Goal: Information Seeking & Learning: Learn about a topic

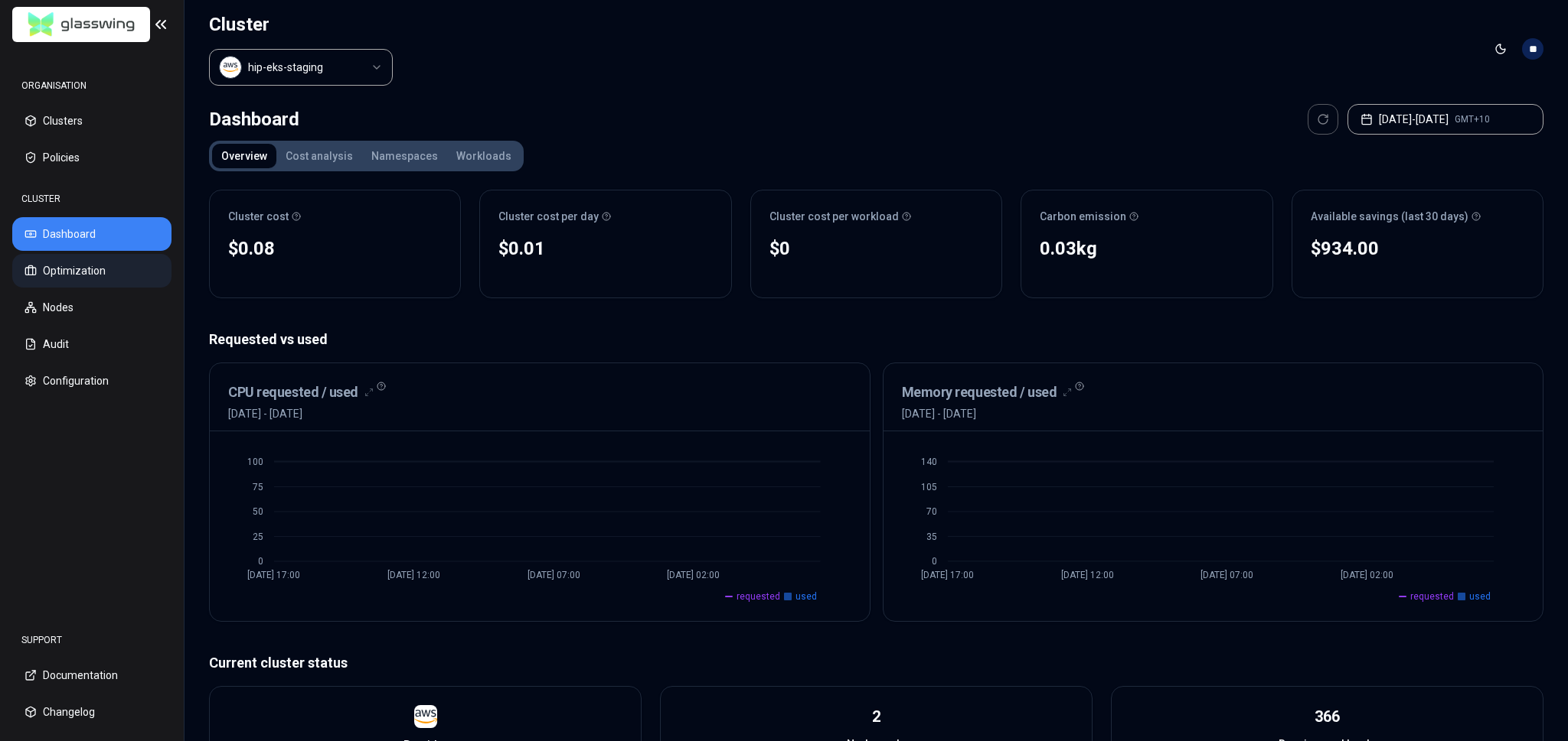
click at [82, 273] on button "Optimization" at bounding box center [92, 271] width 160 height 34
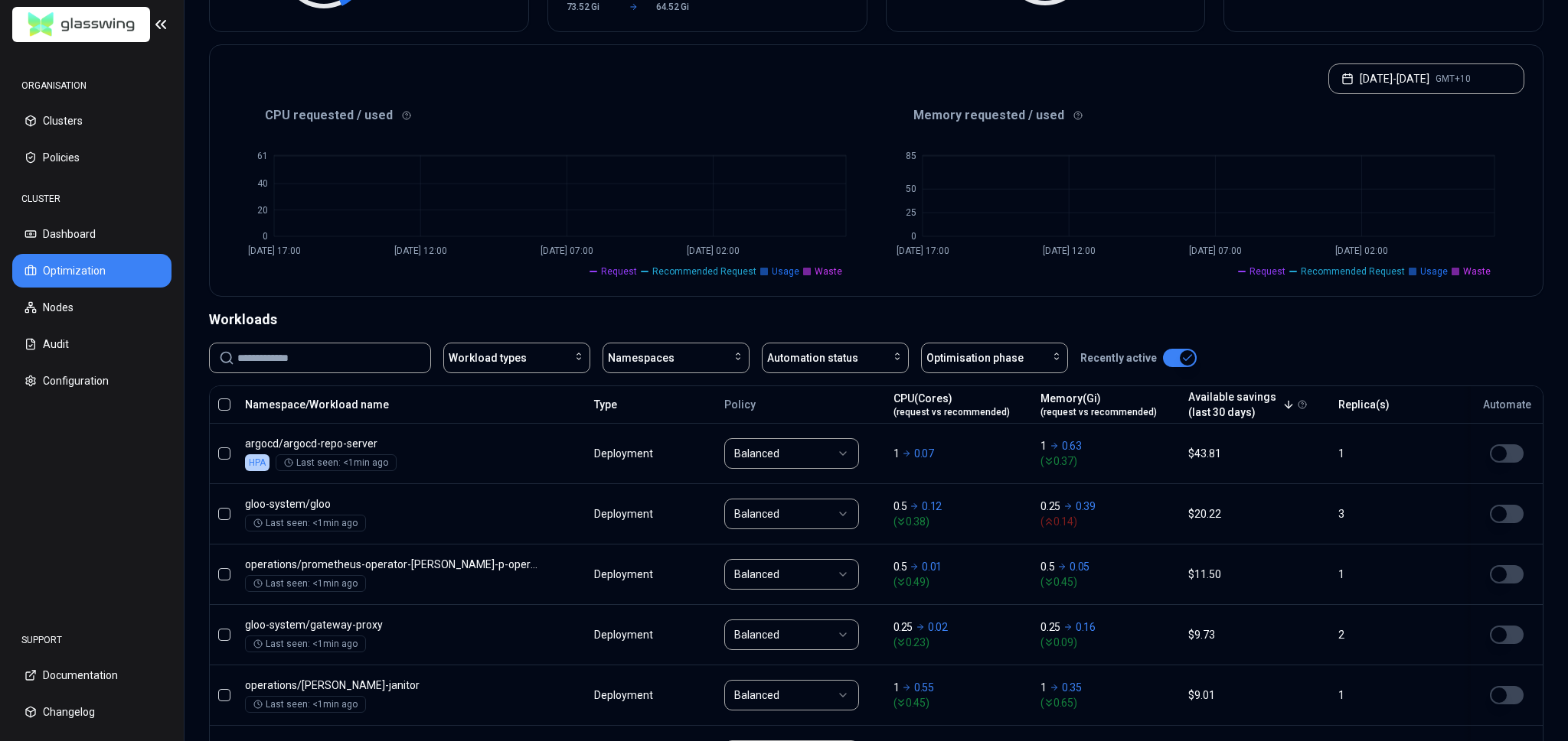
scroll to position [294, 0]
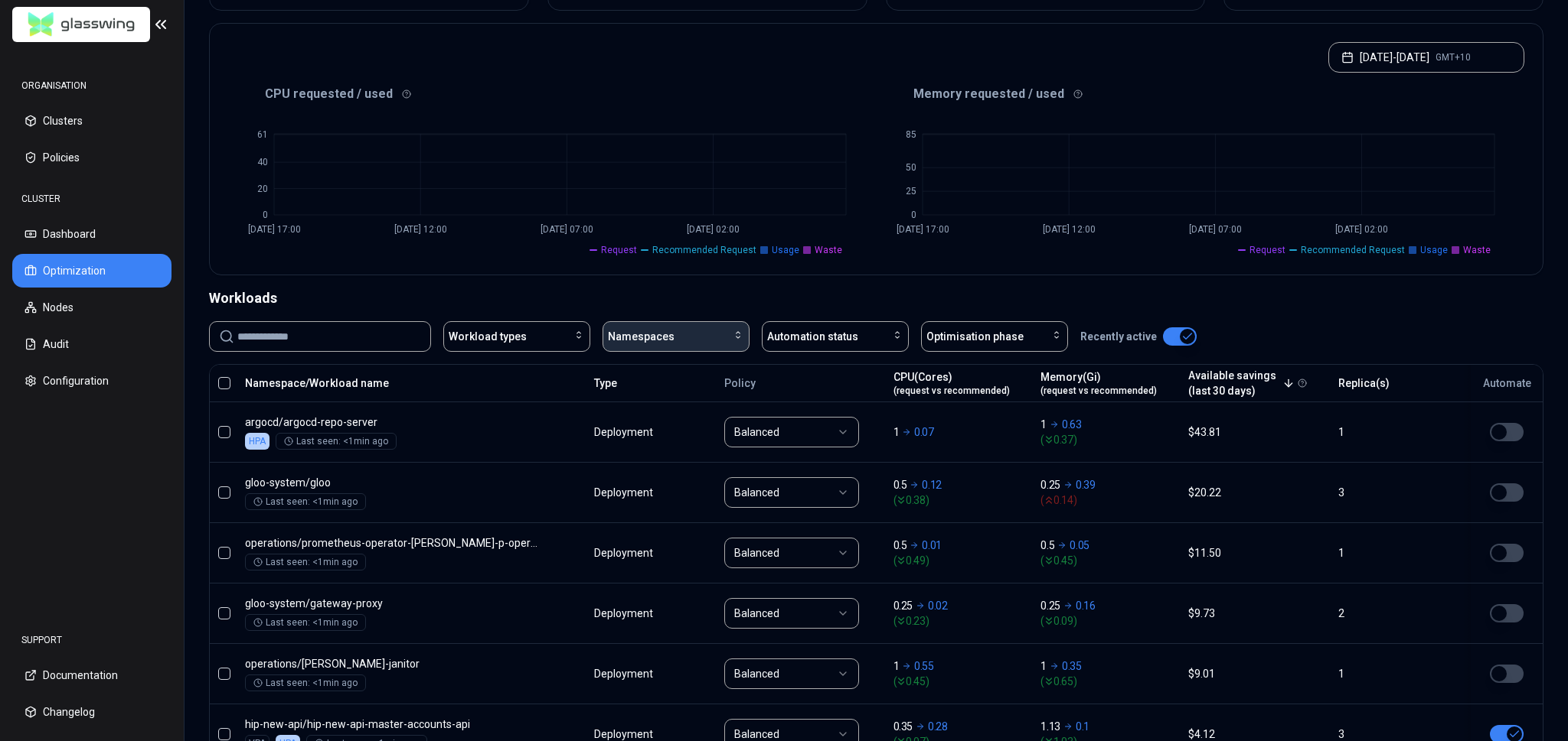
click at [709, 331] on div "Namespaces" at bounding box center [676, 336] width 137 height 16
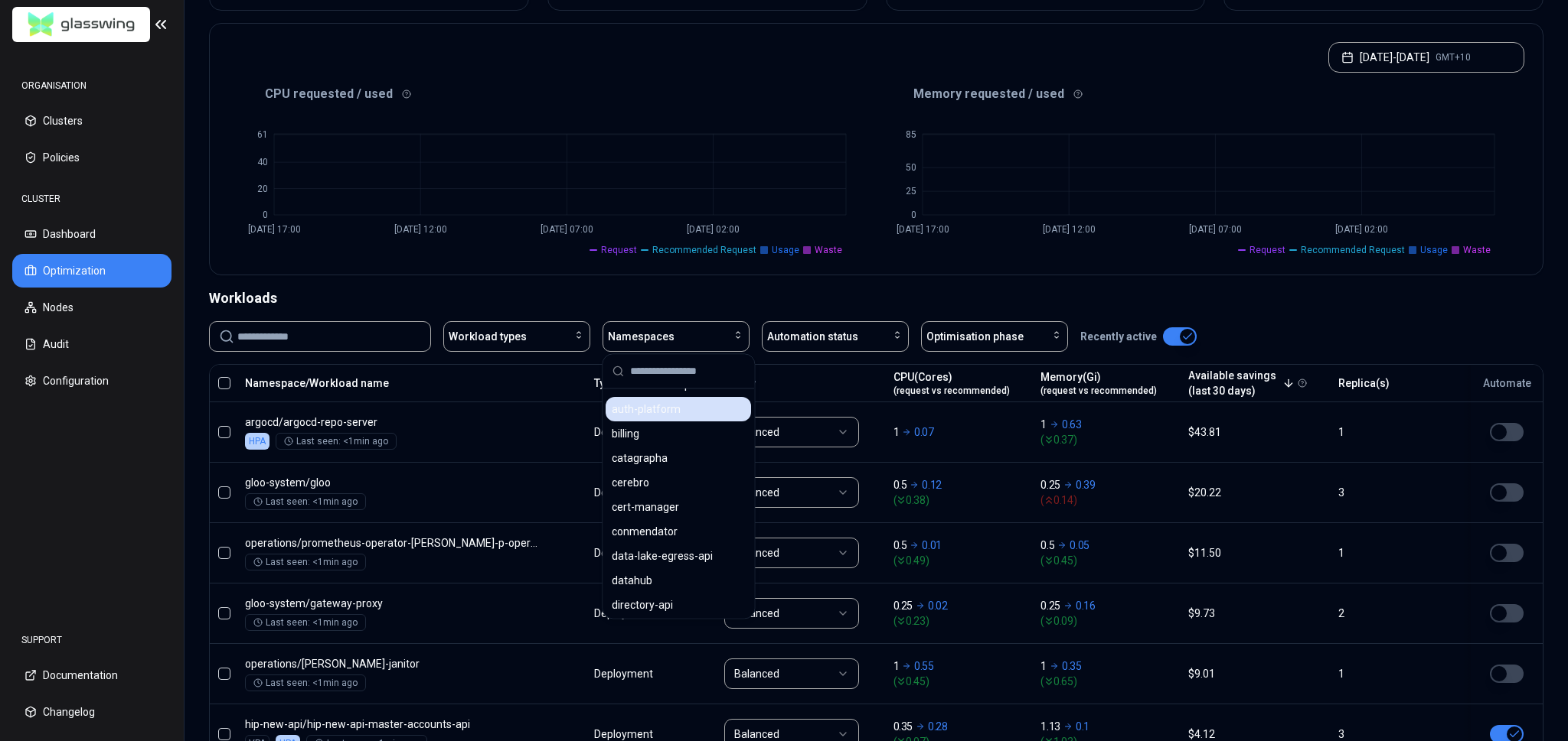
scroll to position [74, 0]
click at [672, 429] on div "billing" at bounding box center [678, 429] width 146 height 25
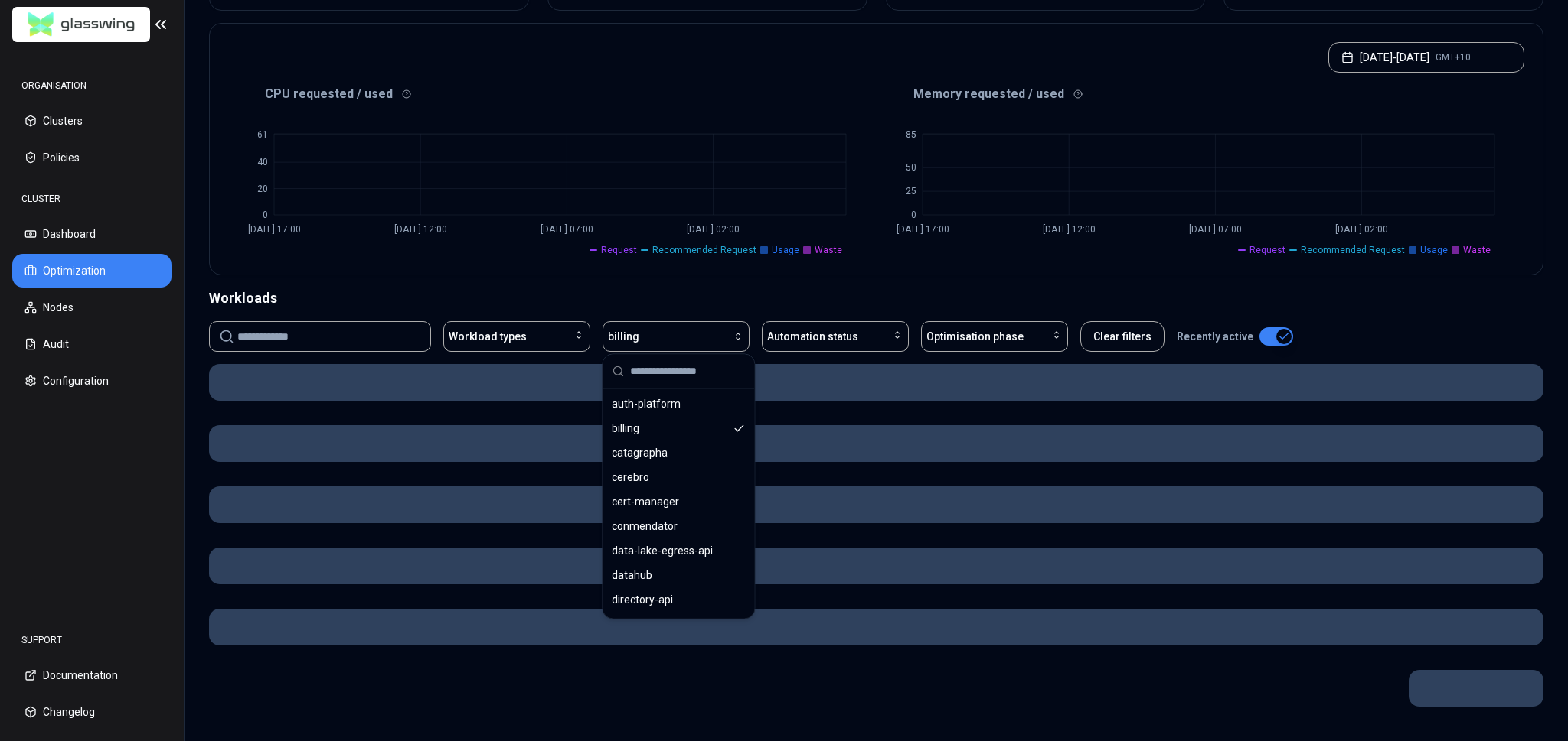
scroll to position [289, 0]
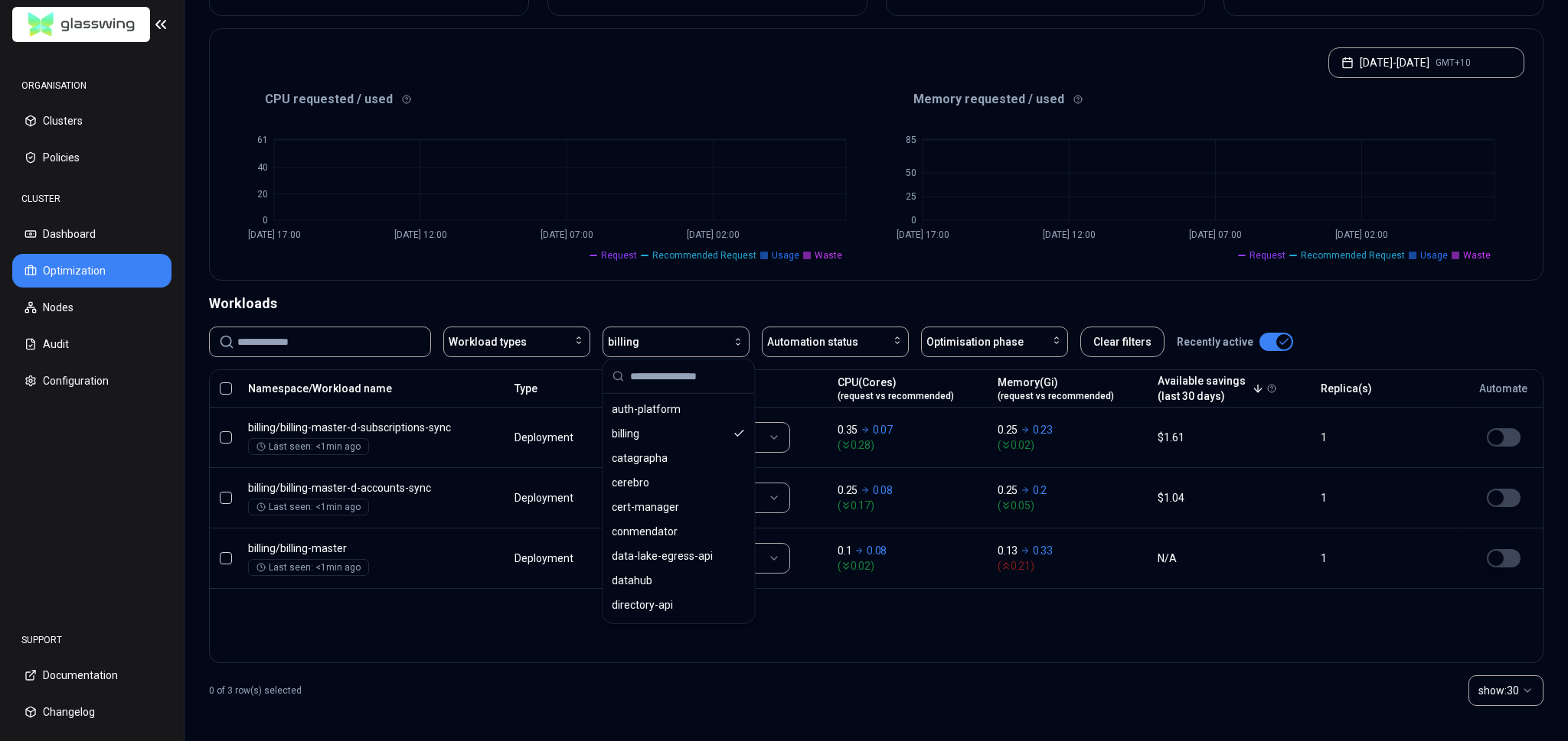
click at [496, 303] on div "Workloads" at bounding box center [876, 303] width 1334 height 21
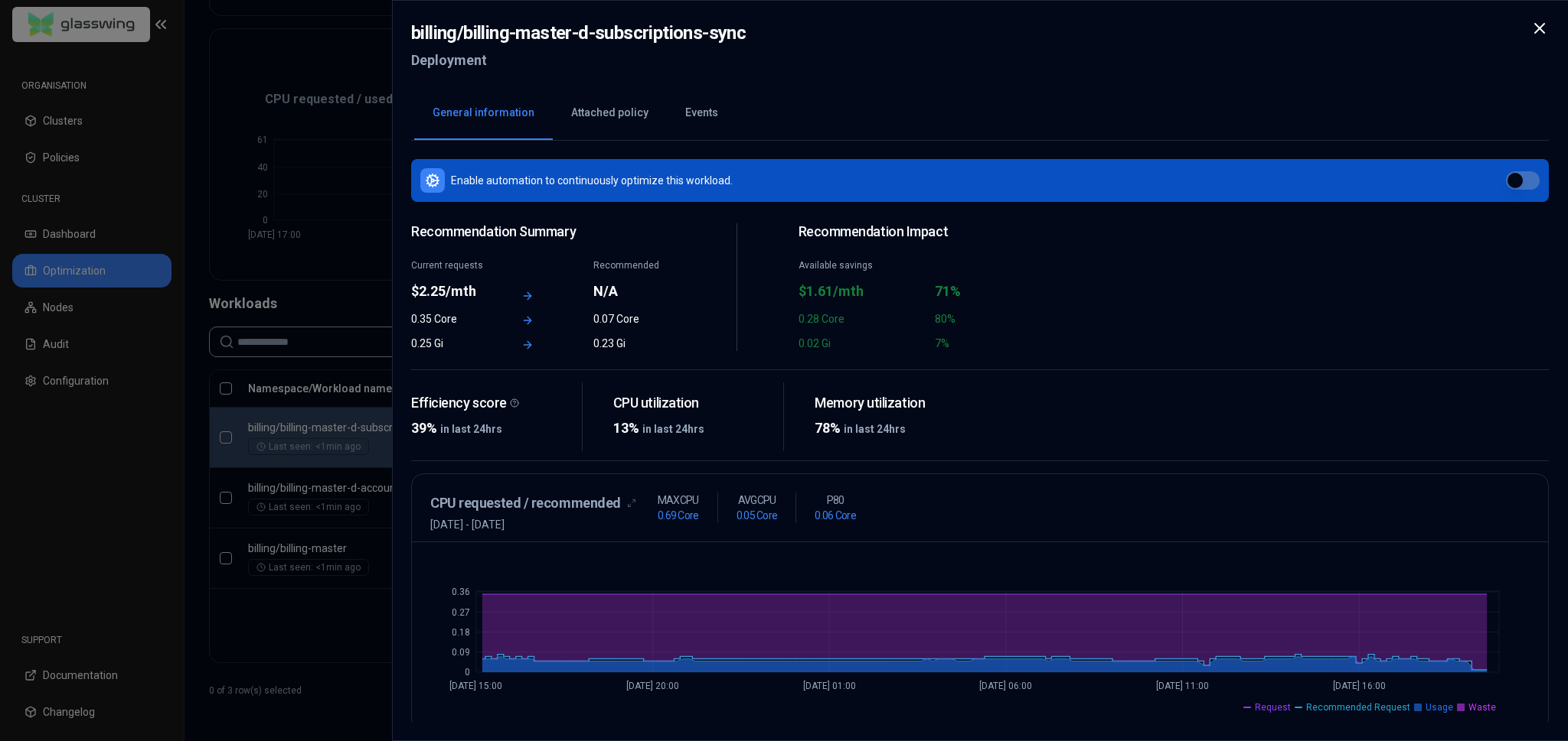
click at [1540, 25] on icon at bounding box center [1539, 28] width 18 height 18
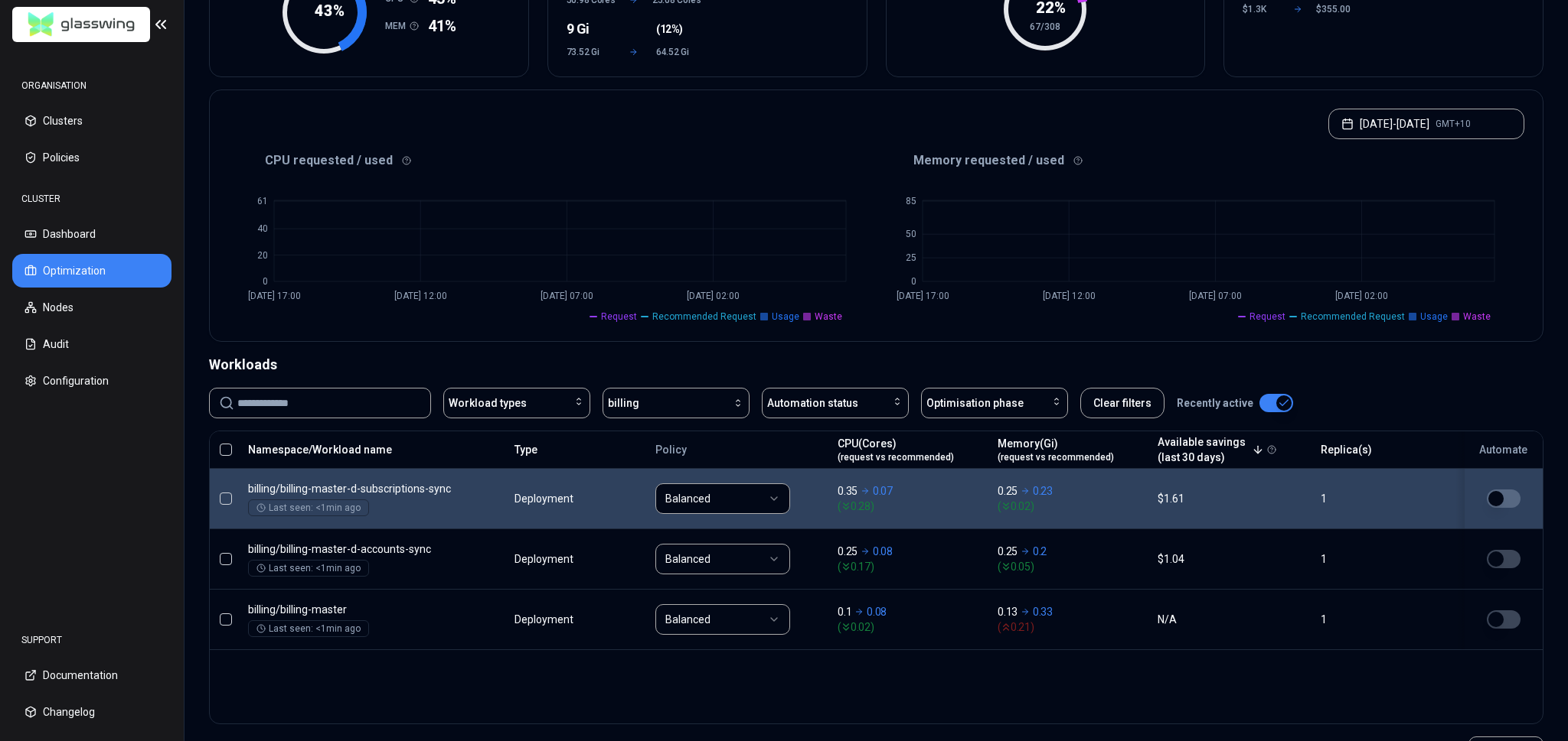
scroll to position [53, 0]
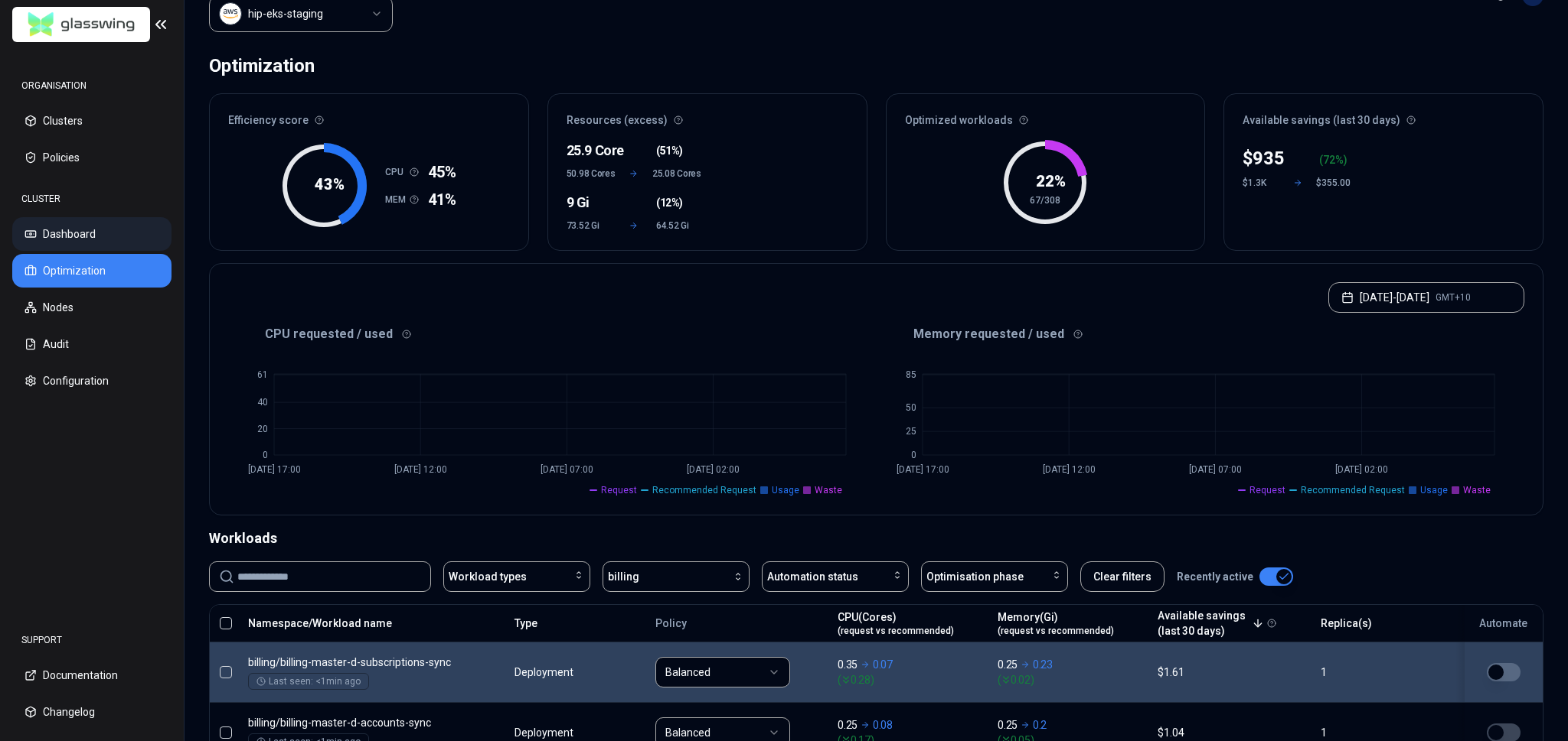
click at [97, 227] on button "Dashboard" at bounding box center [92, 234] width 160 height 34
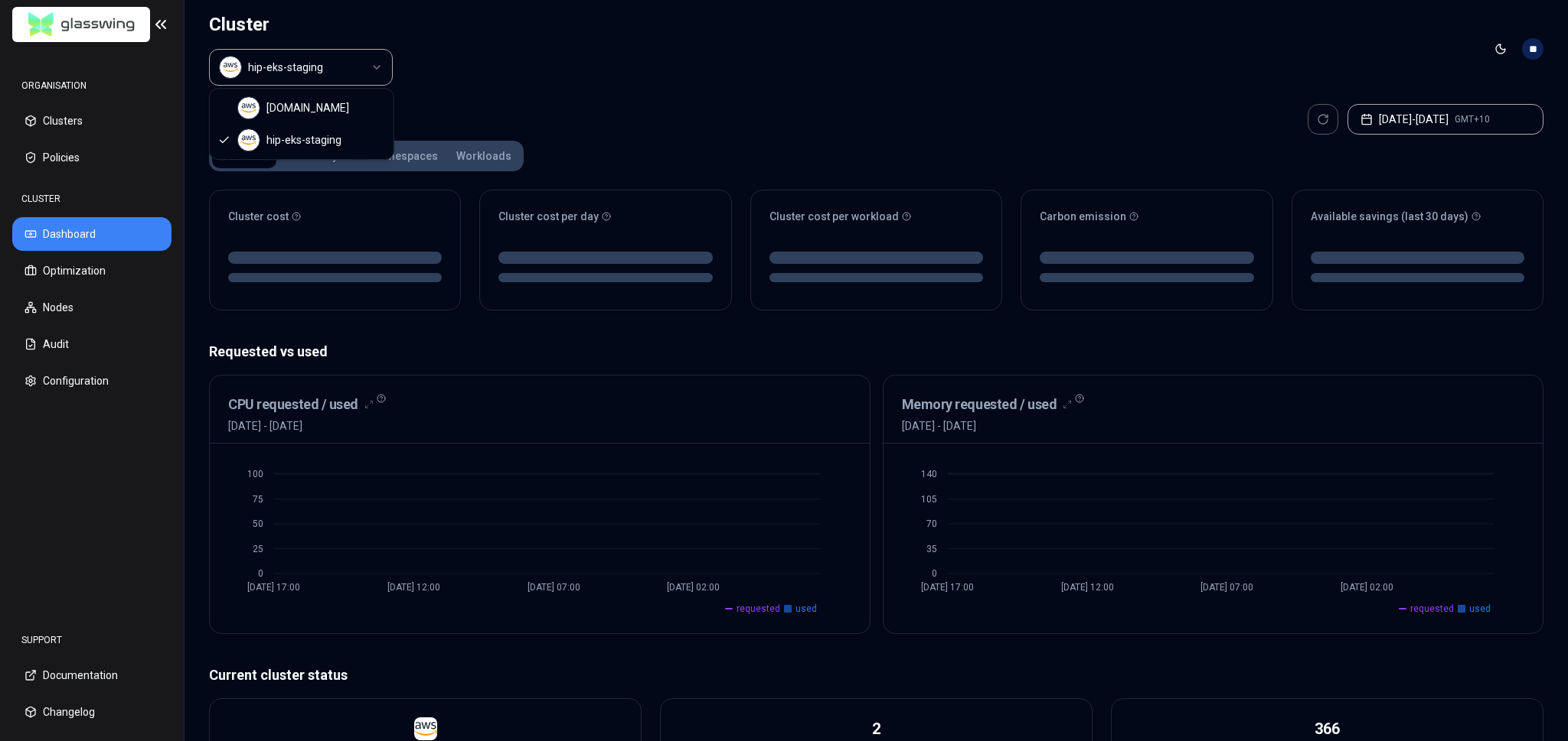
click at [316, 65] on html "ORGANISATION Clusters Policies CLUSTER Dashboard Optimization Nodes Audit Confi…" at bounding box center [784, 370] width 1568 height 741
click at [282, 60] on html "ORGANISATION Clusters Policies CLUSTER Dashboard Optimization Nodes Audit Confi…" at bounding box center [784, 370] width 1568 height 741
click at [435, 63] on header "Cluster hip-eks-staging Toggle theme **" at bounding box center [876, 49] width 1383 height 98
click at [305, 47] on div "Cluster hip-eks-staging" at bounding box center [300, 49] width 183 height 98
click at [303, 63] on html "ORGANISATION Clusters Policies CLUSTER Dashboard Optimization Nodes Audit Confi…" at bounding box center [784, 370] width 1568 height 741
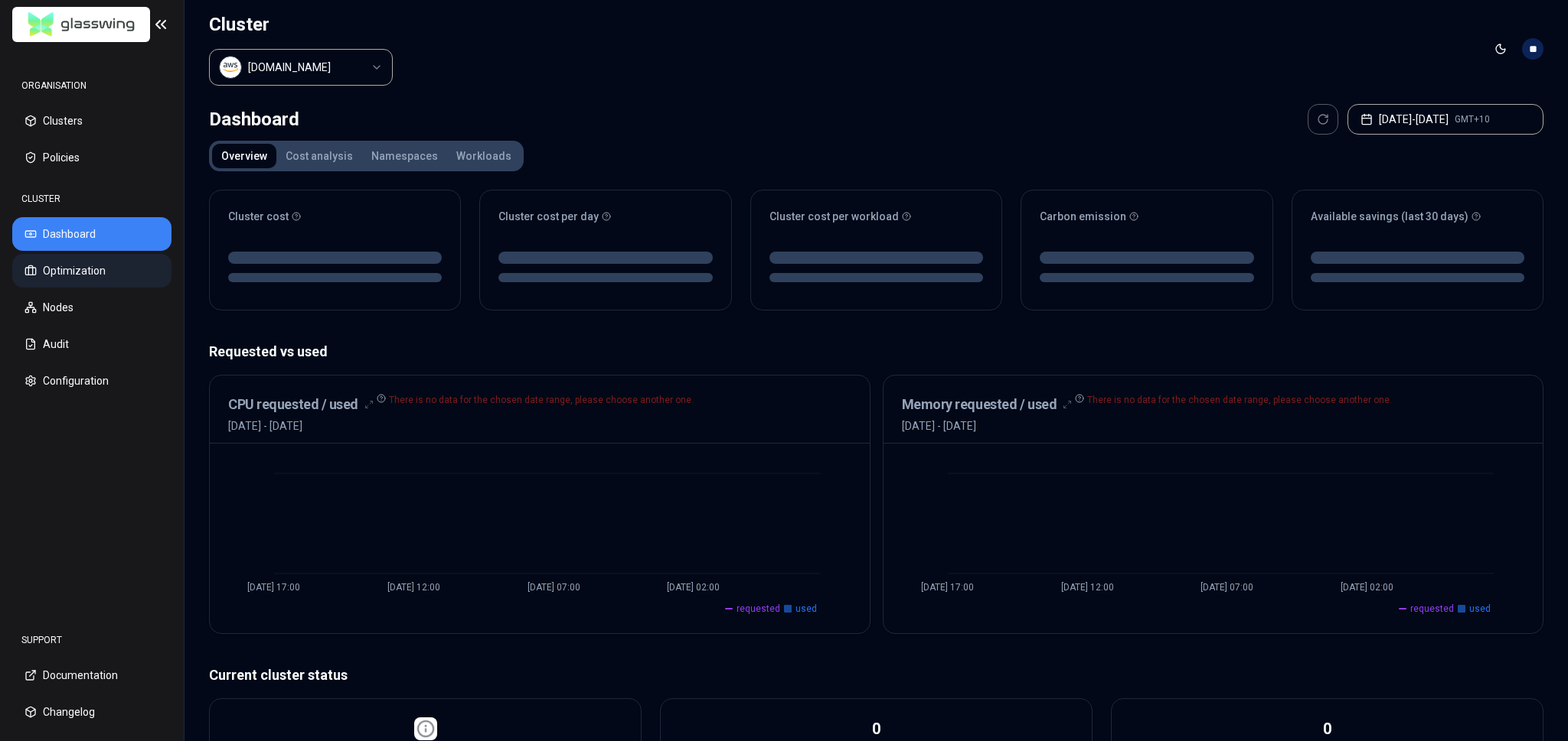
click at [101, 278] on button "Optimization" at bounding box center [92, 271] width 160 height 34
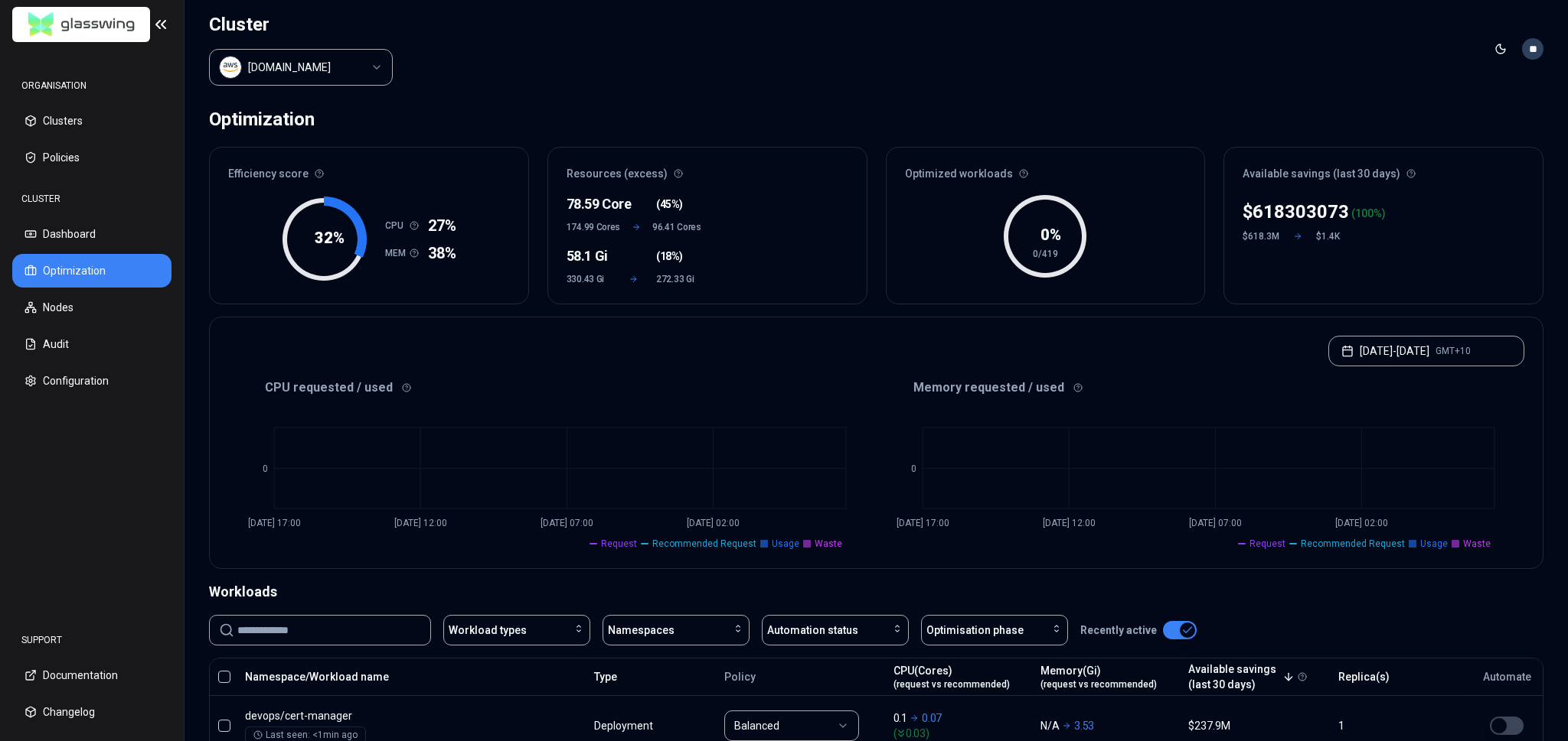
click at [1530, 40] on html "ORGANISATION Clusters Policies CLUSTER Dashboard Optimization Nodes Audit Confi…" at bounding box center [784, 370] width 1568 height 741
click at [1452, 109] on div "Settings" at bounding box center [1458, 115] width 164 height 25
click at [1539, 52] on html "ORGANISATION Clusters Policies CLUSTER Dashboard Optimization Nodes Audit Confi…" at bounding box center [784, 370] width 1568 height 741
click at [1395, 117] on div "Settings" at bounding box center [1458, 115] width 164 height 25
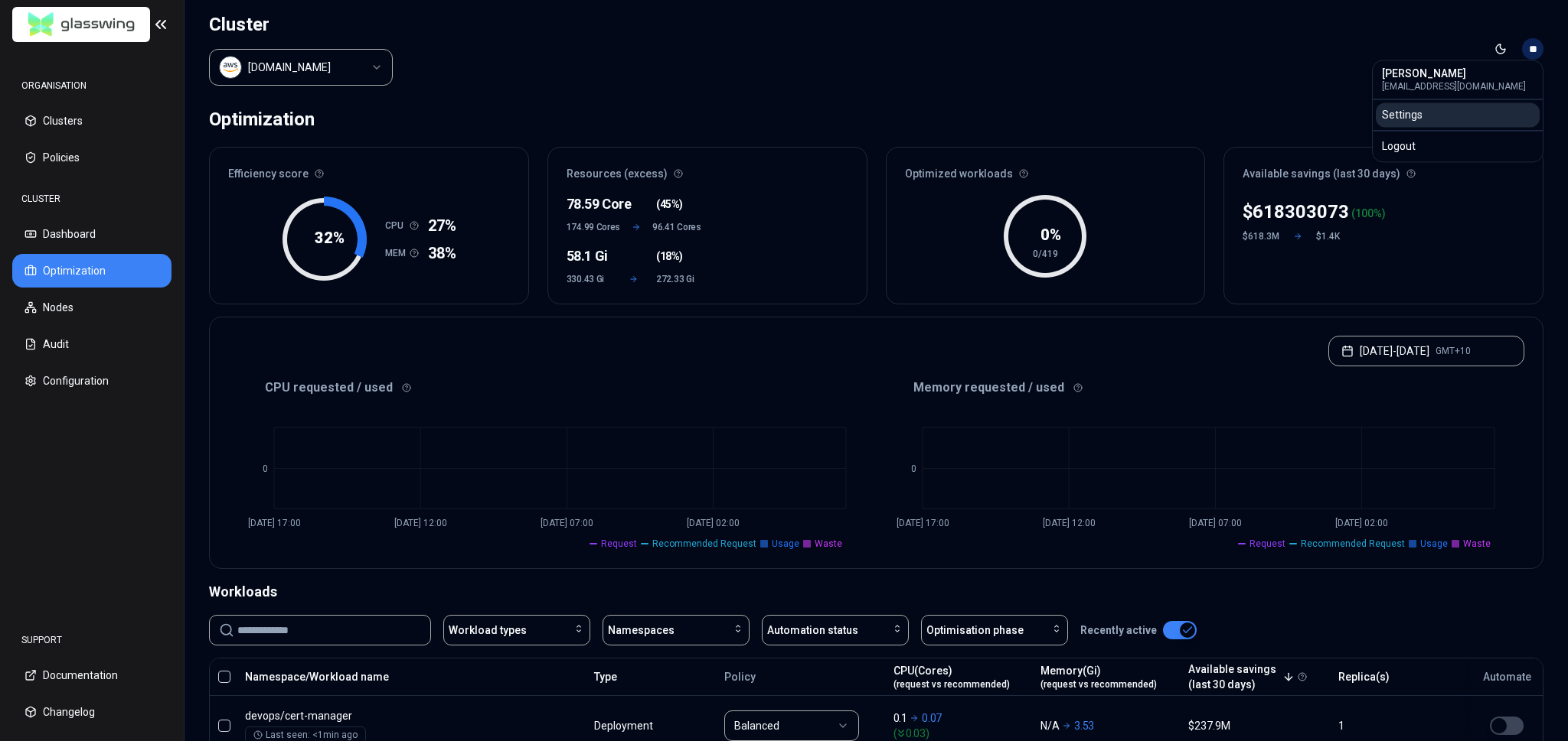
click at [1395, 117] on div "Settings" at bounding box center [1458, 115] width 164 height 25
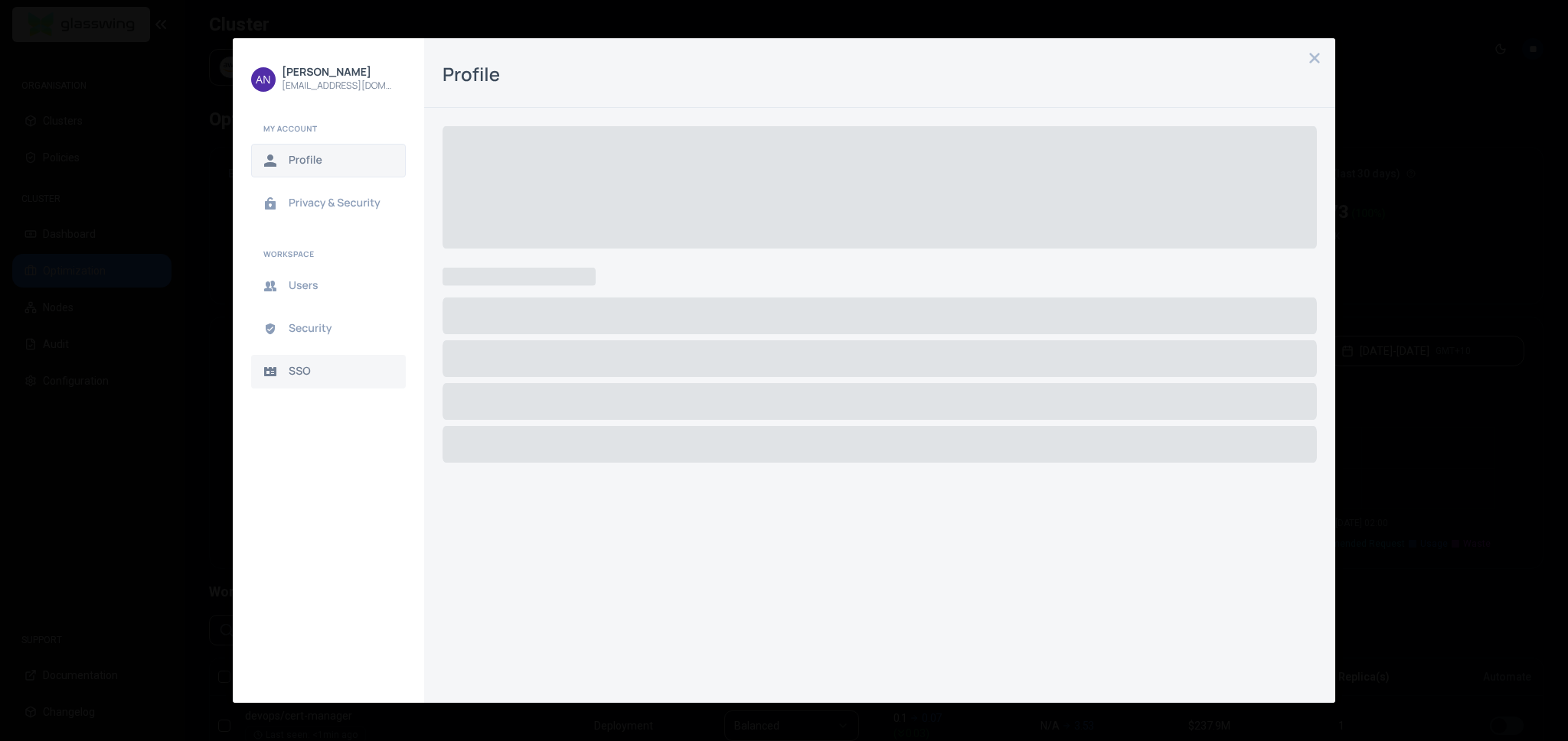
click at [359, 366] on span "SSO" at bounding box center [340, 371] width 104 height 12
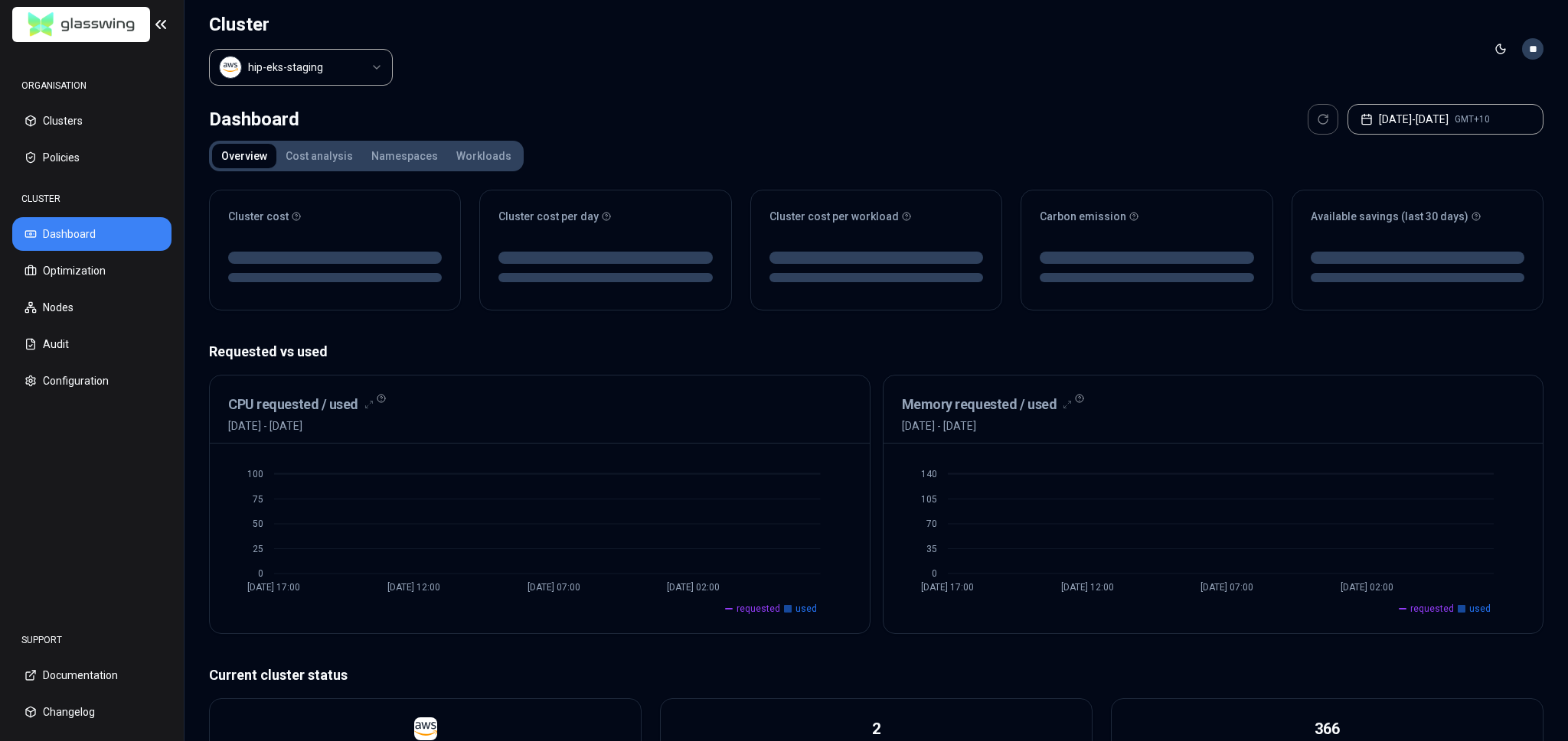
click at [1523, 47] on html "ORGANISATION Clusters Policies CLUSTER Dashboard Optimization Nodes Audit Confi…" at bounding box center [784, 370] width 1568 height 741
click at [1444, 118] on div "Settings" at bounding box center [1458, 118] width 164 height 25
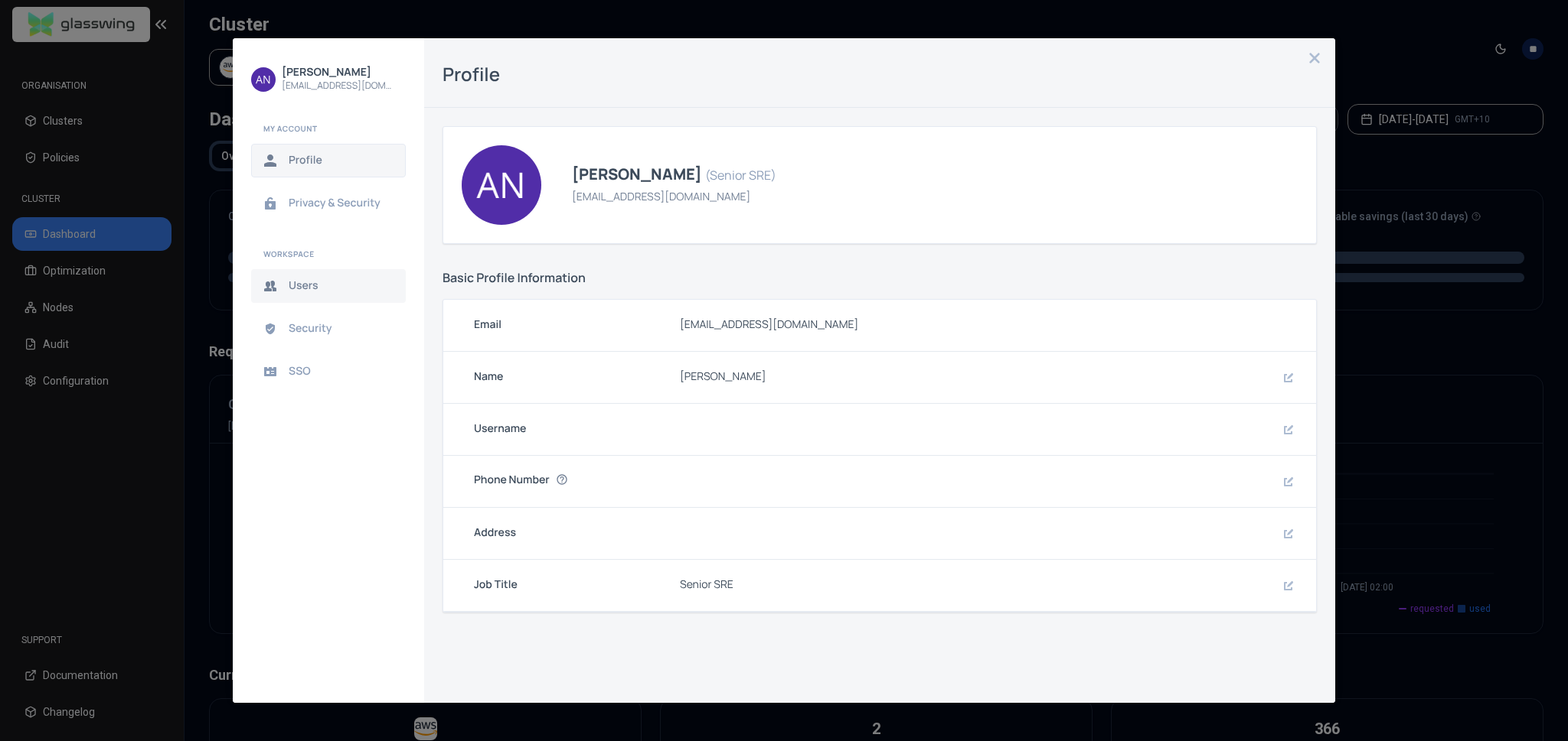
click at [314, 285] on span "Users" at bounding box center [340, 285] width 104 height 12
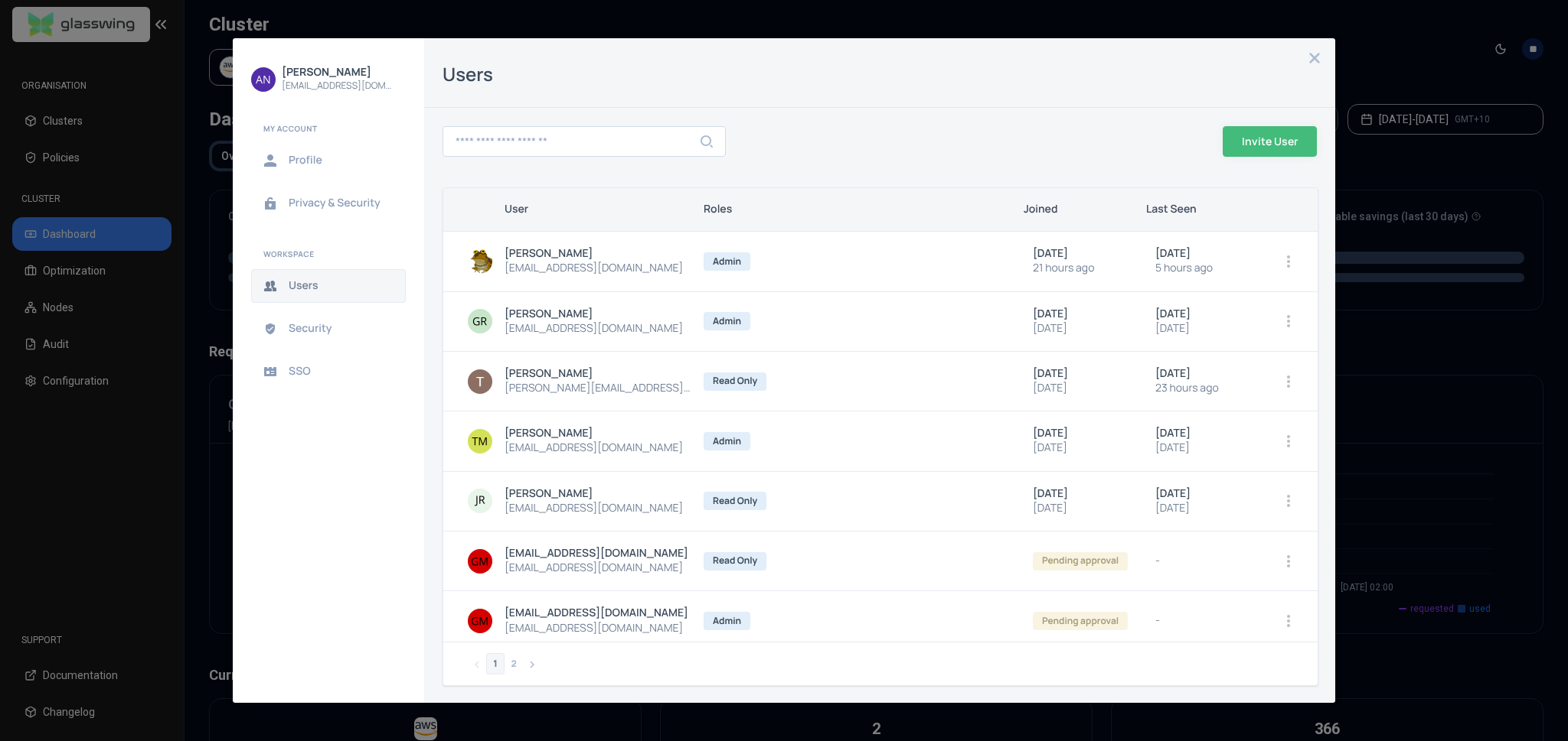
click at [1049, 132] on div at bounding box center [968, 141] width 484 height 55
click at [0, 0] on span "Invite User" at bounding box center [0, 0] width 0 height 0
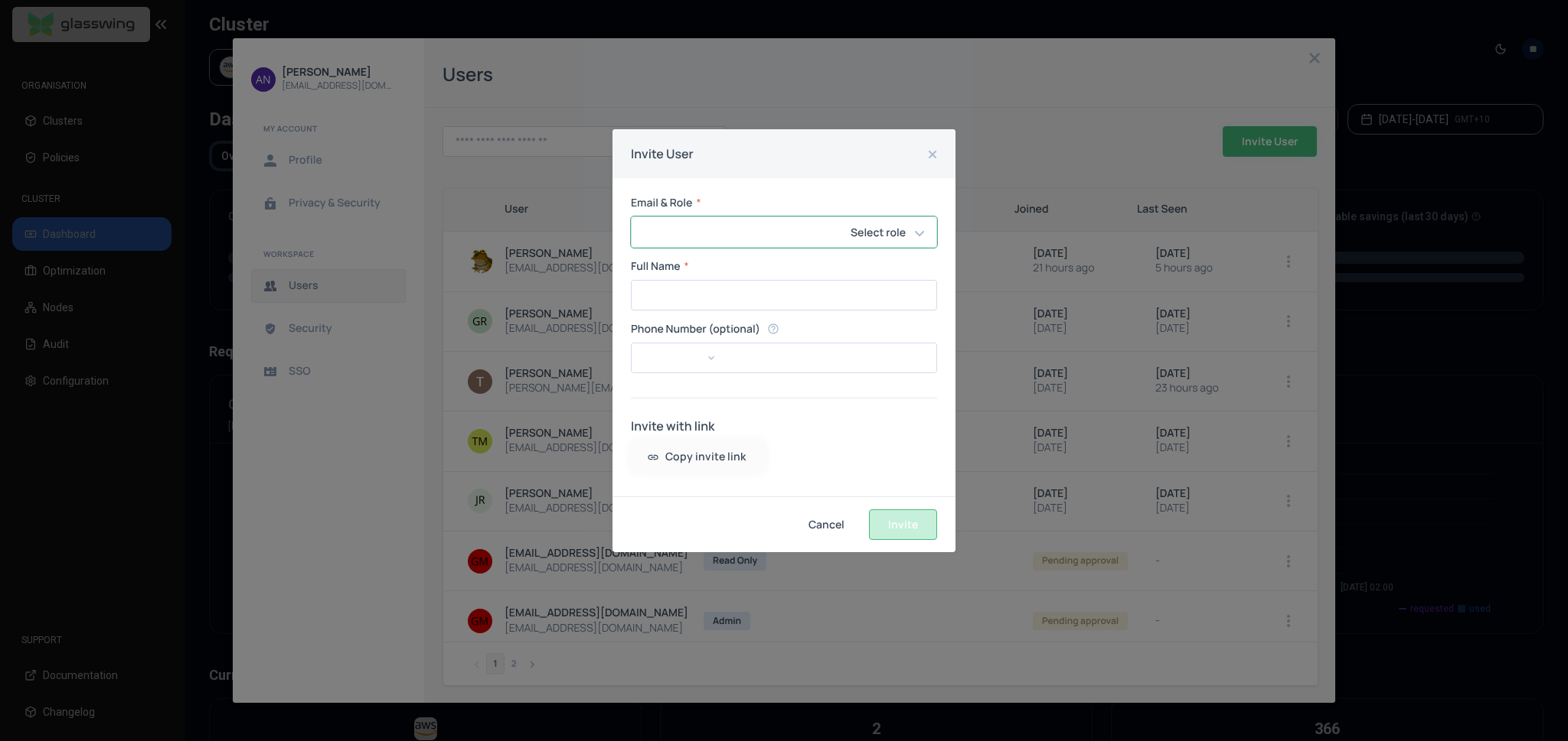
click at [706, 233] on input "email" at bounding box center [756, 232] width 249 height 29
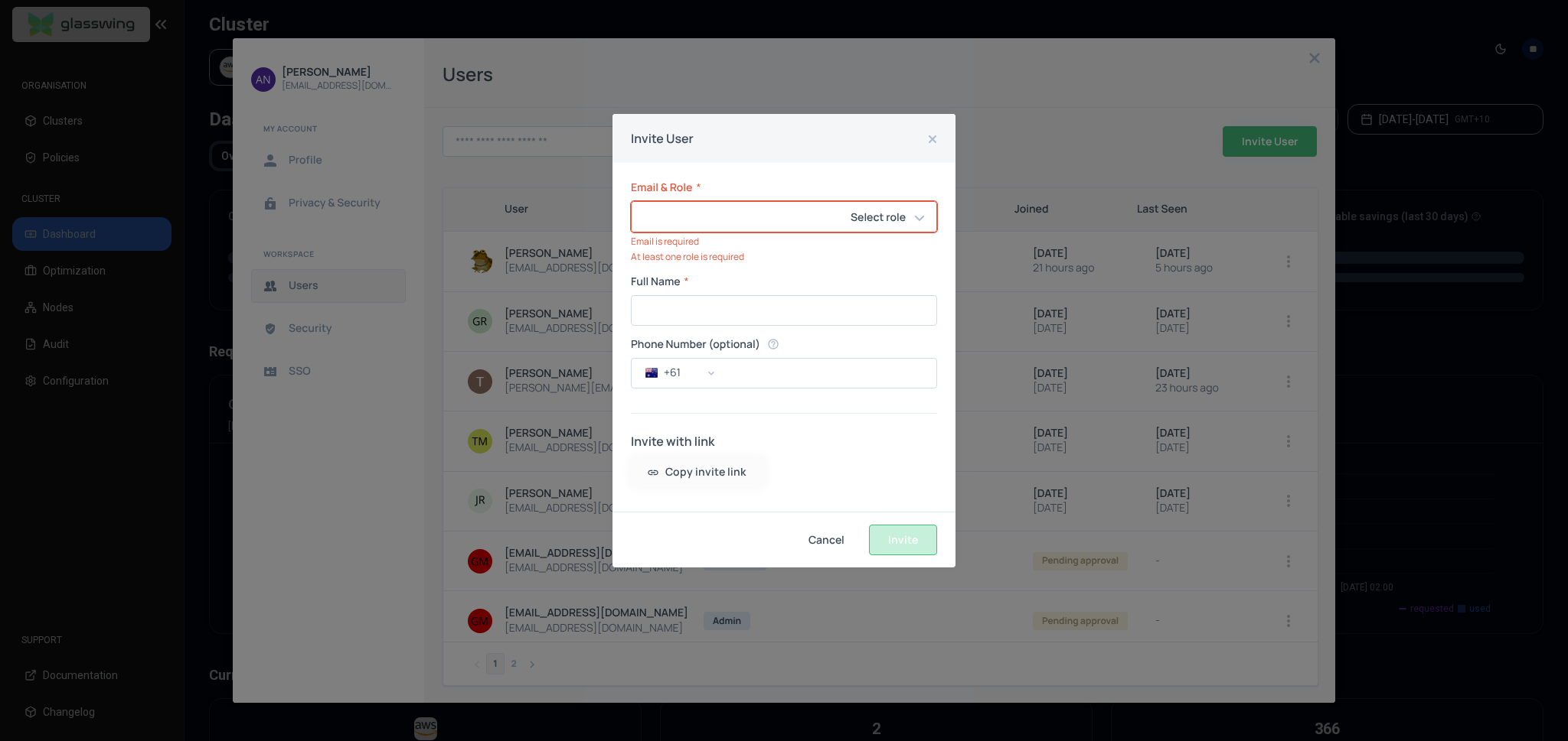
click at [695, 222] on input "email" at bounding box center [756, 217] width 249 height 29
paste input "**********"
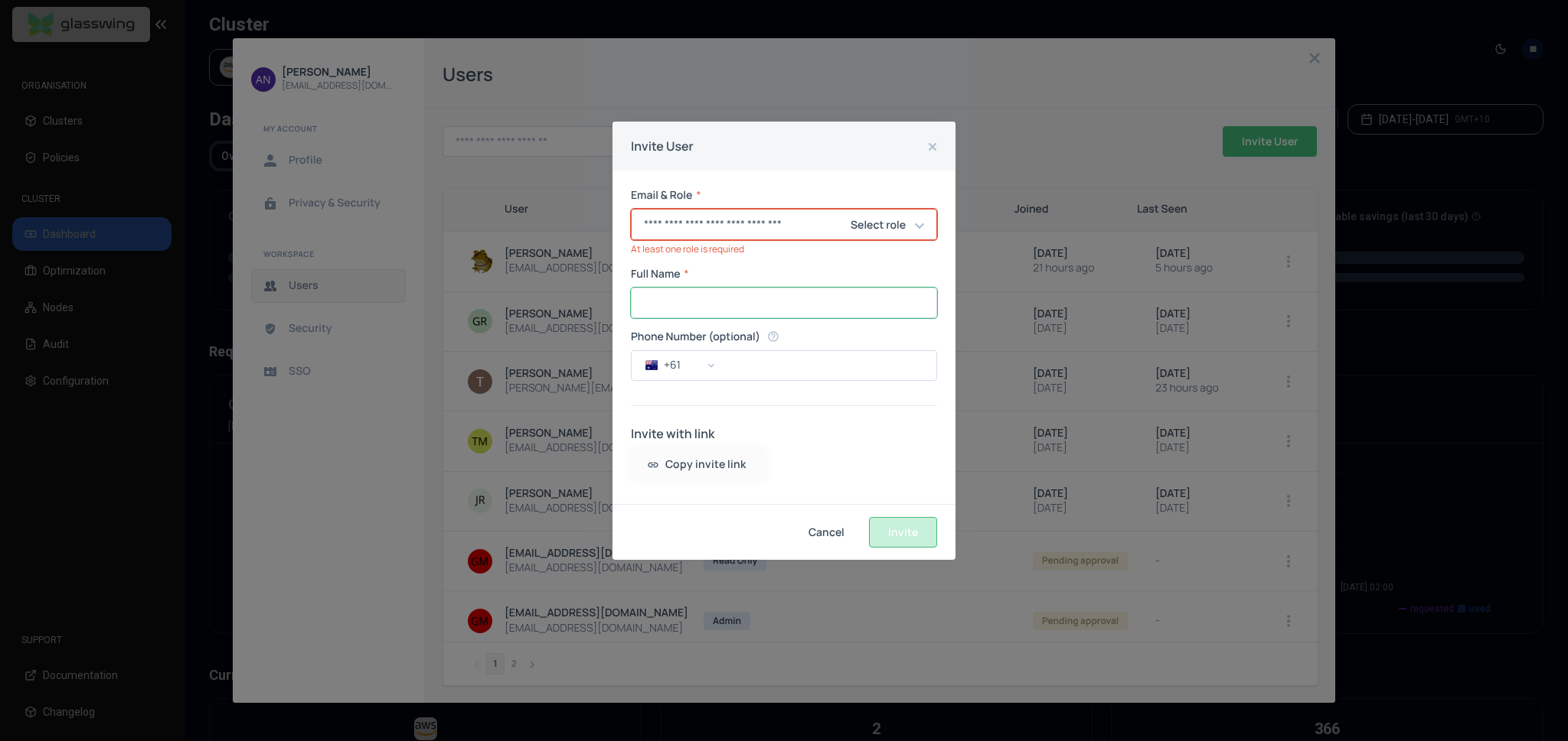
type input "**********"
click at [733, 302] on input "Full Name" at bounding box center [784, 303] width 304 height 29
click at [795, 305] on input "**********" at bounding box center [784, 303] width 304 height 29
type input "**********"
click at [766, 230] on input "**********" at bounding box center [756, 224] width 249 height 29
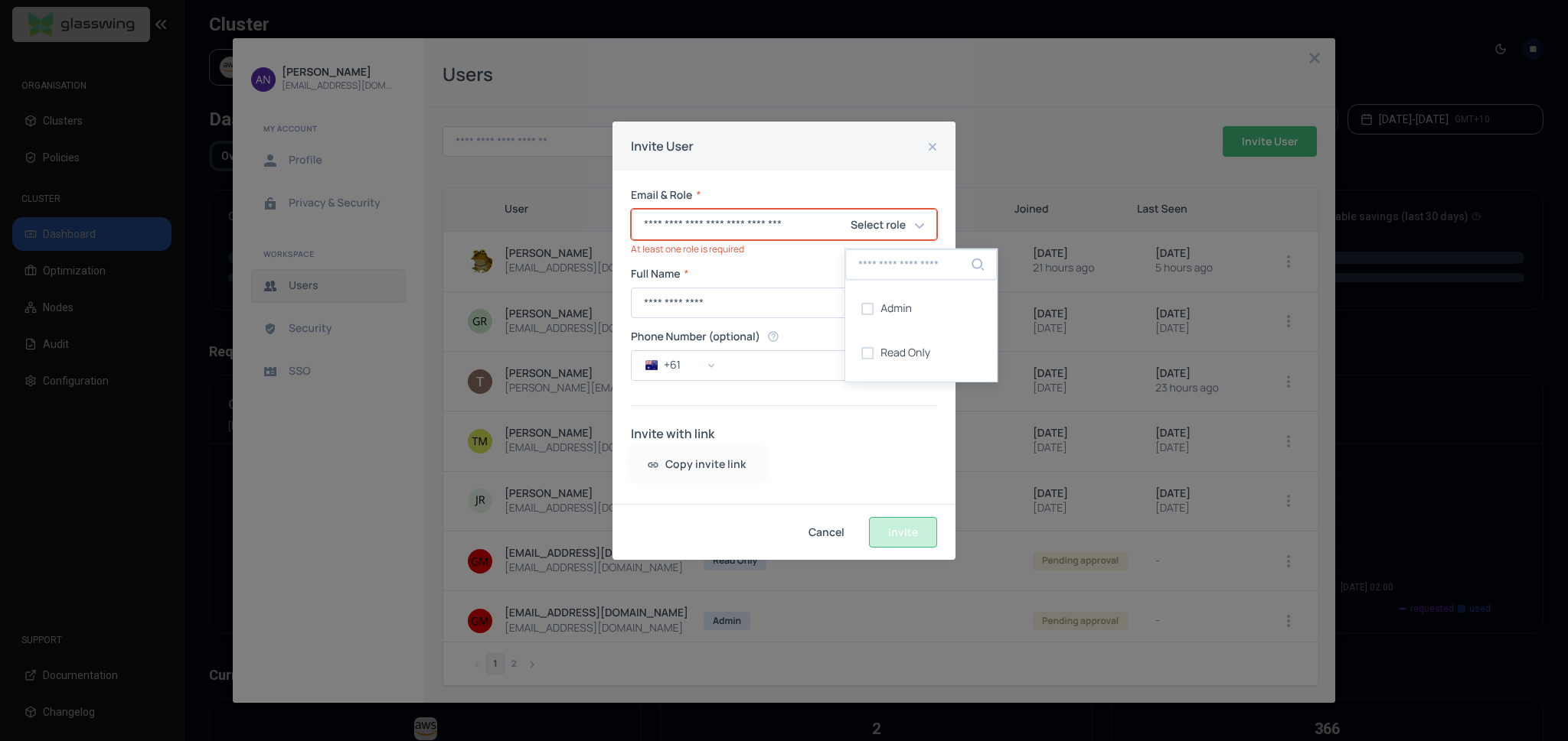
click at [912, 229] on div "Select role" at bounding box center [892, 225] width 95 height 32
click at [907, 348] on span "Read Only" at bounding box center [905, 353] width 50 height 12
click at [859, 474] on div "**********" at bounding box center [783, 338] width 343 height 334
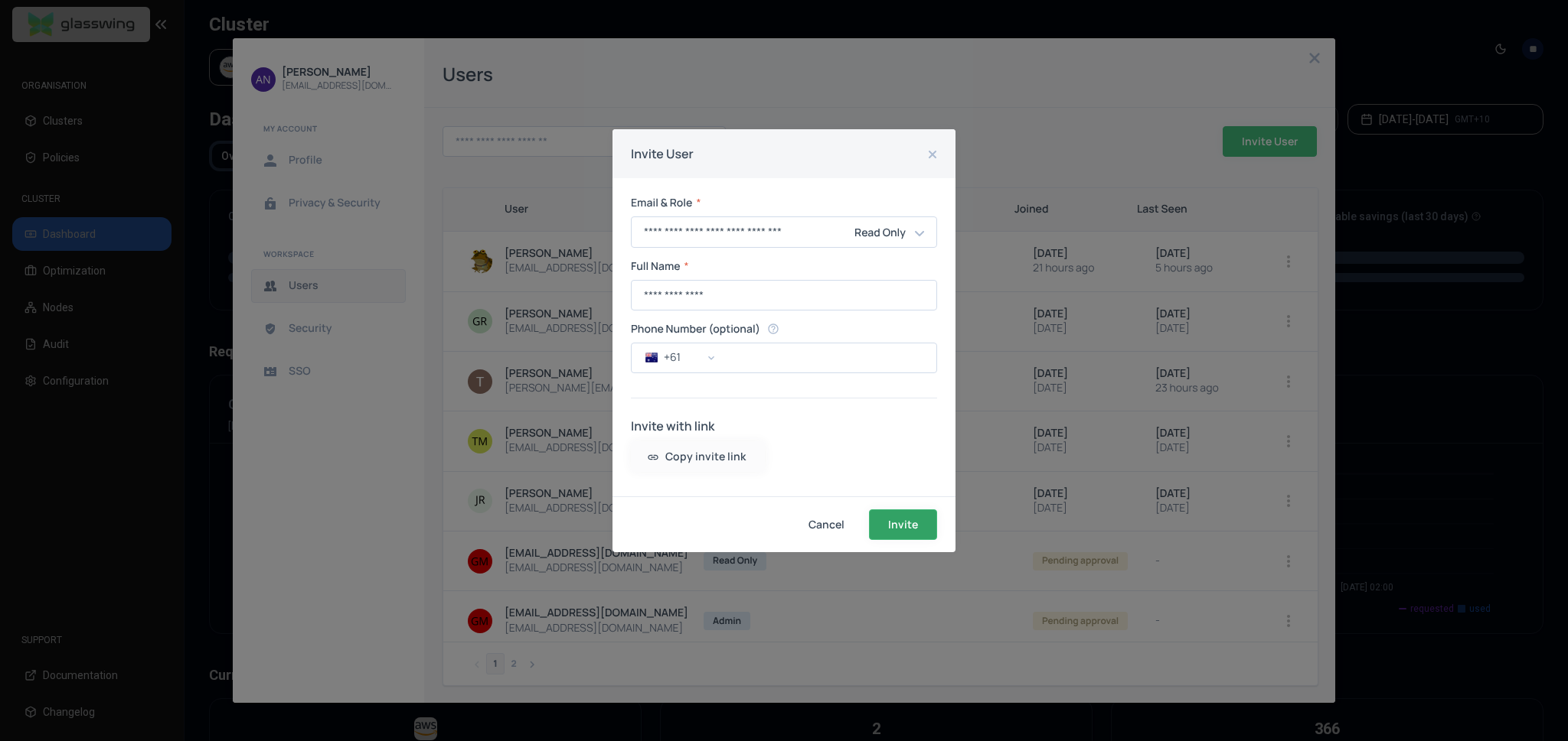
click at [0, 0] on span "Invite" at bounding box center [0, 0] width 0 height 0
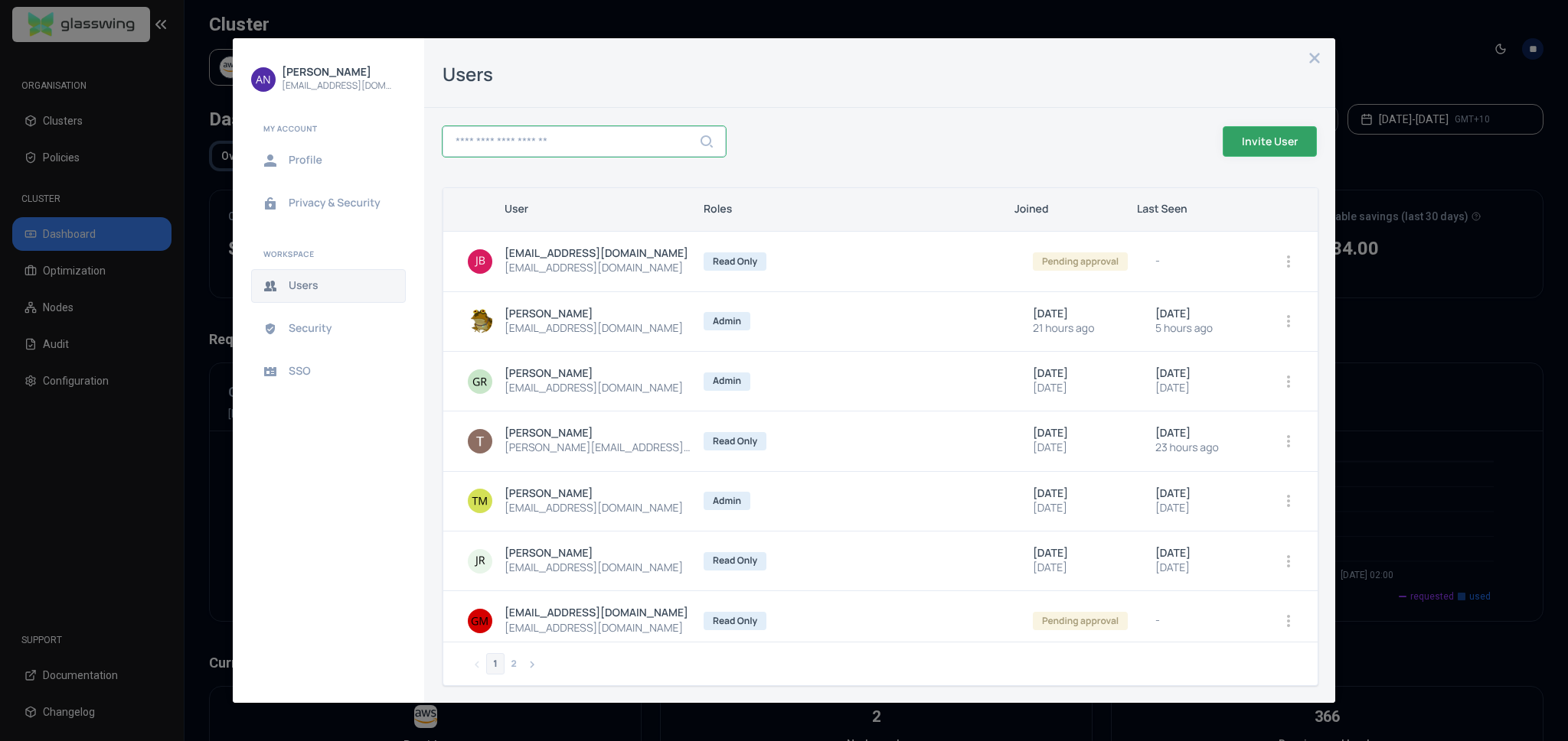
click at [599, 150] on input "text" at bounding box center [584, 141] width 282 height 29
type input "**********"
click at [0, 0] on span "Invite User" at bounding box center [0, 0] width 0 height 0
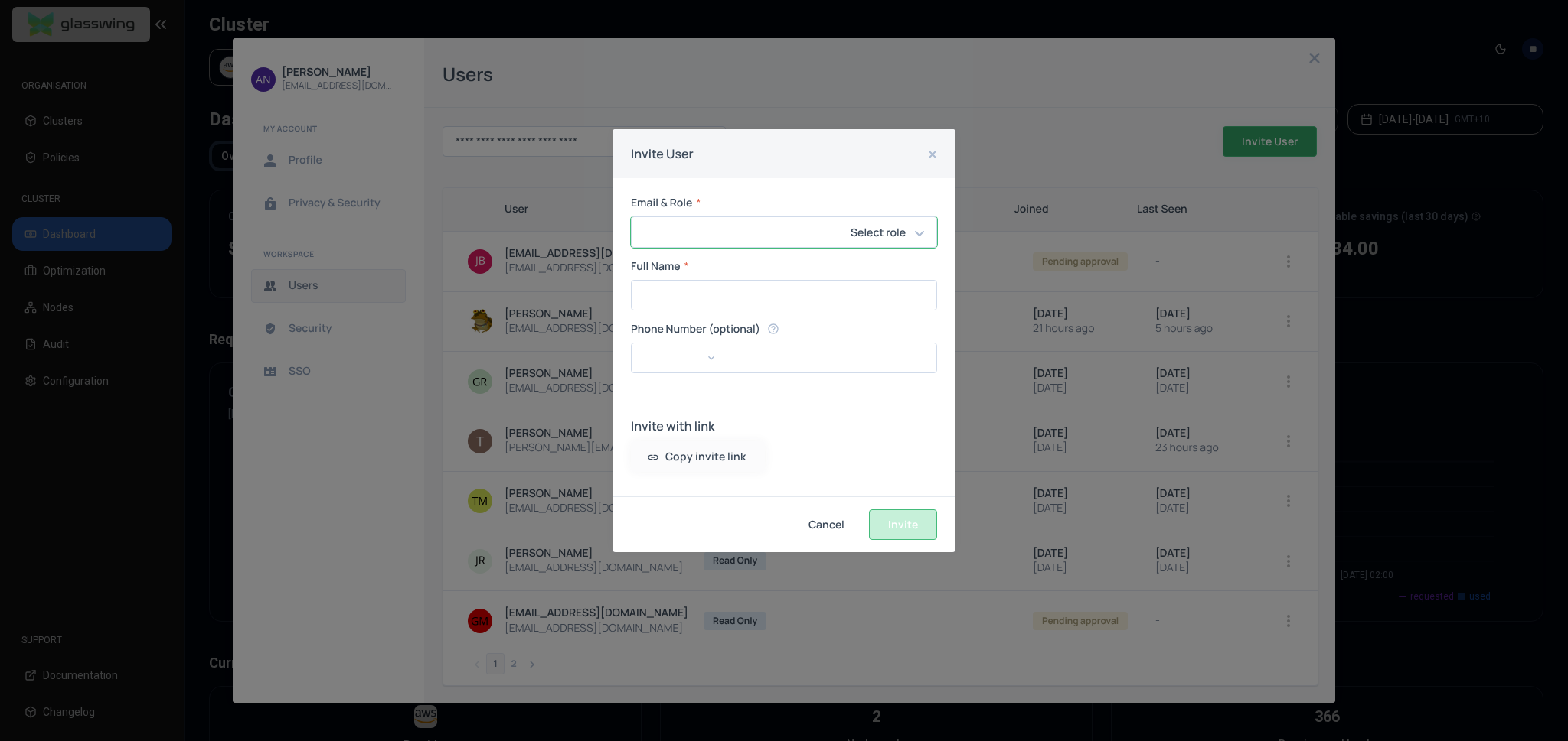
click at [1253, 142] on div "Invite User Email & Role * Select role ​ ​ Full Name * ​ Phone Number (optional…" at bounding box center [784, 370] width 1568 height 741
click at [705, 234] on input "email" at bounding box center [756, 232] width 249 height 29
type input "**********"
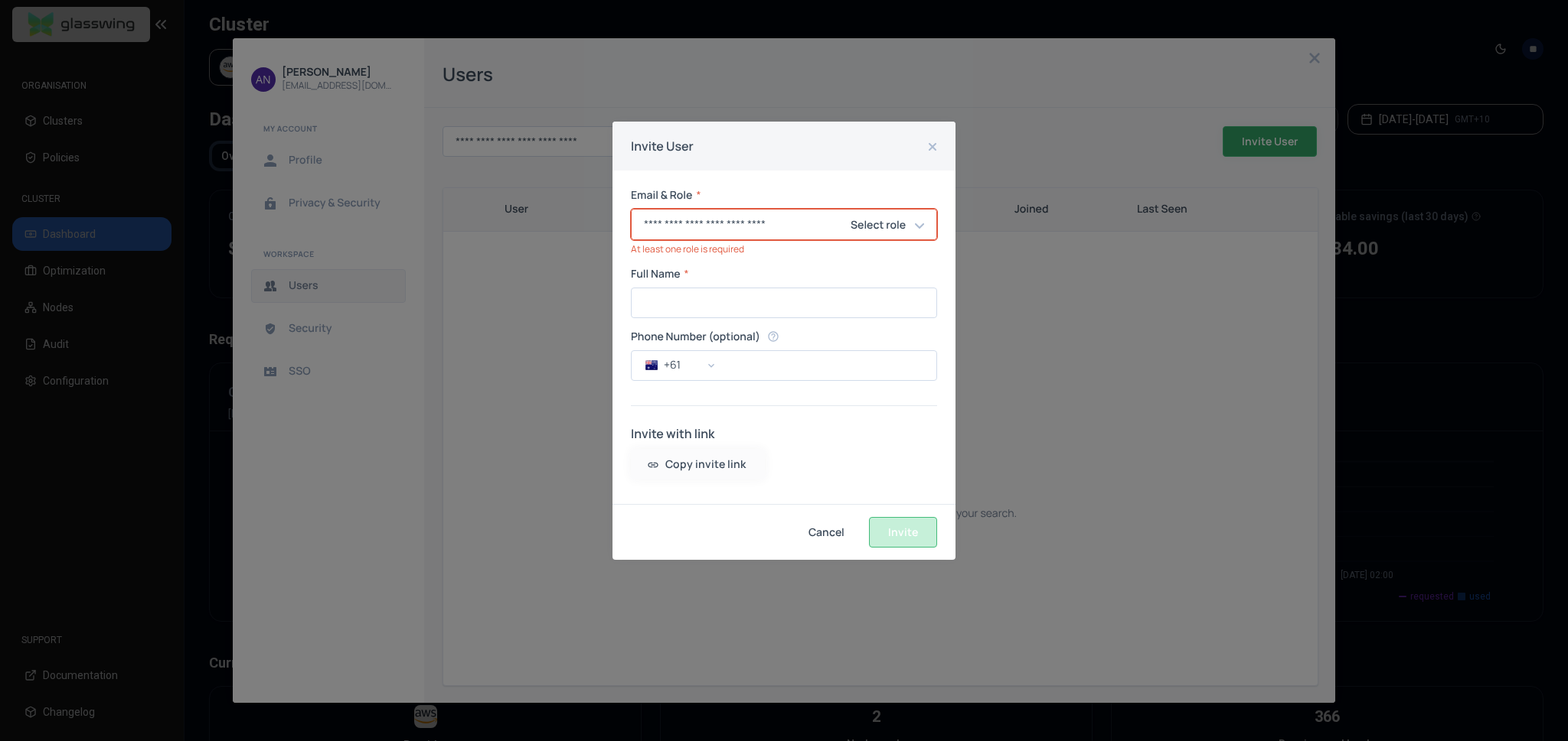
click at [923, 231] on icon at bounding box center [919, 225] width 9 height 12
drag, startPoint x: 913, startPoint y: 350, endPoint x: 894, endPoint y: 342, distance: 20.6
click at [913, 350] on span "Read Only" at bounding box center [905, 353] width 50 height 12
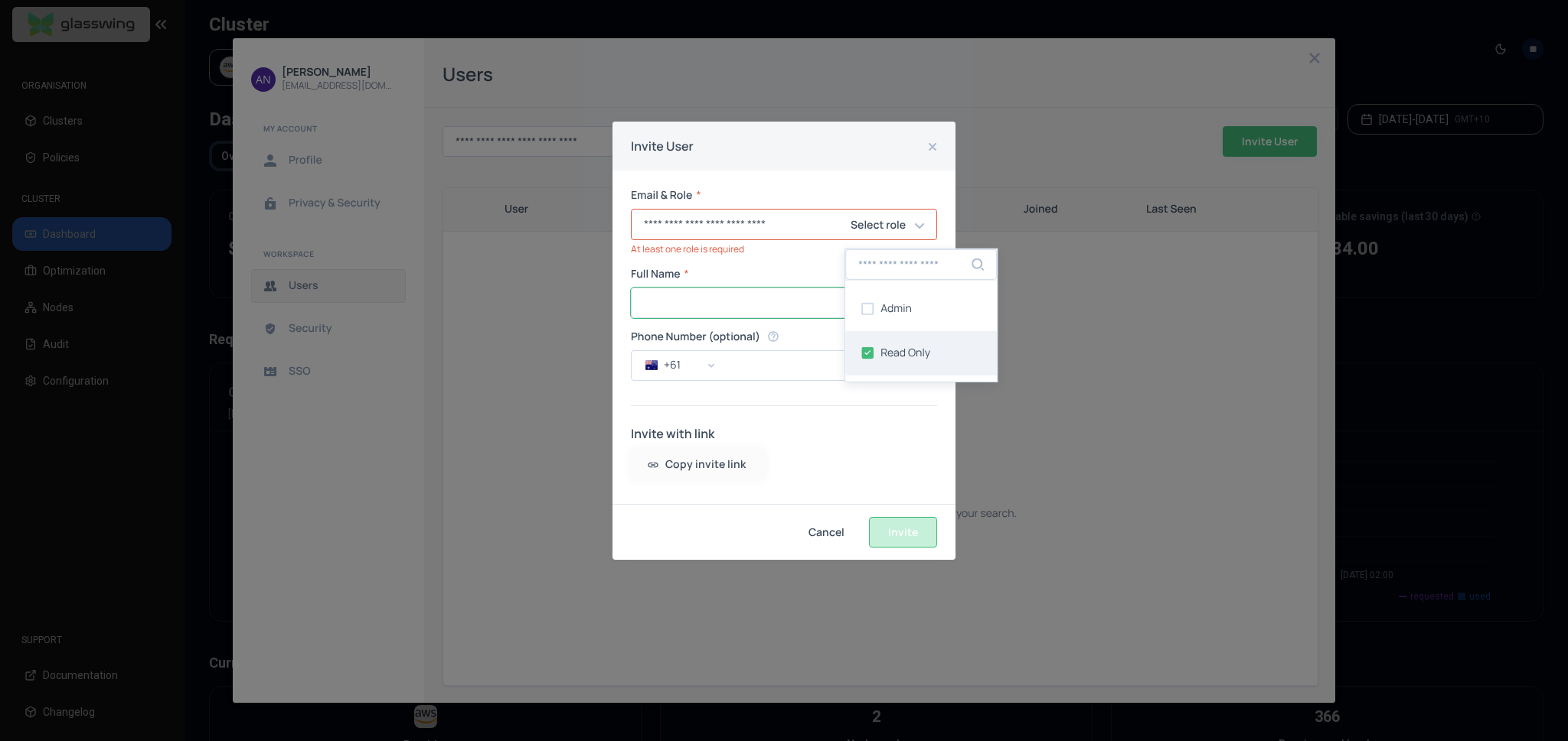
click at [755, 312] on div "Full Name * ​" at bounding box center [784, 293] width 306 height 51
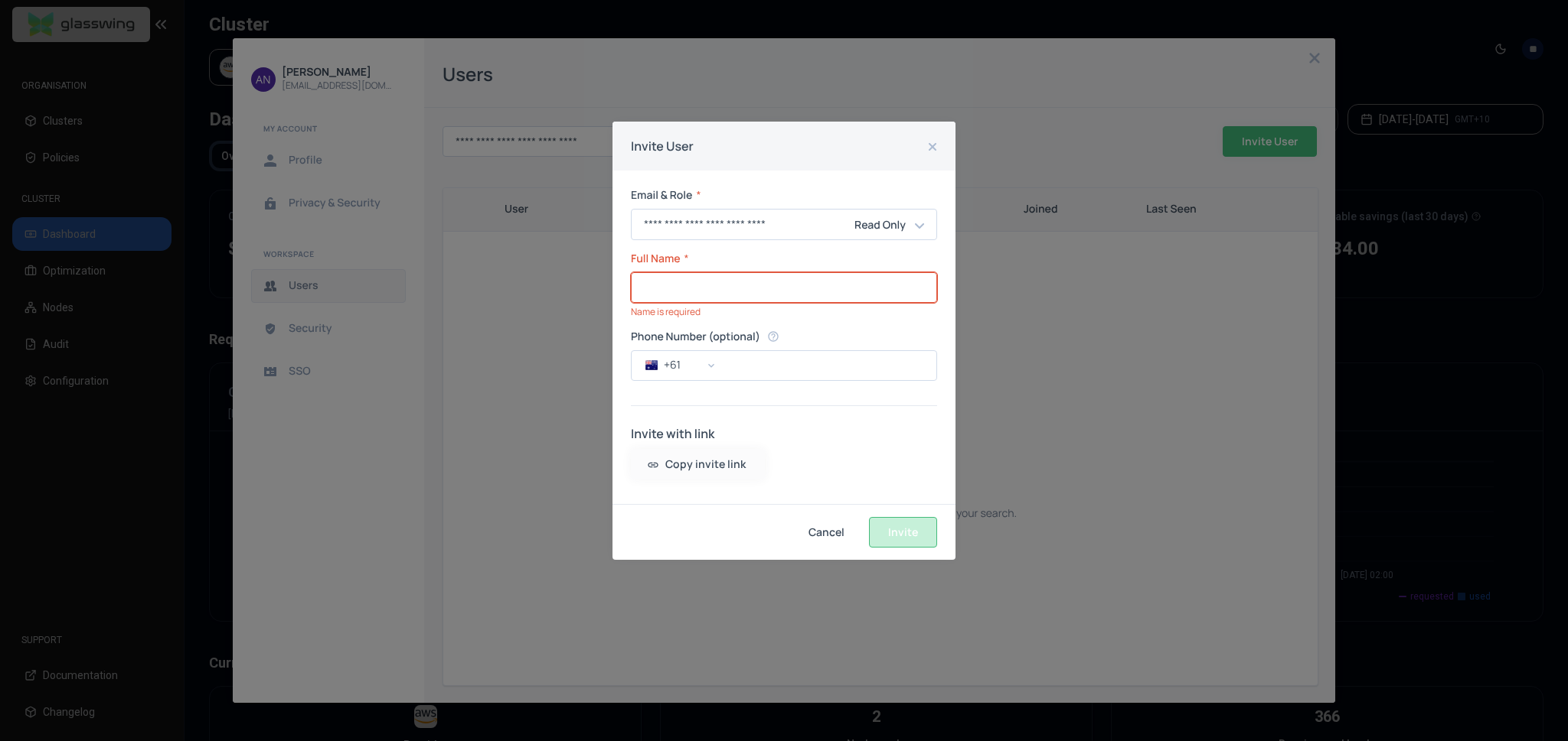
click at [755, 294] on input "Full Name" at bounding box center [784, 288] width 304 height 29
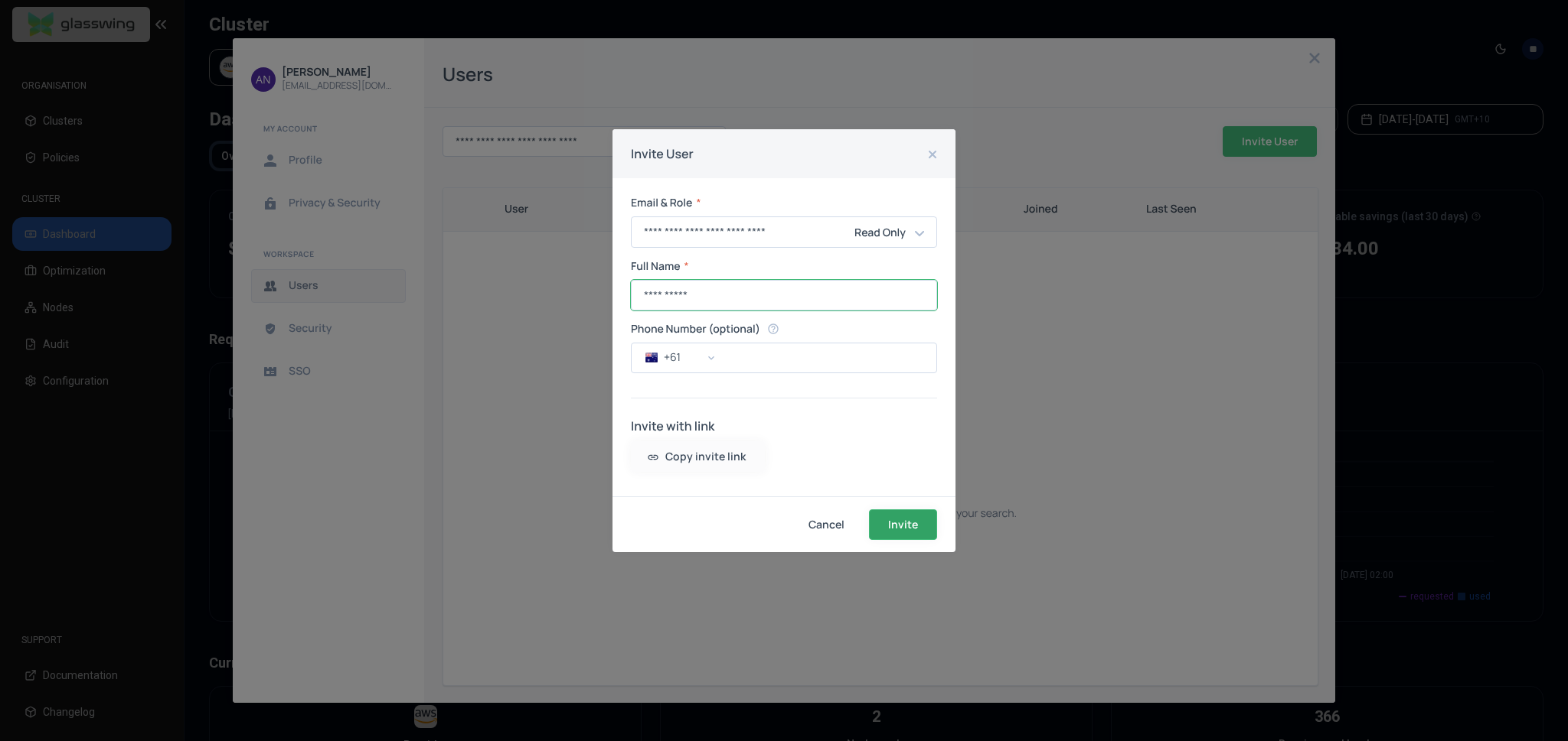
type input "**********"
click at [0, 0] on span "Invite" at bounding box center [0, 0] width 0 height 0
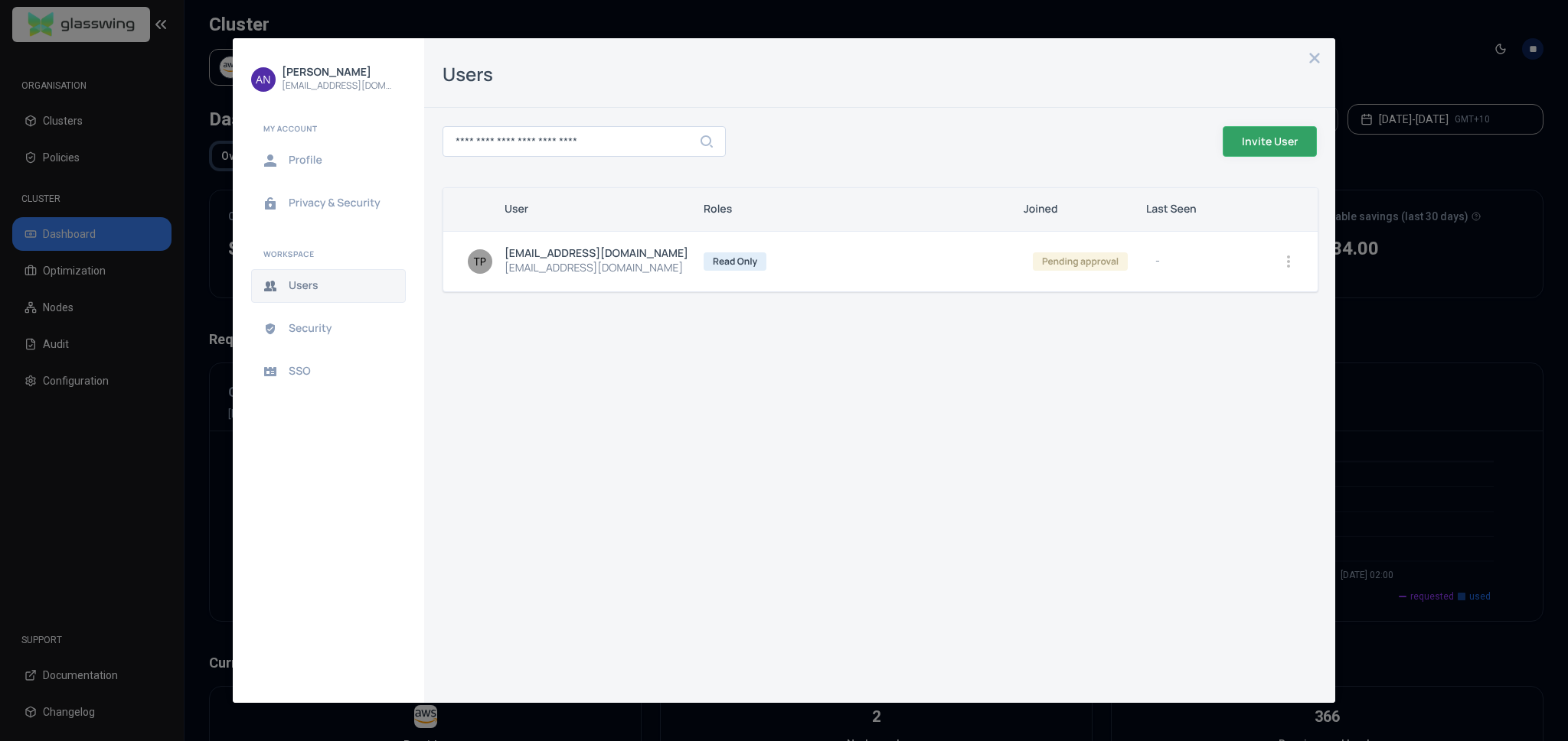
click at [333, 276] on button "Users" at bounding box center [328, 285] width 155 height 34
click at [683, 148] on input "**********" at bounding box center [584, 141] width 282 height 29
drag, startPoint x: 650, startPoint y: 146, endPoint x: 439, endPoint y: 132, distance: 211.5
click at [439, 132] on div "**********" at bounding box center [578, 141] width 295 height 55
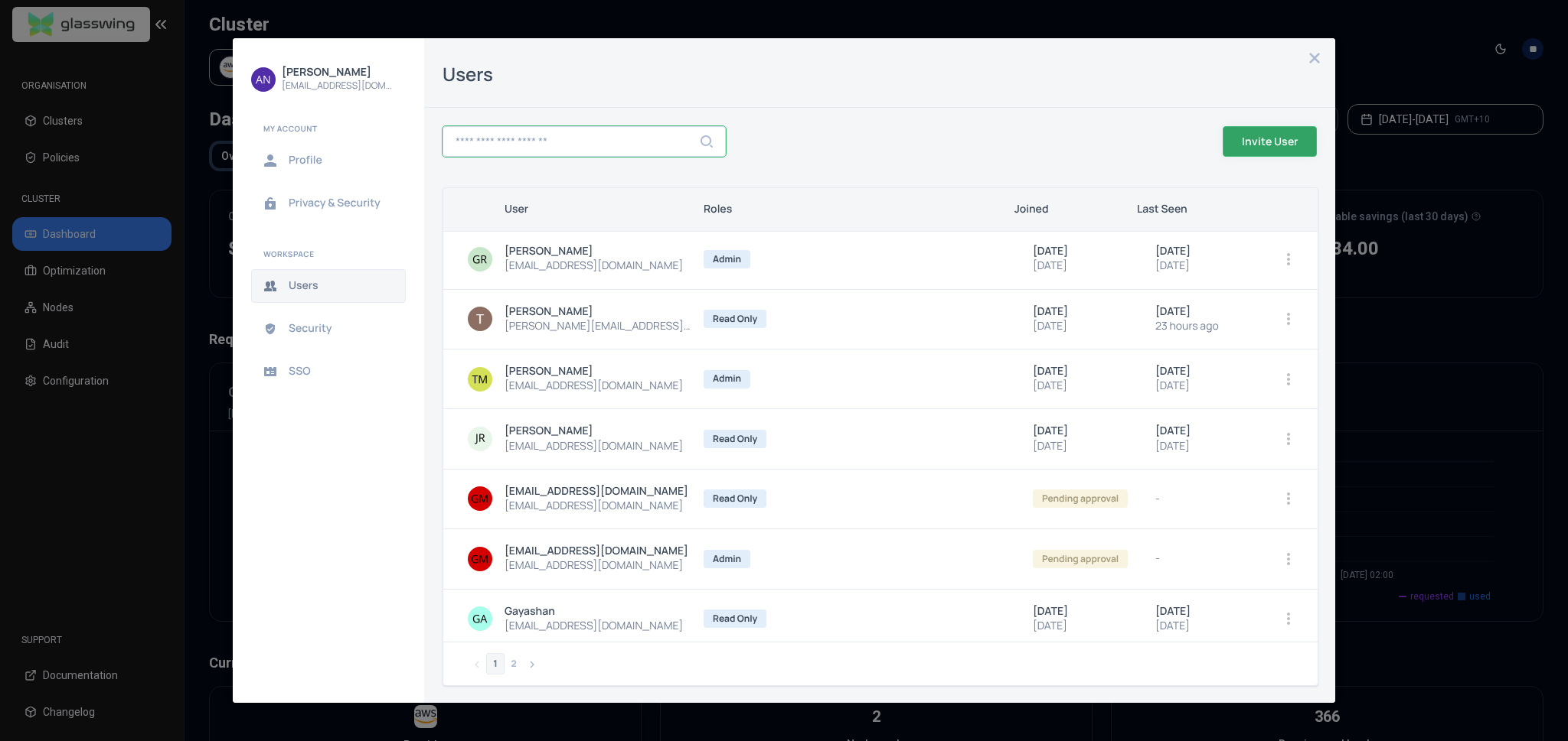
scroll to position [186, 0]
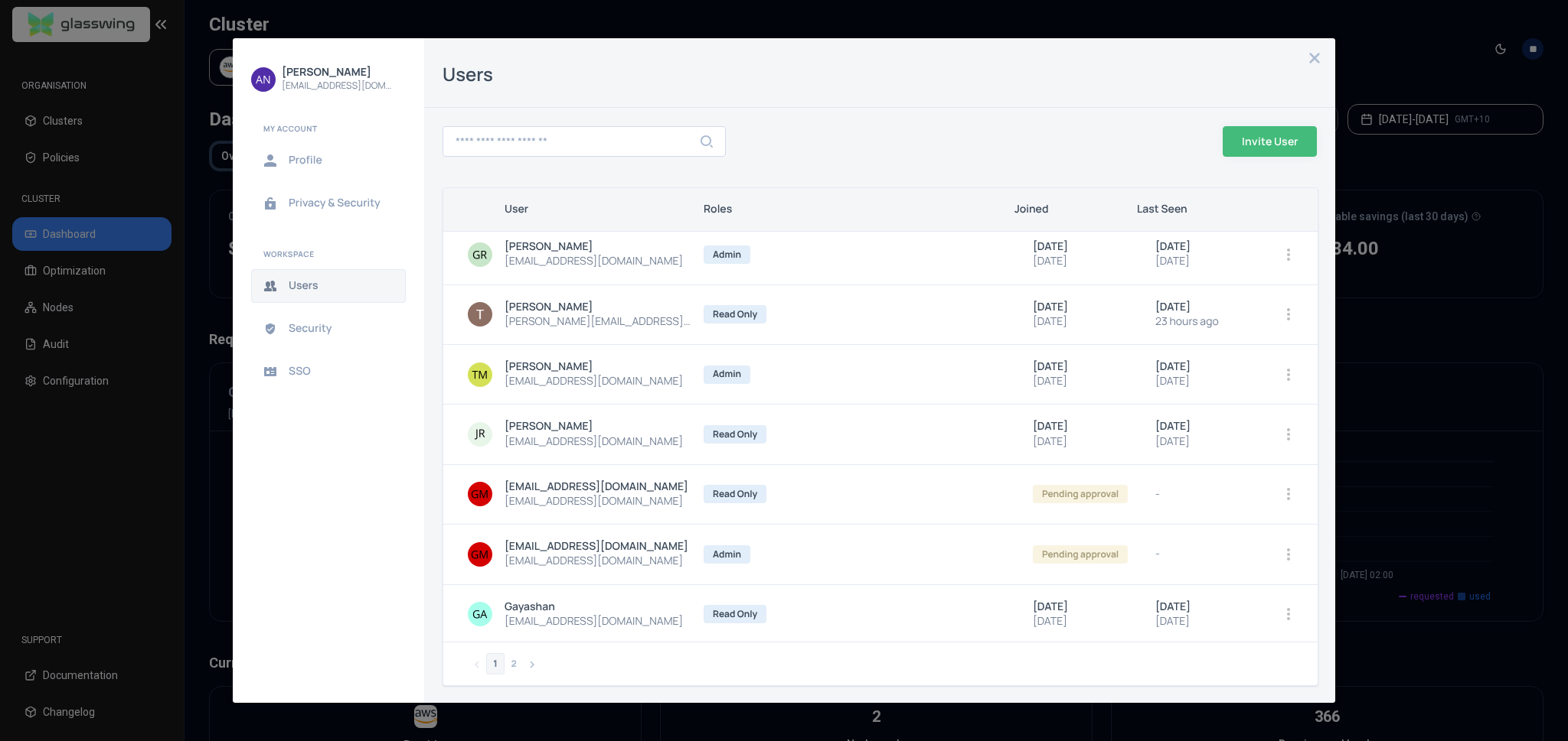
click at [945, 167] on div at bounding box center [968, 141] width 484 height 55
click at [1309, 61] on icon "close admin-box" at bounding box center [1314, 58] width 12 height 12
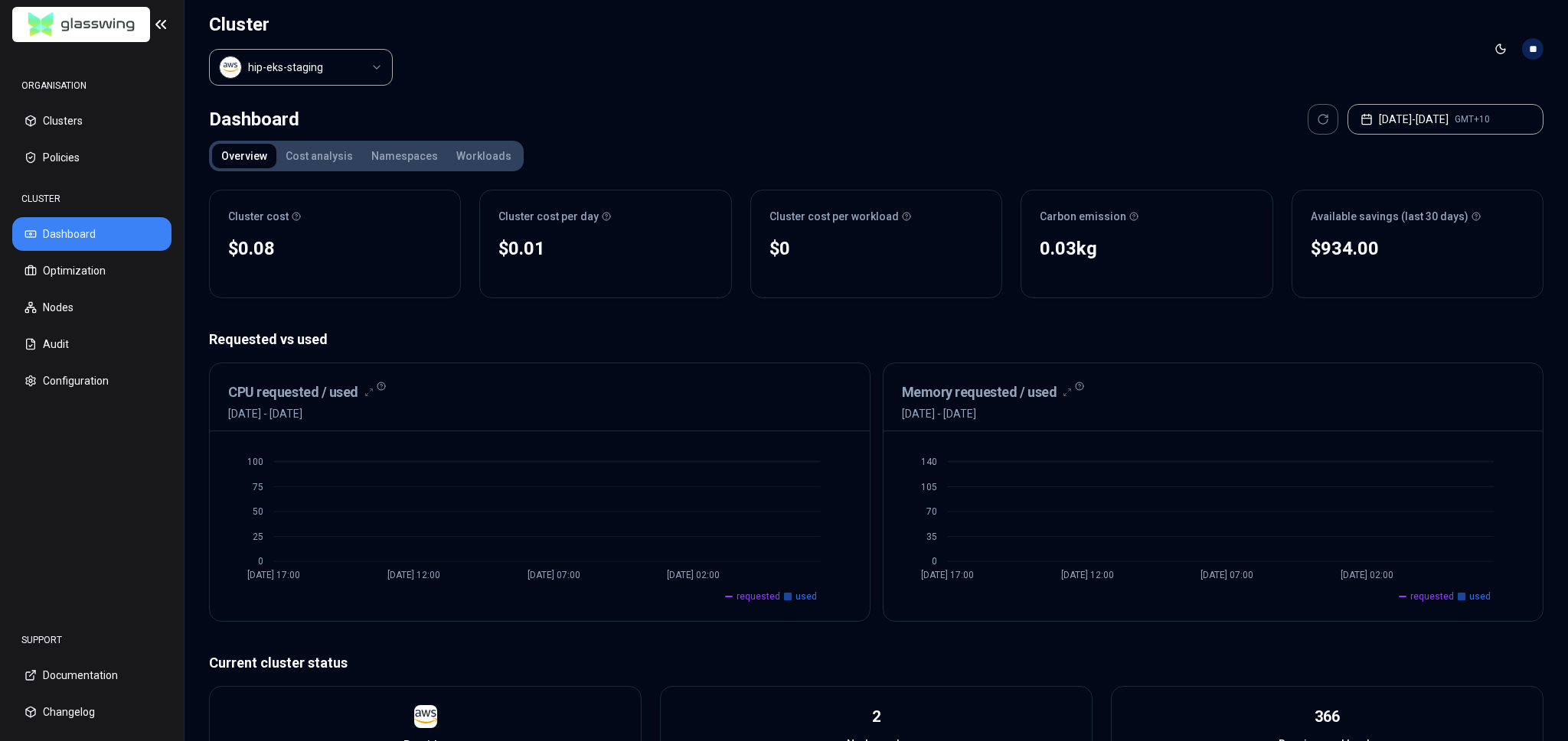
click at [757, 323] on div "Cluster cost $0.08 No reliable trend Cluster cost per day $0.01 No reliable tre…" at bounding box center [876, 640] width 1334 height 925
click at [758, 323] on div "Cluster cost $0.08 No reliable trend Cluster cost per day $0.01 No reliable tre…" at bounding box center [876, 640] width 1334 height 925
click at [684, 155] on div "Overview Cost analysis Namespaces Workloads Cluster cost $0.08 No reliable tren…" at bounding box center [876, 622] width 1334 height 962
click at [303, 165] on button "Cost analysis" at bounding box center [319, 156] width 86 height 25
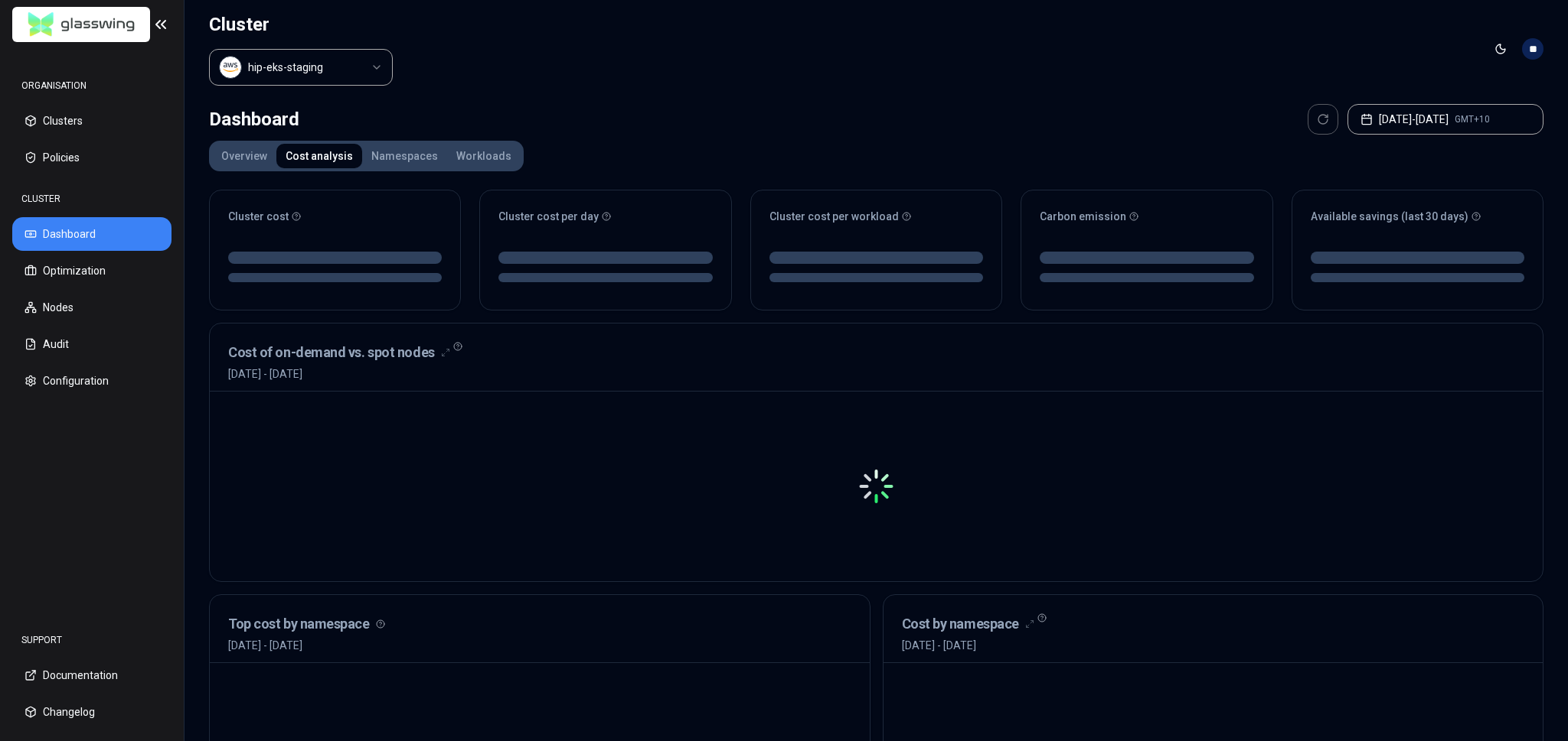
click at [428, 158] on button "Namespaces" at bounding box center [404, 156] width 85 height 25
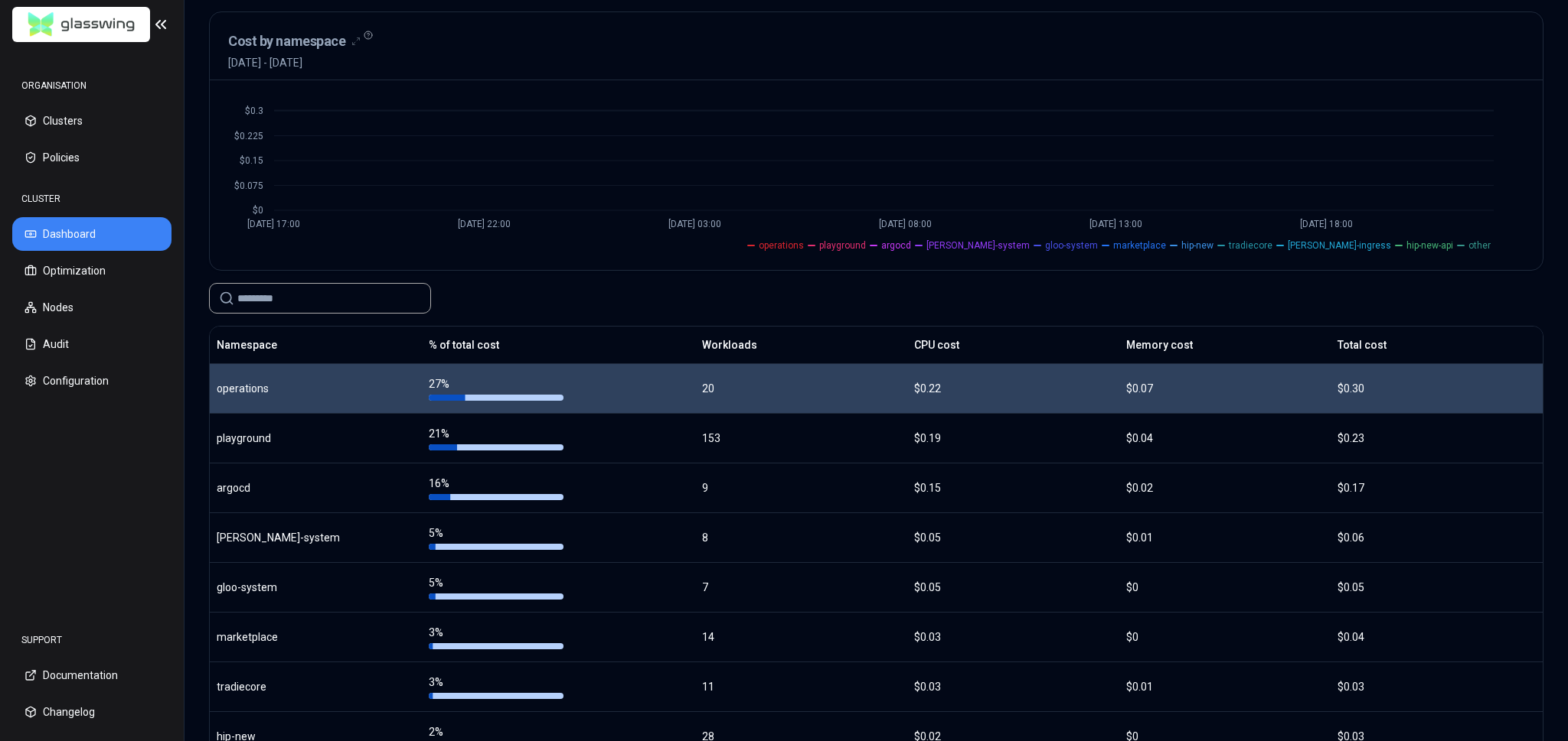
scroll to position [153, 0]
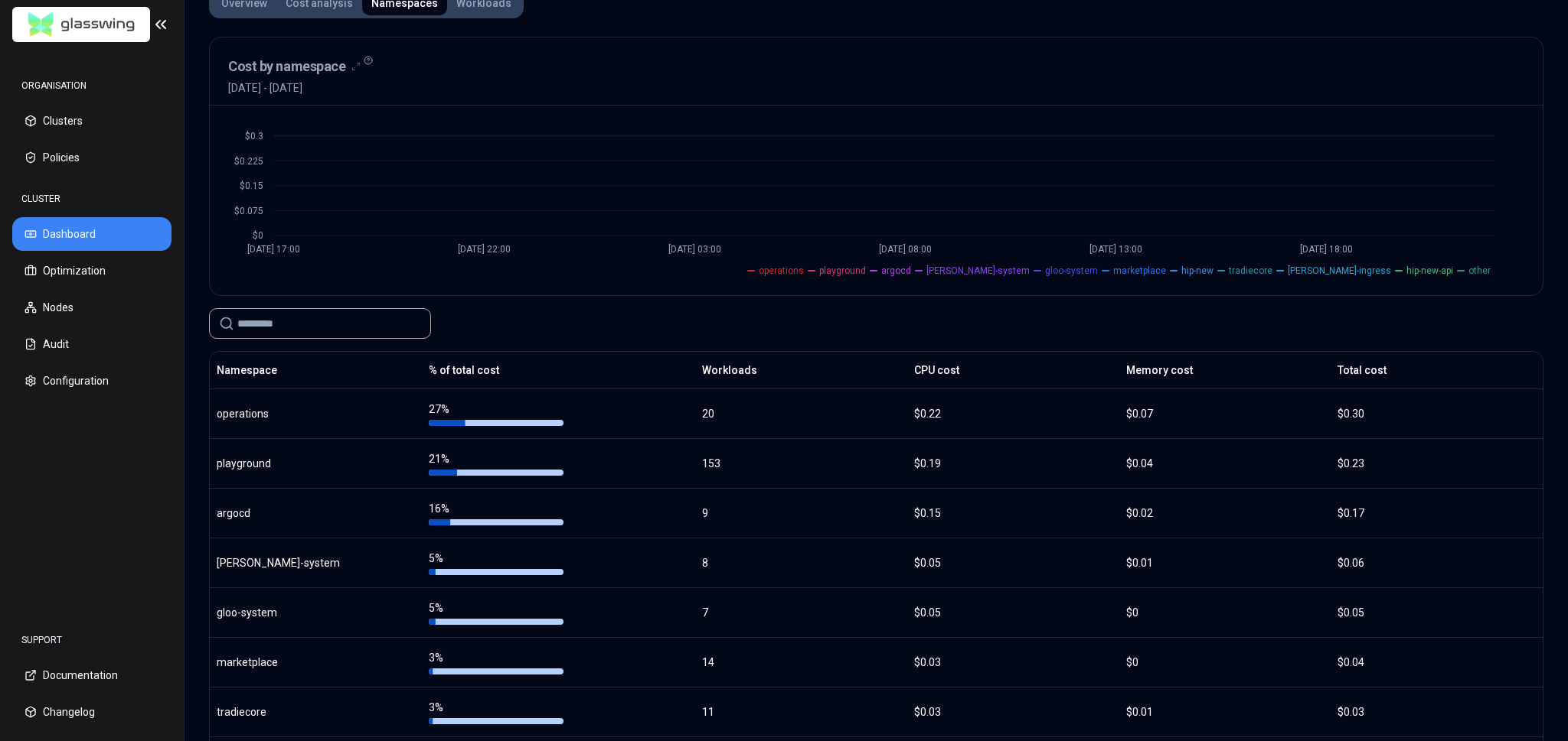
click at [489, 321] on div at bounding box center [876, 323] width 1334 height 30
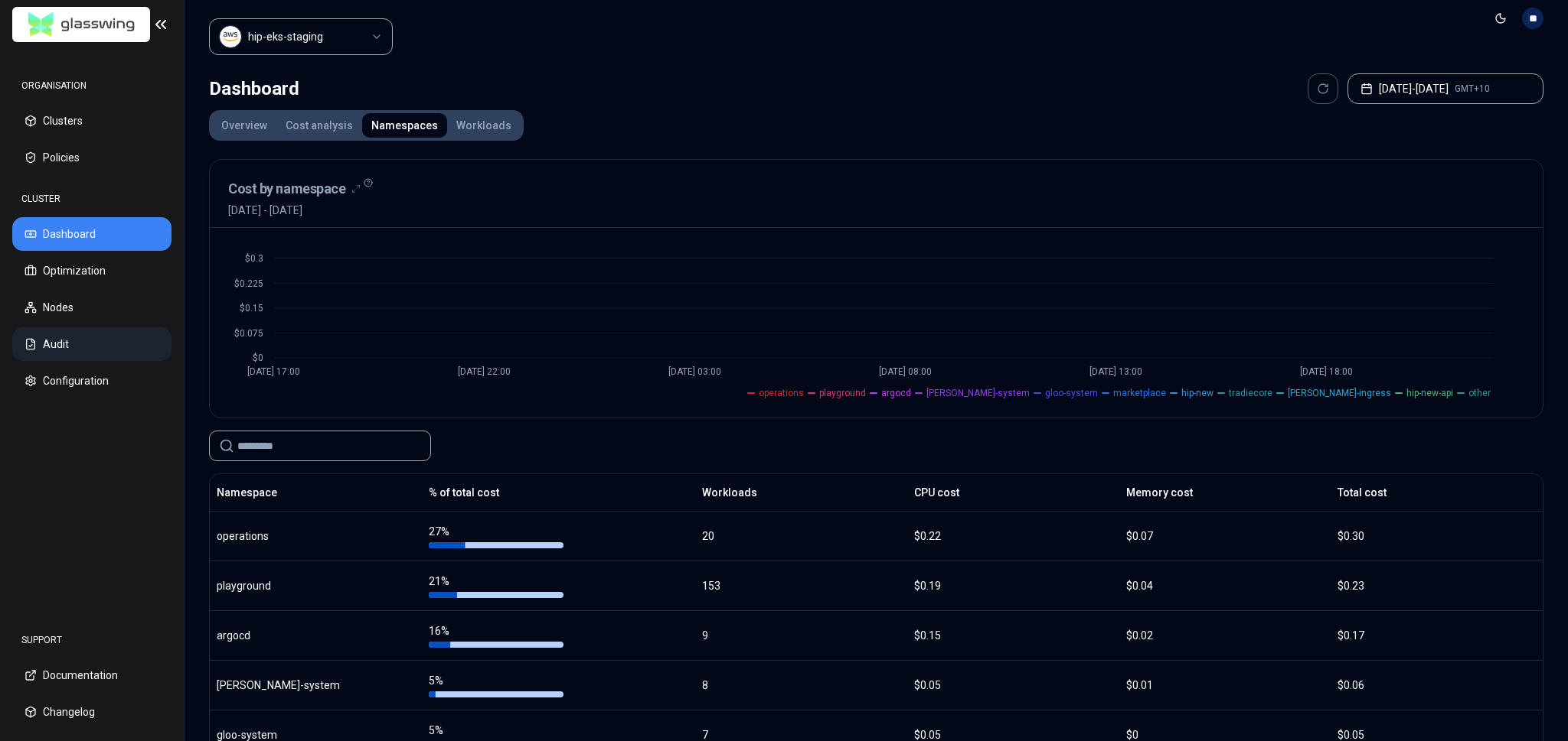
scroll to position [0, 0]
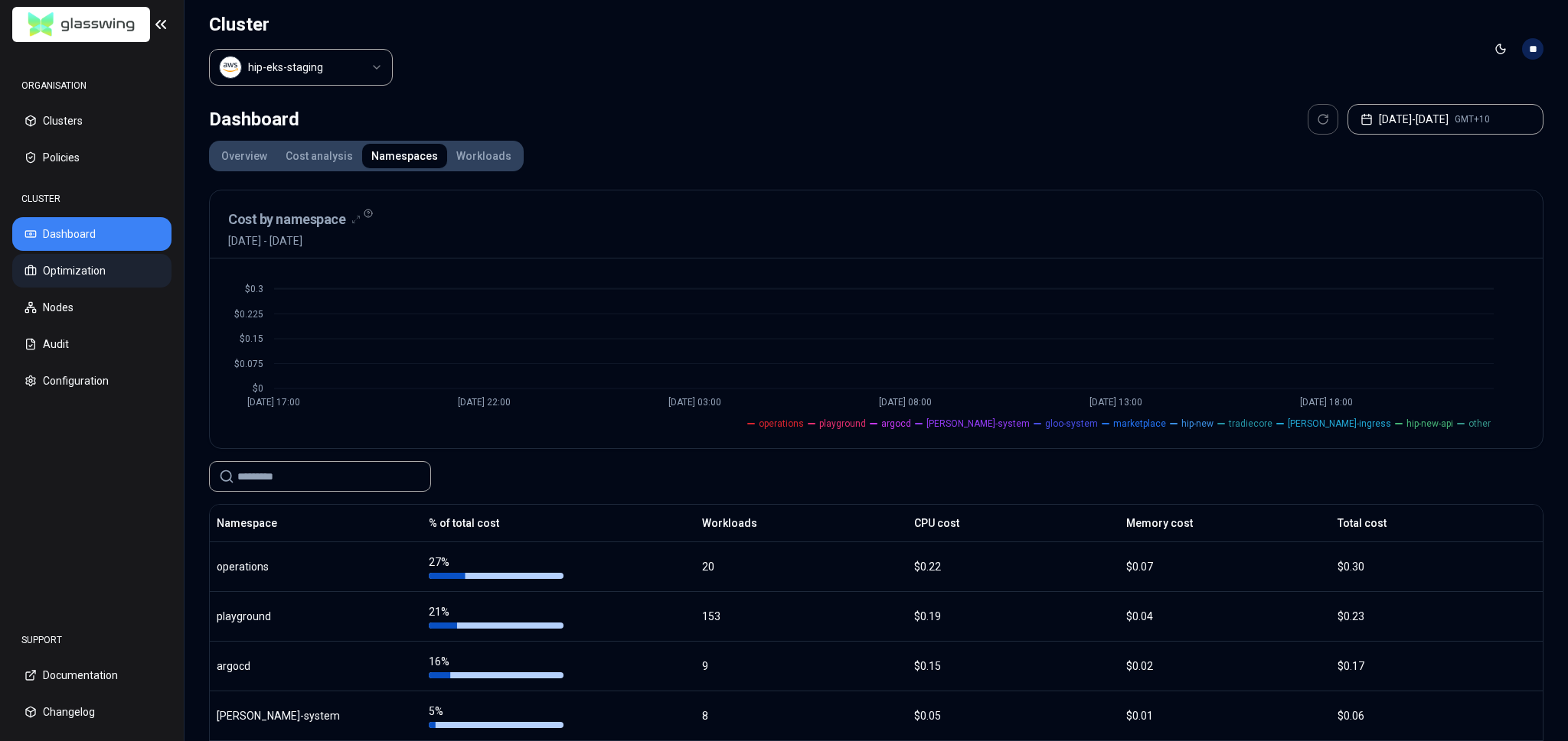
click at [129, 275] on button "Optimization" at bounding box center [92, 271] width 160 height 34
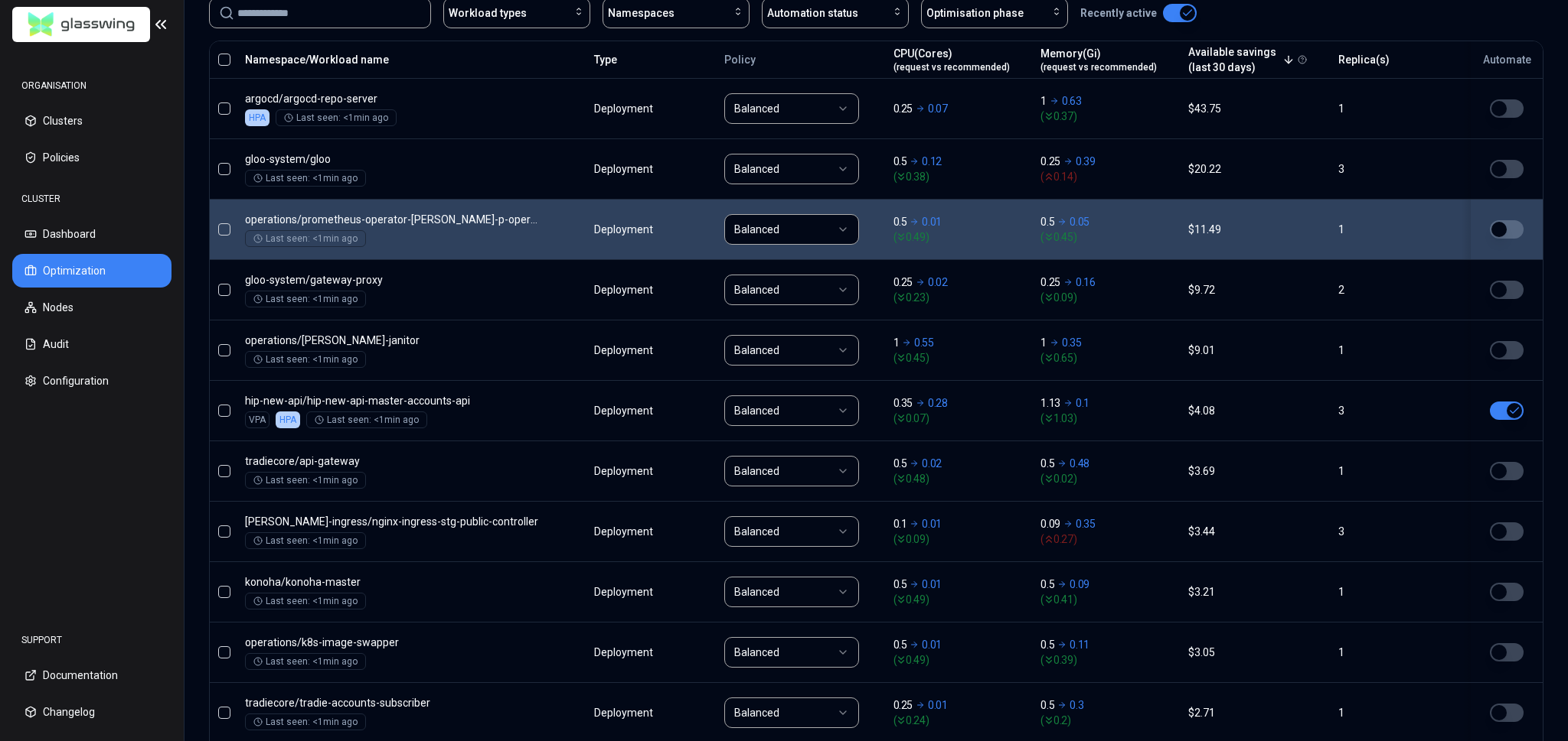
scroll to position [570, 0]
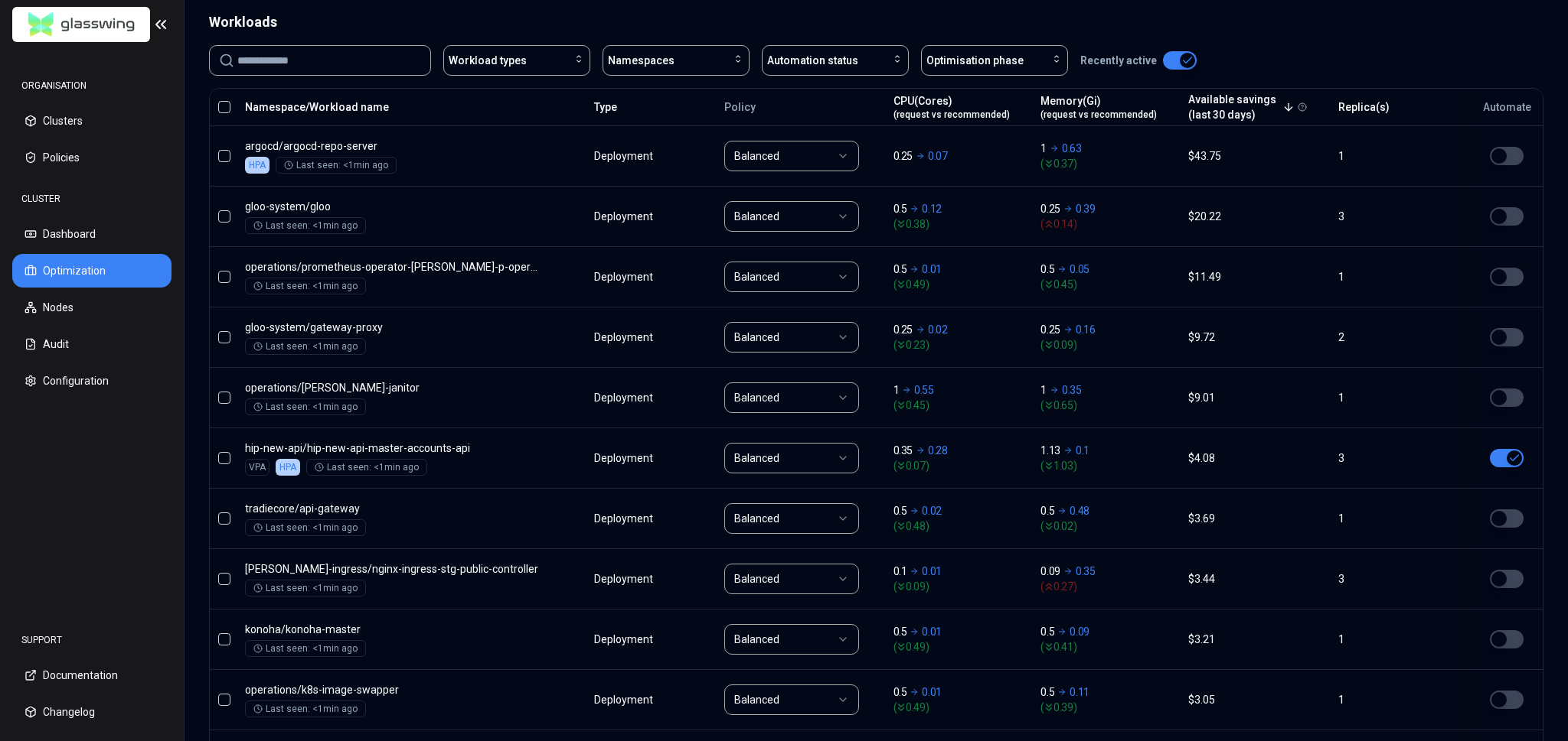
click at [1381, 52] on div "Workload types Namespaces Automation status Optimisation phase Recently active" at bounding box center [876, 60] width 1334 height 30
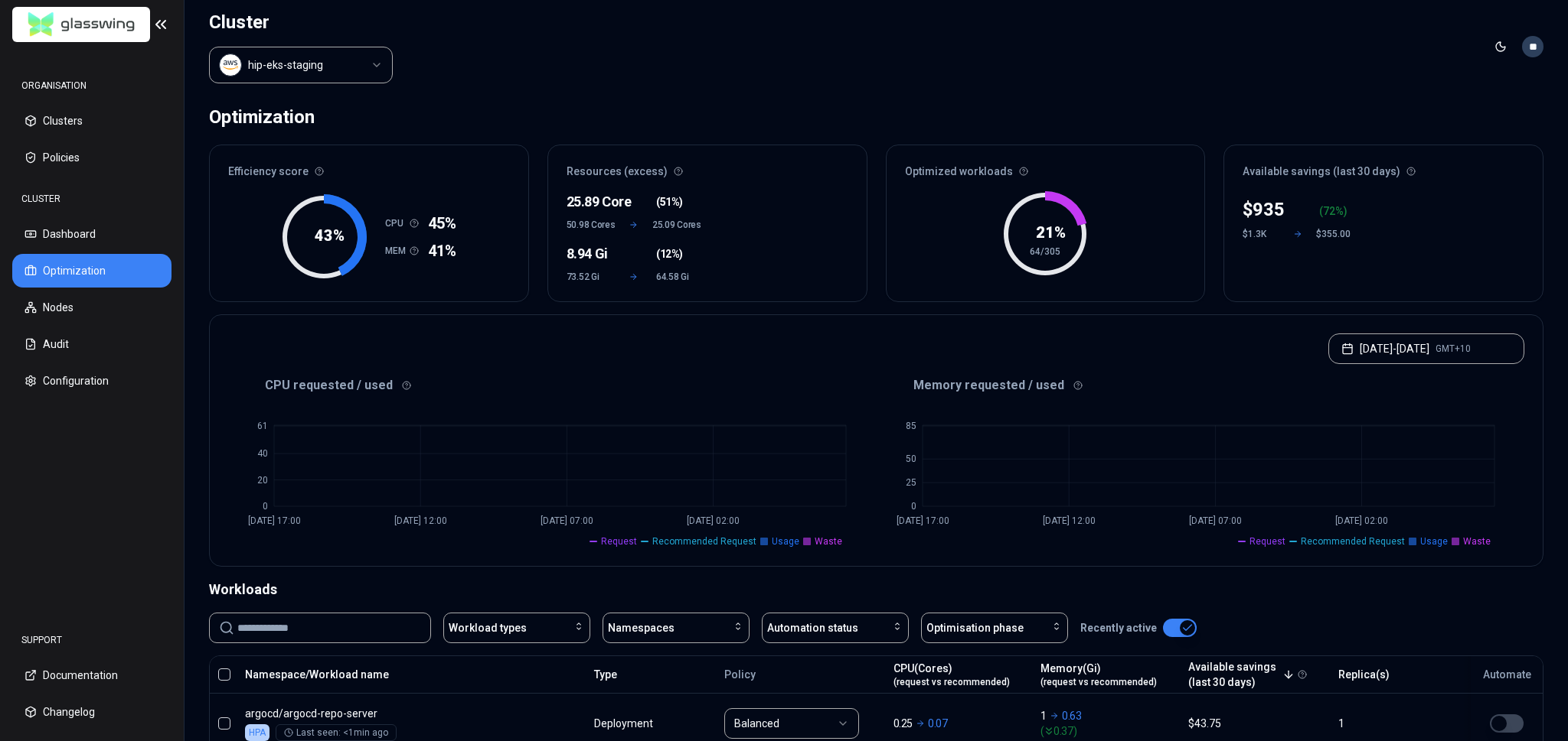
scroll to position [0, 0]
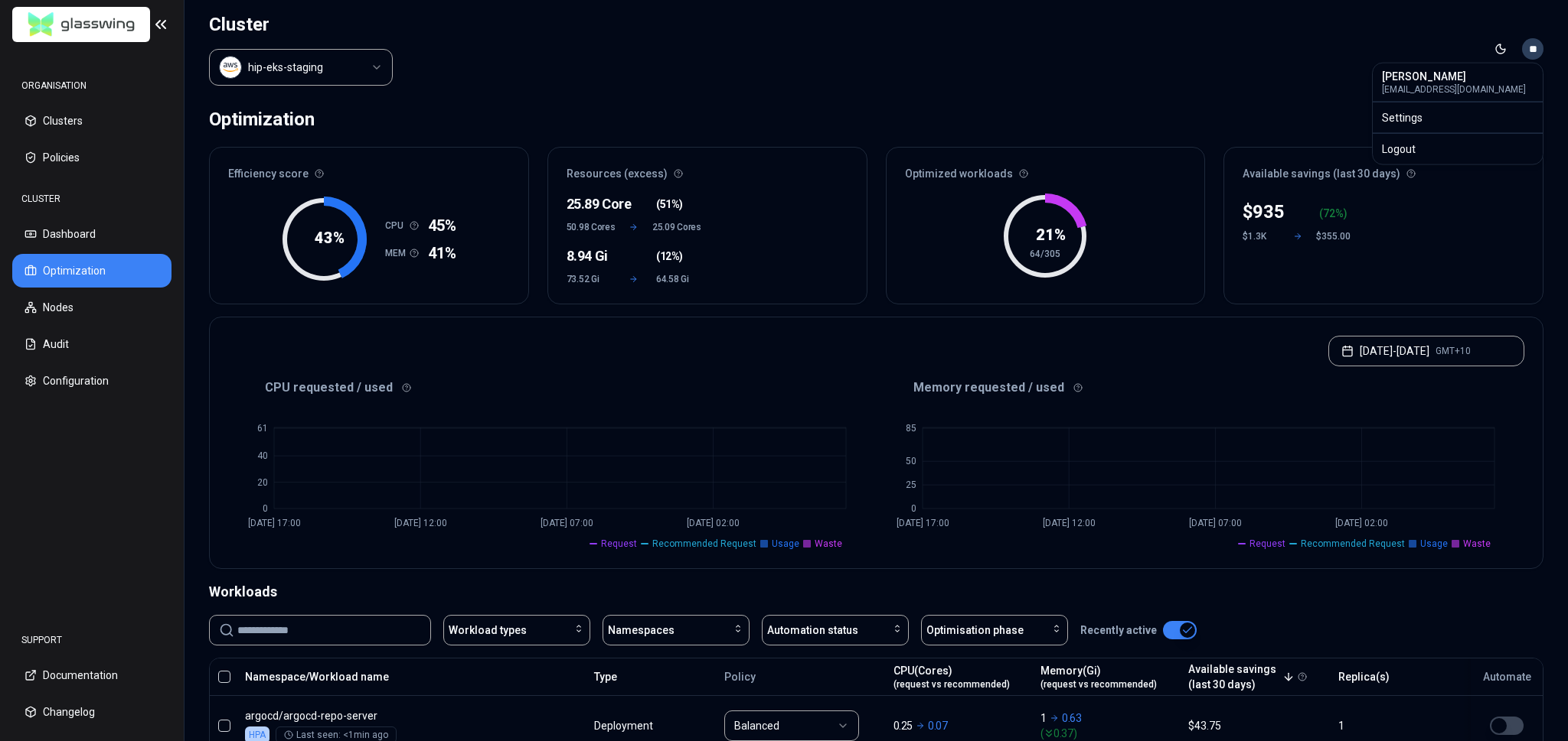
click at [1529, 41] on html "ORGANISATION Clusters Policies CLUSTER Dashboard Optimization Nodes Audit Confi…" at bounding box center [784, 370] width 1568 height 741
click at [1433, 109] on div "Settings" at bounding box center [1458, 118] width 164 height 25
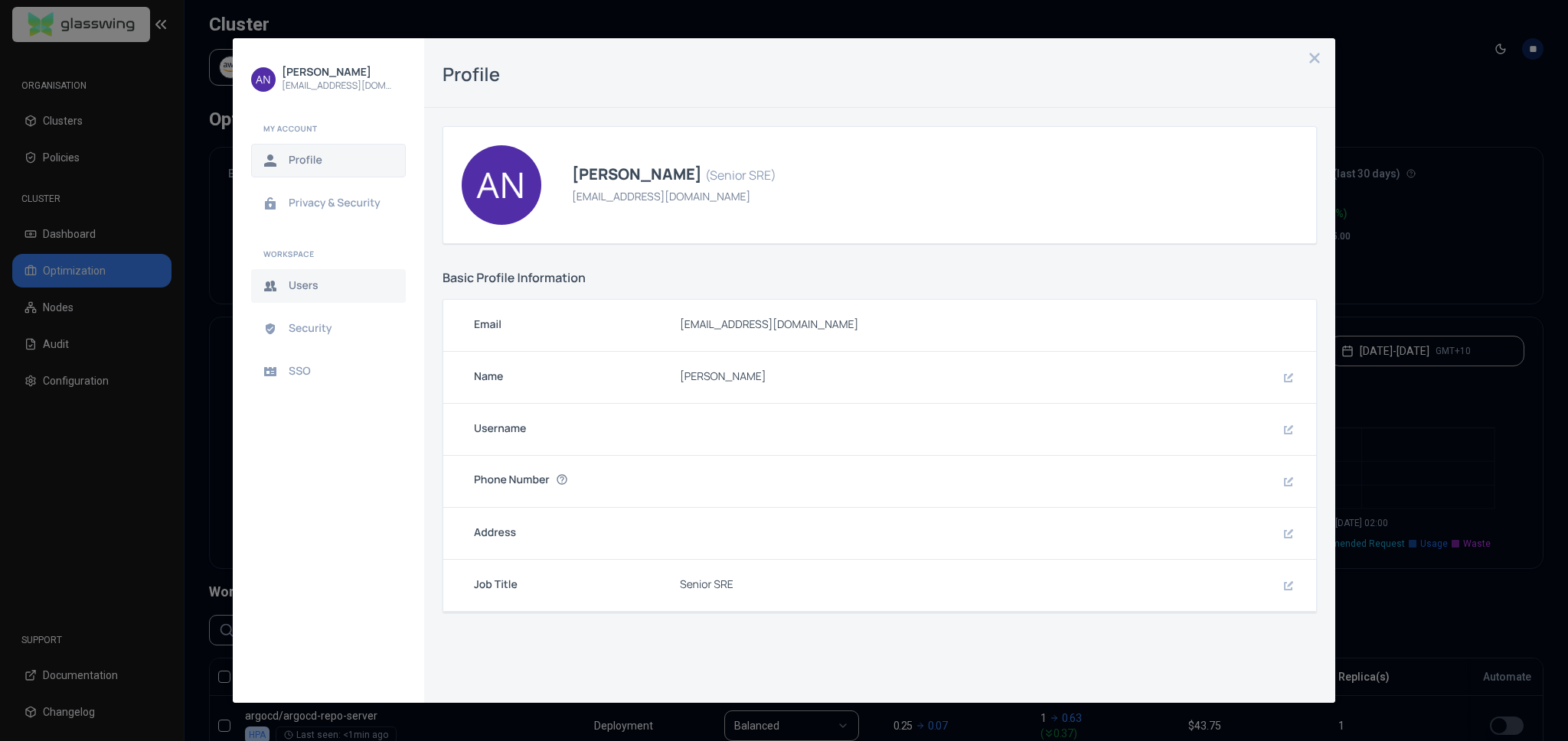
click at [340, 289] on span "Users" at bounding box center [340, 285] width 104 height 12
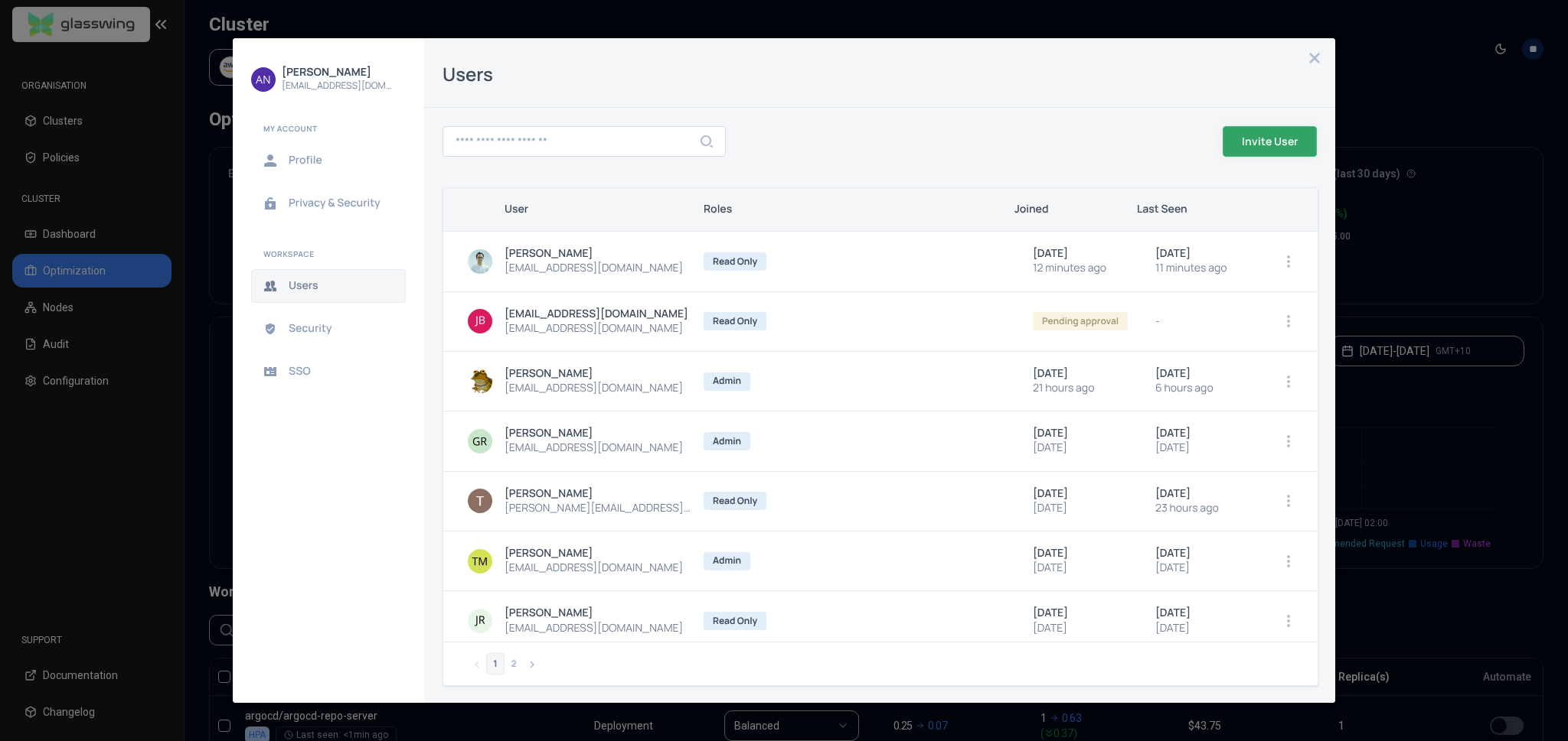
click at [0, 0] on span "Invite User" at bounding box center [0, 0] width 0 height 0
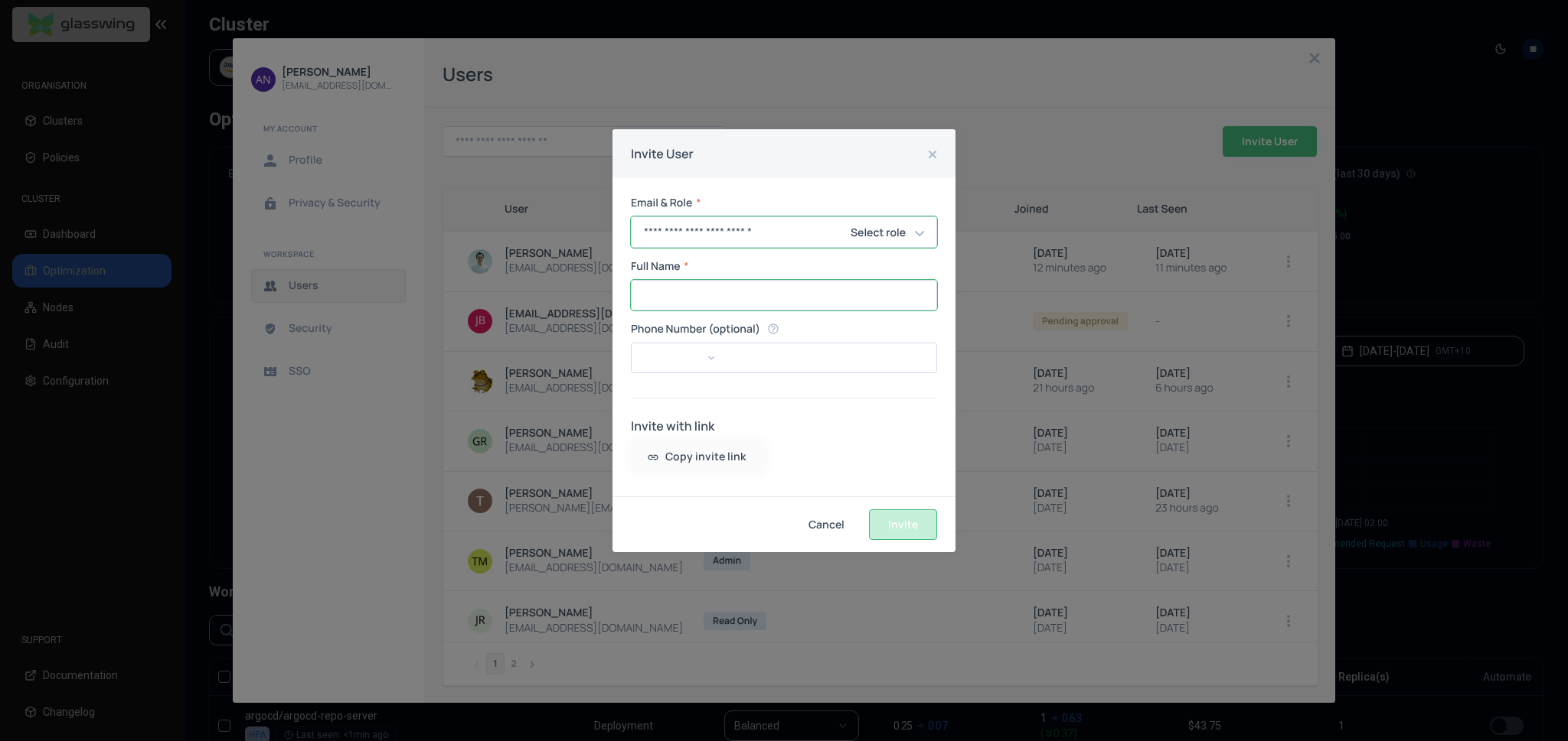
type input "**********"
click at [714, 286] on div "Full Name * ​" at bounding box center [784, 285] width 306 height 51
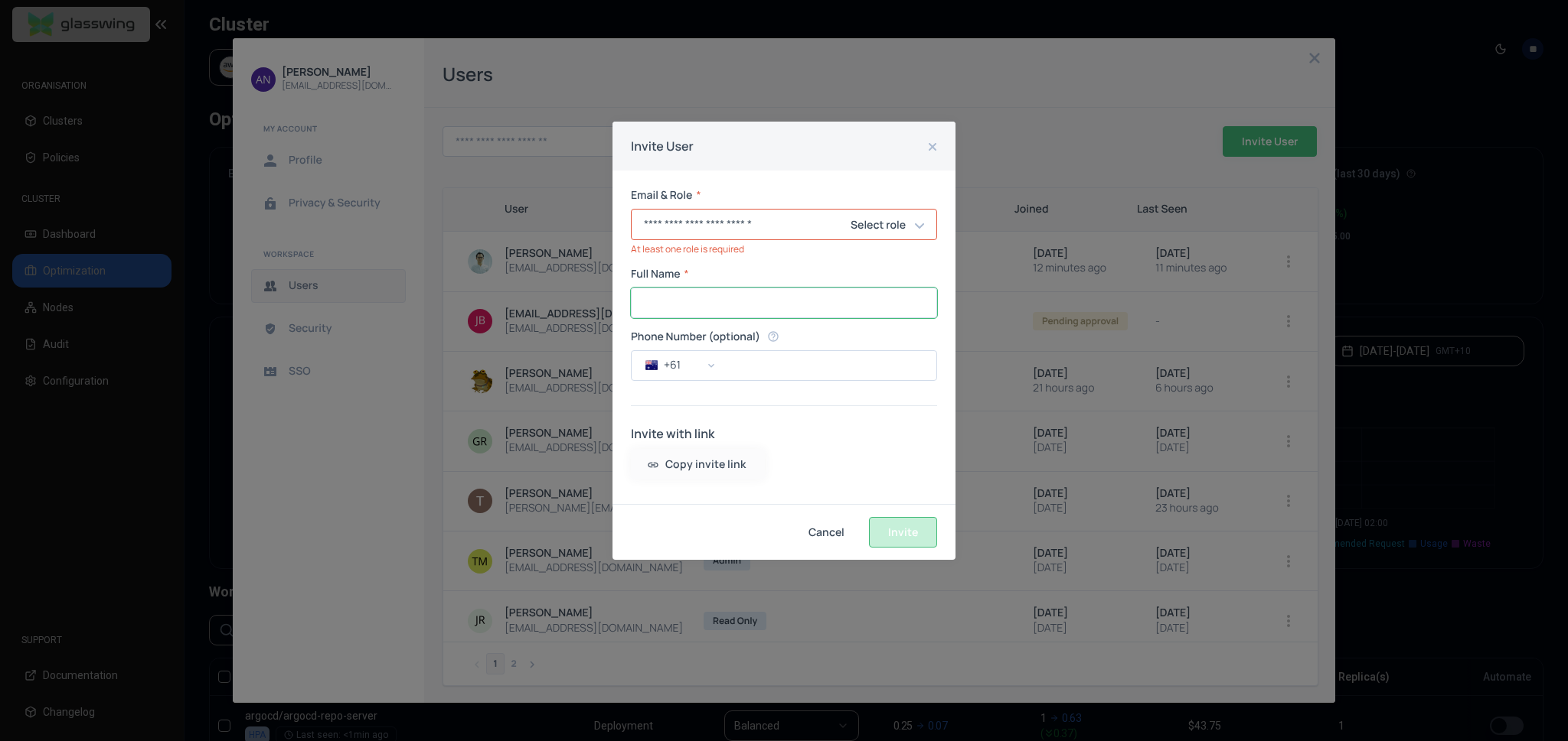
click at [720, 301] on input "Full Name" at bounding box center [784, 303] width 304 height 29
click at [922, 232] on div "**********" at bounding box center [784, 222] width 306 height 65
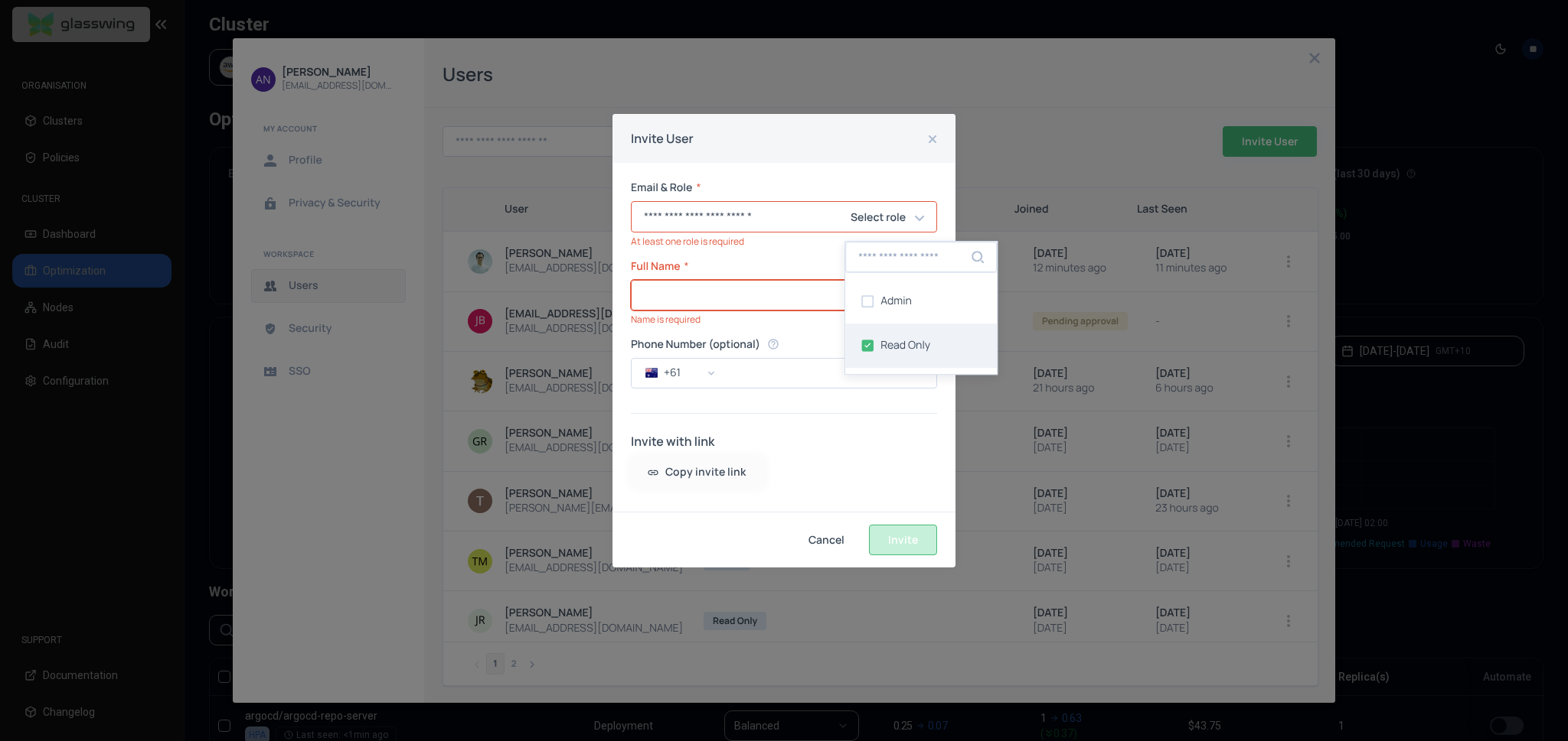
click at [722, 303] on div "Full Name * ​ Name is required" at bounding box center [784, 293] width 306 height 65
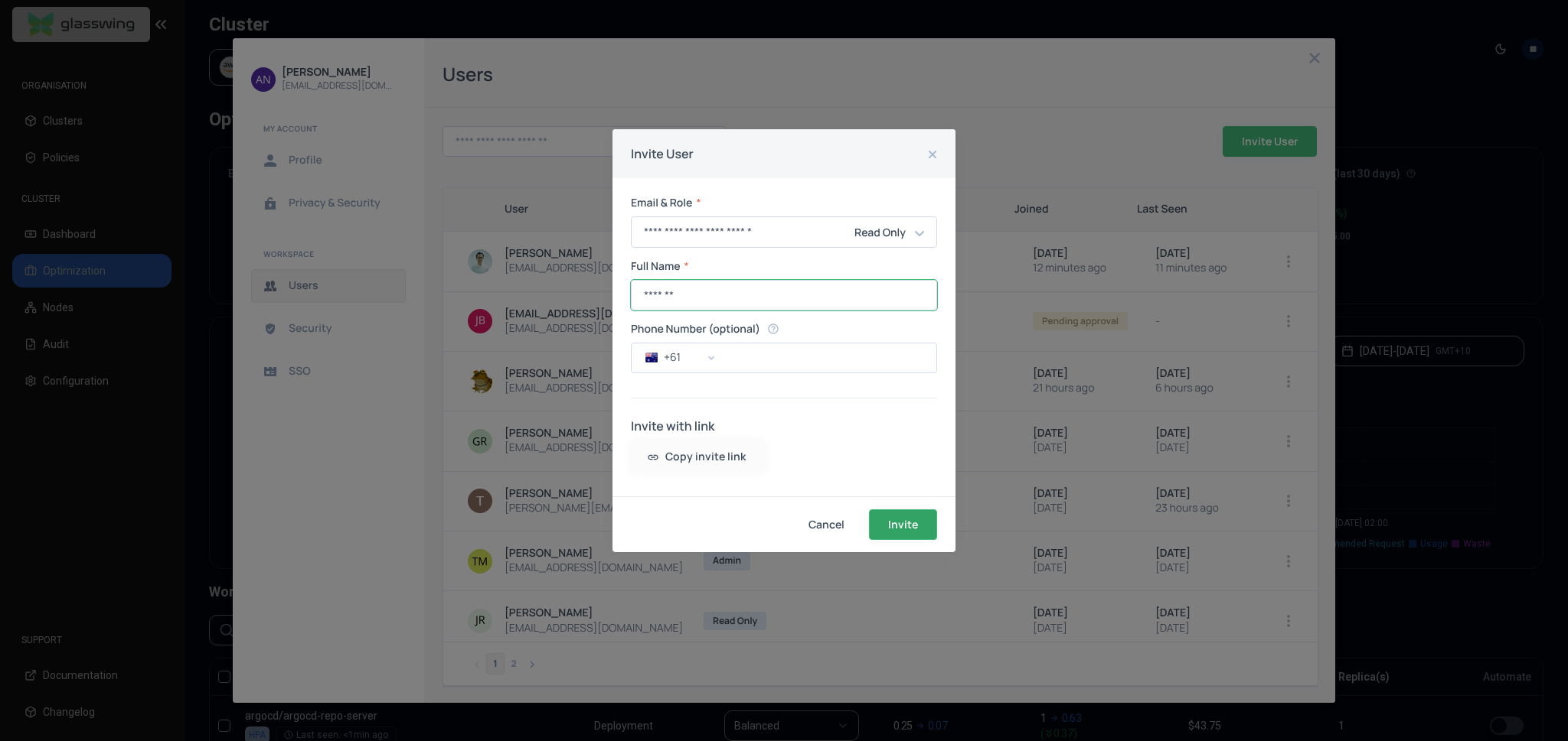
type input "*******"
click at [0, 0] on span "Invite" at bounding box center [0, 0] width 0 height 0
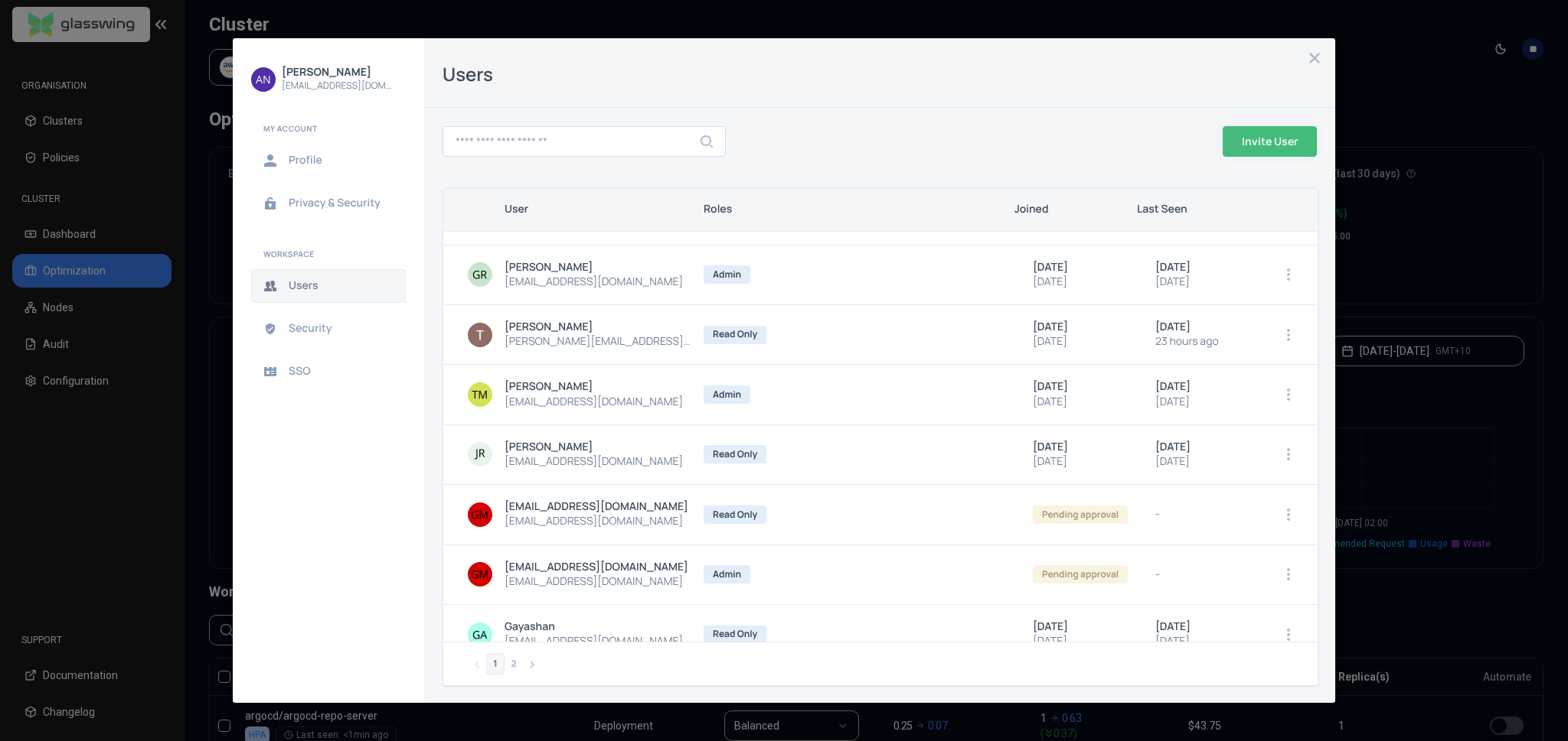
scroll to position [246, 0]
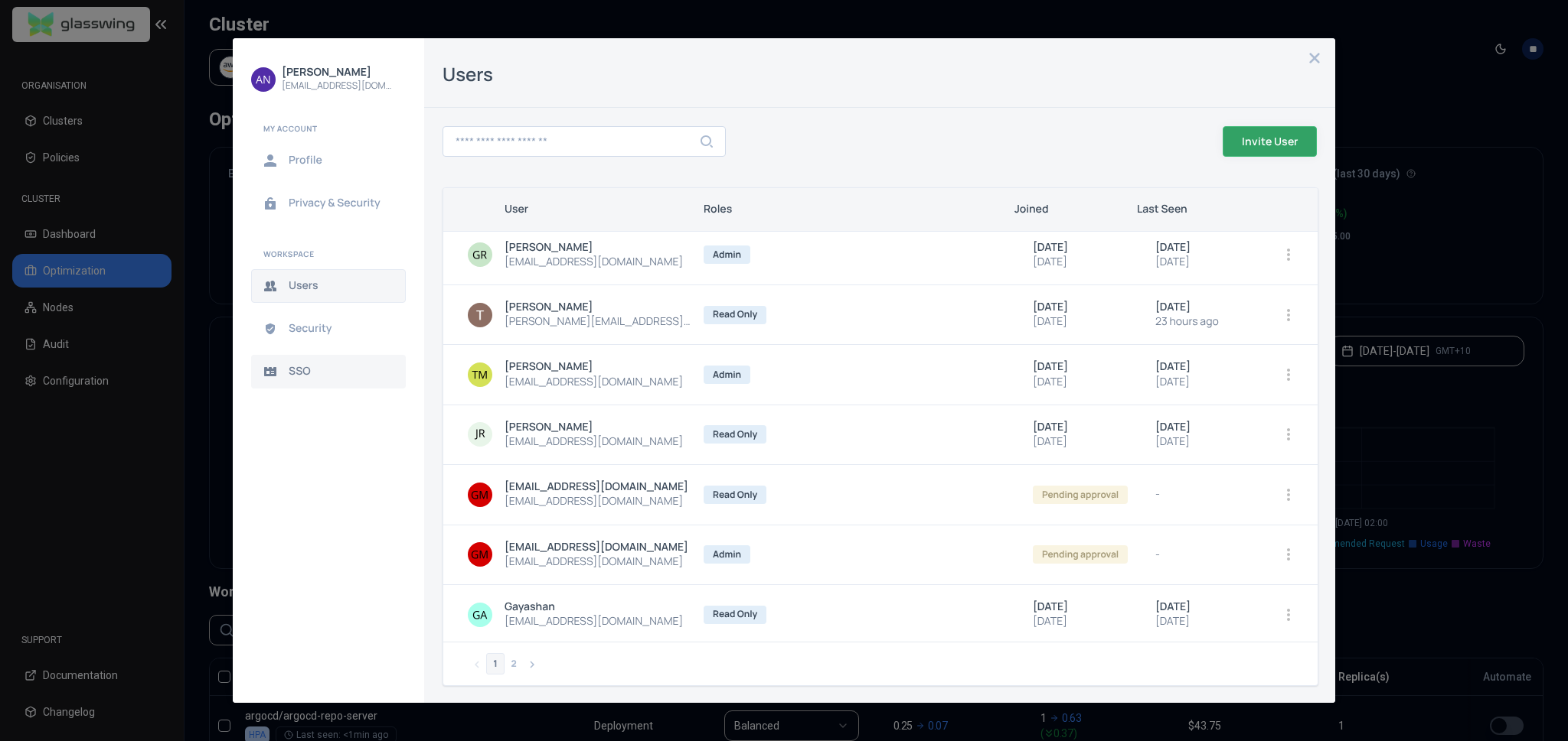
click at [311, 373] on span "SSO" at bounding box center [340, 371] width 104 height 12
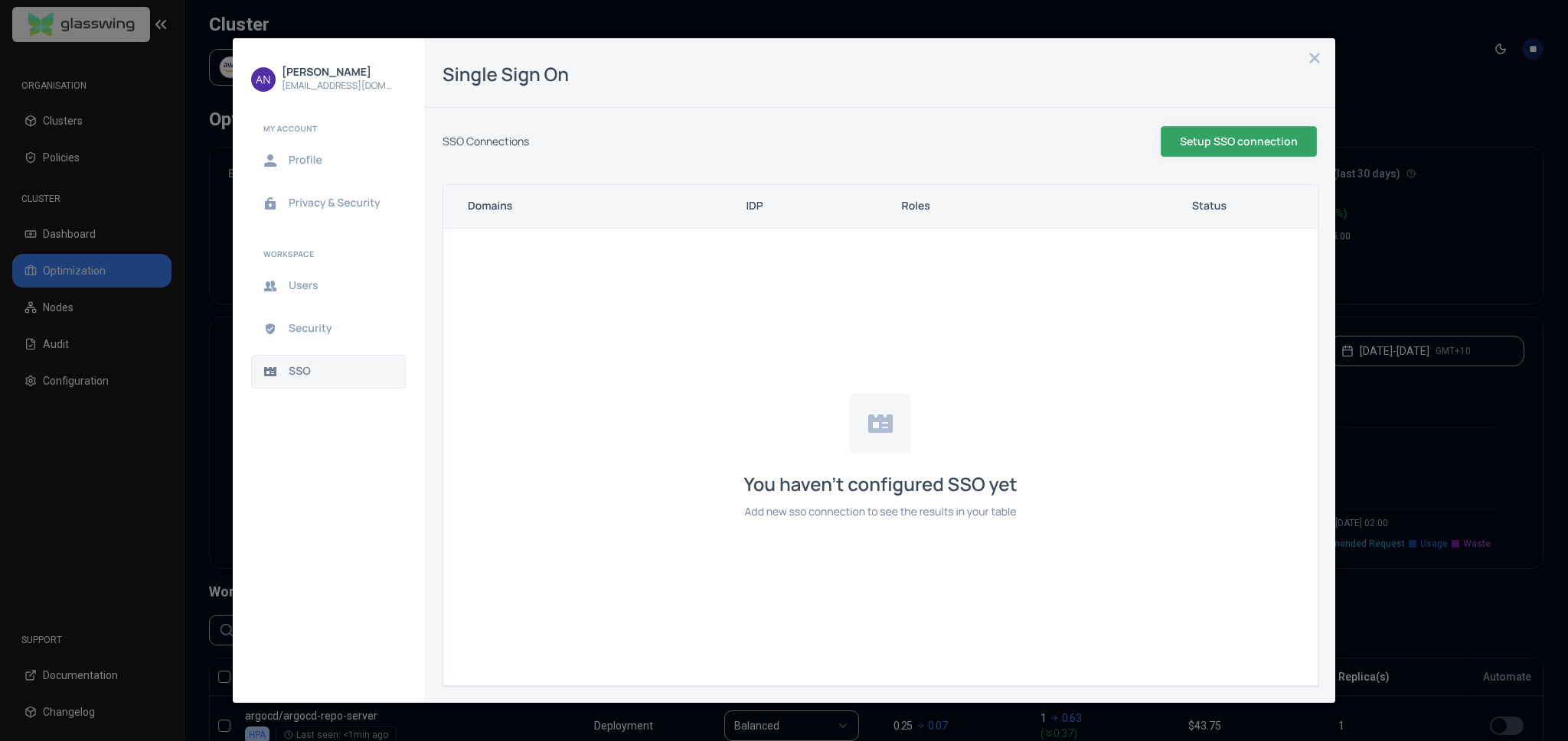
click at [1259, 129] on button "Setup SSO connection" at bounding box center [1238, 141] width 156 height 30
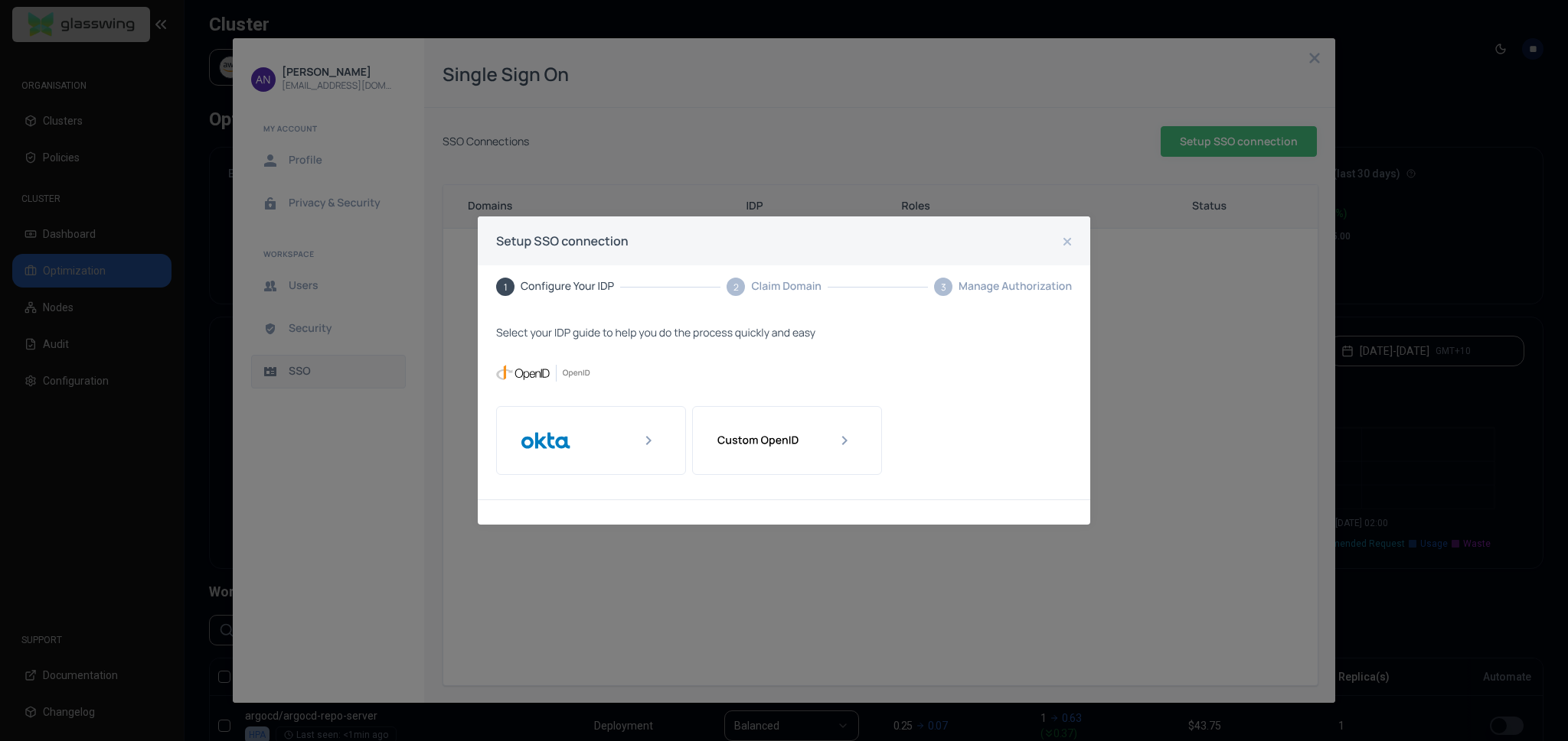
click at [691, 315] on div "Select your IDP guide to help you do the process quickly and easy" at bounding box center [784, 404] width 612 height 191
click at [785, 430] on div at bounding box center [787, 441] width 190 height 69
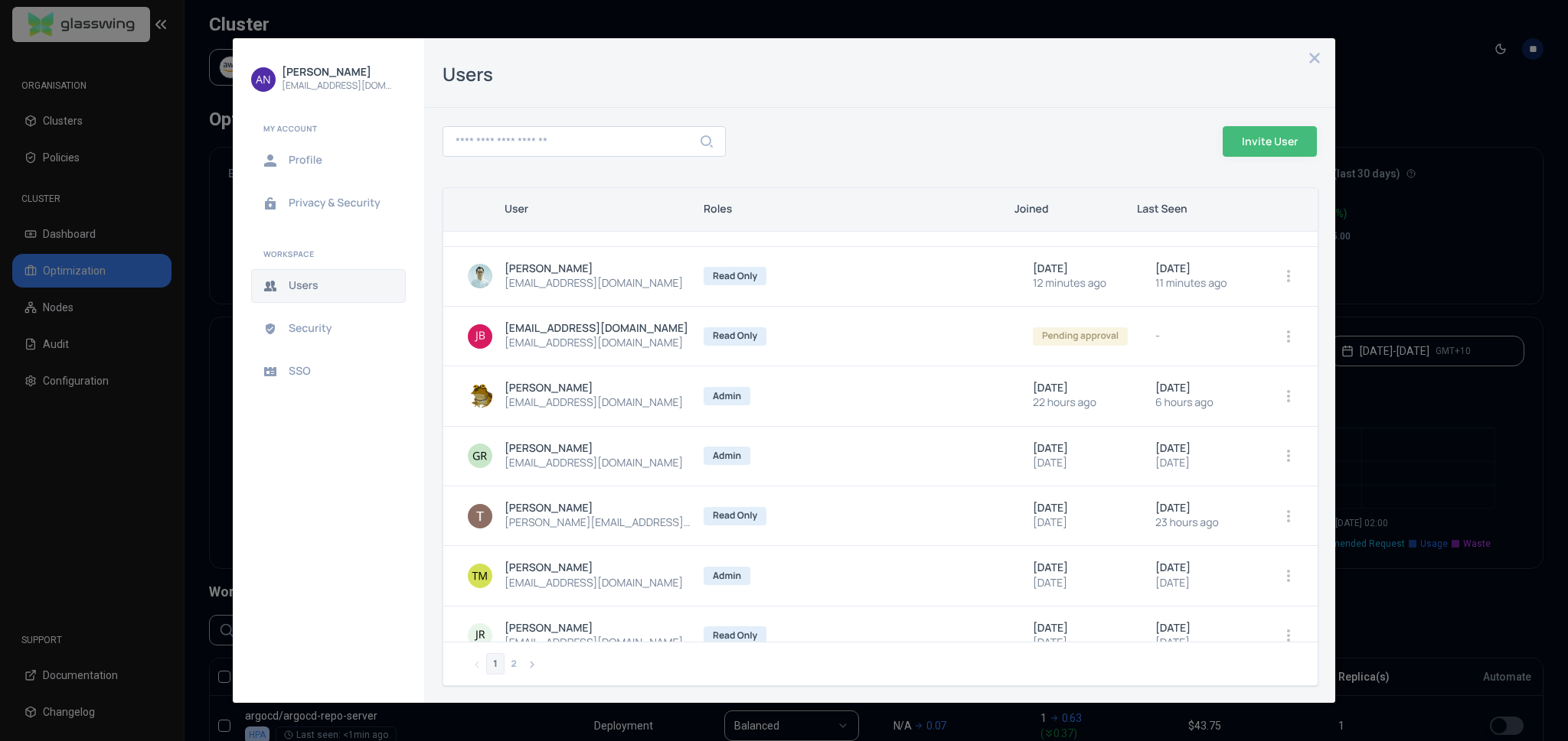
scroll to position [186, 0]
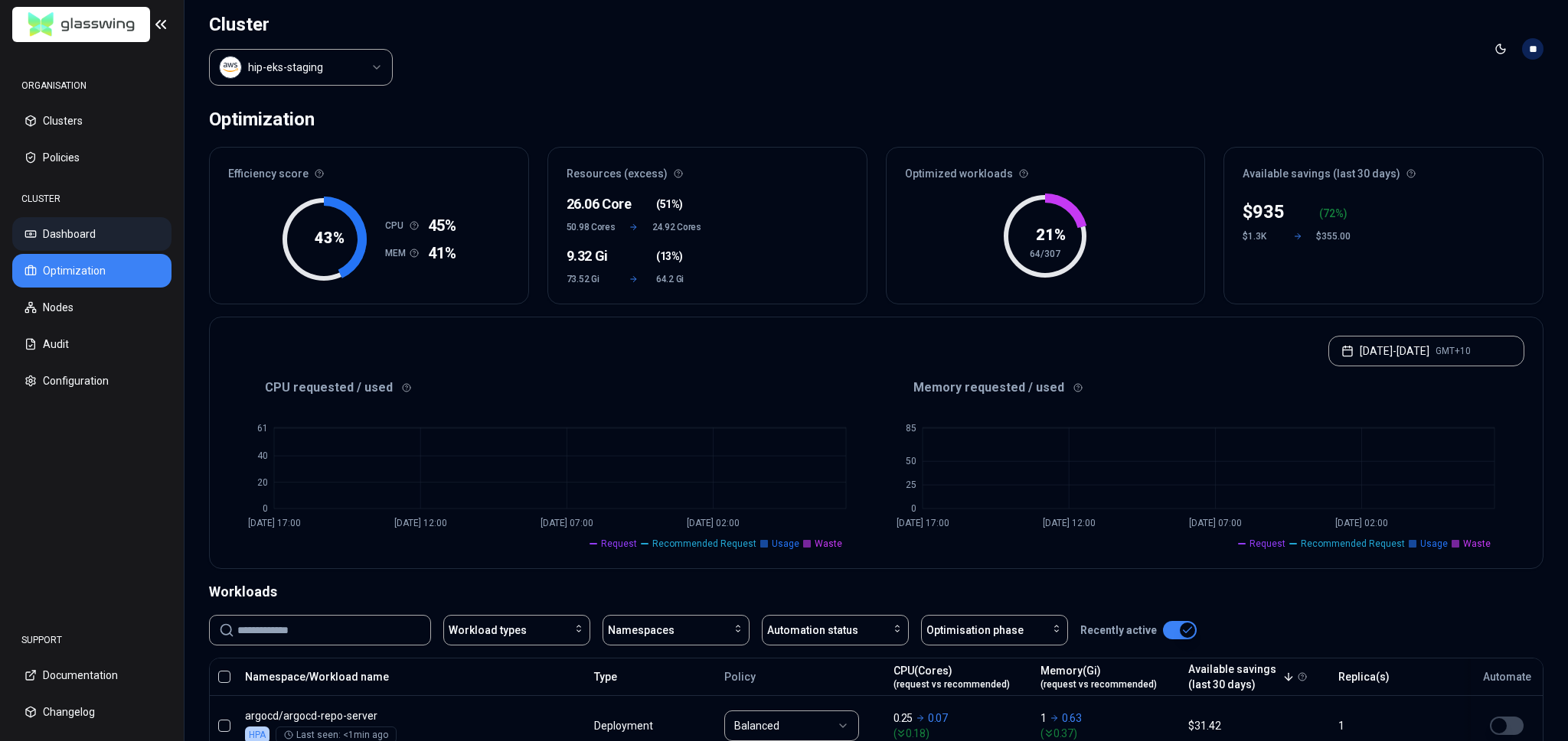
click at [113, 245] on button "Dashboard" at bounding box center [92, 234] width 160 height 34
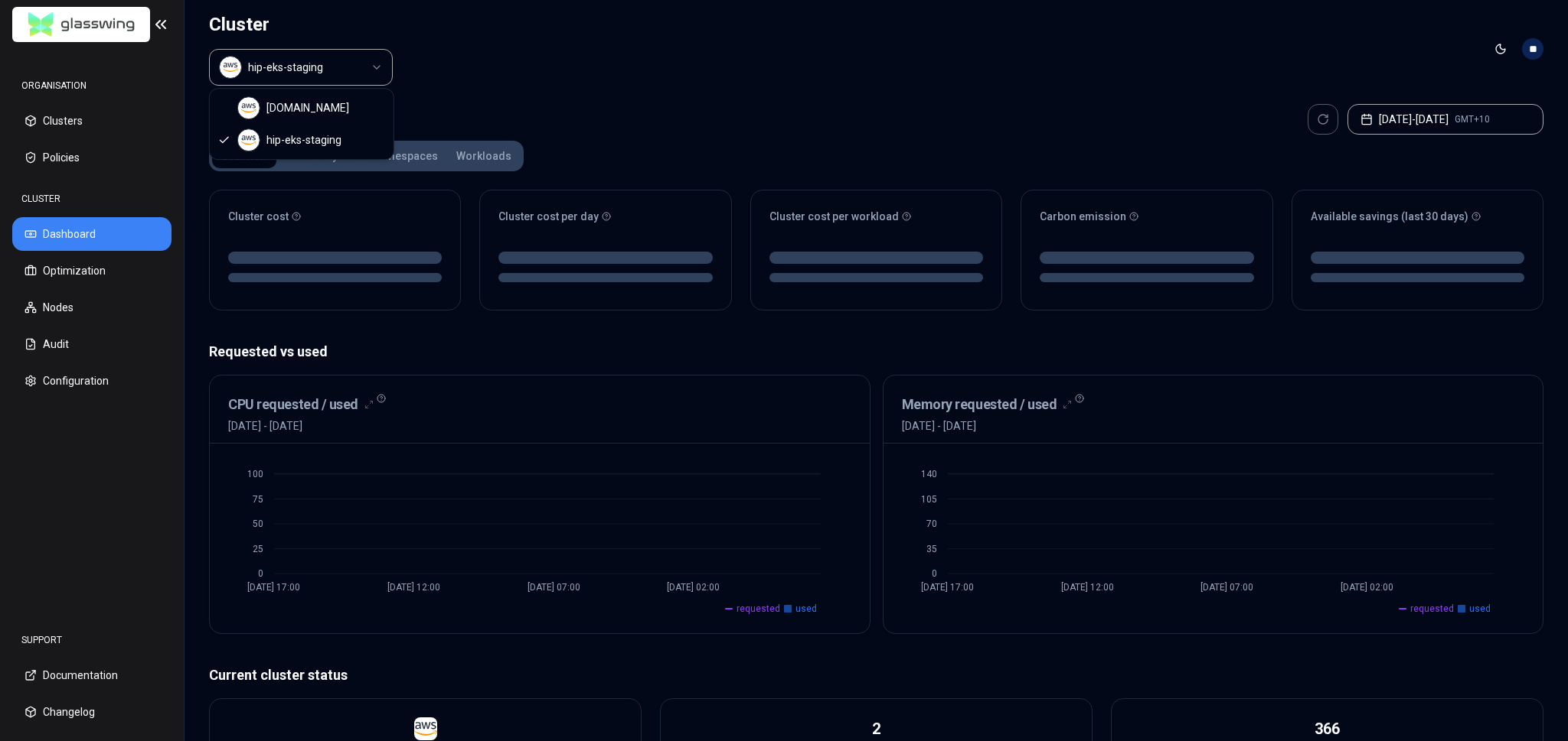
click at [357, 74] on html "ORGANISATION Clusters Policies CLUSTER Dashboard Optimization Nodes Audit Confi…" at bounding box center [784, 370] width 1568 height 741
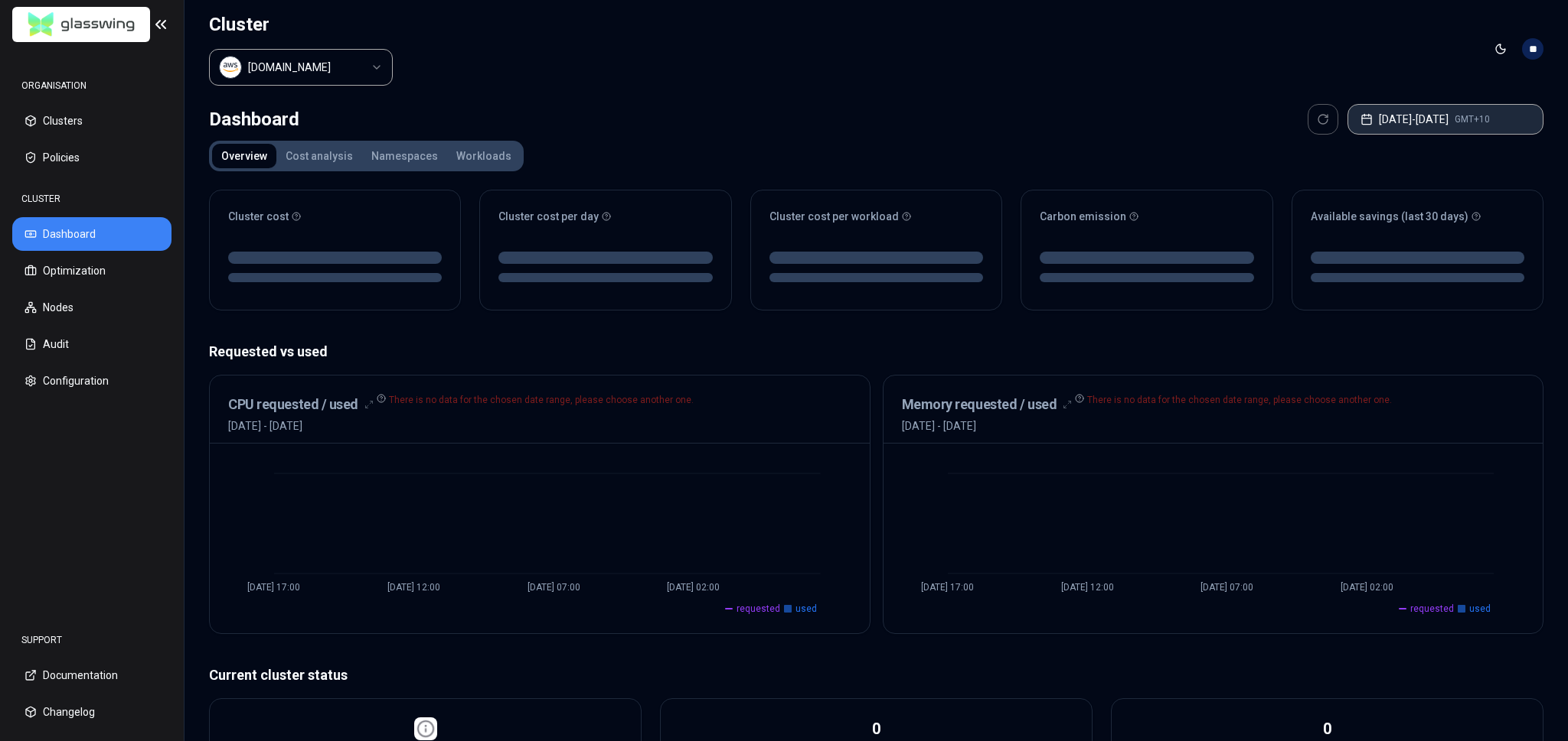
click at [1465, 119] on button "[DATE] - [DATE] GMT+10" at bounding box center [1444, 119] width 196 height 30
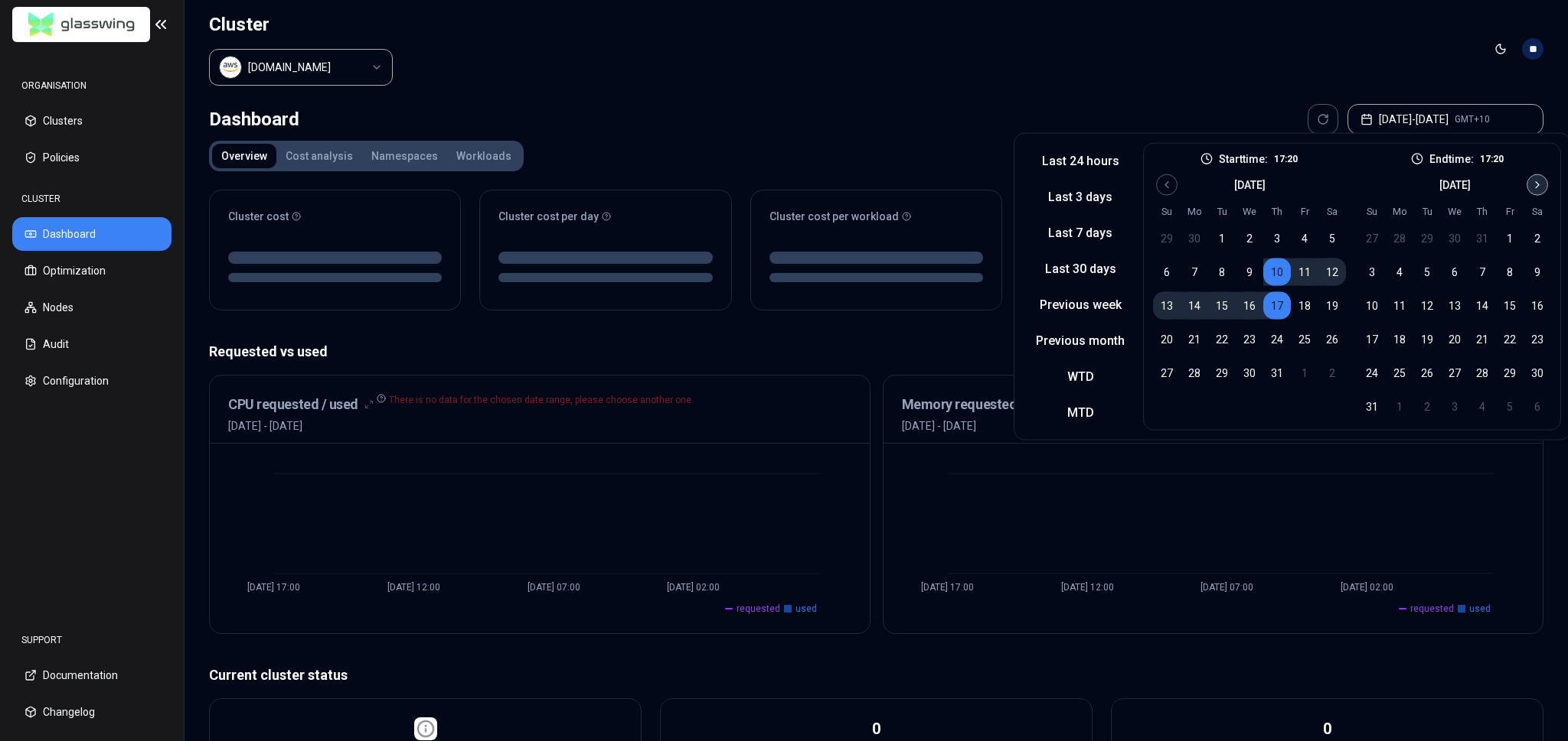
click at [1534, 185] on icon "Go to next month" at bounding box center [1537, 185] width 12 height 12
click at [1478, 345] on button "25" at bounding box center [1482, 339] width 28 height 28
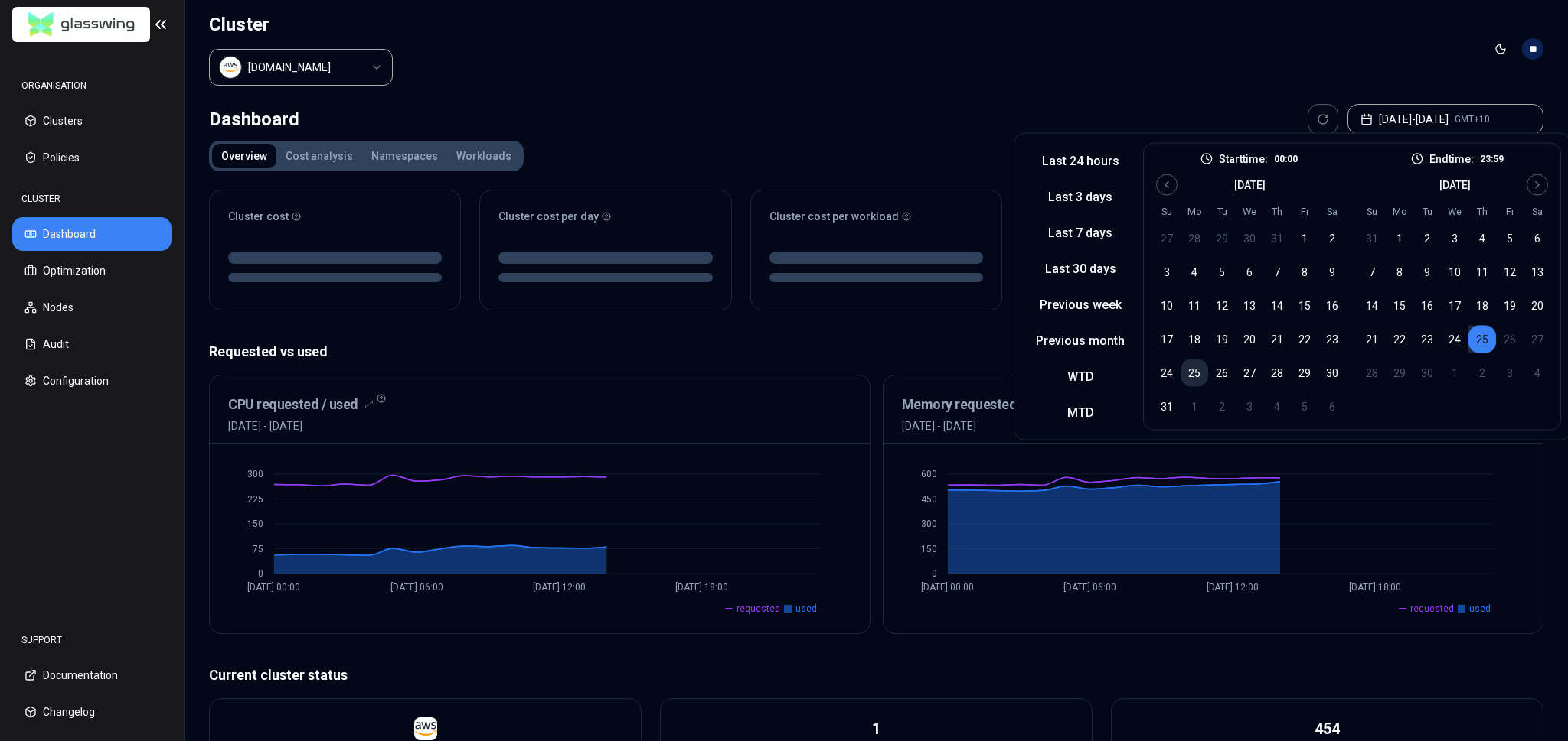
click at [1187, 373] on button "25" at bounding box center [1194, 374] width 28 height 28
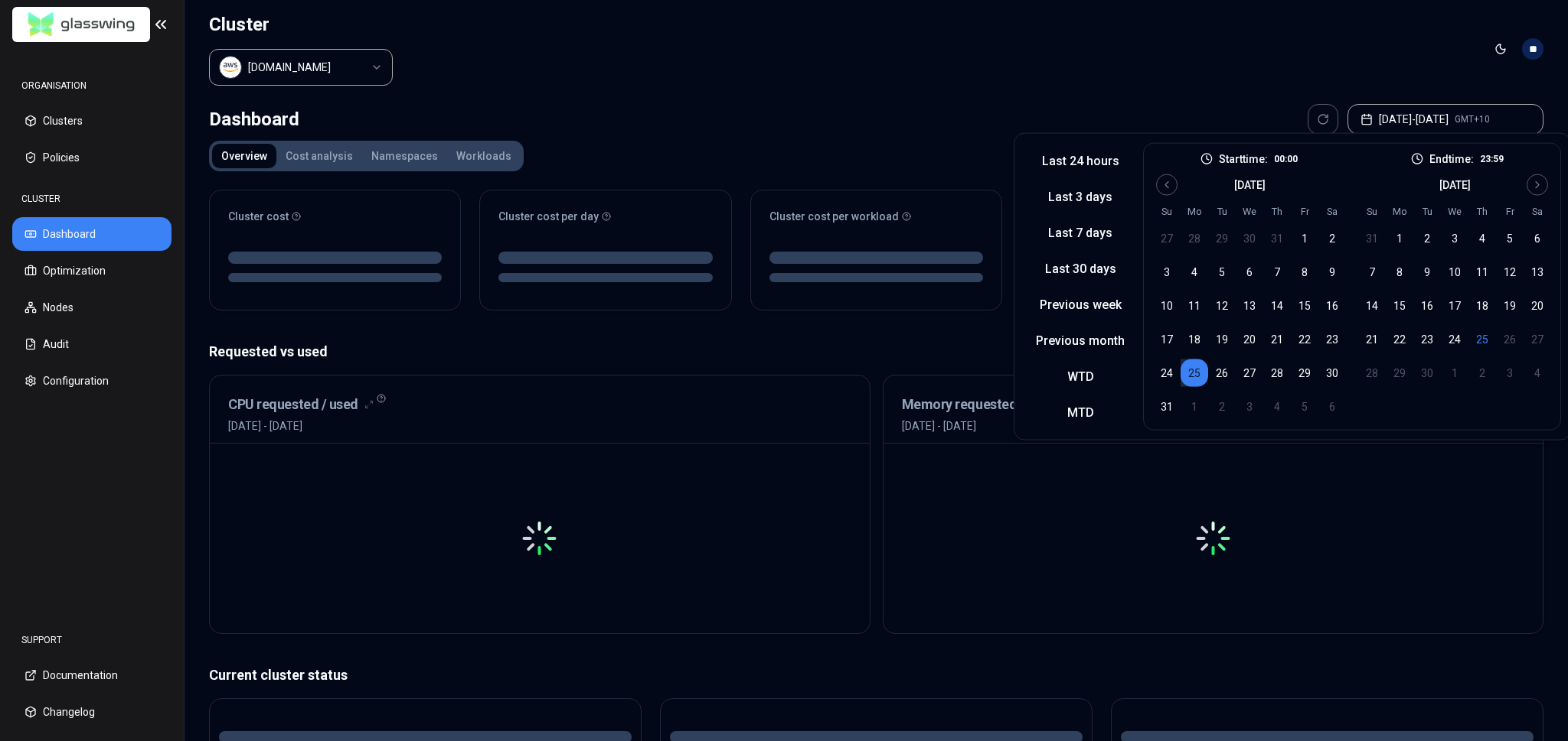
click at [1165, 98] on div "Dashboard Aug 25, 2025 - Aug 25, 2025 GMT+10 Overview Cost analysis Namespaces …" at bounding box center [876, 611] width 1383 height 1026
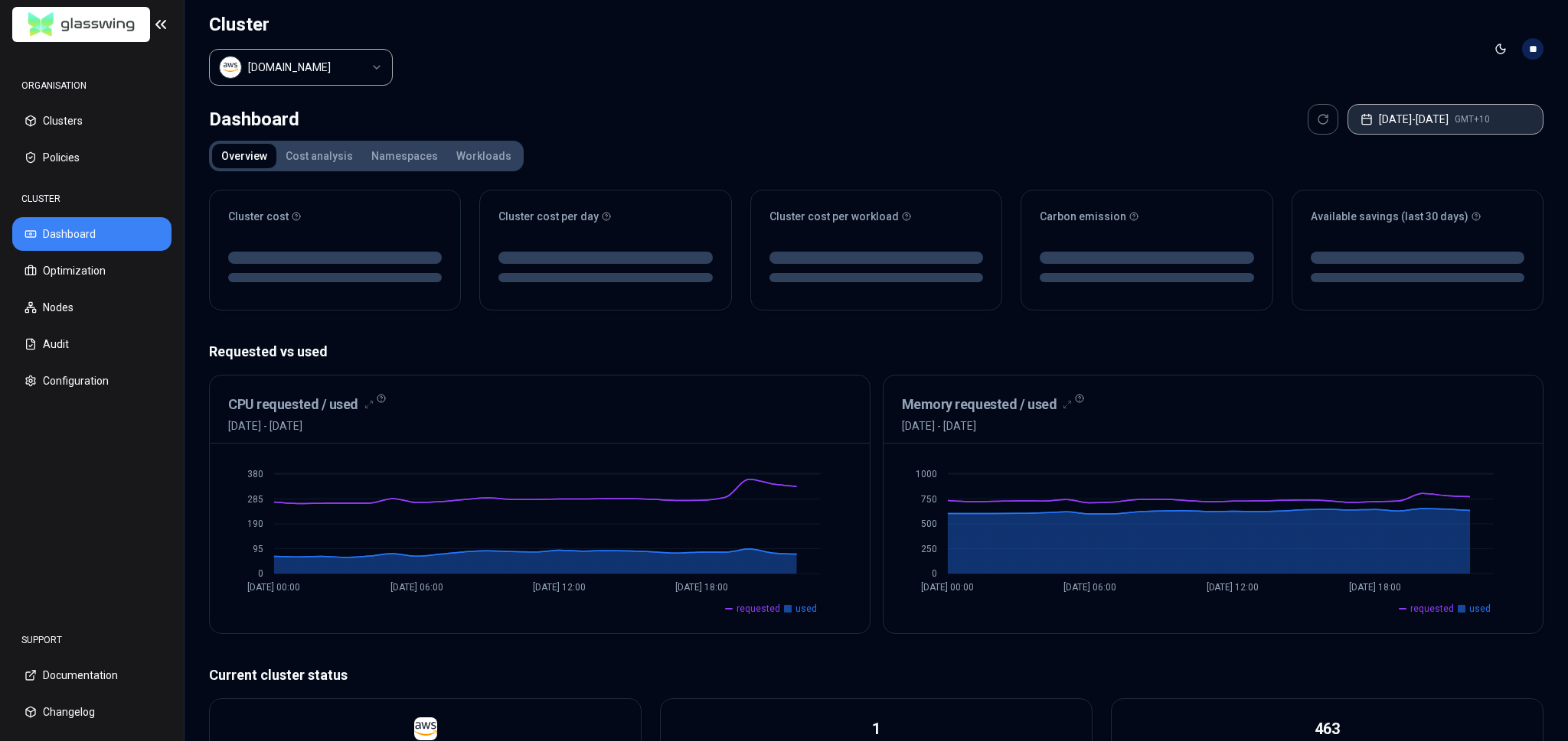
click at [1349, 121] on button "Aug 25, 2025 - Aug 25, 2025 GMT+10" at bounding box center [1444, 119] width 196 height 30
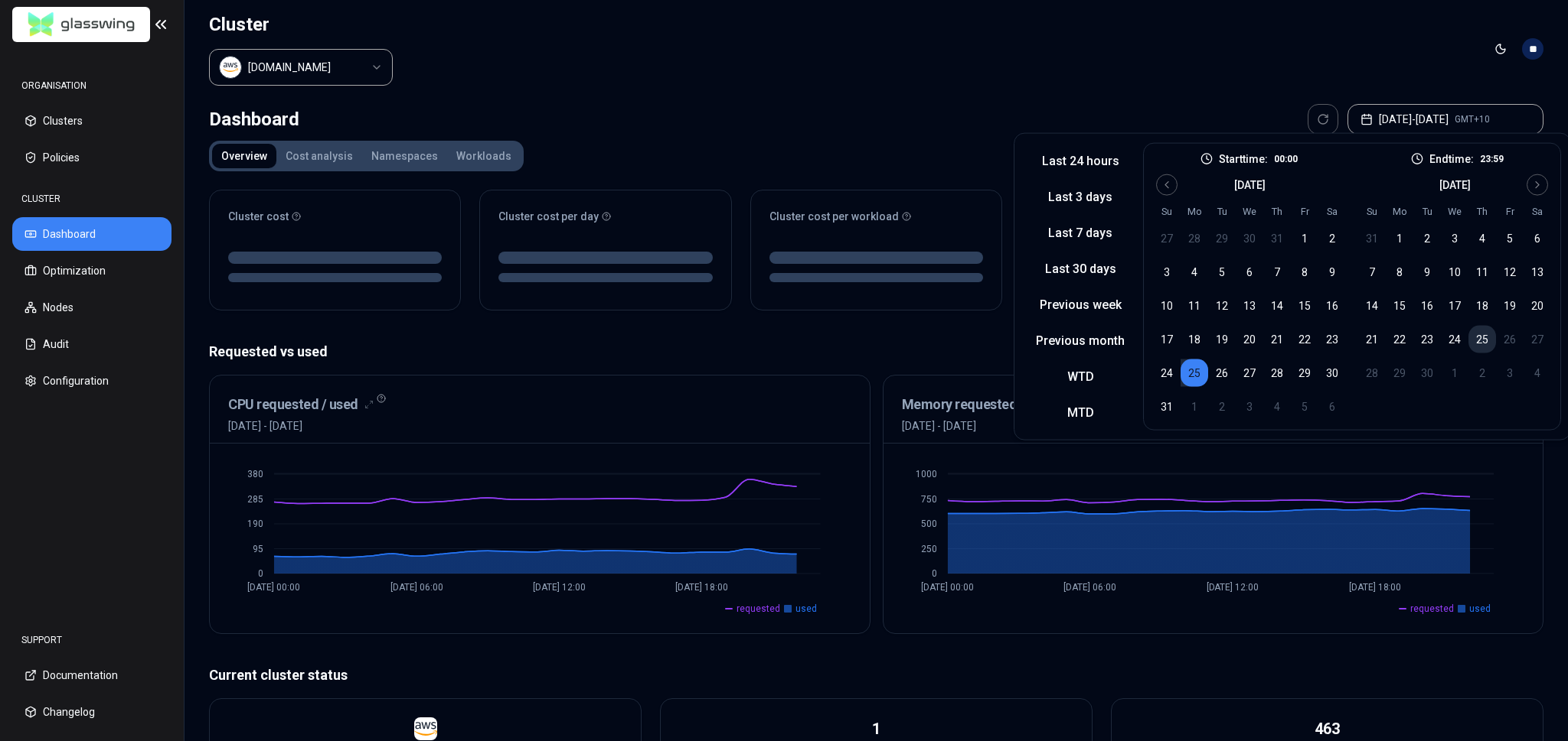
click at [1480, 339] on button "25" at bounding box center [1482, 339] width 28 height 28
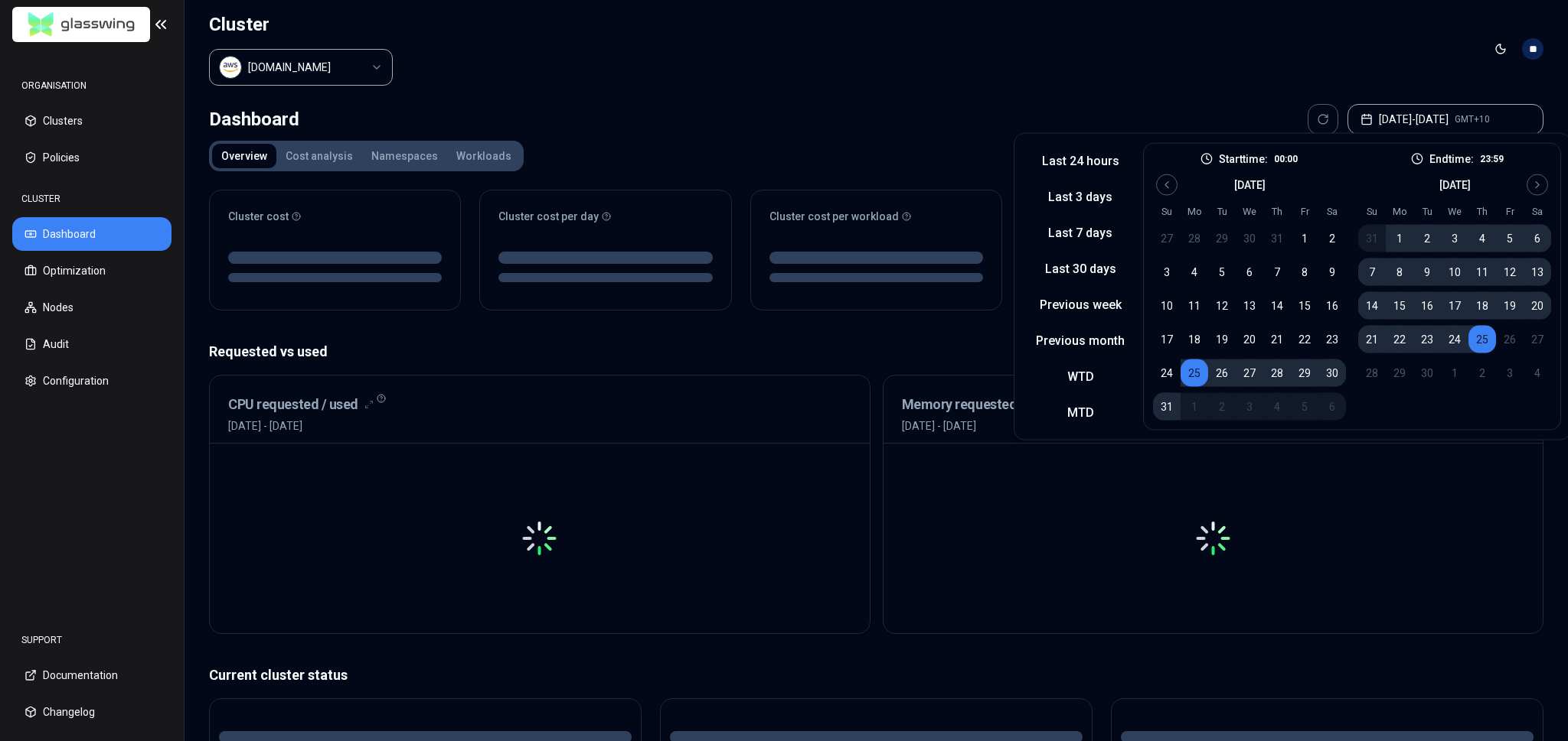
click at [1094, 120] on div "Dashboard Aug 25, 2025 - Sep 25, 2025 GMT+10" at bounding box center [876, 119] width 1334 height 30
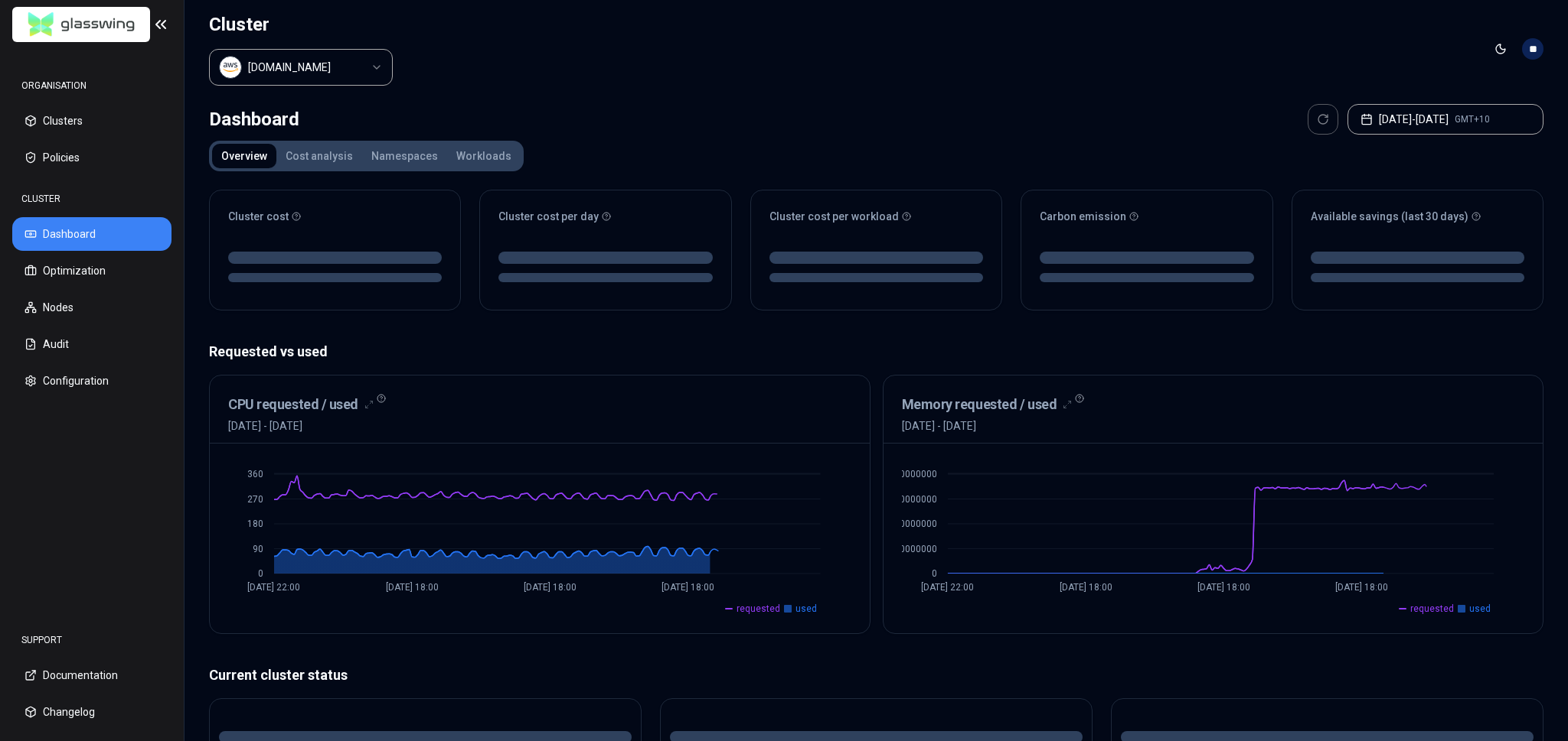
click at [938, 86] on header "Cluster [DOMAIN_NAME] Toggle theme **" at bounding box center [876, 49] width 1383 height 98
click at [654, 315] on div "Cluster cost Cluster cost per day Cluster cost per workload Carbon emission Ava…" at bounding box center [876, 638] width 1334 height 922
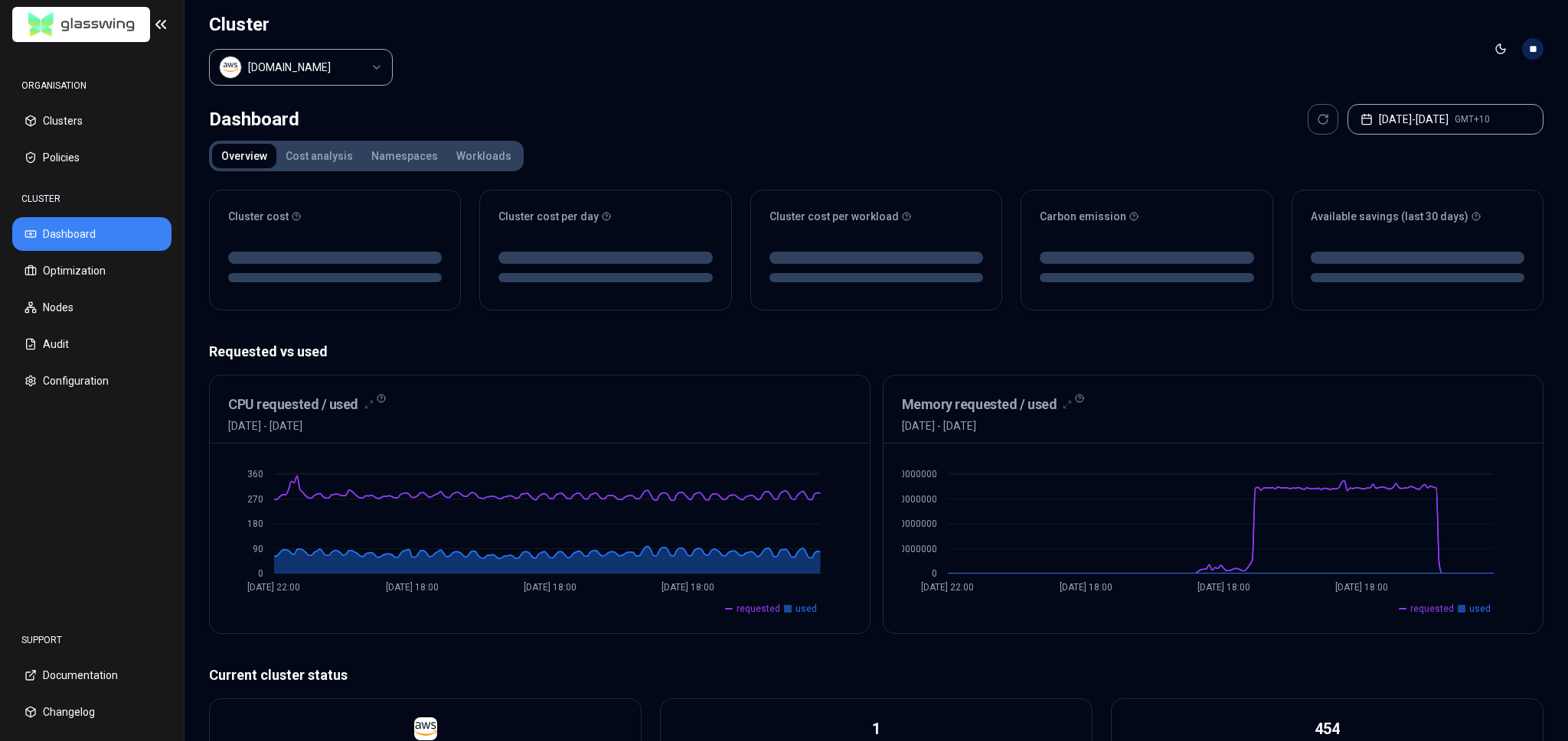
click at [496, 342] on p "Requested vs used" at bounding box center [876, 352] width 1334 height 21
click at [492, 348] on p "Requested vs used" at bounding box center [876, 352] width 1334 height 21
click at [495, 353] on p "Requested vs used" at bounding box center [876, 352] width 1334 height 21
click at [497, 347] on p "Requested vs used" at bounding box center [876, 352] width 1334 height 21
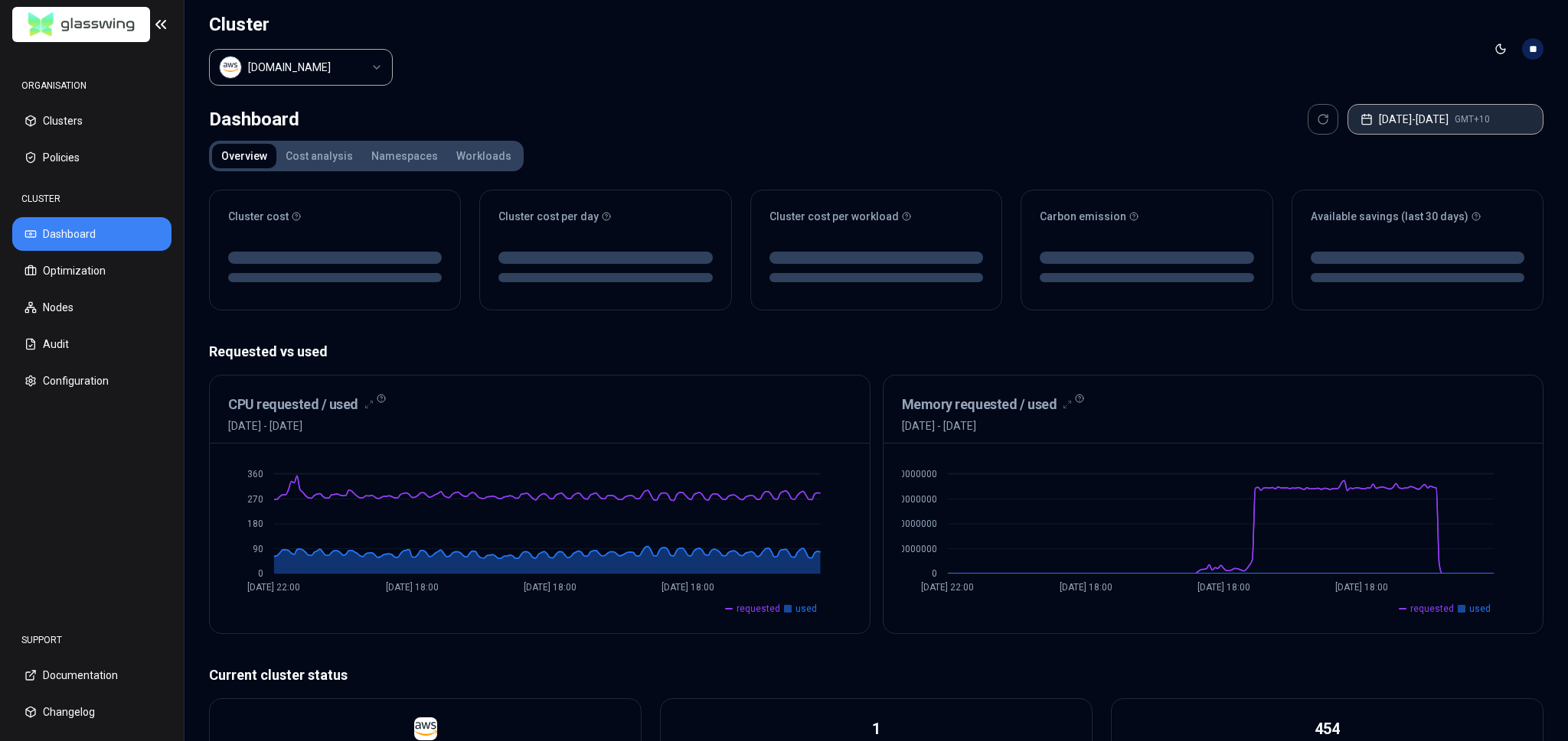
click at [1451, 110] on button "Aug 25, 2025 - Sep 25, 2025 GMT+10" at bounding box center [1444, 119] width 196 height 30
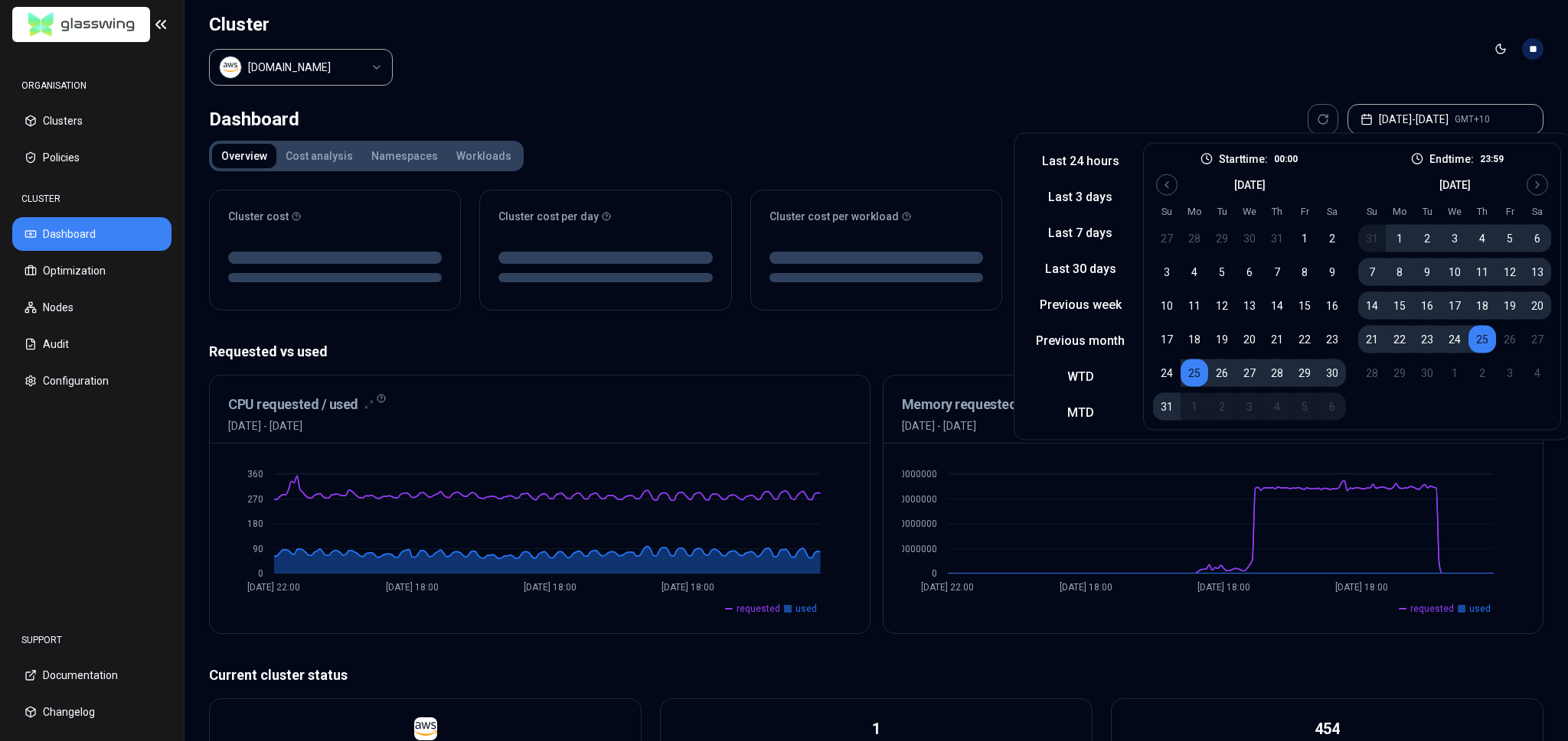
click at [1115, 83] on header "Cluster luke.kubernetes.hipagesgroup.com.au Toggle theme **" at bounding box center [876, 49] width 1383 height 98
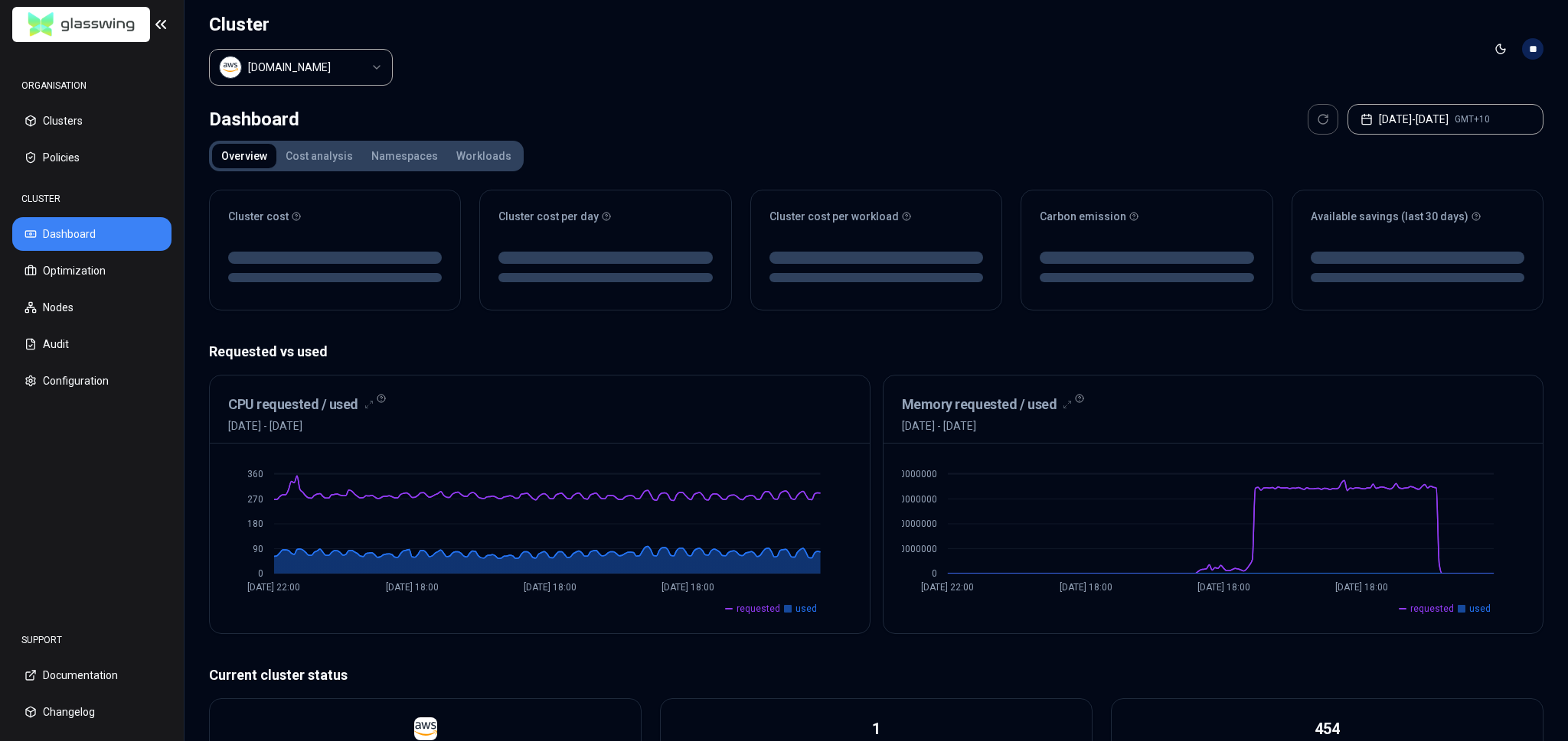
click at [962, 104] on div "Dashboard Aug 25, 2025 - Sep 25, 2025 GMT+10" at bounding box center [876, 119] width 1334 height 30
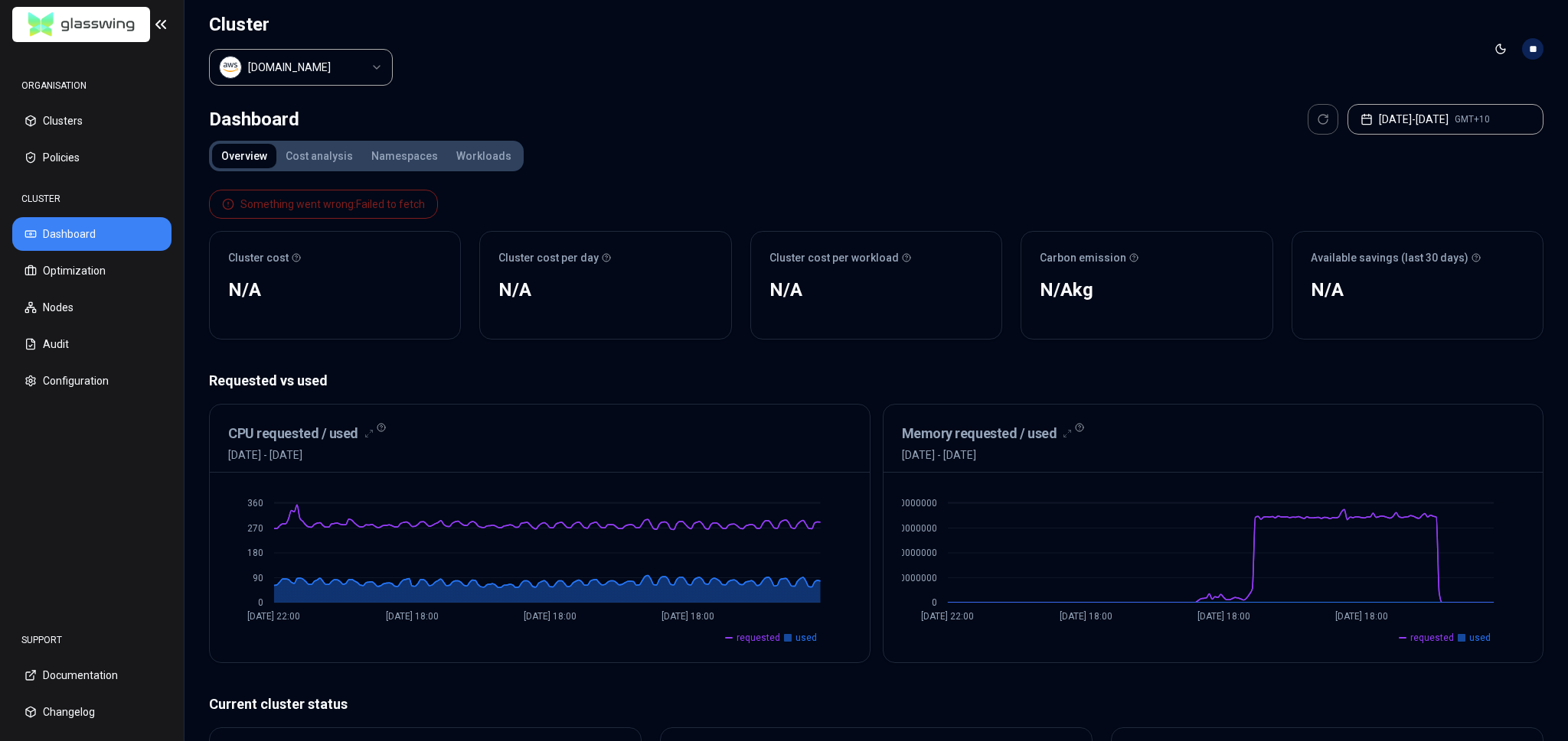
click at [609, 190] on div "Something went wrong: Failed to fetch Cluster cost N/A No reliable trend Cluste…" at bounding box center [876, 264] width 1334 height 150
click at [399, 200] on div "Something went wrong: Failed to fetch" at bounding box center [332, 204] width 184 height 16
click at [491, 200] on div "Something went wrong: Failed to fetch Cluster cost N/A No reliable trend Cluste…" at bounding box center [876, 264] width 1334 height 150
click at [525, 195] on div "Something went wrong: Failed to fetch Cluster cost N/A No reliable trend Cluste…" at bounding box center [876, 264] width 1334 height 150
drag, startPoint x: 1235, startPoint y: 361, endPoint x: 1225, endPoint y: 359, distance: 10.2
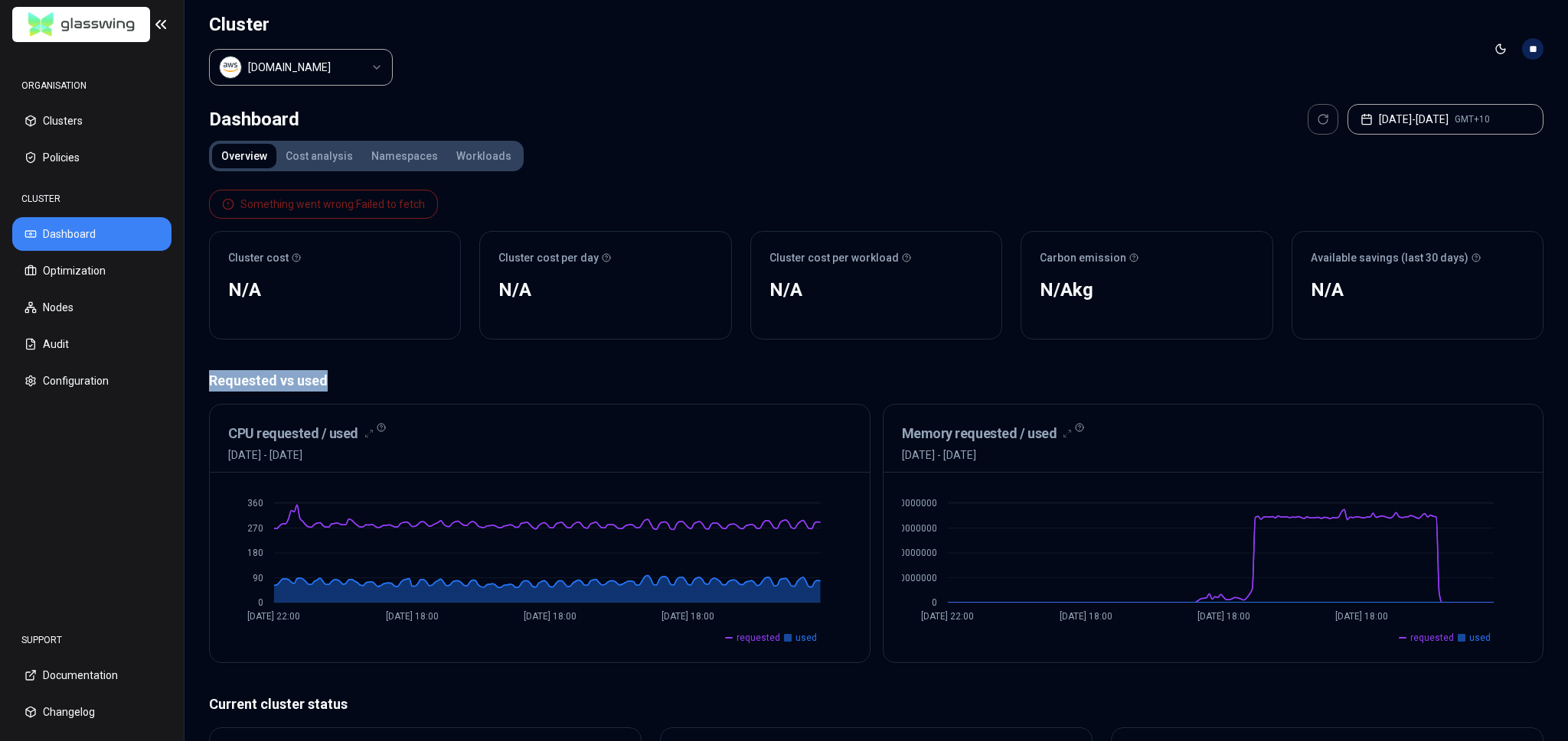
click at [1268, 360] on div "Something went wrong: Failed to fetch Cluster cost N/A No reliable trend Cluste…" at bounding box center [876, 660] width 1334 height 966
drag, startPoint x: 1334, startPoint y: 350, endPoint x: 1367, endPoint y: 353, distance: 33.1
click at [1377, 354] on div "Something went wrong: Failed to fetch Cluster cost N/A No reliable trend Cluste…" at bounding box center [876, 660] width 1334 height 966
click at [1552, 303] on div "Dashboard Aug 25, 2025 - Sep 25, 2025 GMT+10 Overview Cost analysis Namespaces …" at bounding box center [876, 633] width 1383 height 1071
drag, startPoint x: 1358, startPoint y: 276, endPoint x: 1388, endPoint y: 285, distance: 31.3
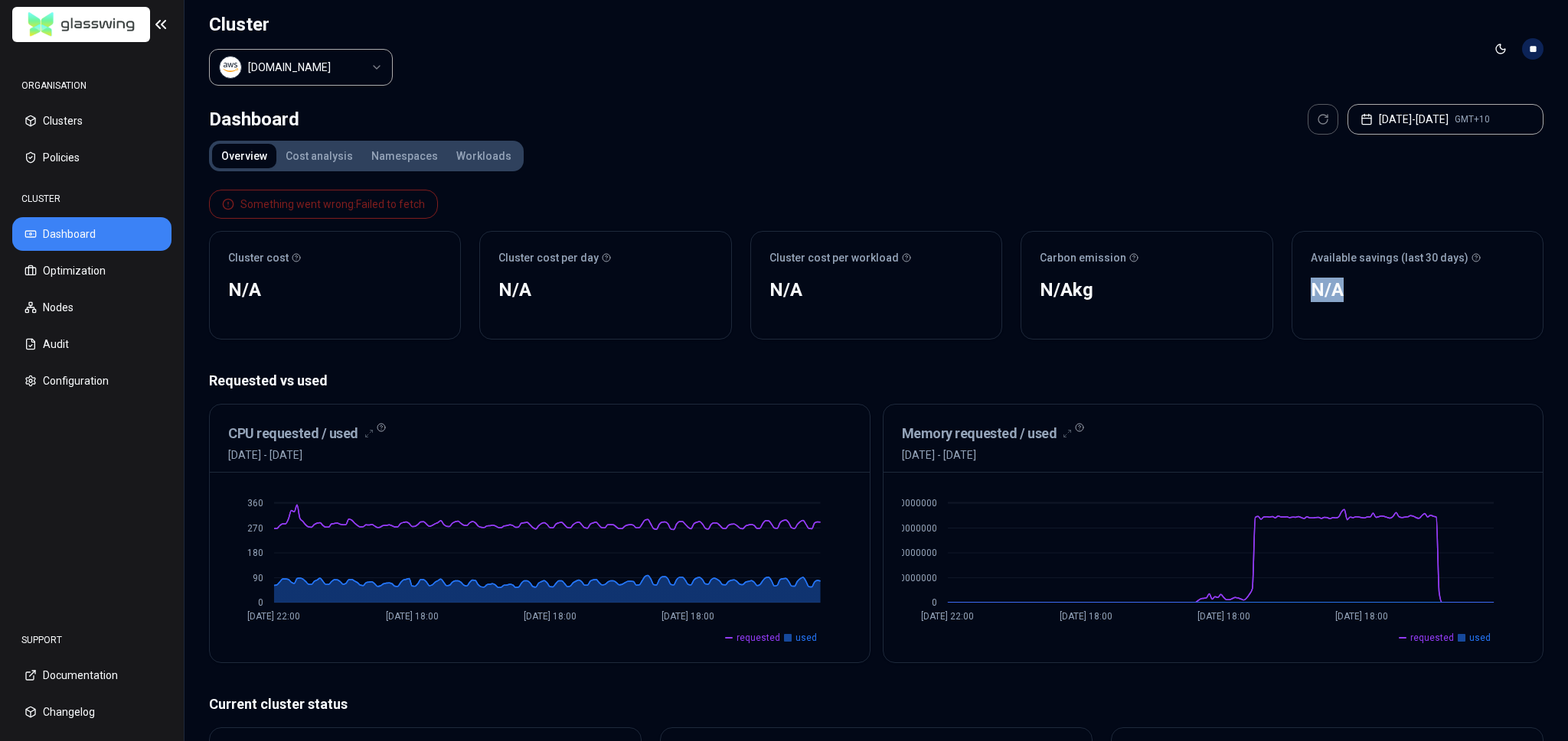
click at [1369, 279] on div "Available savings (last 30 days) N/A No reliable trend" at bounding box center [1417, 285] width 252 height 109
click at [1425, 303] on div "N/A No reliable trend" at bounding box center [1417, 307] width 250 height 65
click at [752, 237] on div "Cluster cost per workload" at bounding box center [876, 253] width 250 height 43
click at [738, 212] on div "Something went wrong: Failed to fetch Cluster cost N/A No reliable trend Cluste…" at bounding box center [876, 264] width 1334 height 150
click at [720, 162] on div "Overview Cost analysis Namespaces Workloads Something went wrong: Failed to fet…" at bounding box center [876, 642] width 1334 height 1003
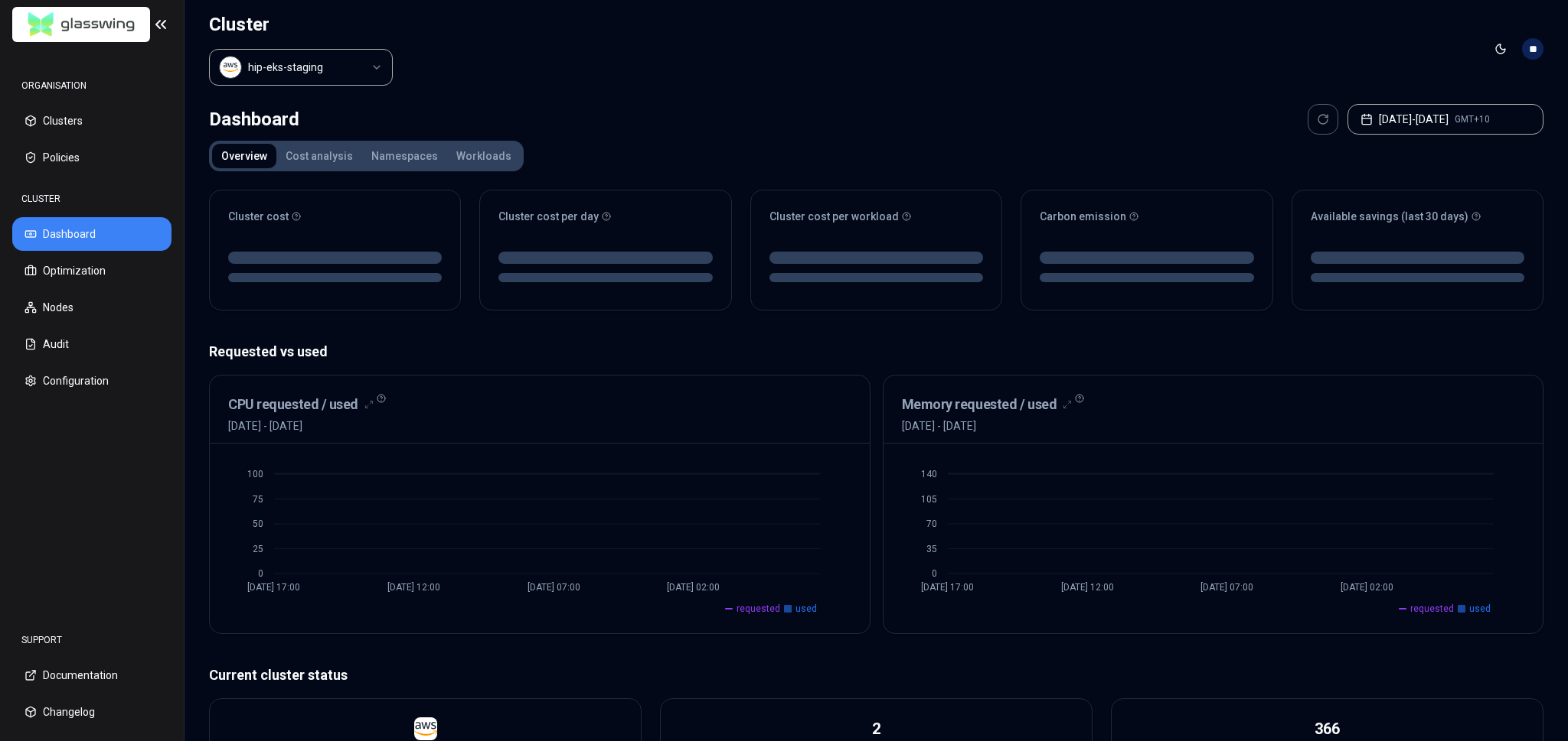
click at [326, 166] on button "Cost analysis" at bounding box center [319, 156] width 86 height 25
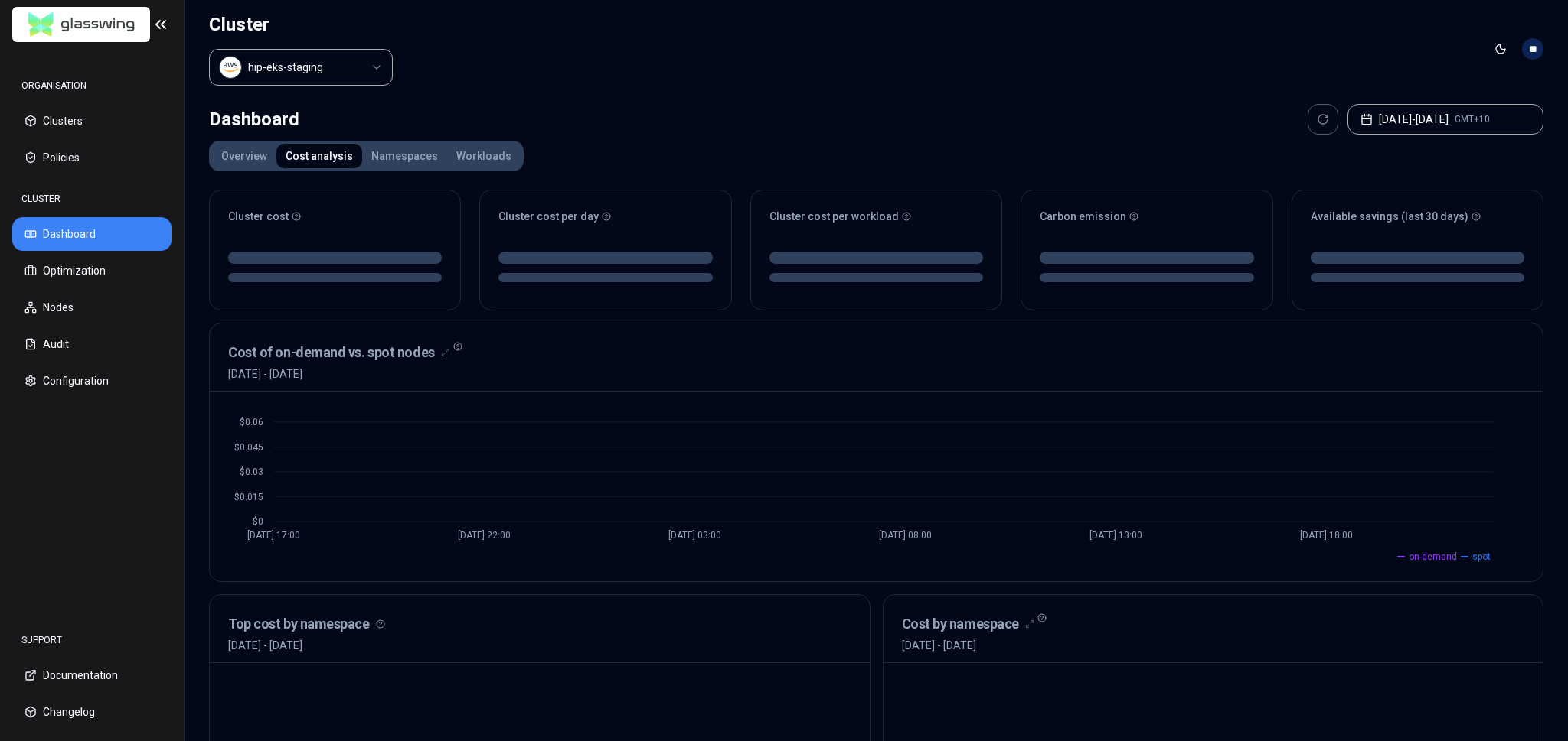
click at [327, 86] on div "Cluster hip-eks-staging" at bounding box center [300, 49] width 183 height 98
click at [333, 71] on html "ORGANISATION Clusters Policies CLUSTER Dashboard Optimization Nodes Audit Confi…" at bounding box center [784, 370] width 1568 height 741
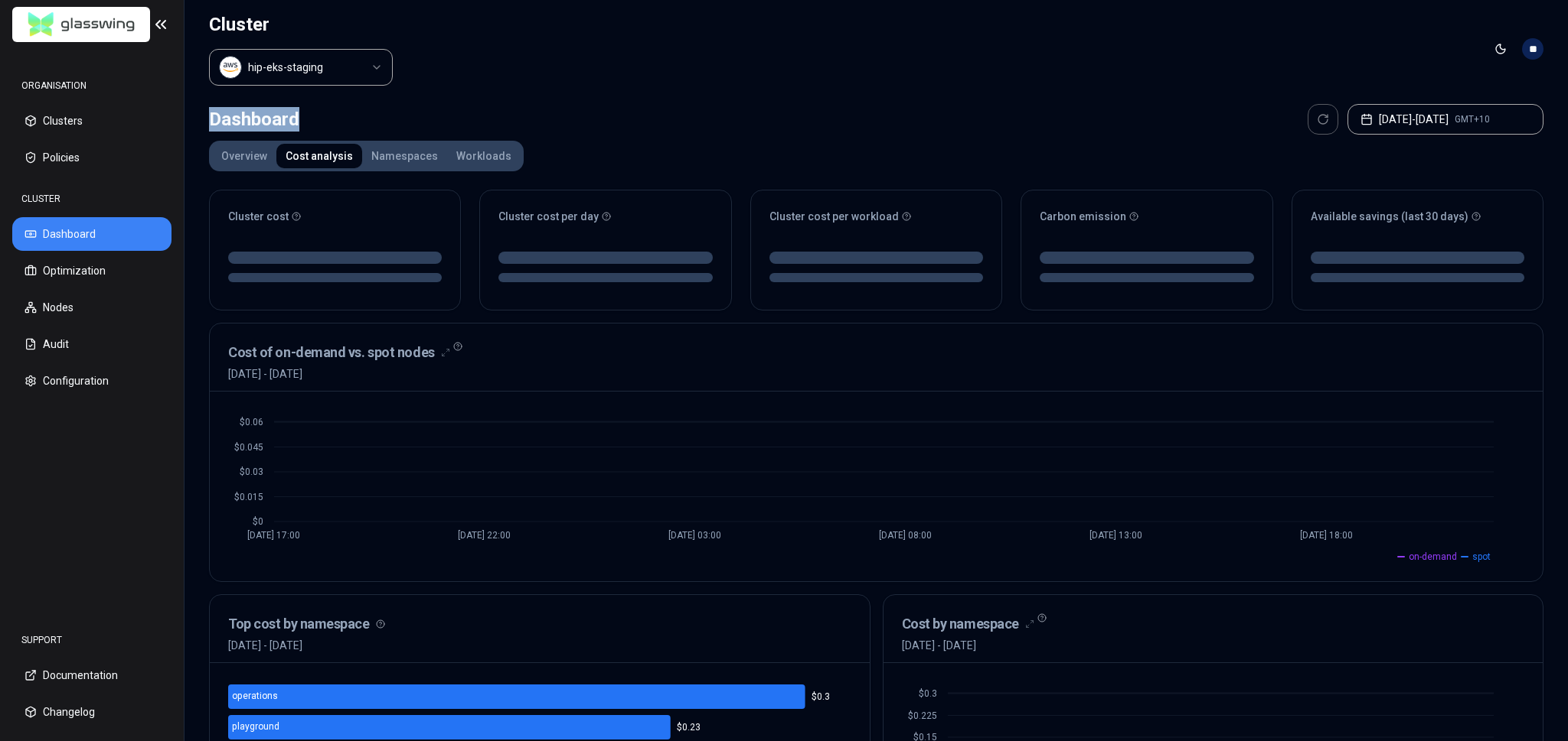
click at [333, 100] on div "Dashboard [DATE] - [DATE] GMT+10 Overview Cost analysis Namespaces Workloads Cl…" at bounding box center [876, 624] width 1383 height 1052
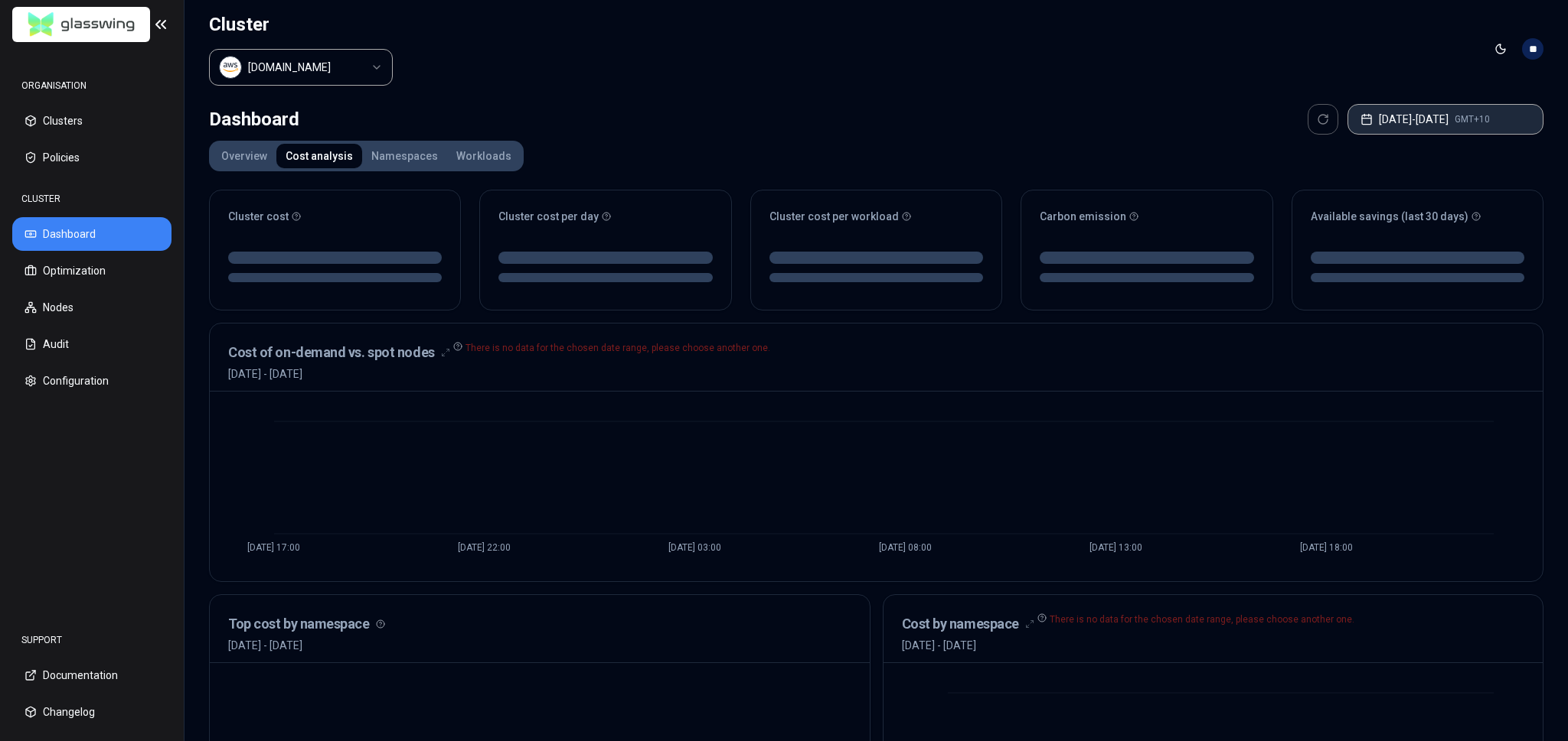
click at [1450, 118] on button "[DATE] - [DATE] GMT+10" at bounding box center [1444, 119] width 196 height 30
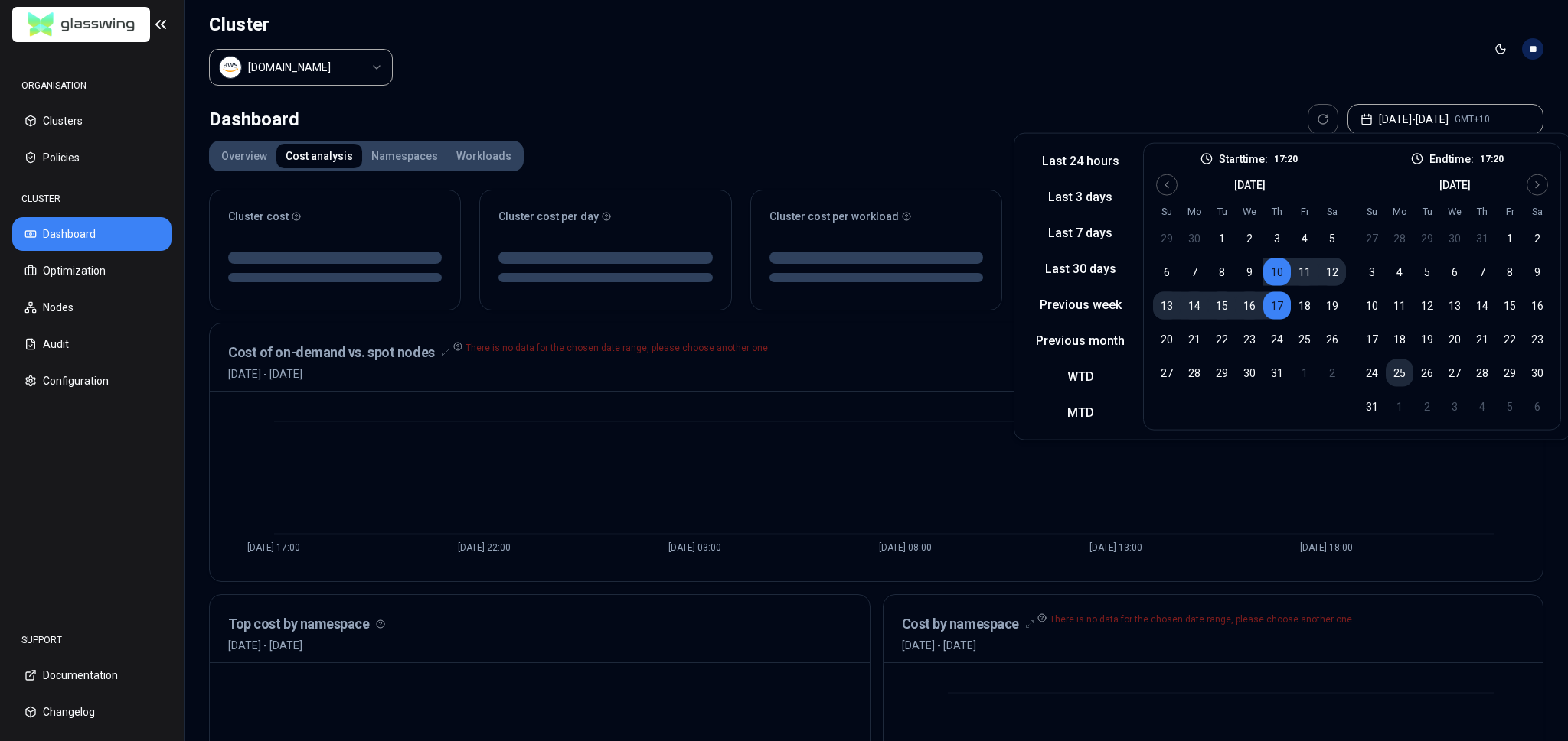
click at [1406, 372] on button "25" at bounding box center [1399, 374] width 28 height 28
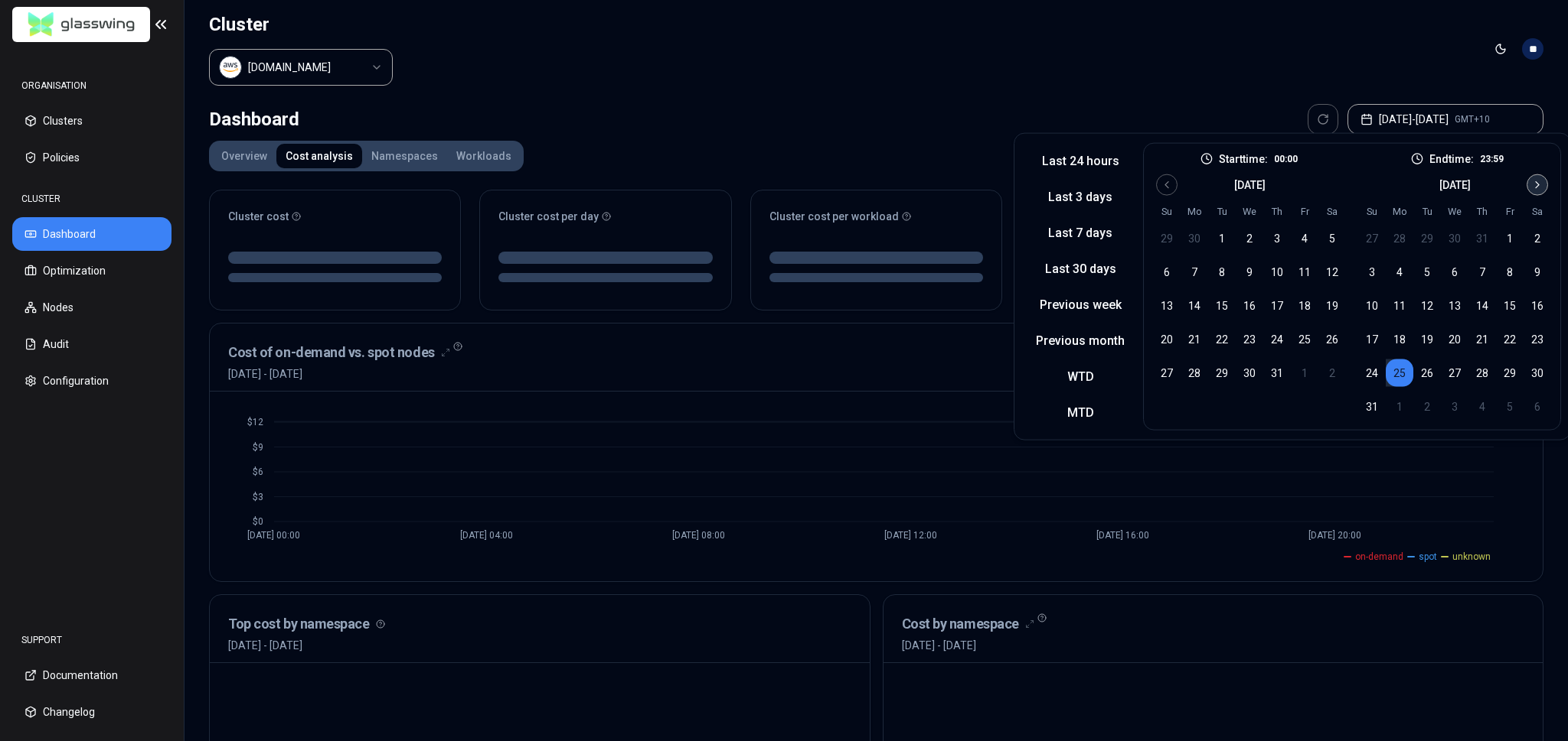
click at [1526, 181] on button "Go to next month" at bounding box center [1537, 185] width 21 height 21
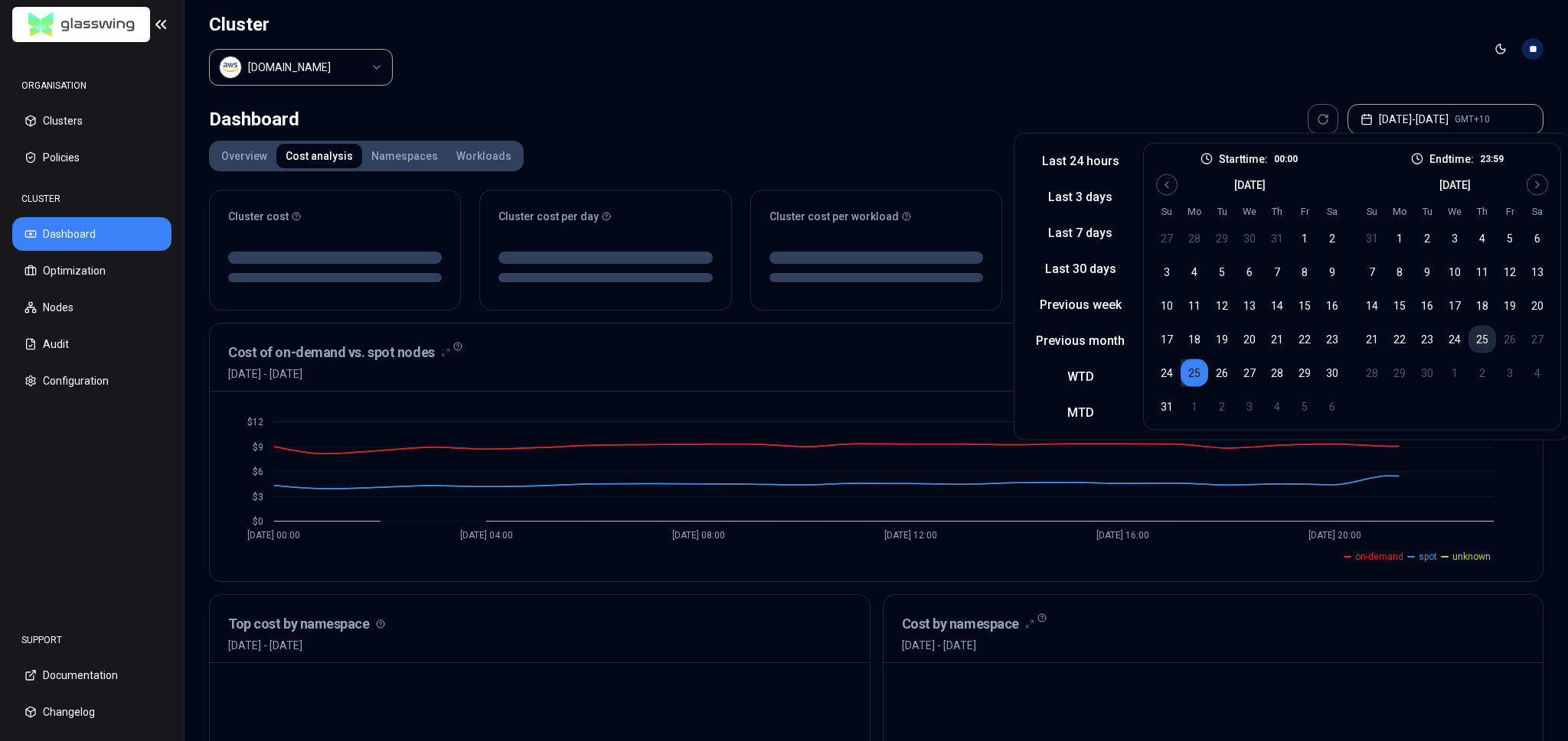
click at [1481, 340] on button "25" at bounding box center [1482, 339] width 28 height 28
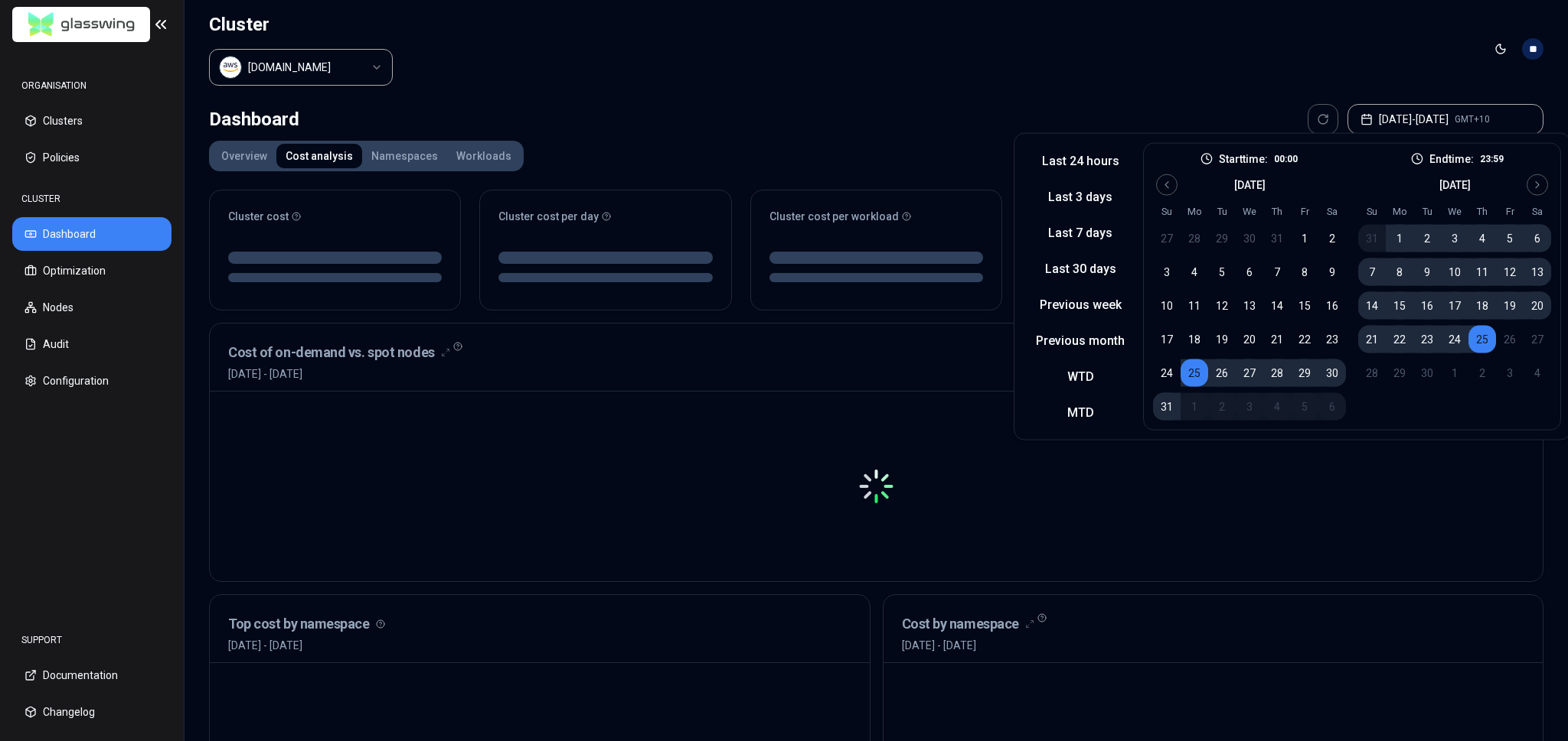
click at [1309, 80] on header "Cluster [DOMAIN_NAME] Toggle theme **" at bounding box center [876, 49] width 1383 height 98
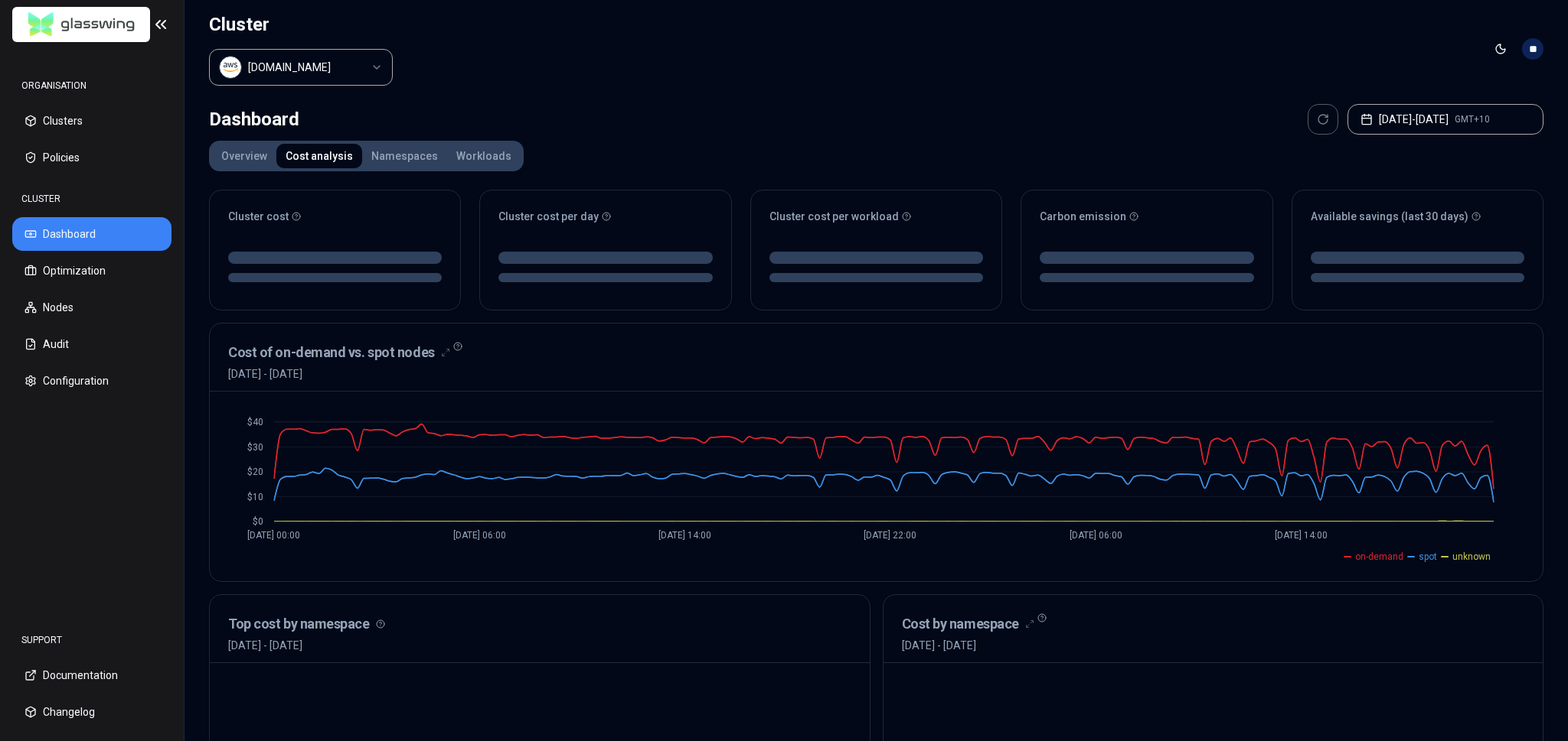
click at [754, 359] on div "Cost of on-demand vs. spot nodes [DATE] - [DATE]" at bounding box center [876, 362] width 1296 height 40
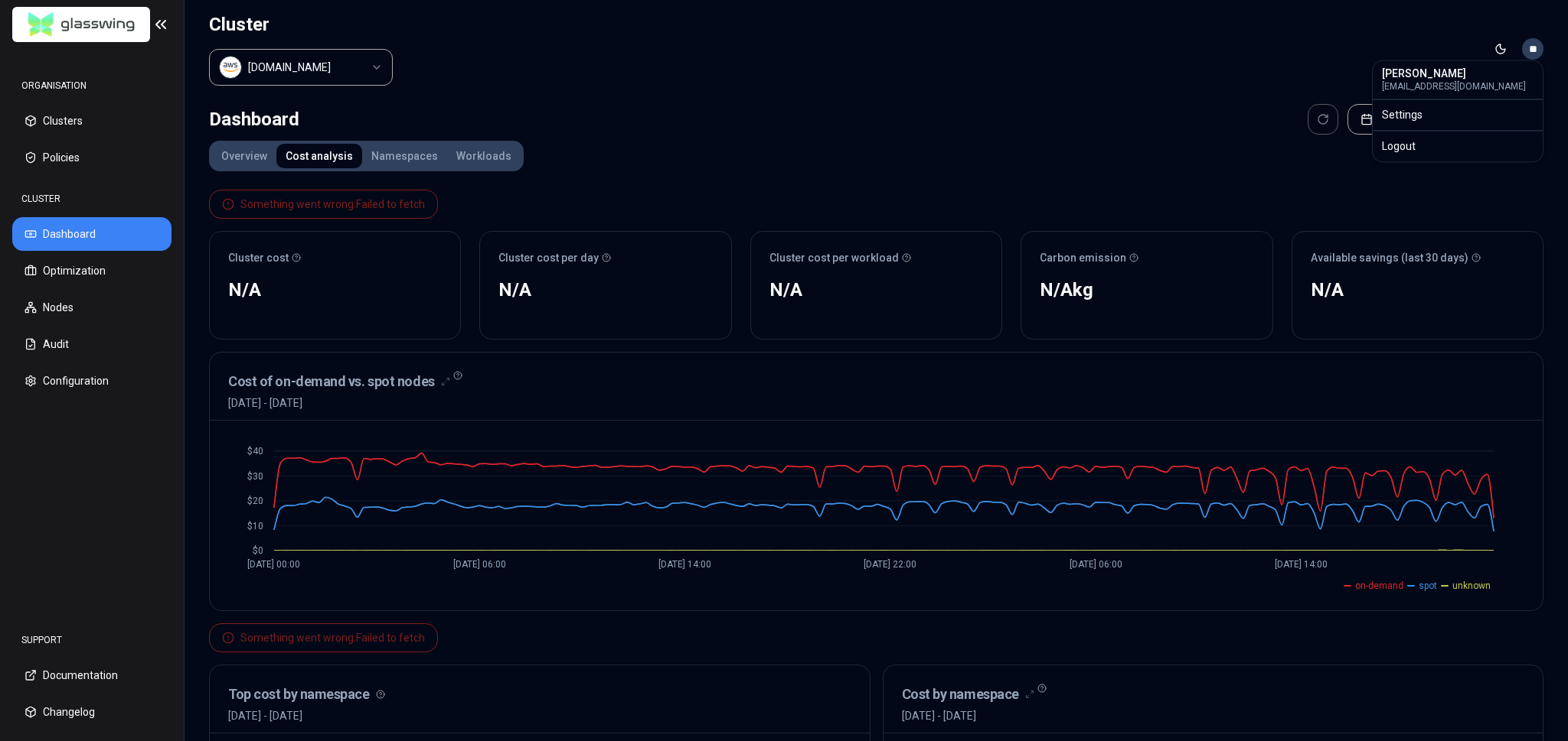
click at [1530, 46] on html "ORGANISATION Clusters Policies CLUSTER Dashboard Optimization Nodes Audit Confi…" at bounding box center [784, 370] width 1568 height 741
click at [1452, 116] on div "Settings" at bounding box center [1458, 115] width 164 height 25
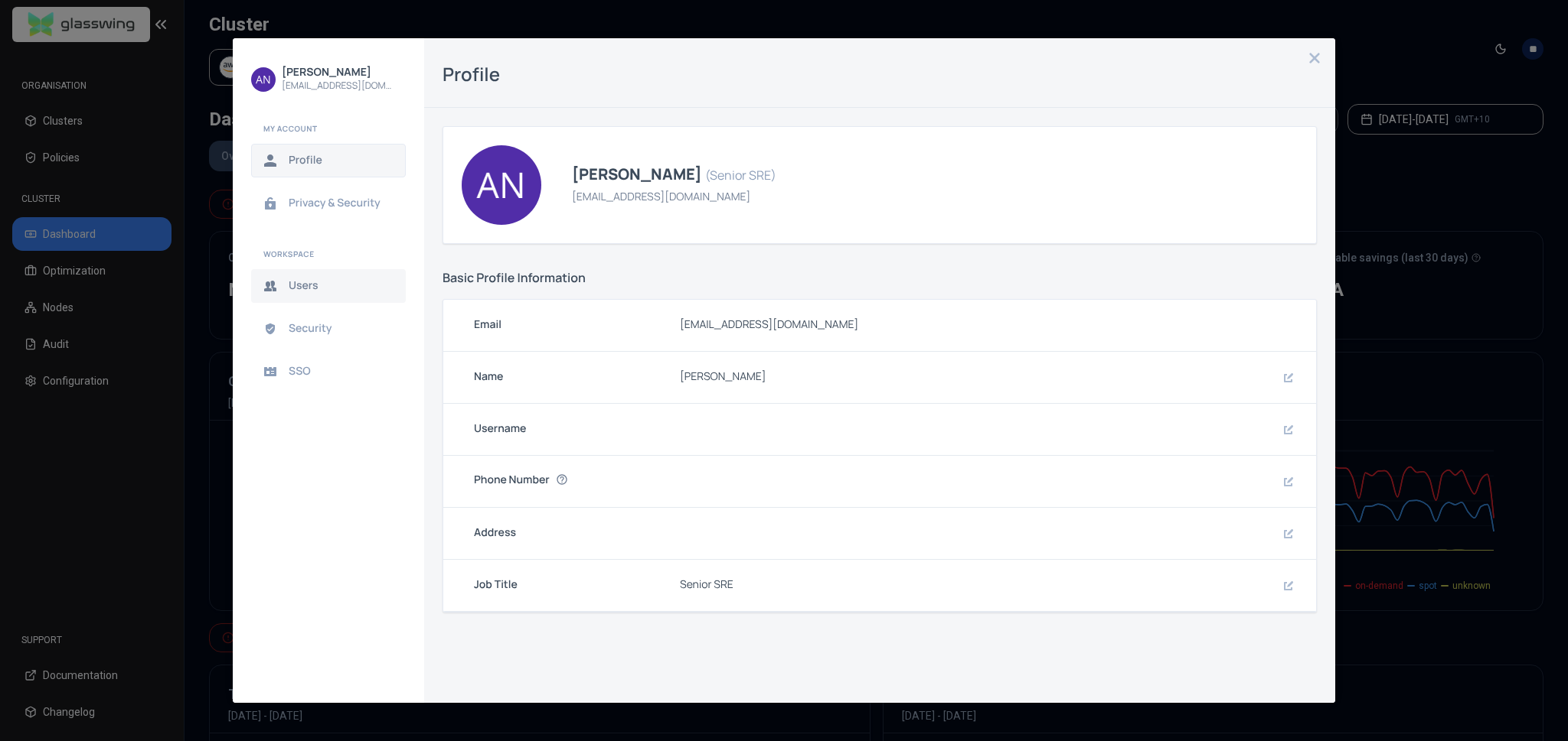
click at [345, 287] on span "Users" at bounding box center [340, 285] width 104 height 12
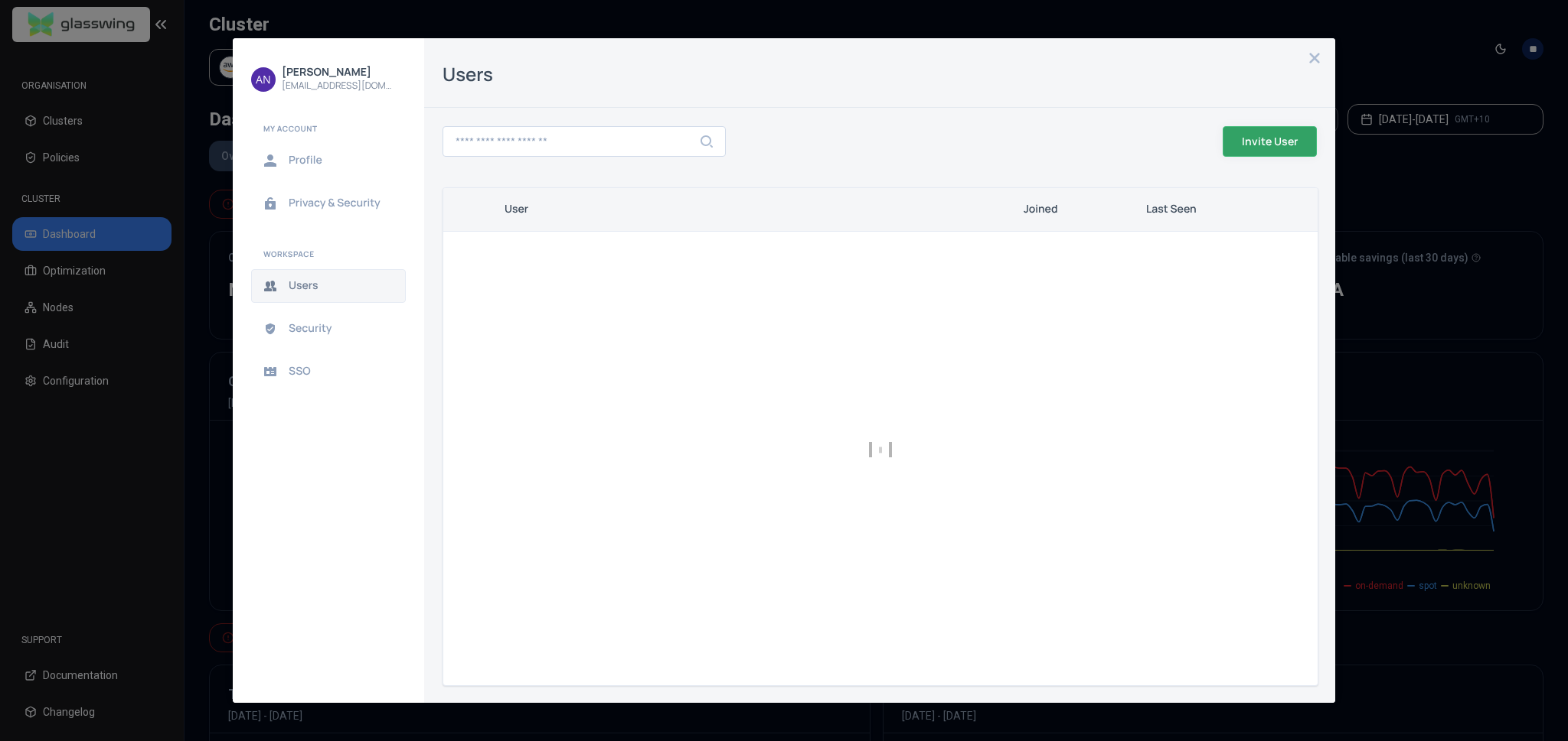
click at [1239, 150] on button "Invite User" at bounding box center [1269, 141] width 94 height 30
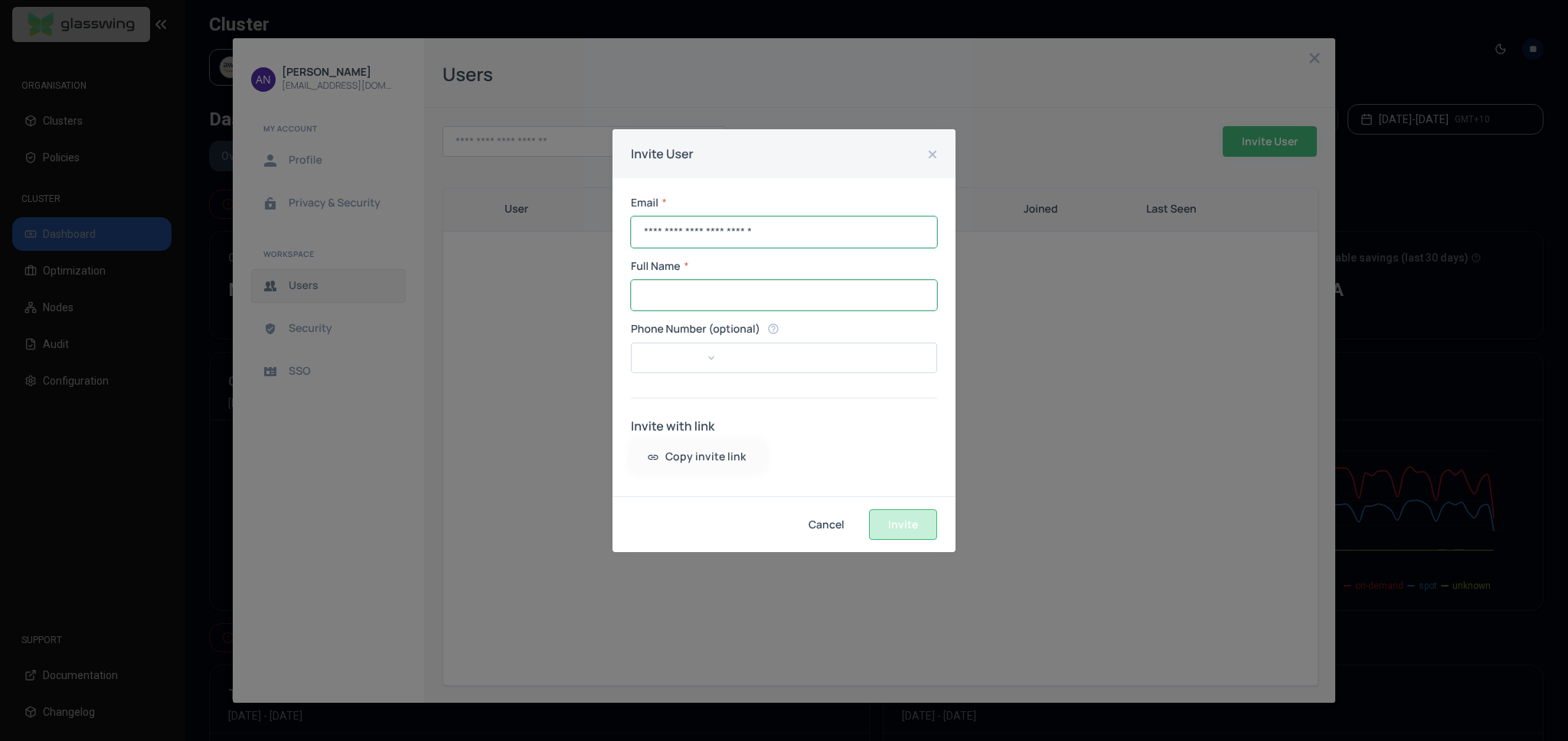
type input "**********"
click at [748, 299] on input "Full Name" at bounding box center [784, 295] width 304 height 29
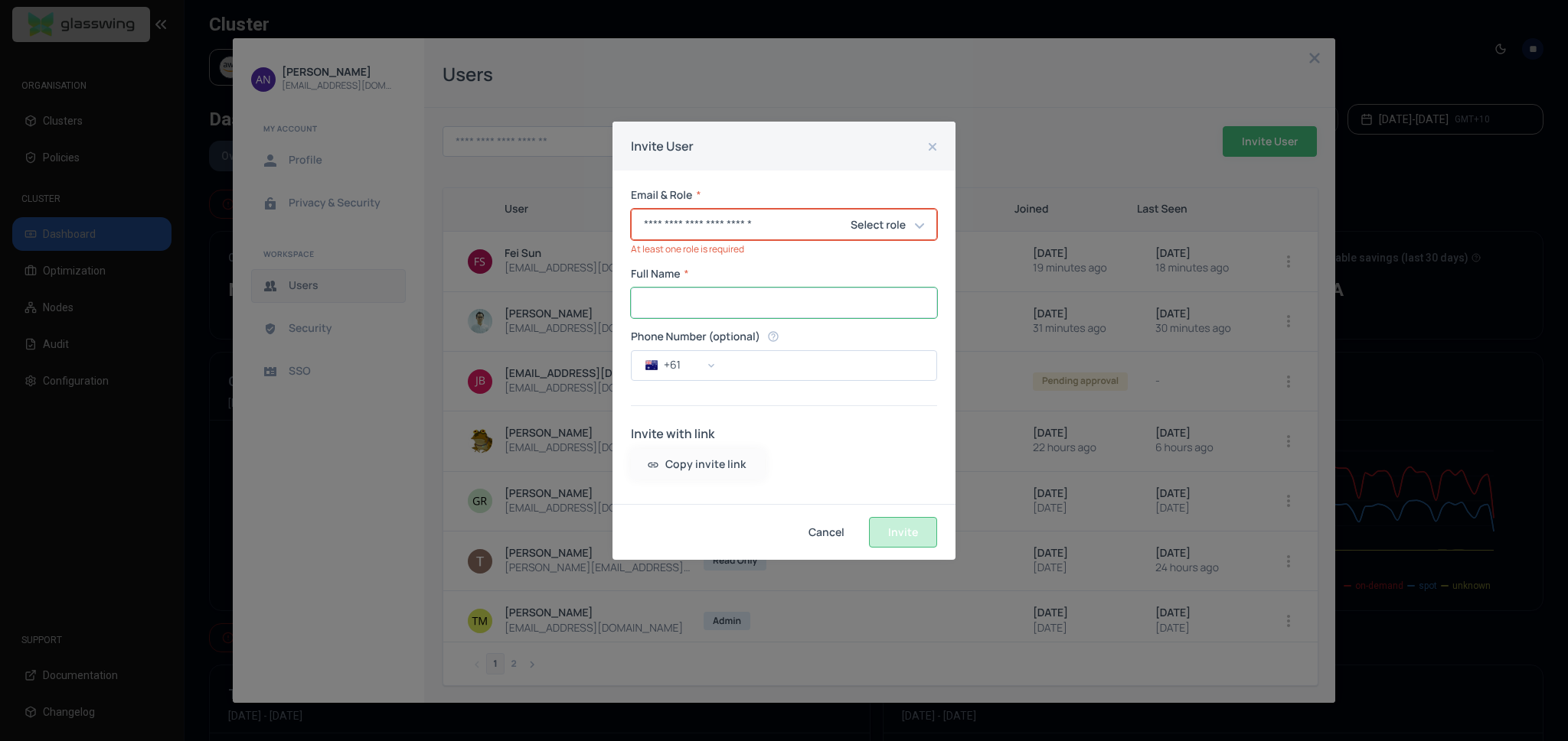
click at [913, 231] on div "**********" at bounding box center [784, 223] width 306 height 30
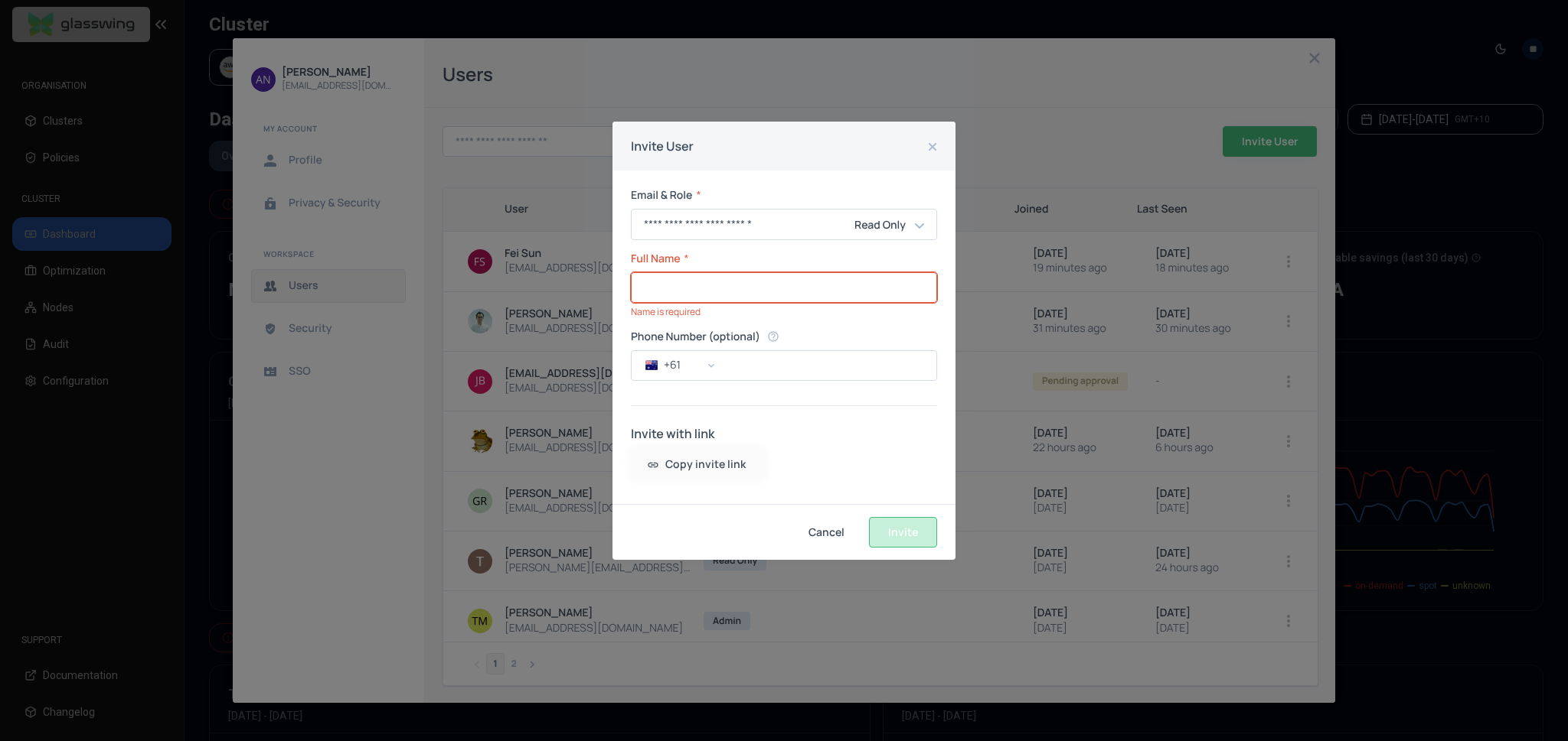
click at [729, 297] on input "Full Name" at bounding box center [784, 288] width 304 height 29
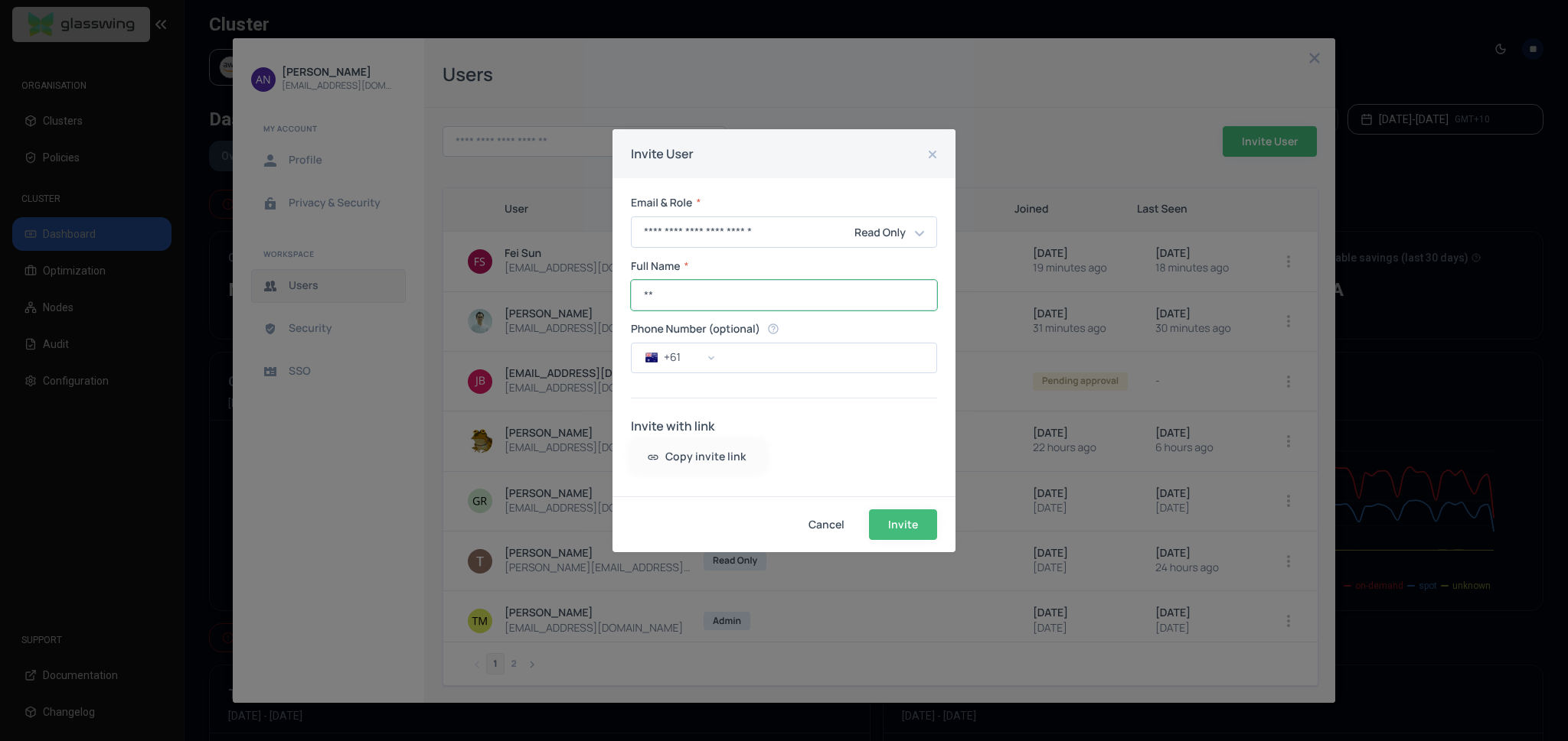
type input "*"
type input "********"
click at [0, 0] on span "Invite" at bounding box center [0, 0] width 0 height 0
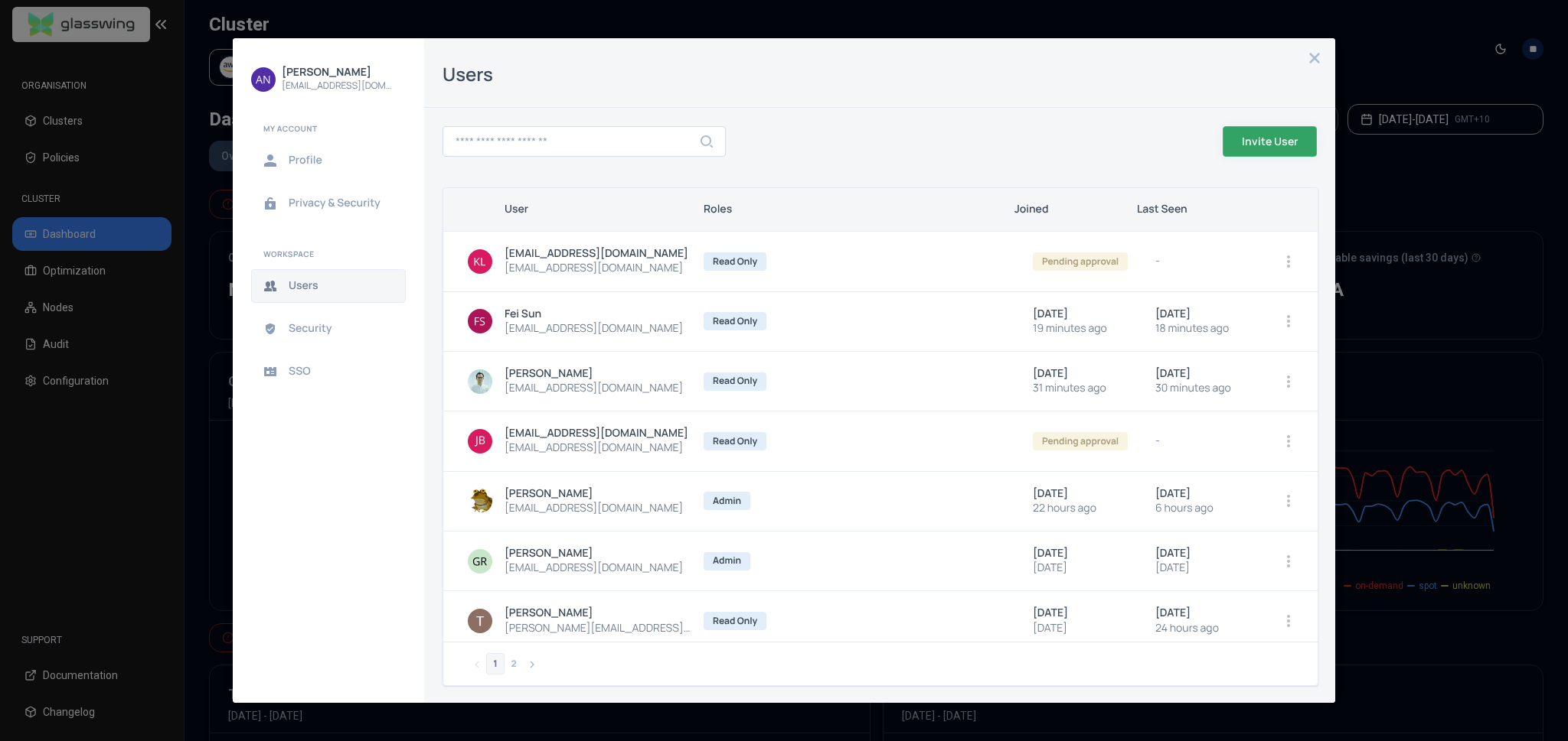
click at [1314, 57] on icon "close admin-box" at bounding box center [1314, 58] width 10 height 10
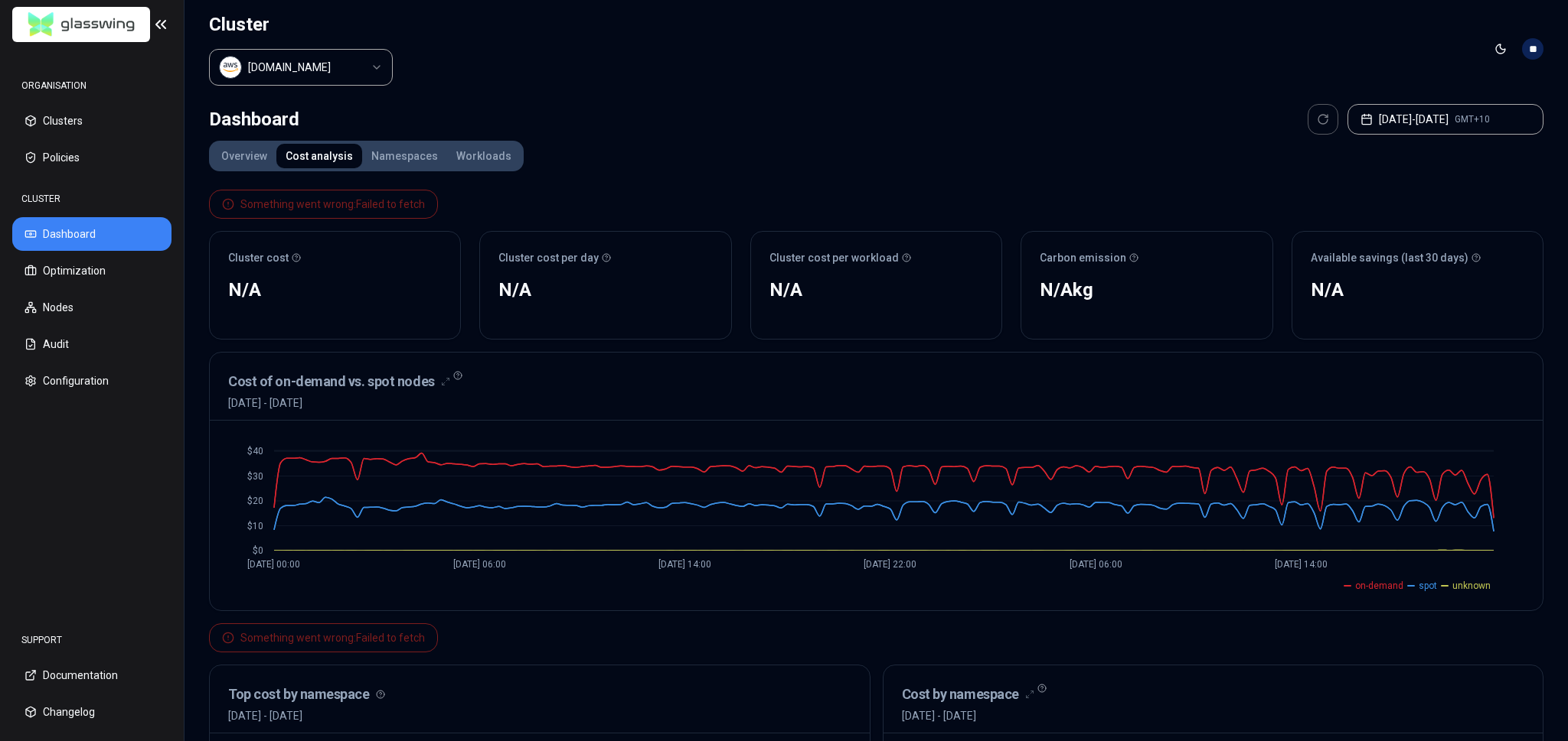
click at [1313, 48] on header "Cluster luke.kubernetes.hipagesgroup.com.au Toggle theme **" at bounding box center [876, 49] width 1383 height 98
drag, startPoint x: 678, startPoint y: 158, endPoint x: 583, endPoint y: 143, distance: 96.2
click at [678, 158] on div "Overview Cost analysis Namespaces Workloads Something went wrong: Failed to fet…" at bounding box center [876, 668] width 1334 height 1055
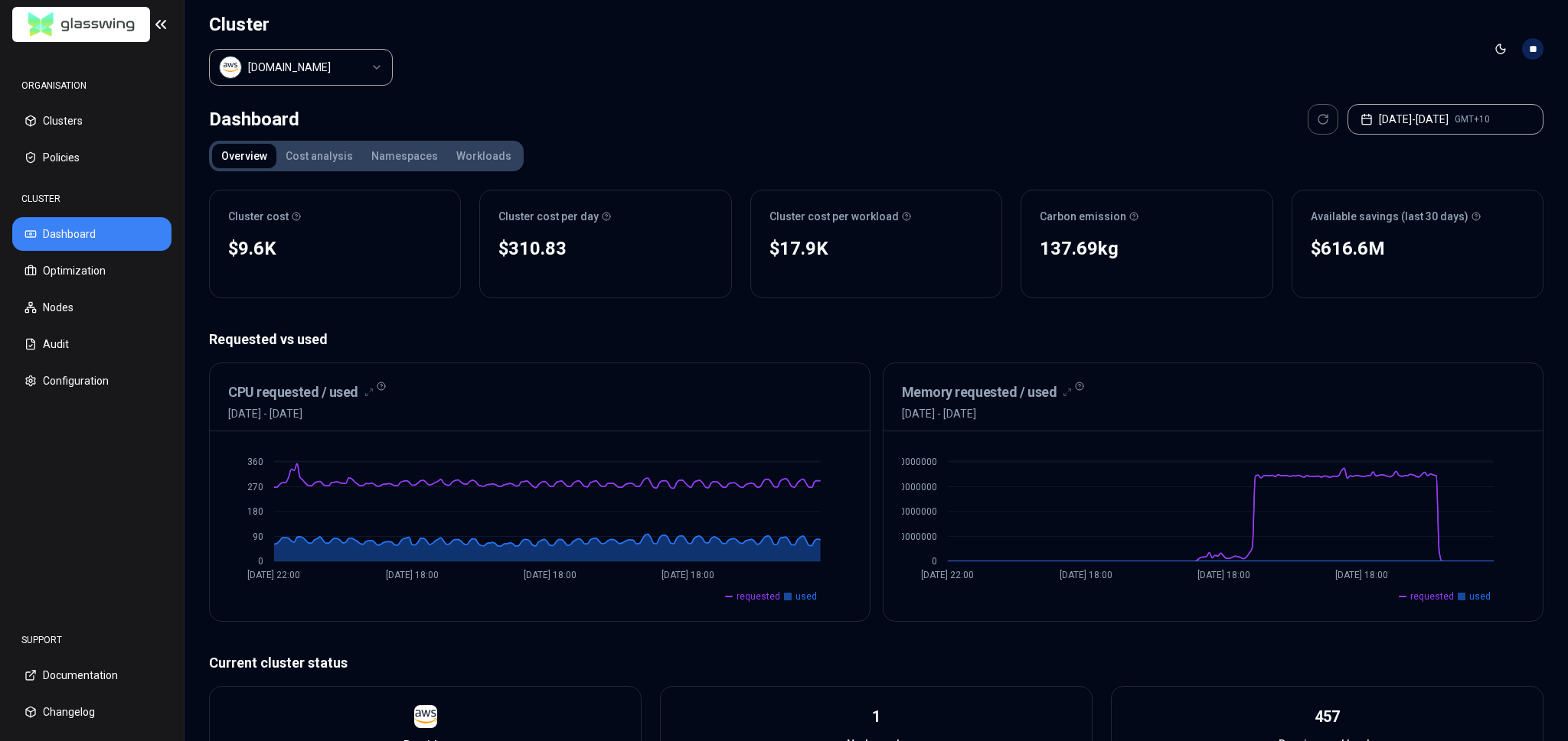
click at [685, 146] on div "Overview Cost analysis Namespaces Workloads Cluster cost $9.6K No reliable tren…" at bounding box center [876, 622] width 1334 height 962
click at [325, 148] on button "Cost analysis" at bounding box center [319, 156] width 86 height 25
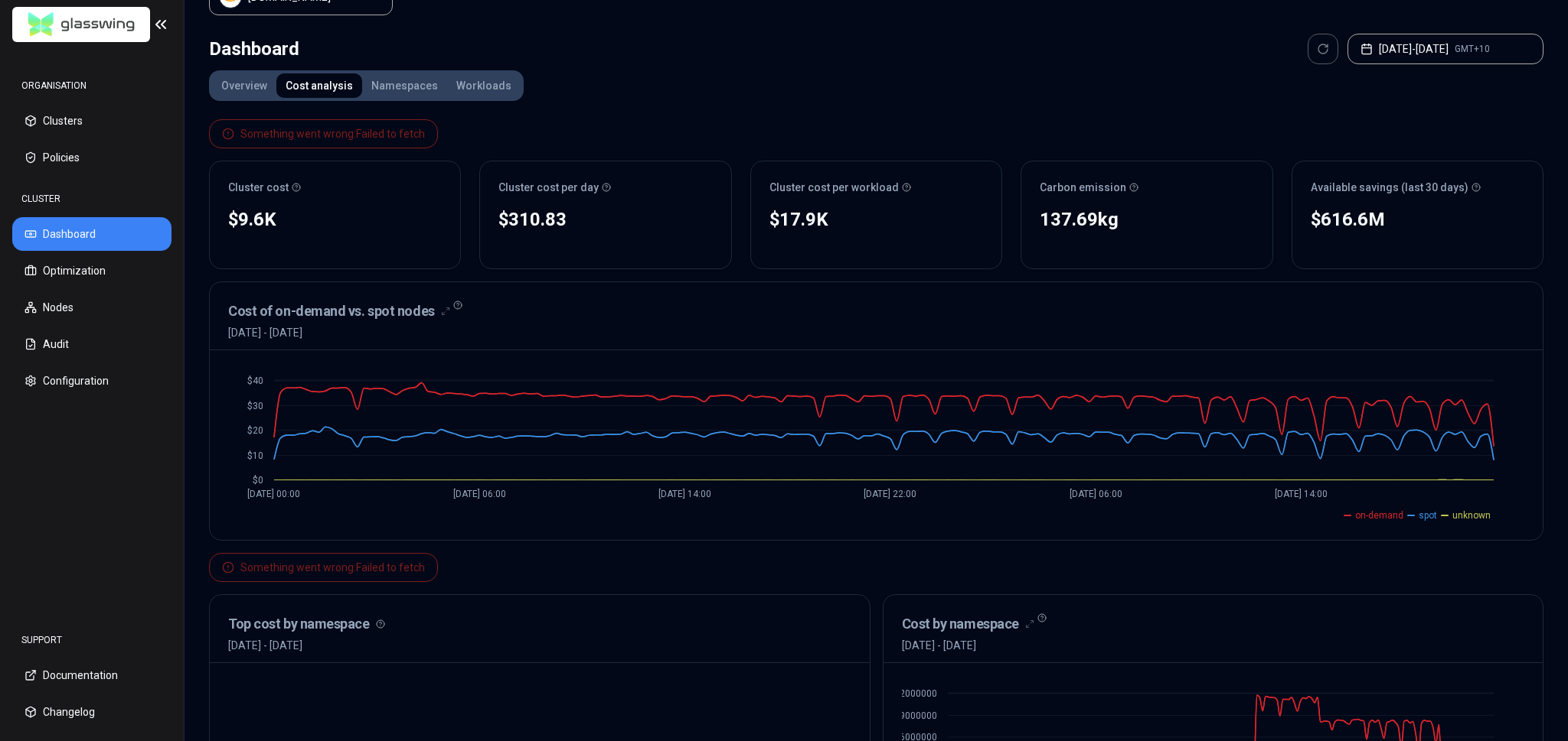
scroll to position [74, 0]
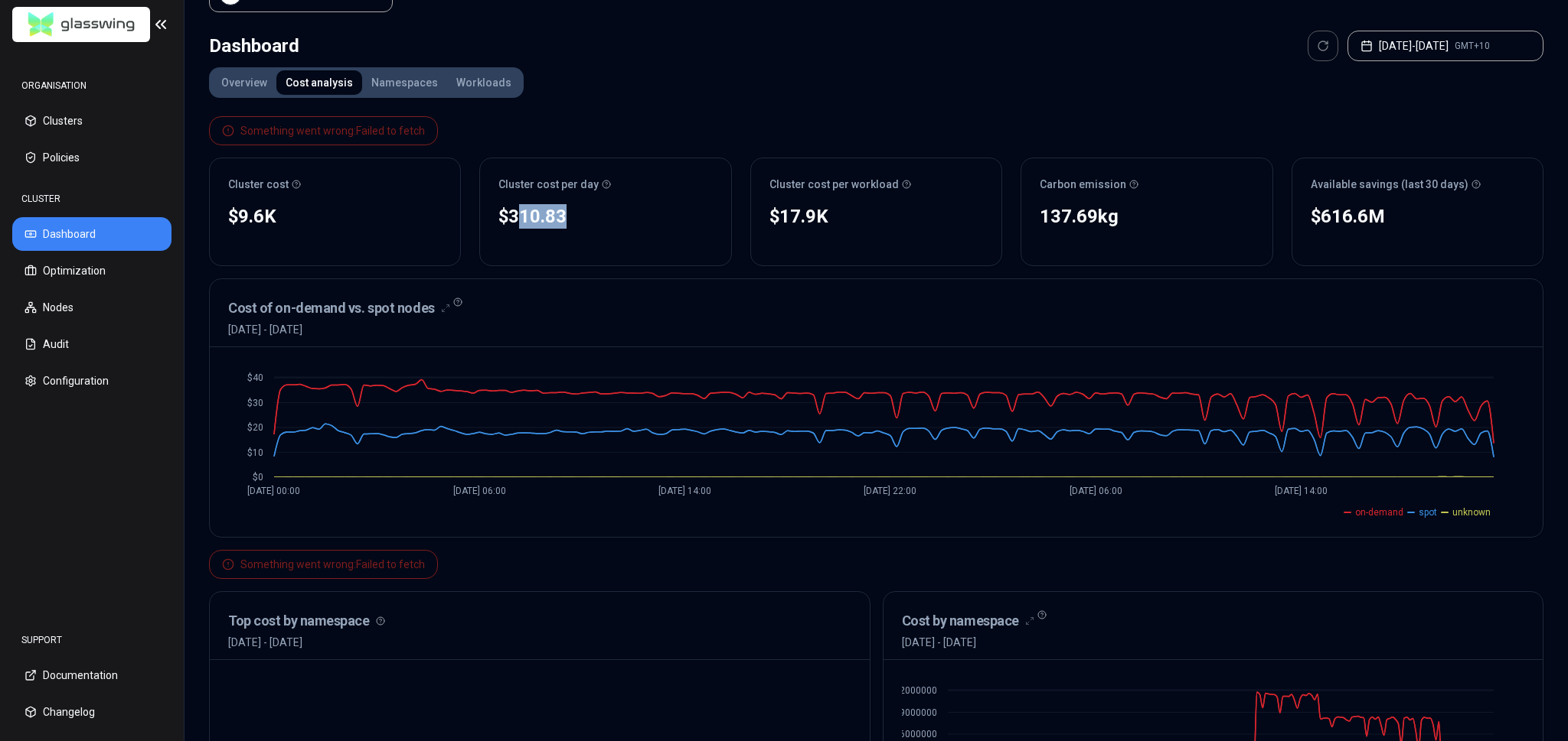
drag, startPoint x: 616, startPoint y: 226, endPoint x: 516, endPoint y: 218, distance: 100.3
click at [516, 218] on div "$310.83 No reliable trend" at bounding box center [606, 233] width 250 height 65
click at [544, 215] on div "$310.83" at bounding box center [605, 217] width 214 height 25
drag, startPoint x: 821, startPoint y: 211, endPoint x: 763, endPoint y: 211, distance: 58.0
click at [763, 211] on div "$17.9K No reliable trend" at bounding box center [876, 233] width 250 height 65
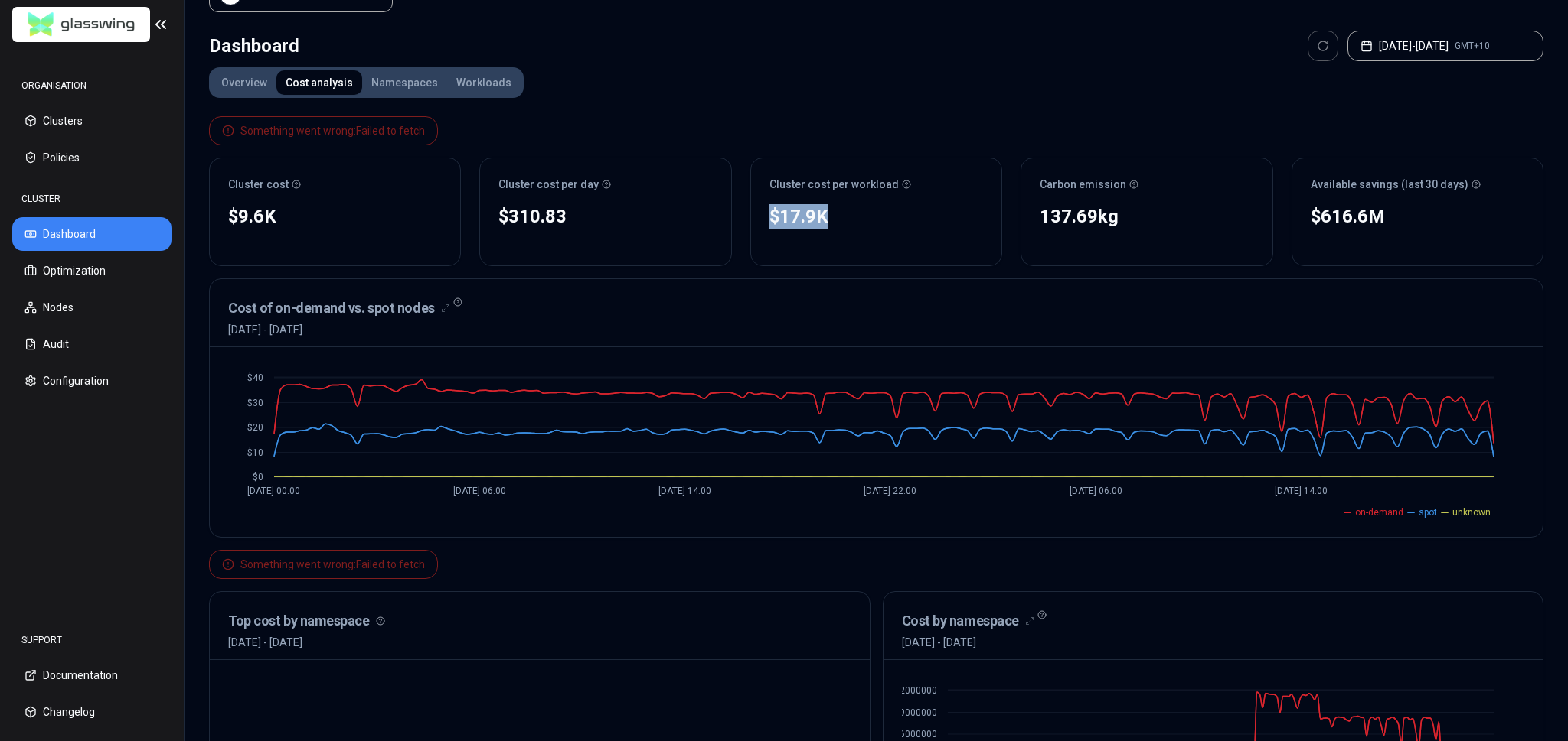
click at [812, 210] on div "$17.9K" at bounding box center [876, 217] width 214 height 25
drag, startPoint x: 777, startPoint y: 212, endPoint x: 836, endPoint y: 209, distance: 59.1
click at [836, 209] on div "$17.9K" at bounding box center [876, 217] width 214 height 25
click at [839, 213] on div "$17.9K" at bounding box center [876, 217] width 214 height 25
click at [849, 217] on div "$17.9K" at bounding box center [876, 217] width 214 height 25
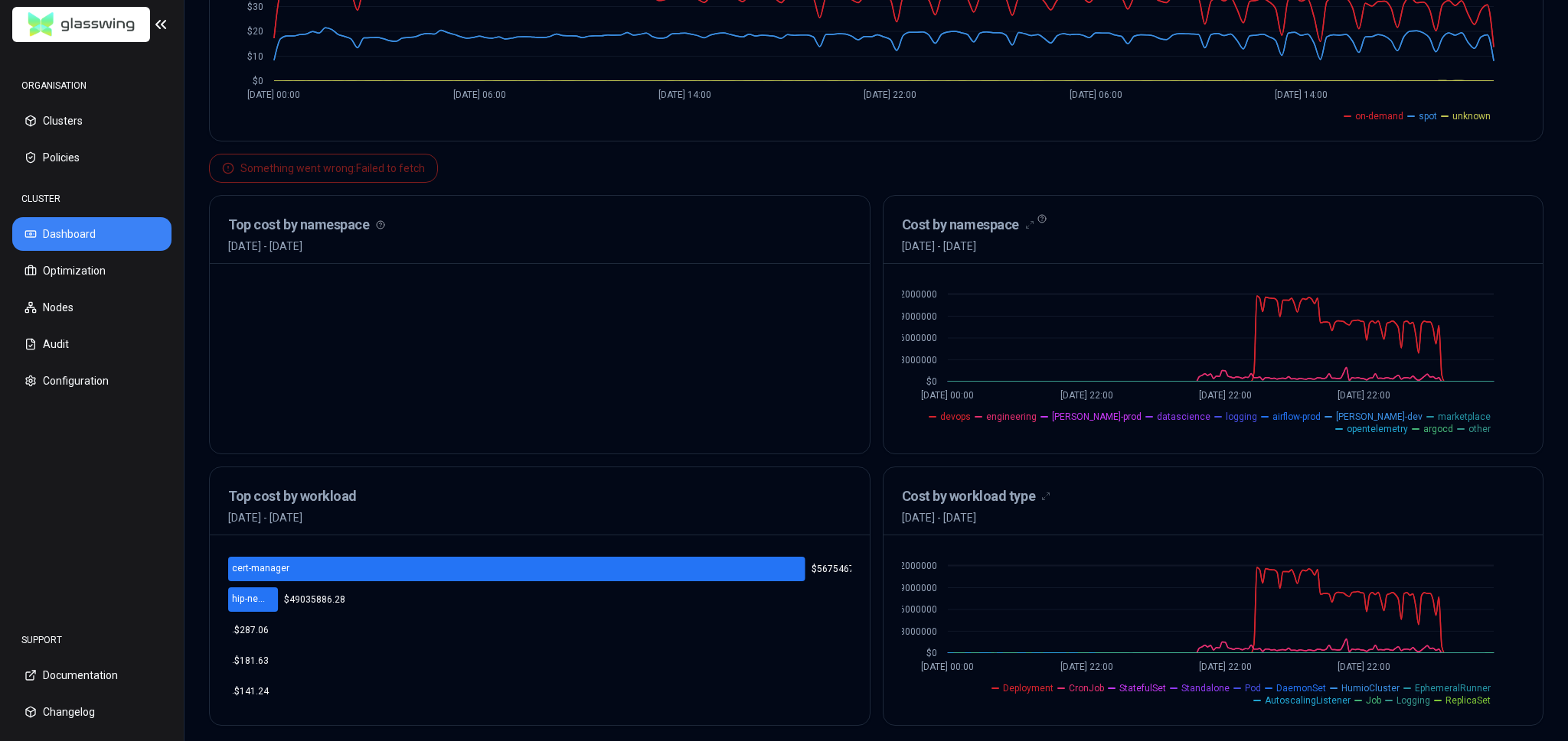
scroll to position [471, 0]
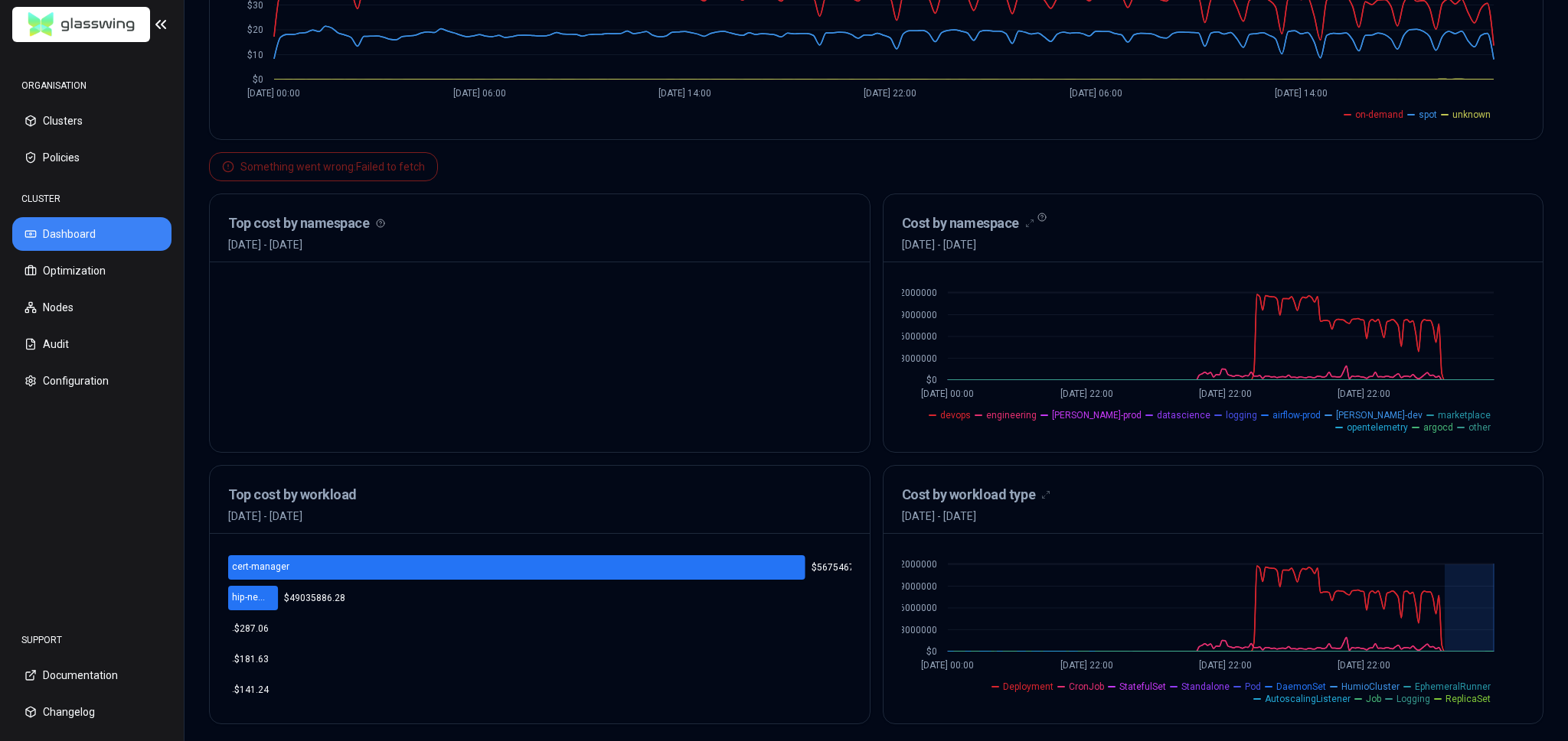
drag, startPoint x: 1443, startPoint y: 634, endPoint x: 1501, endPoint y: 635, distance: 58.0
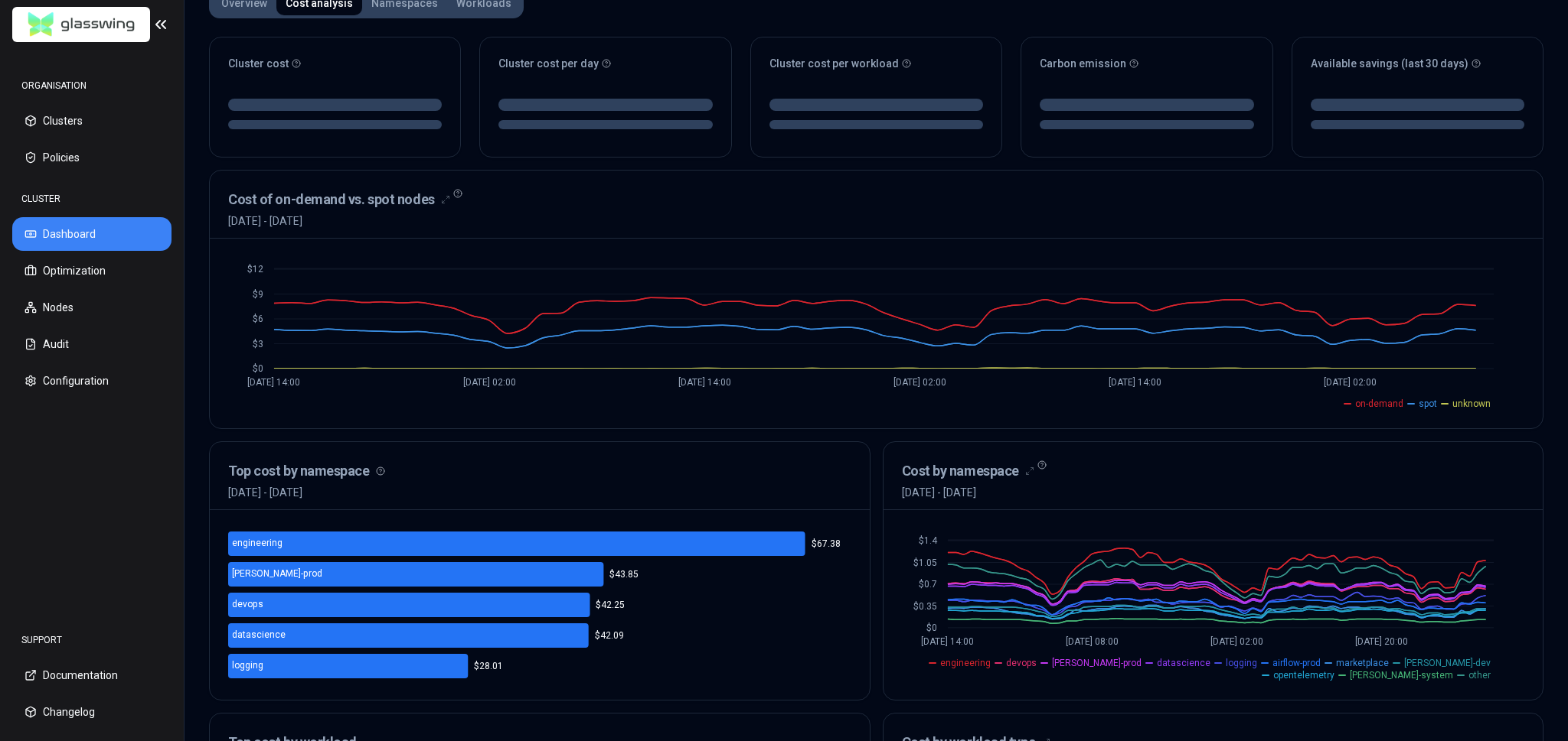
scroll to position [402, 0]
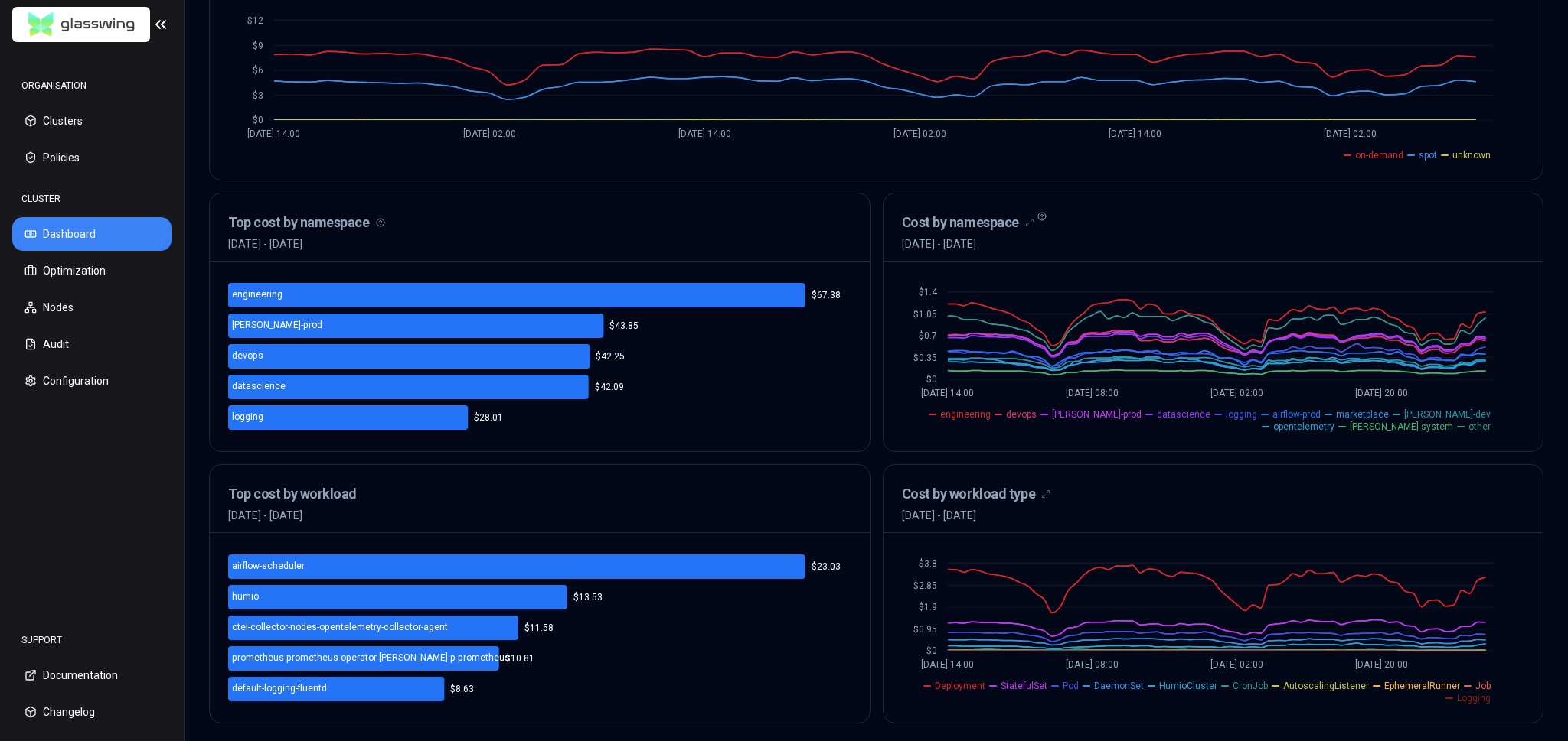
click at [1422, 551] on icon "$0 $0.95 $1.9 $2.85 $3.8 Sep 22 14:00 Sep 23 08:00 Sep 24 02:00 Sep 24 20:00" at bounding box center [1213, 627] width 623 height 153
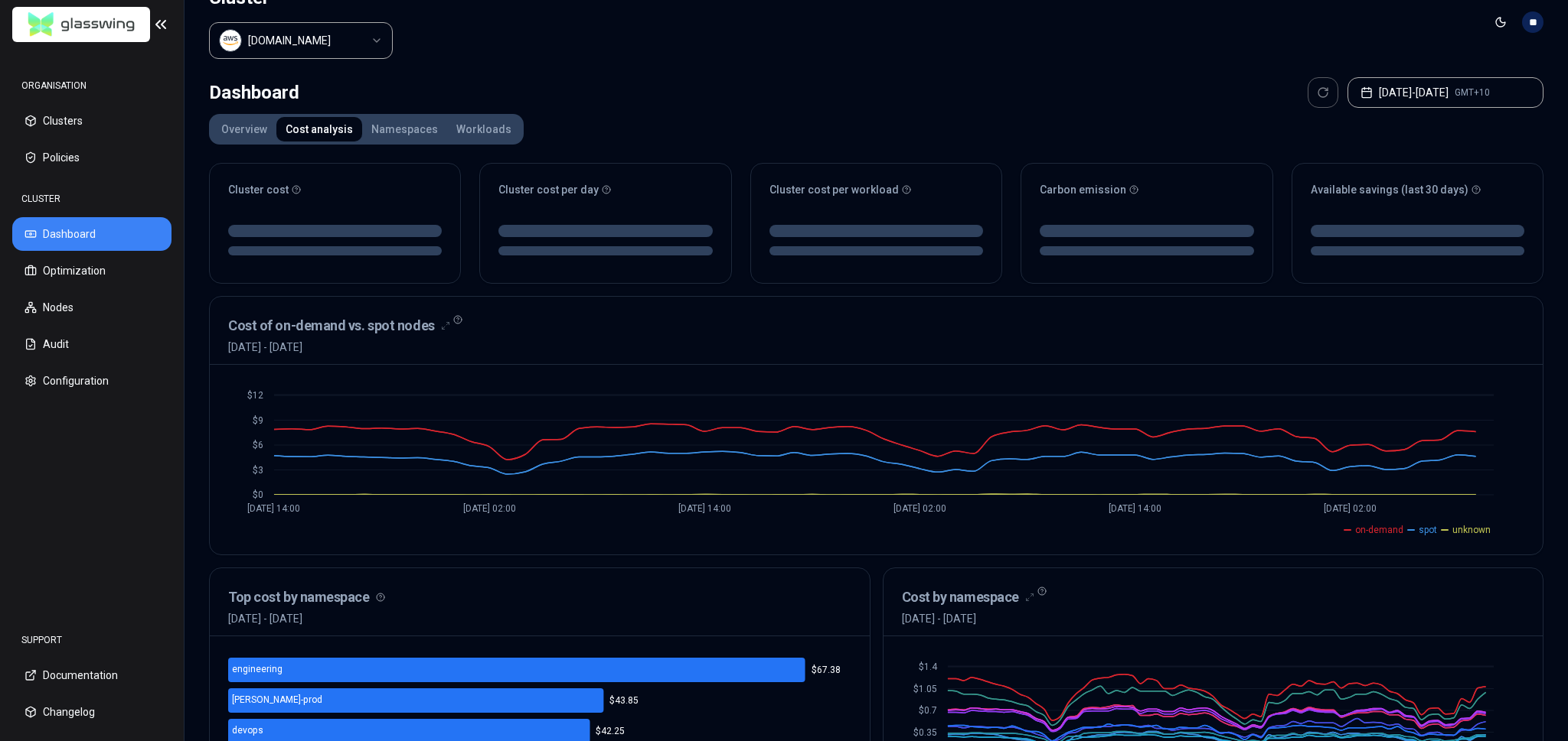
scroll to position [0, 0]
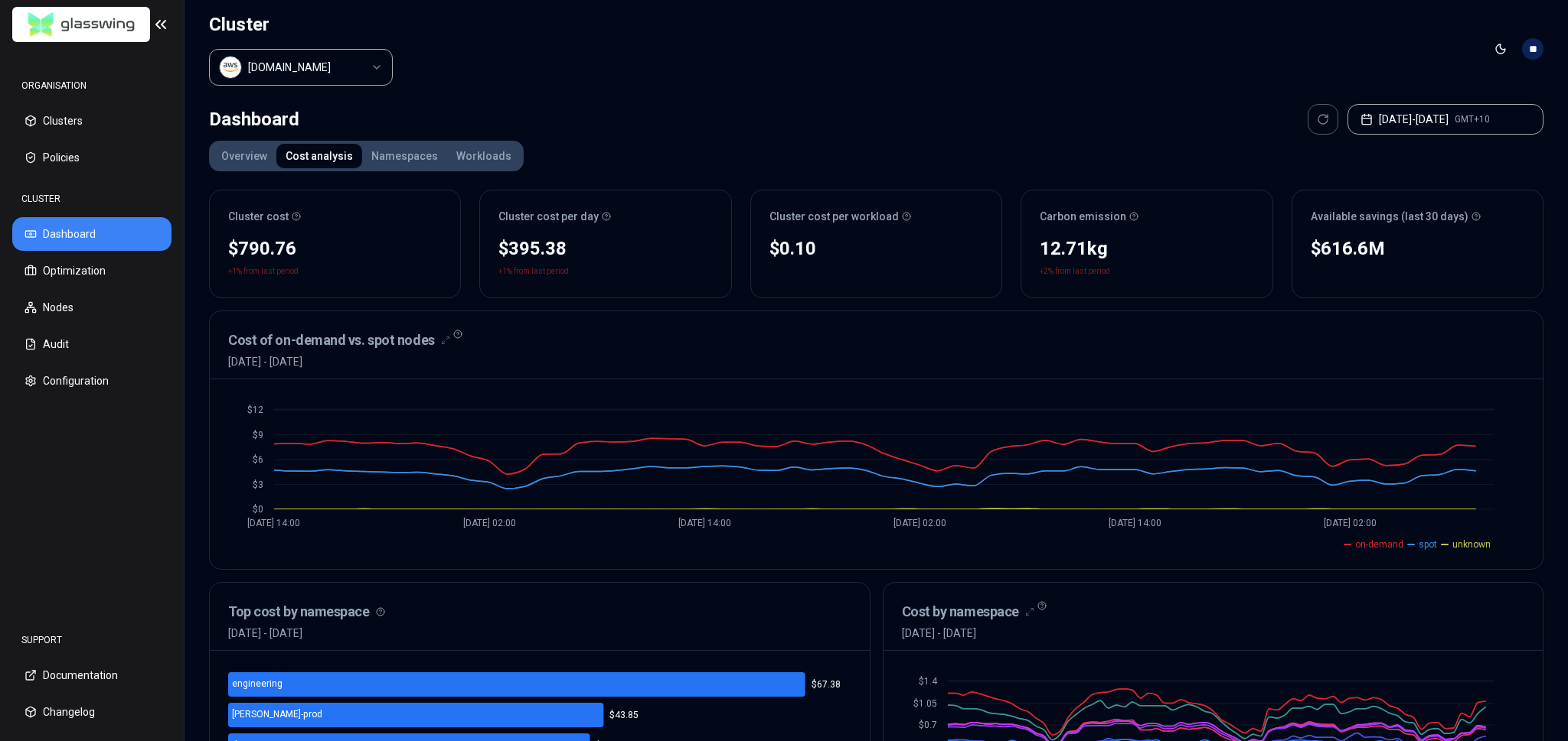
click at [665, 113] on div "Dashboard Sep 22, 2025 - Sep 25, 2025 GMT+10" at bounding box center [876, 119] width 1334 height 30
click at [1476, 241] on div "$616.6M" at bounding box center [1417, 249] width 214 height 25
click at [249, 155] on button "Overview" at bounding box center [244, 156] width 65 height 25
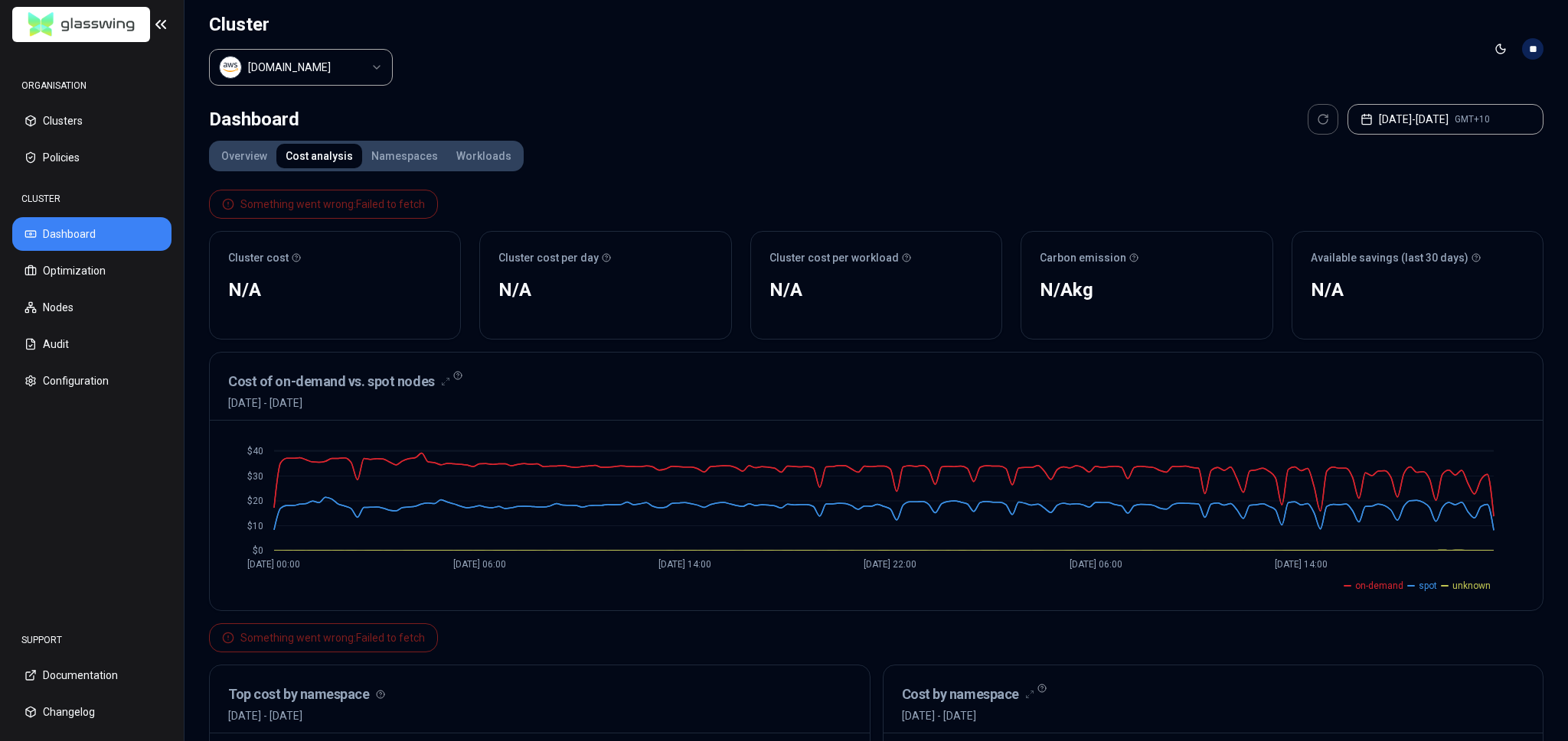
click at [831, 73] on header "Cluster [DOMAIN_NAME] Toggle theme **" at bounding box center [876, 49] width 1383 height 98
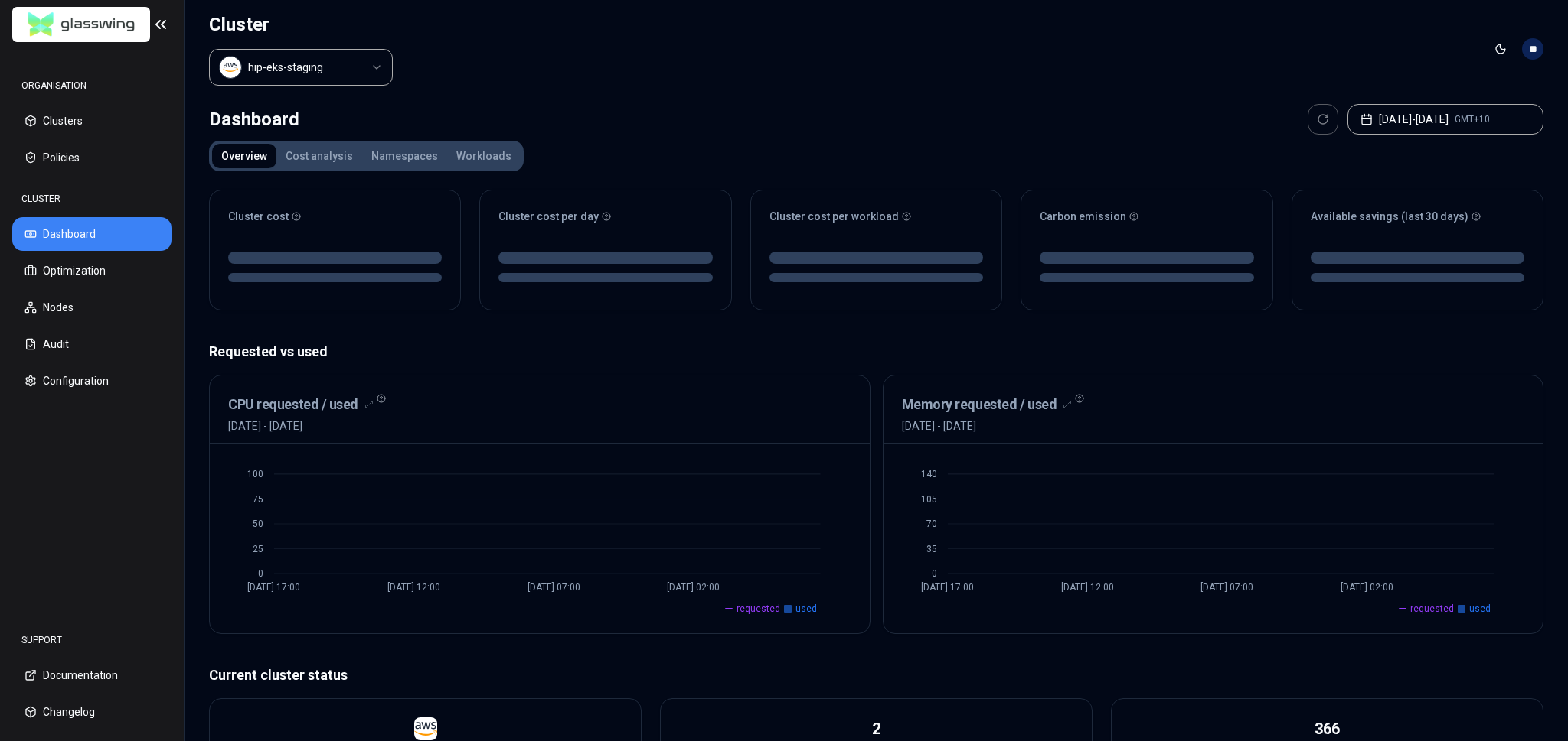
click at [332, 54] on html "ORGANISATION Clusters Policies CLUSTER Dashboard Optimization Nodes Audit Confi…" at bounding box center [784, 370] width 1568 height 741
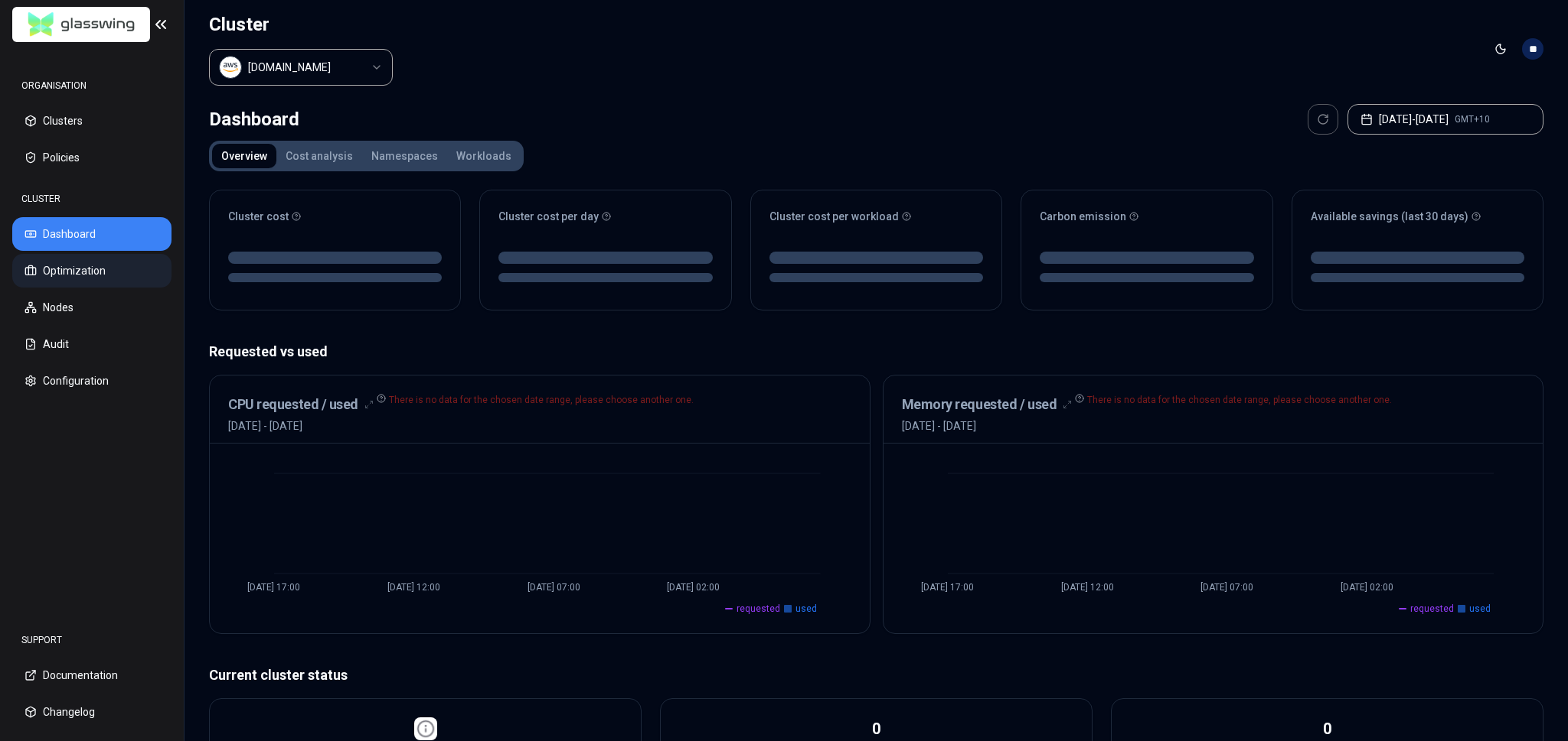
click at [127, 275] on button "Optimization" at bounding box center [92, 271] width 160 height 34
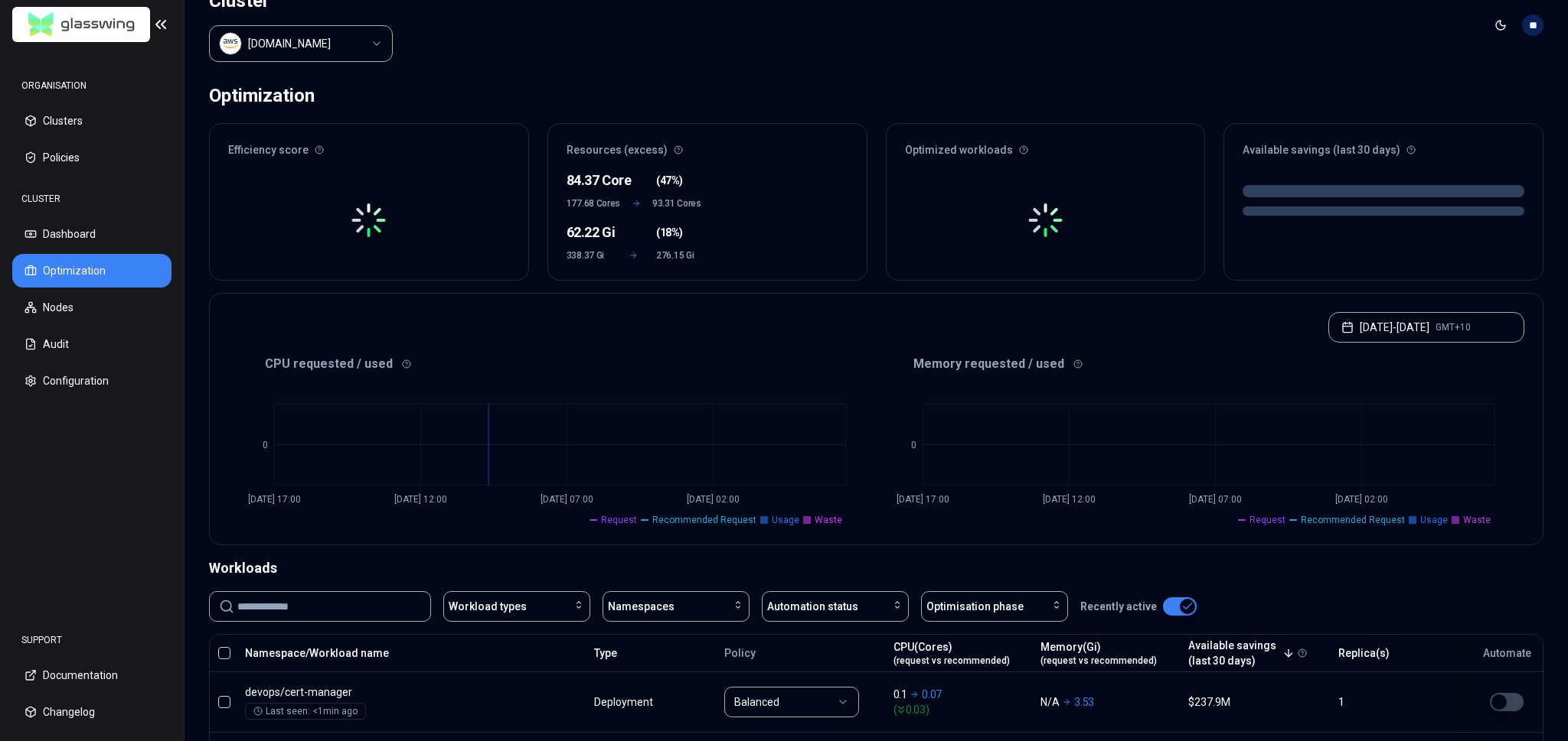
scroll to position [13, 0]
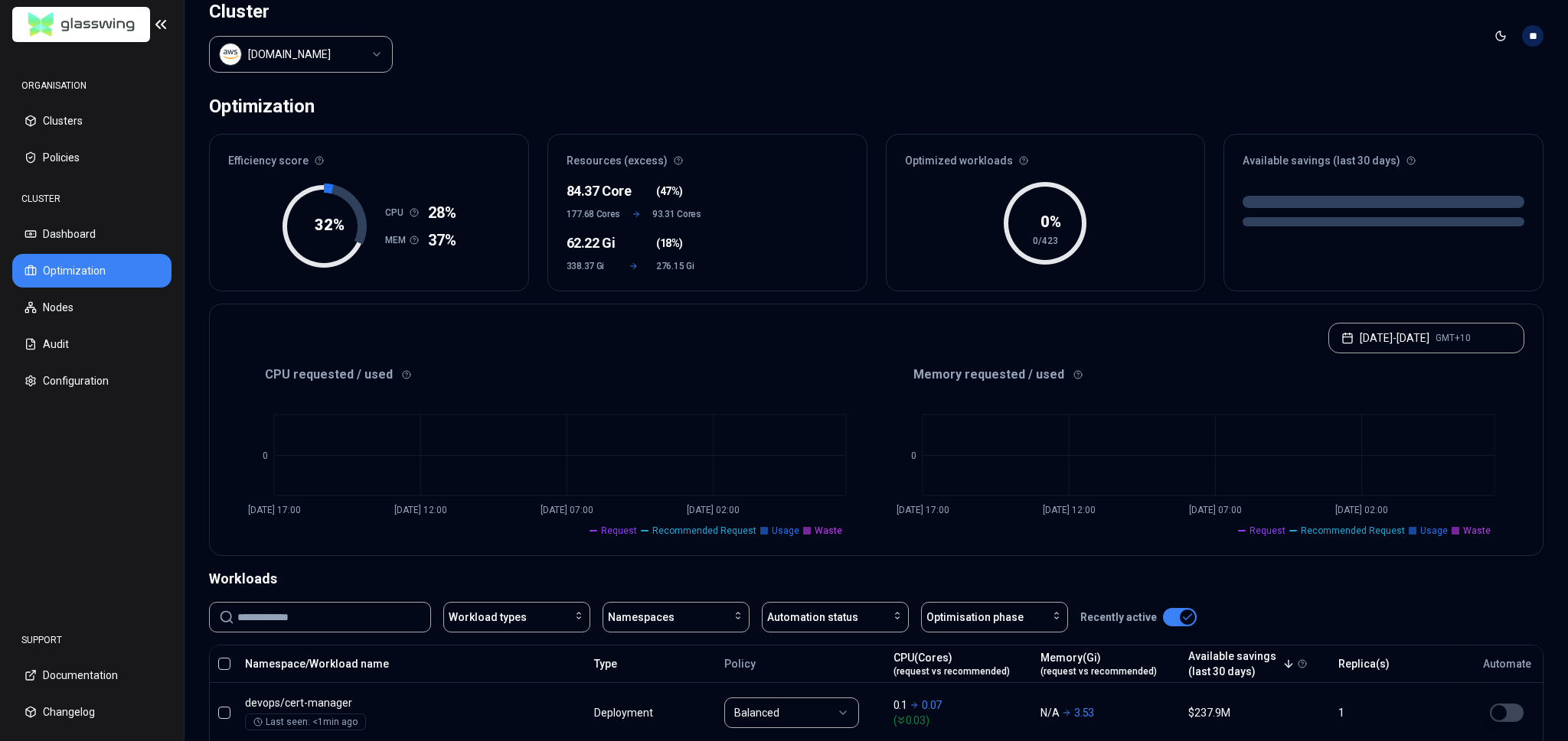
click at [89, 251] on div "CLUSTER Dashboard Optimization Nodes Audit Configuration" at bounding box center [92, 290] width 160 height 214
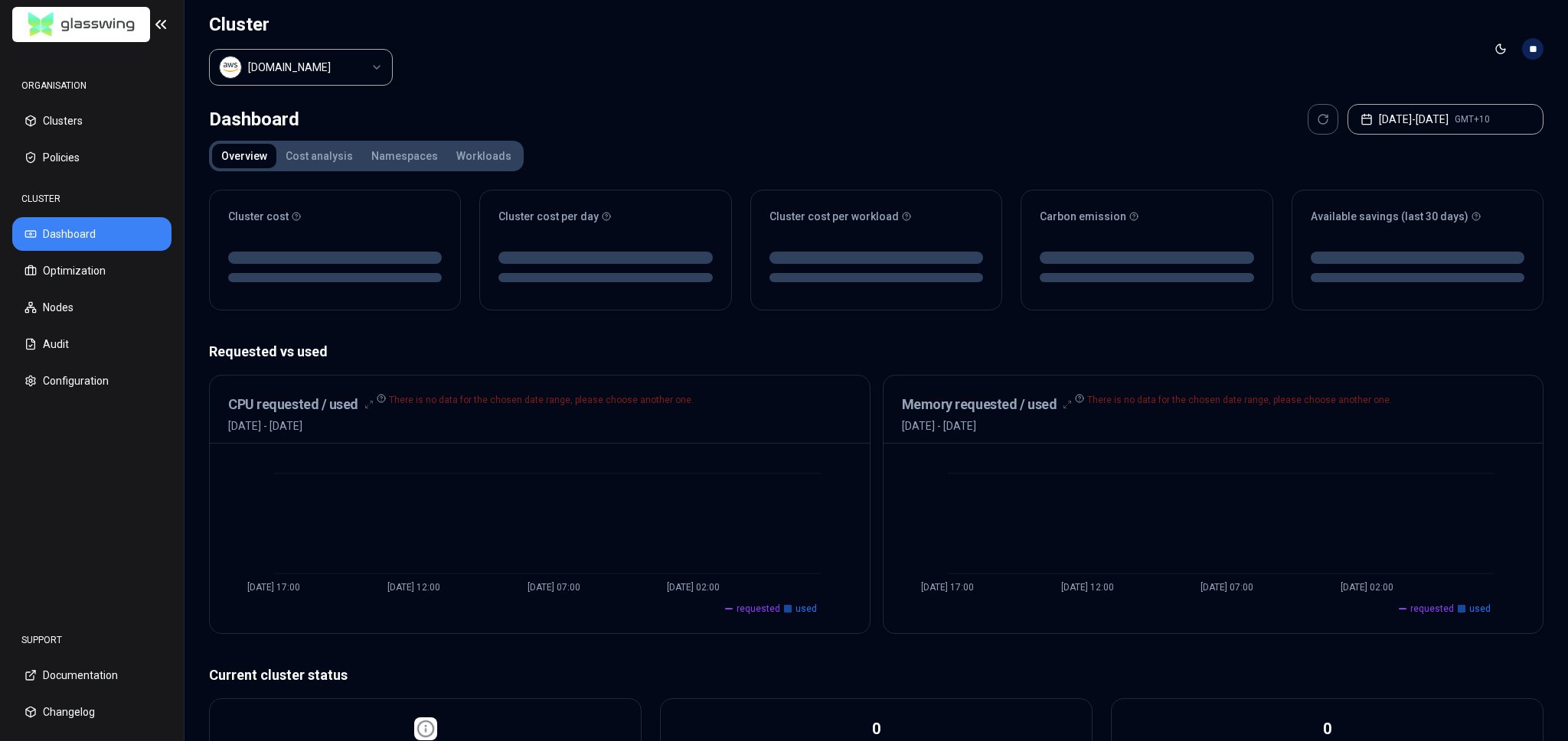
click at [400, 150] on button "Namespaces" at bounding box center [404, 156] width 85 height 25
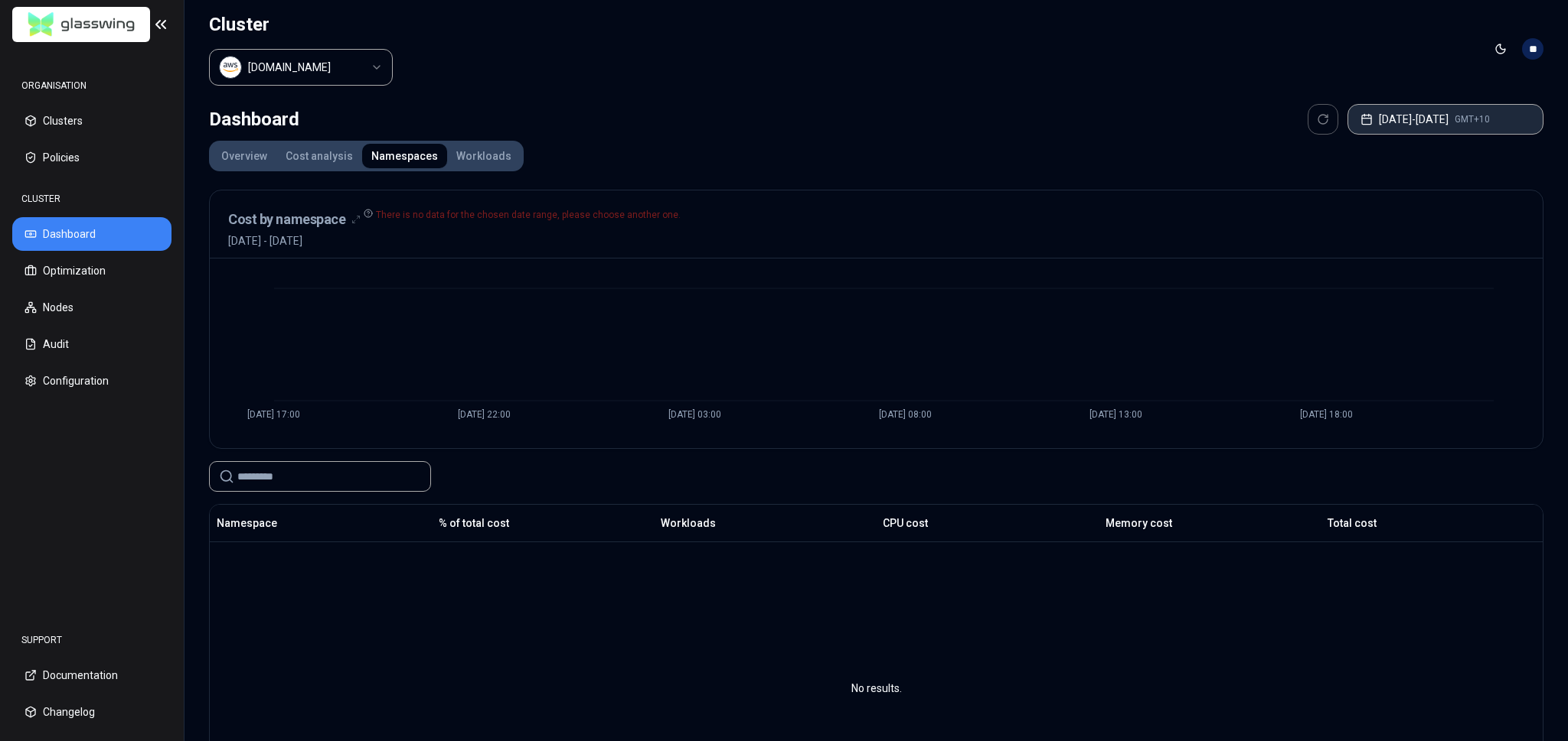
click at [1478, 117] on button "[DATE] - [DATE] GMT+10" at bounding box center [1444, 119] width 196 height 30
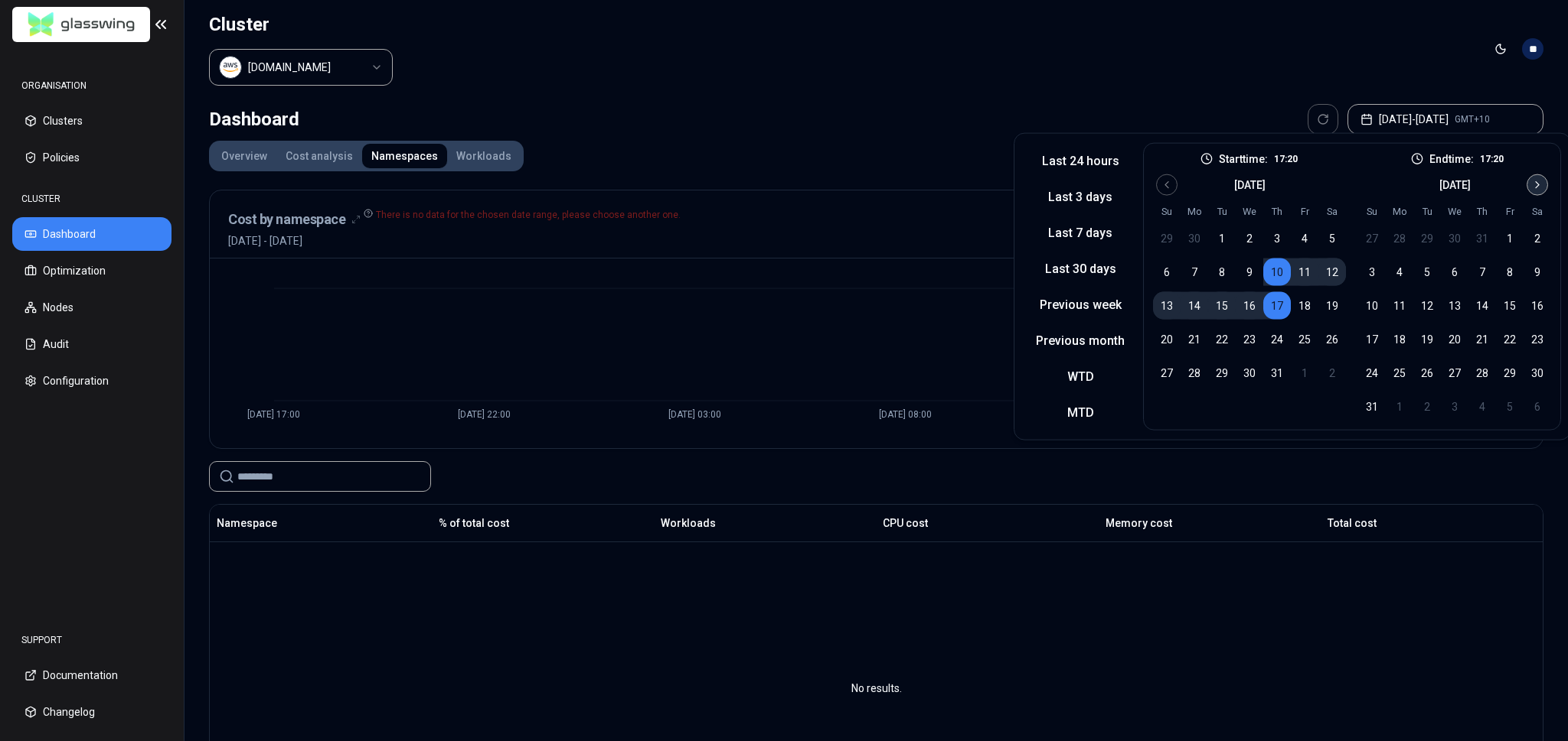
click at [1532, 183] on icon "Go to next month" at bounding box center [1537, 185] width 12 height 12
click at [1476, 345] on button "25" at bounding box center [1482, 339] width 28 height 28
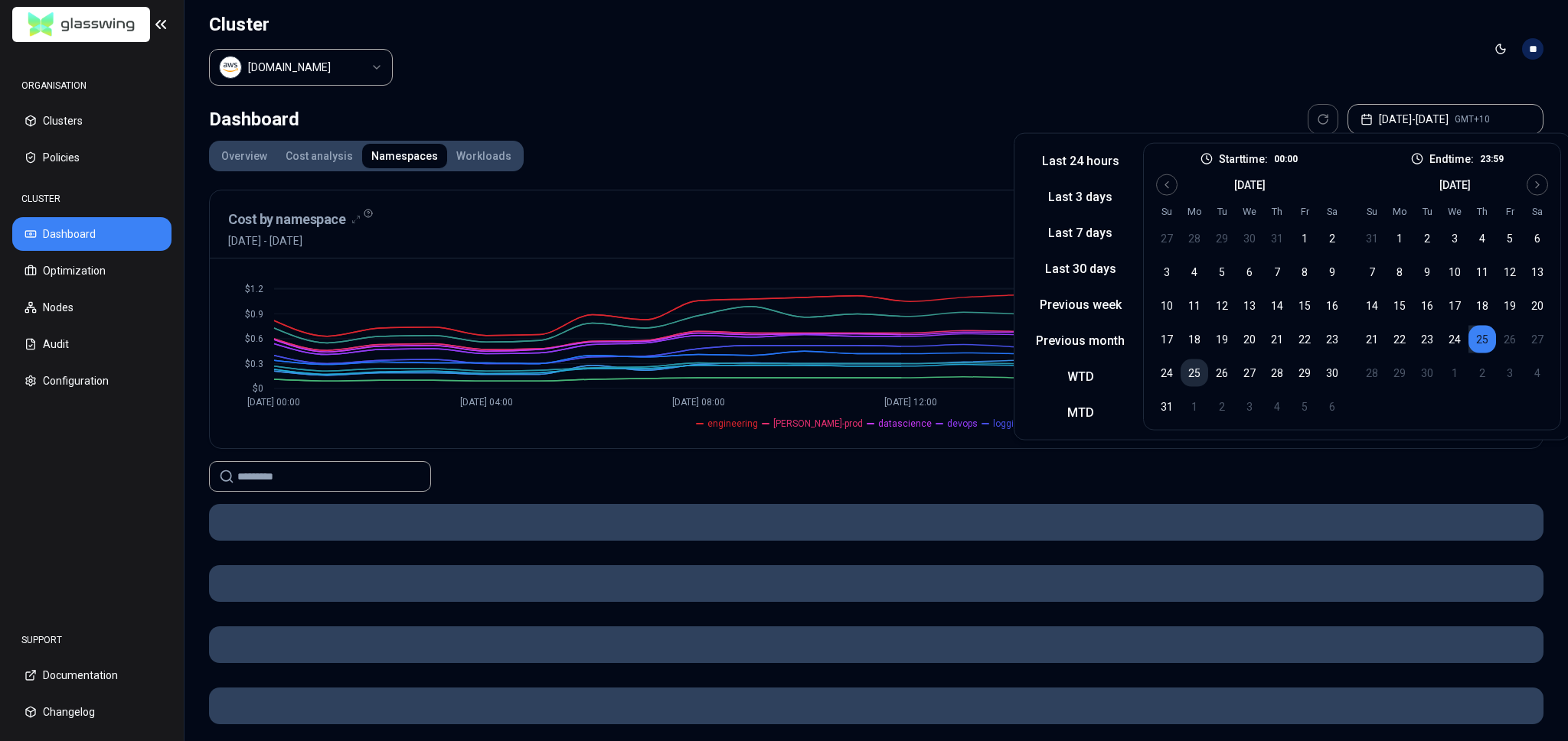
click at [1196, 371] on button "25" at bounding box center [1194, 374] width 28 height 28
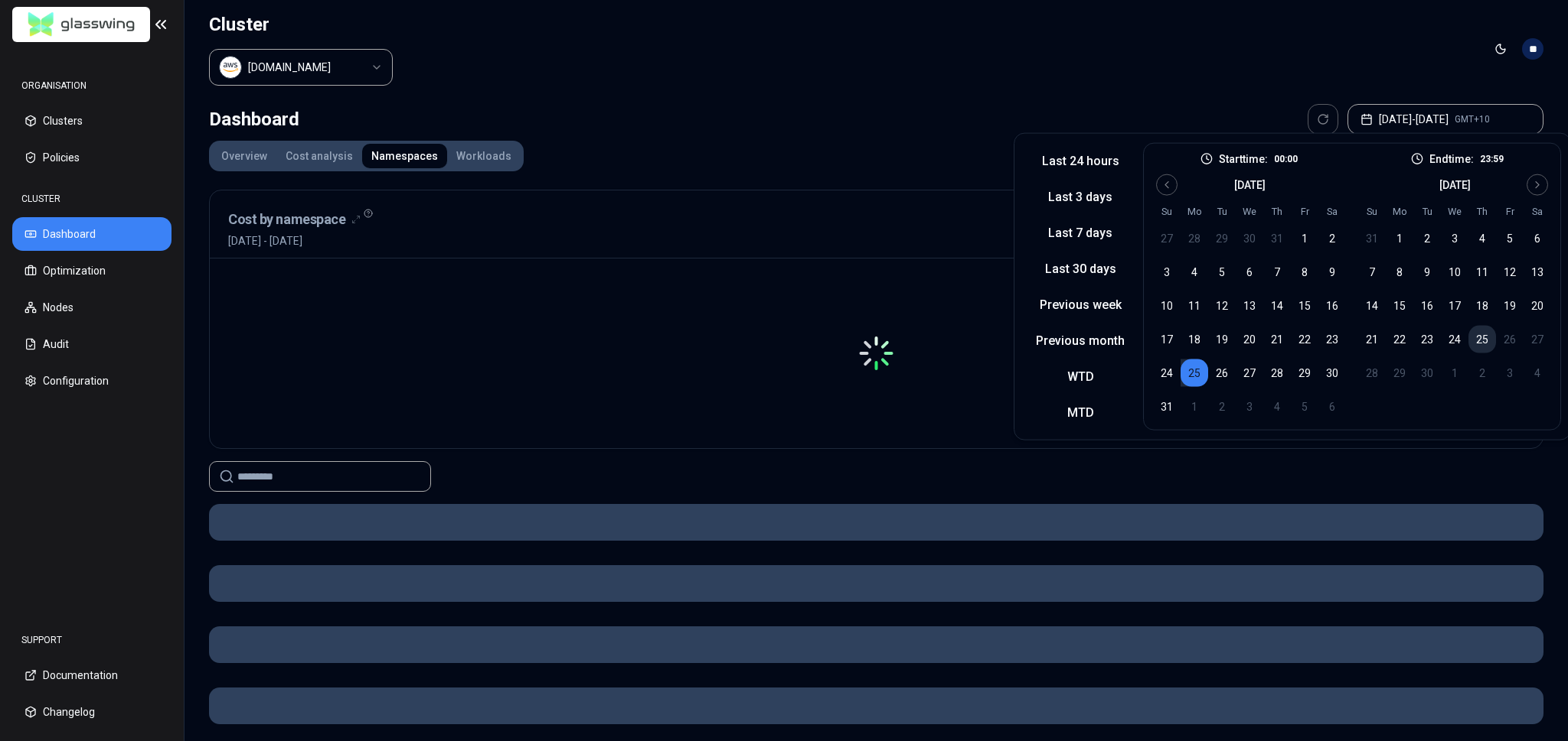
click at [1482, 335] on button "25" at bounding box center [1482, 339] width 28 height 28
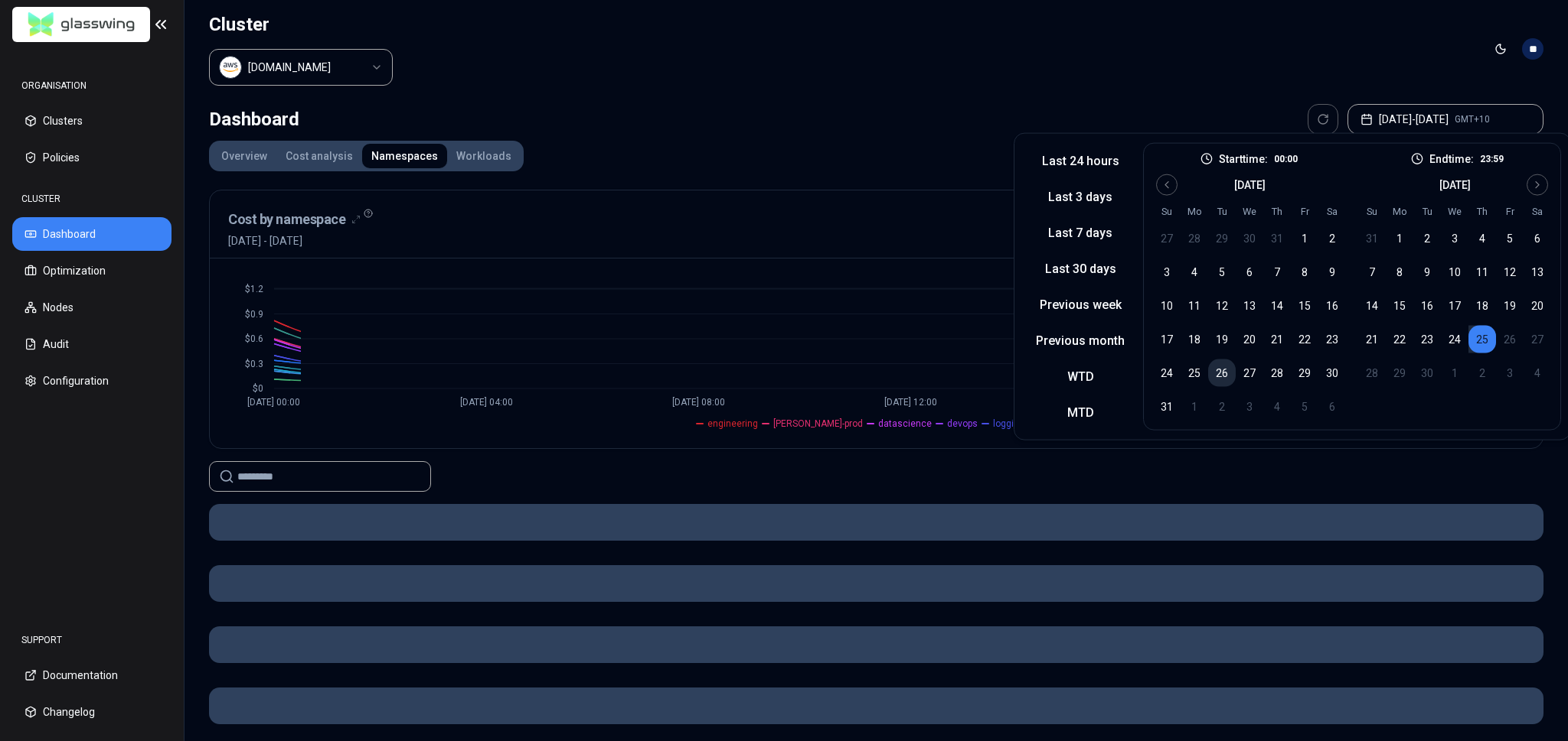
click at [1212, 373] on button "26" at bounding box center [1222, 374] width 28 height 28
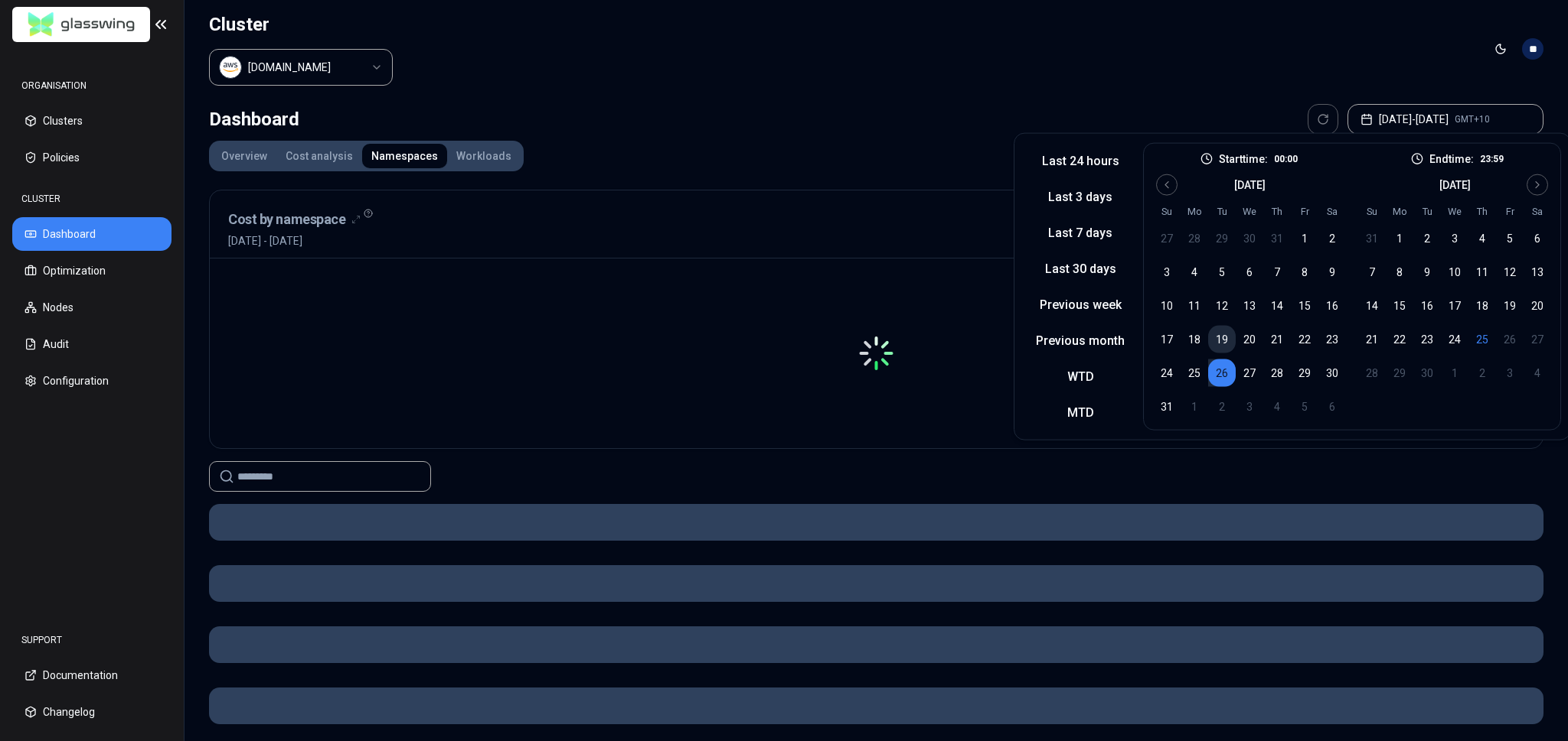
click at [1216, 330] on button "19" at bounding box center [1222, 339] width 28 height 28
click at [1218, 339] on button "19" at bounding box center [1222, 339] width 28 height 28
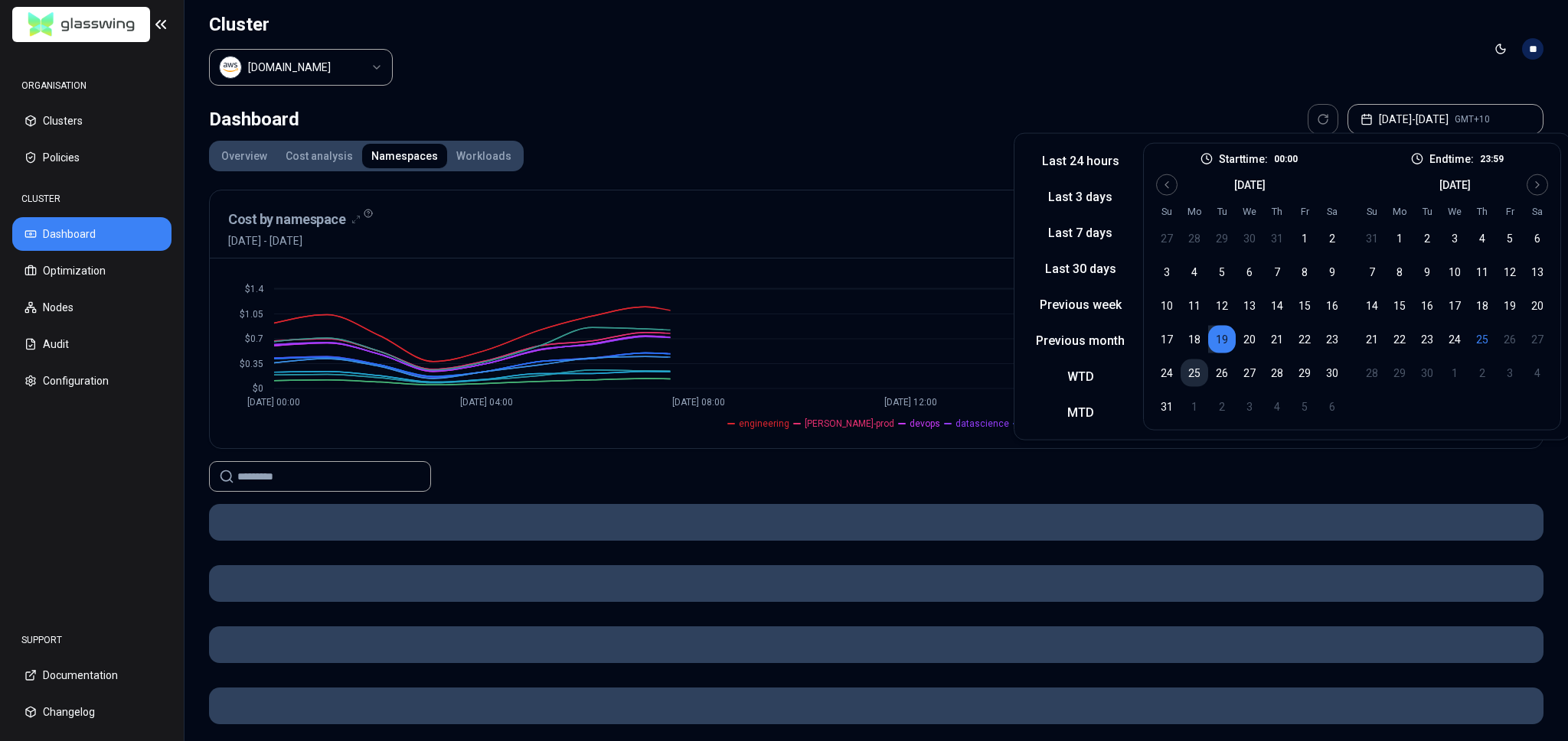
click at [1196, 369] on button "25" at bounding box center [1194, 374] width 28 height 28
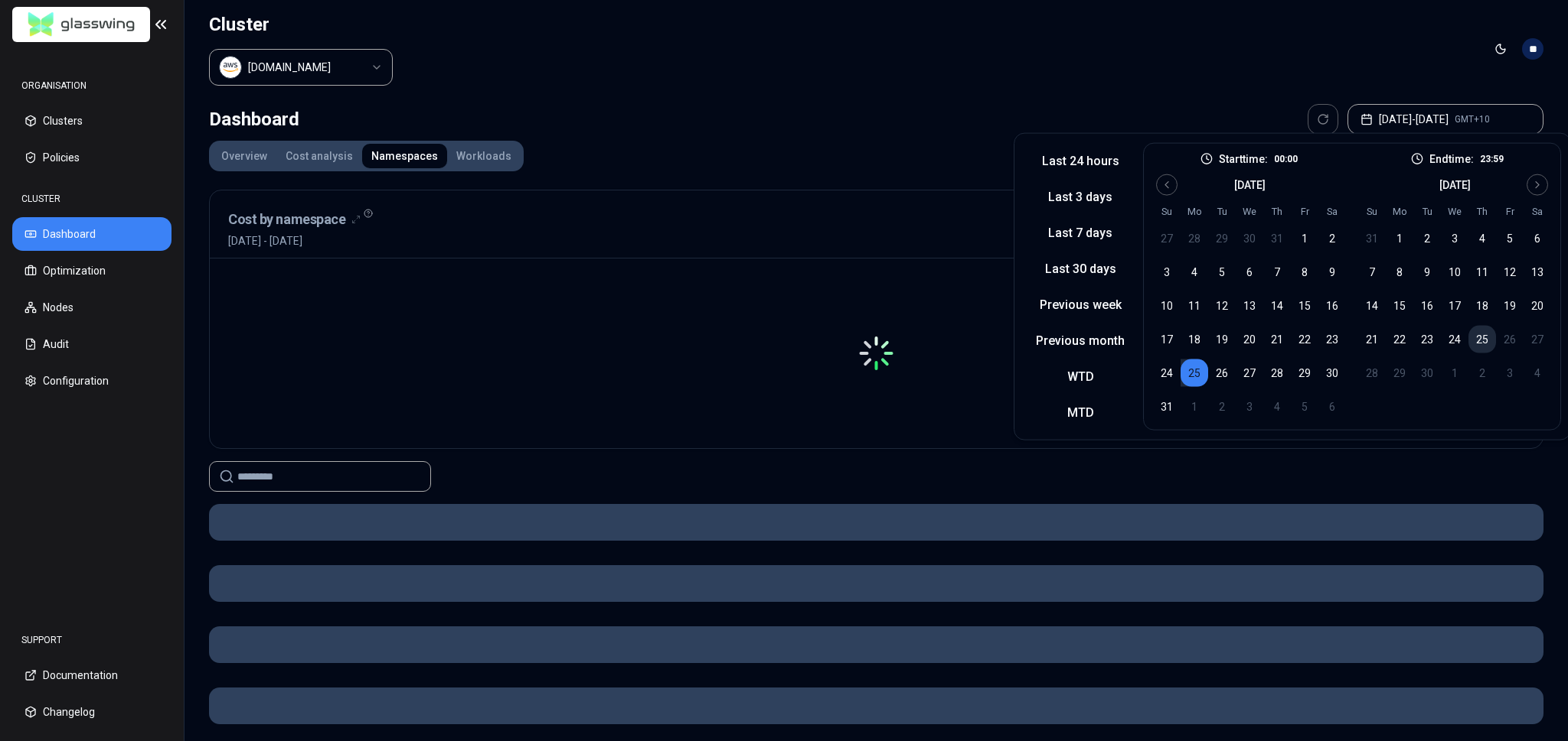
click at [1468, 340] on button "25" at bounding box center [1482, 339] width 28 height 28
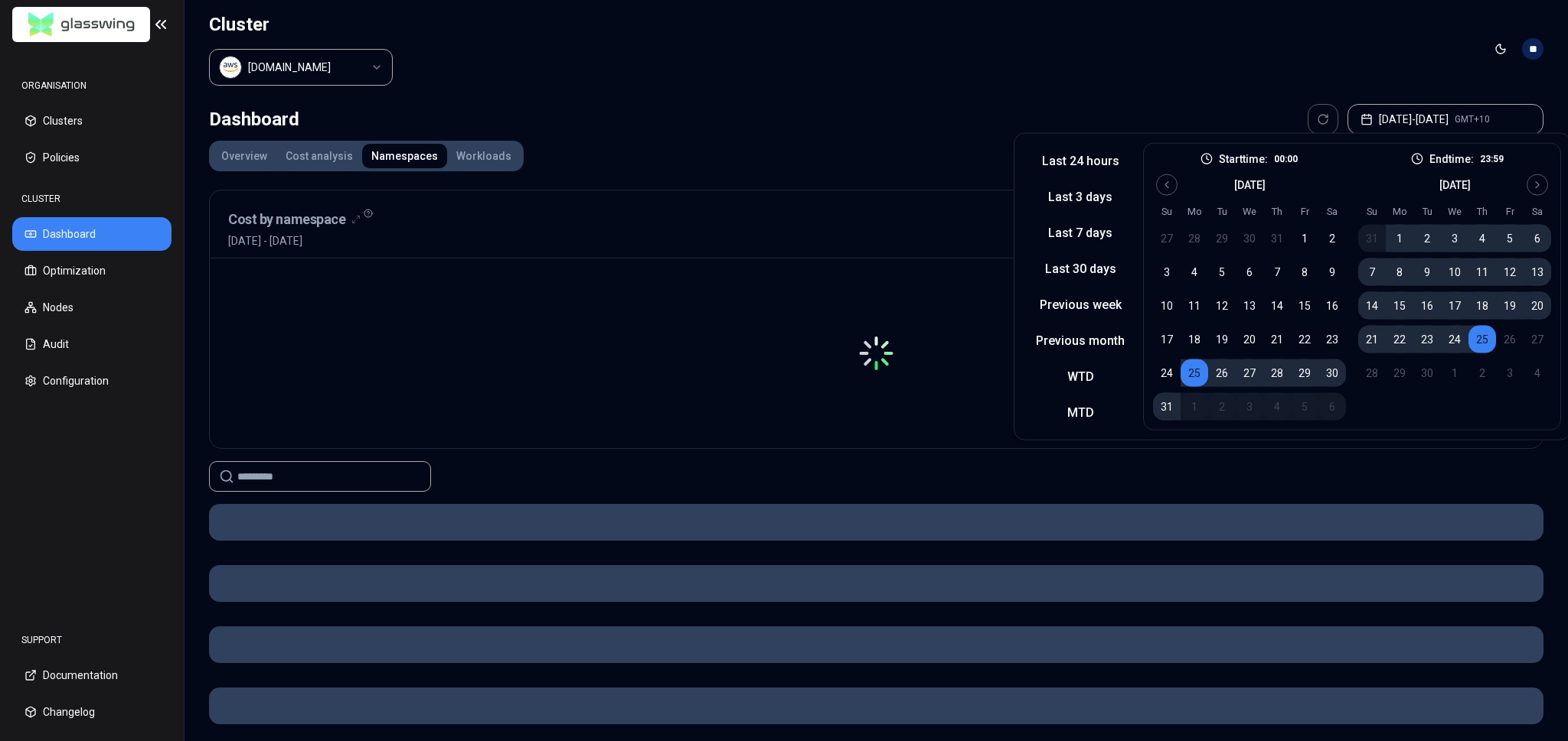
click at [1239, 55] on header "Cluster [DOMAIN_NAME] Toggle theme **" at bounding box center [876, 49] width 1383 height 98
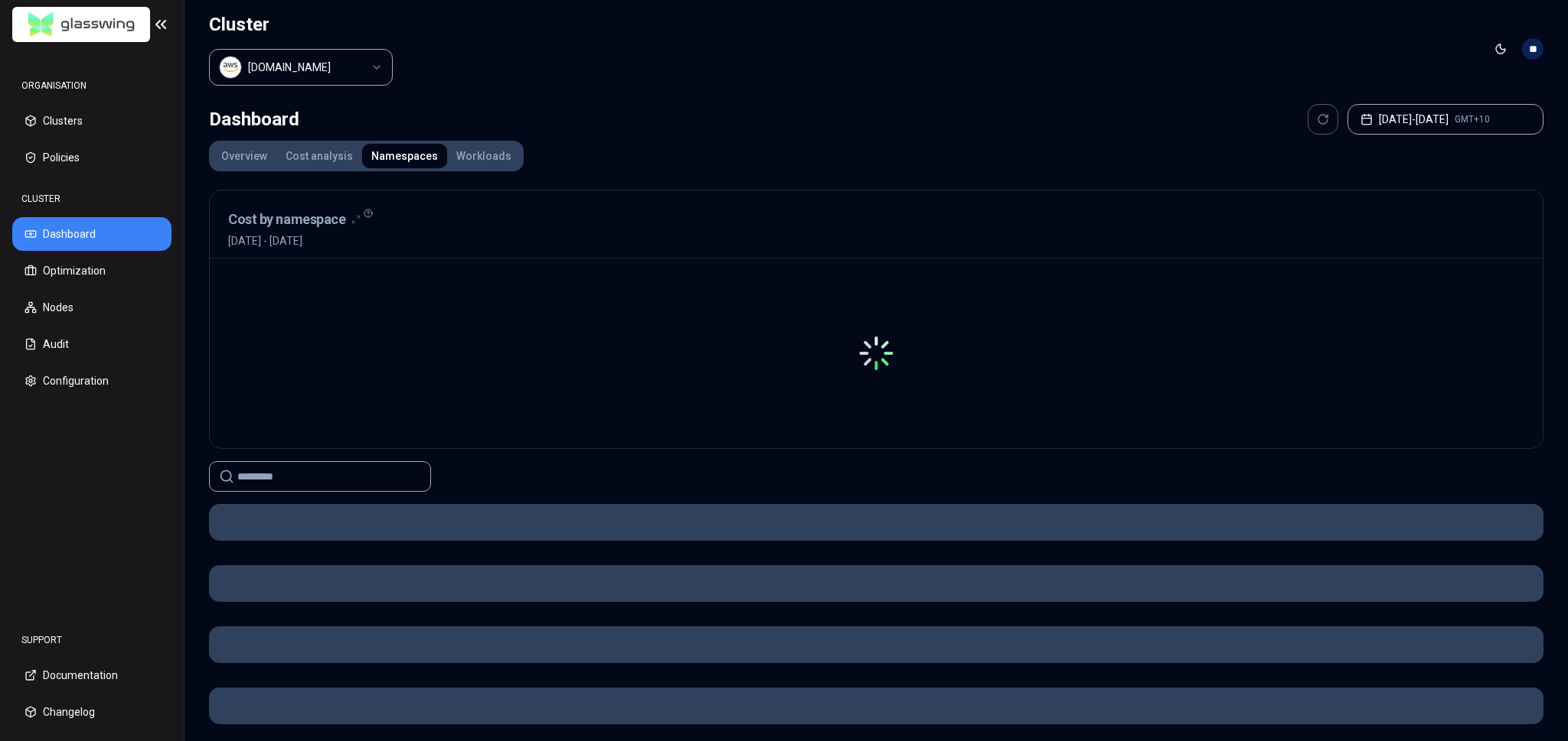
click at [339, 474] on input at bounding box center [329, 477] width 183 height 29
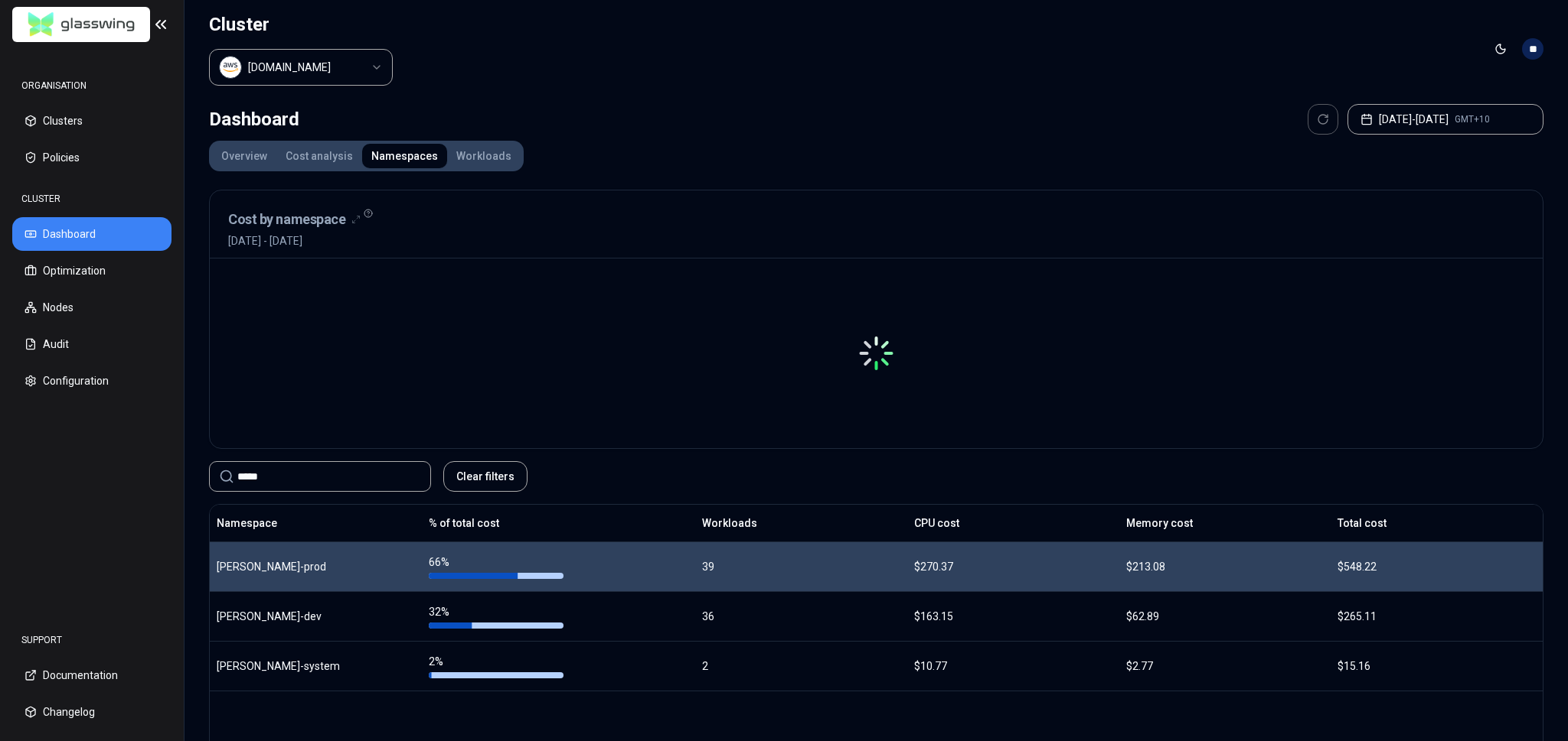
type input "*****"
click at [336, 566] on div "[PERSON_NAME]-prod" at bounding box center [316, 567] width 198 height 16
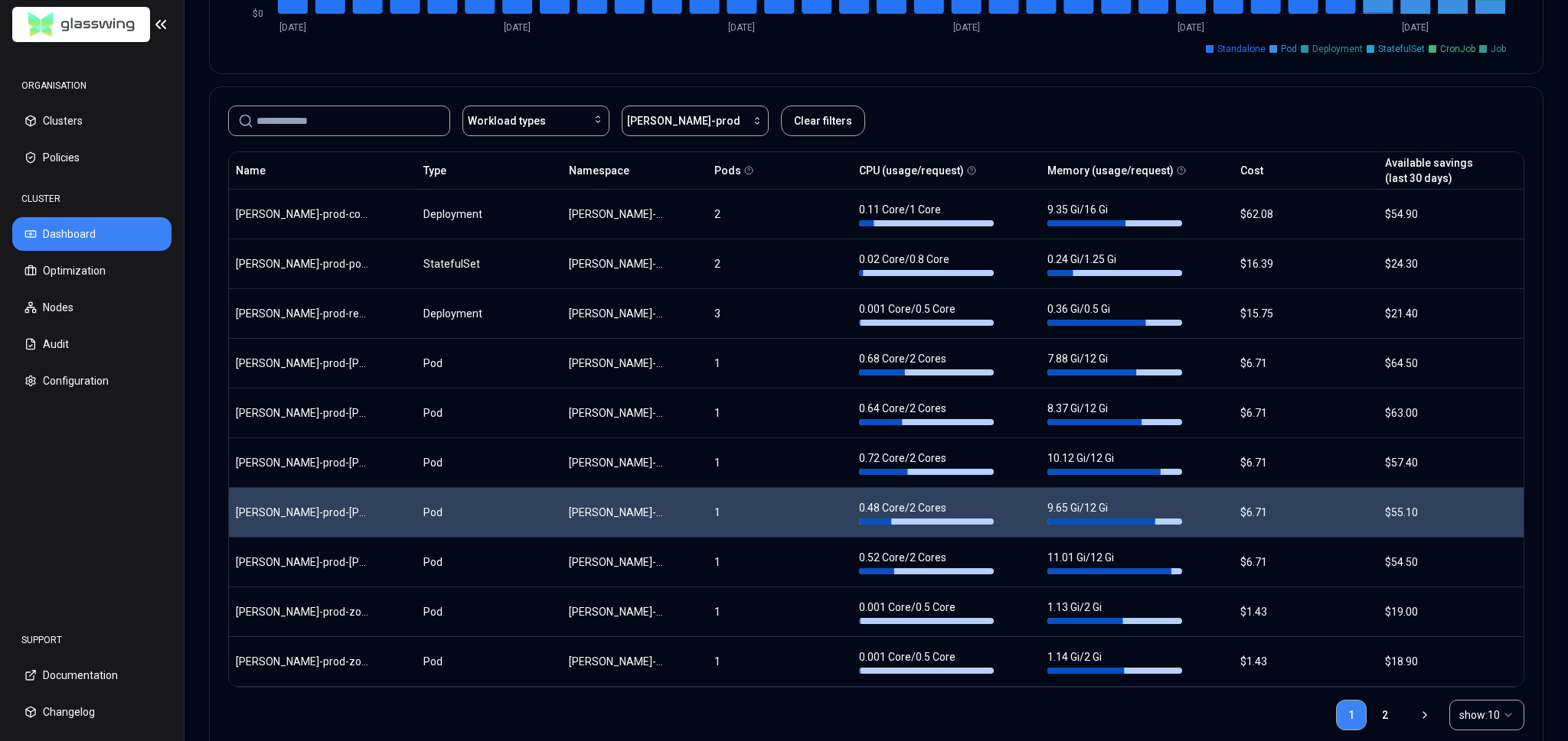
scroll to position [657, 0]
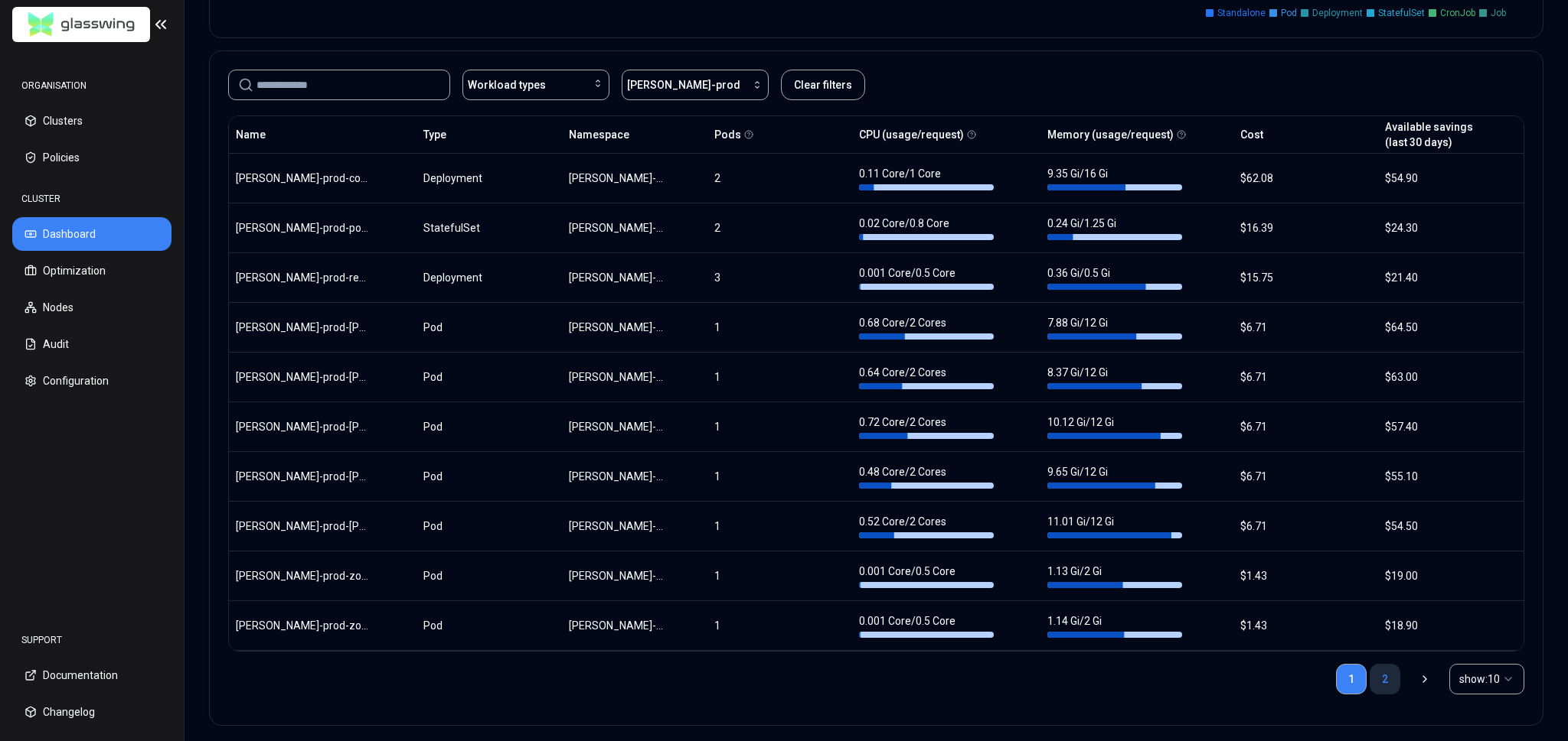
click at [1386, 674] on link "2" at bounding box center [1384, 679] width 30 height 30
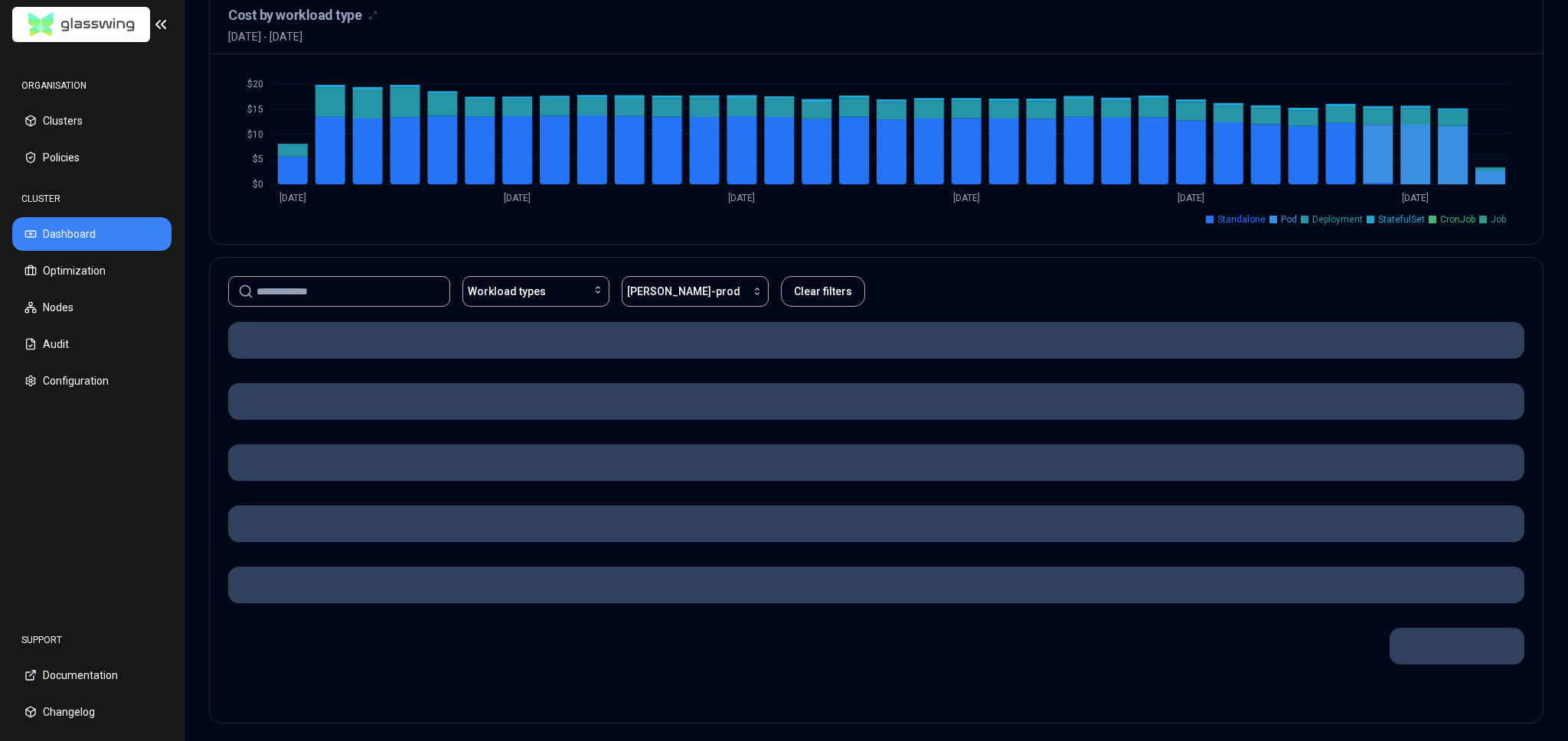
scroll to position [753, 0]
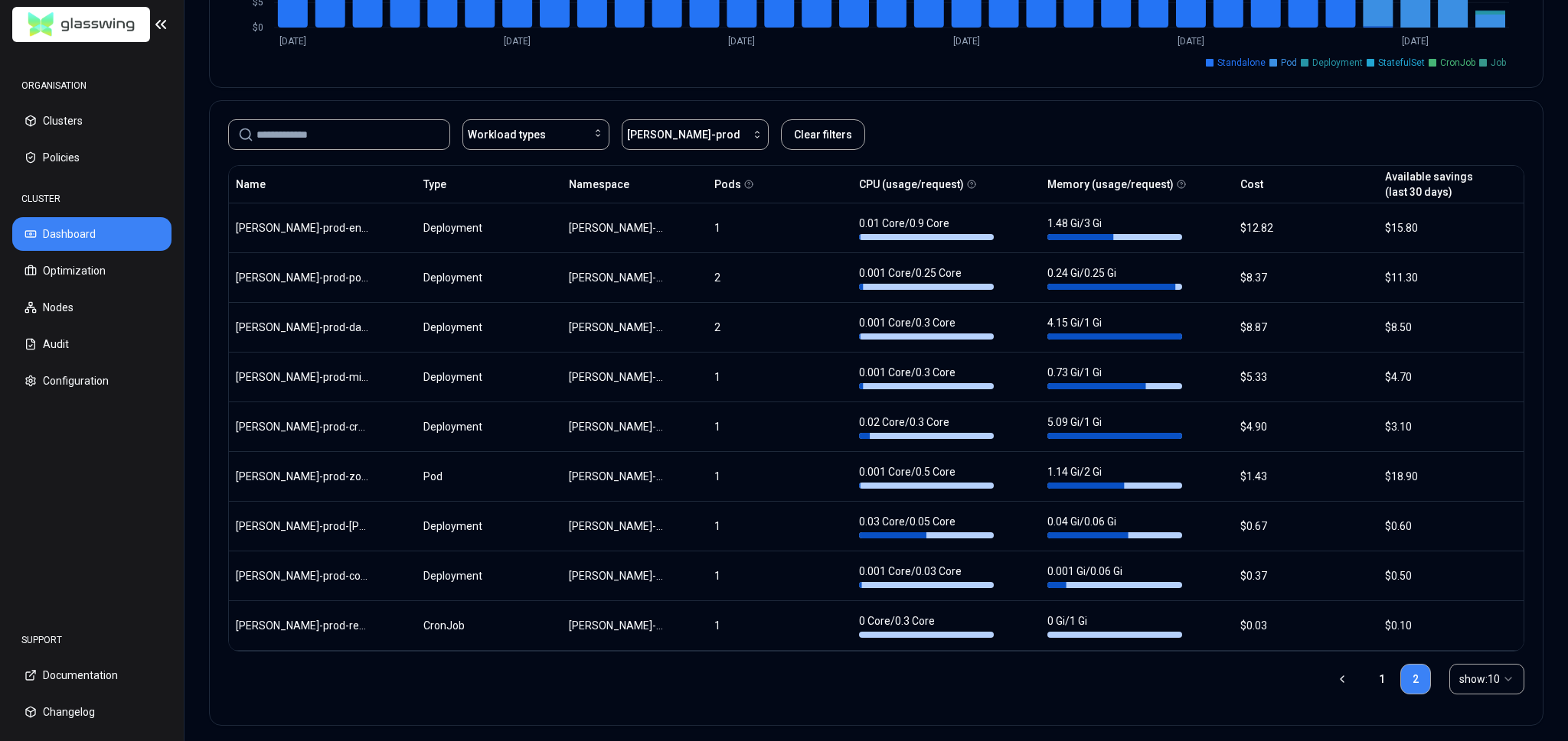
click at [1024, 121] on div "Workload types [PERSON_NAME]-prod Clear filters" at bounding box center [876, 134] width 1296 height 30
click at [1015, 110] on div "Workload types [PERSON_NAME]-prod Clear filters" at bounding box center [876, 131] width 1333 height 61
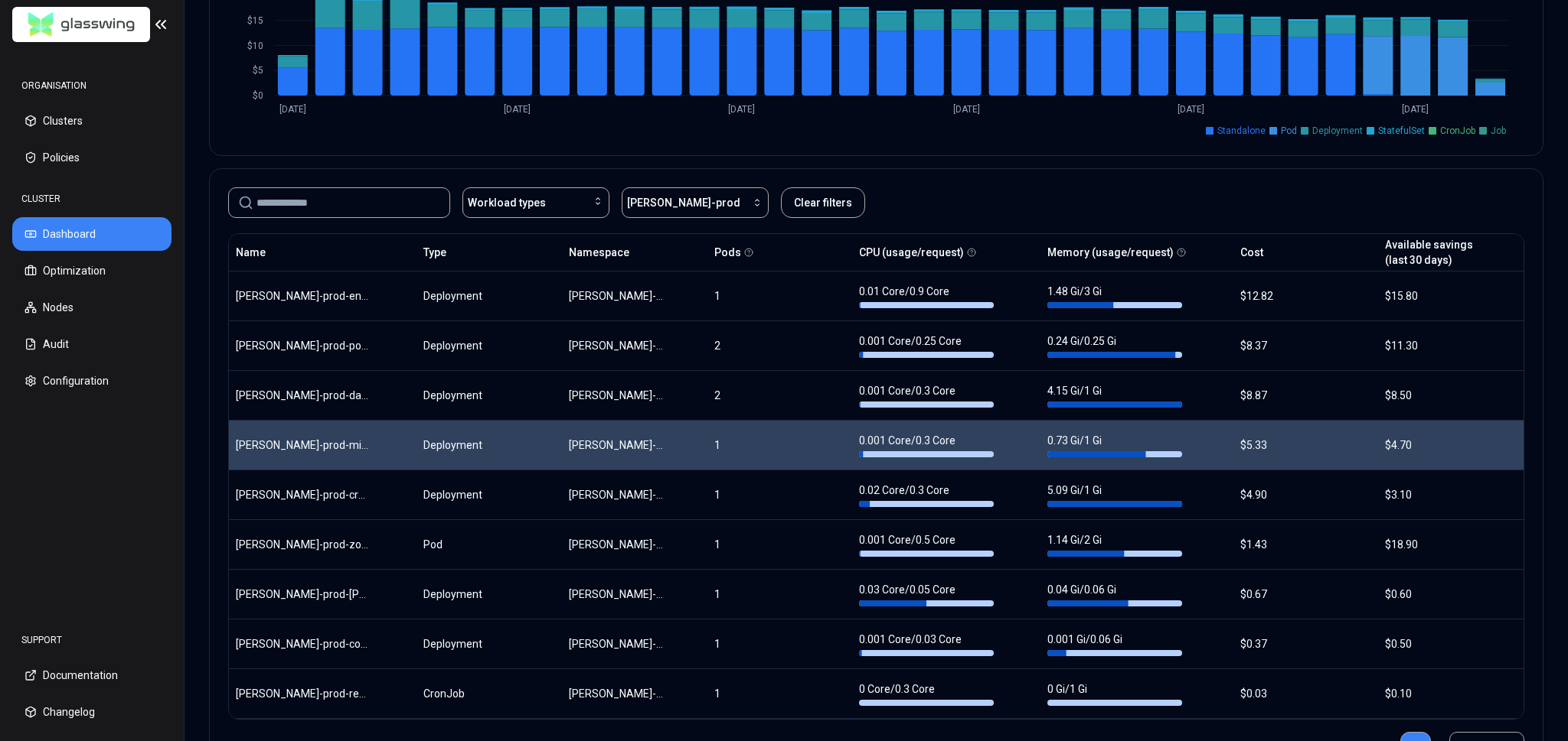
scroll to position [696, 0]
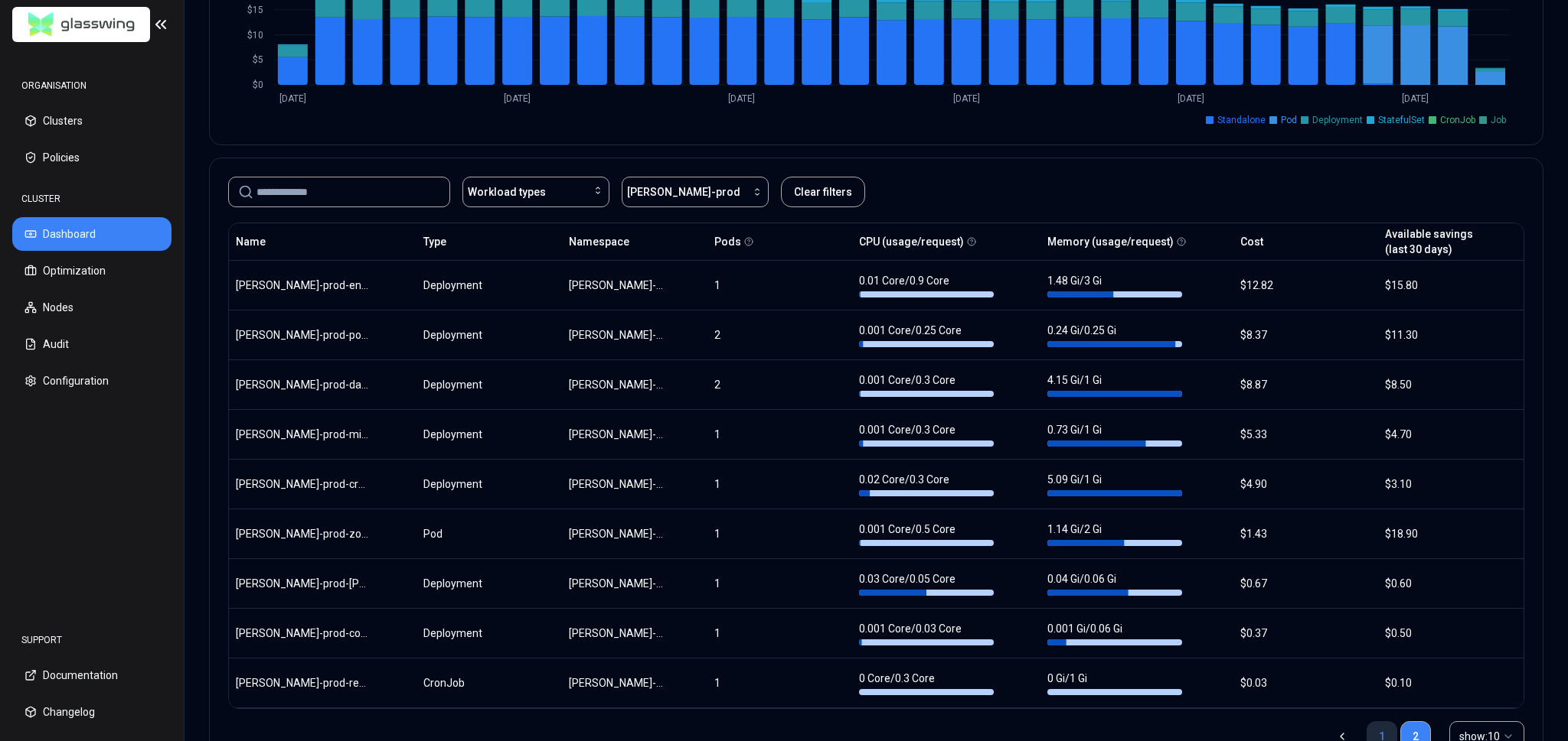
click at [1394, 729] on link "1" at bounding box center [1381, 736] width 30 height 30
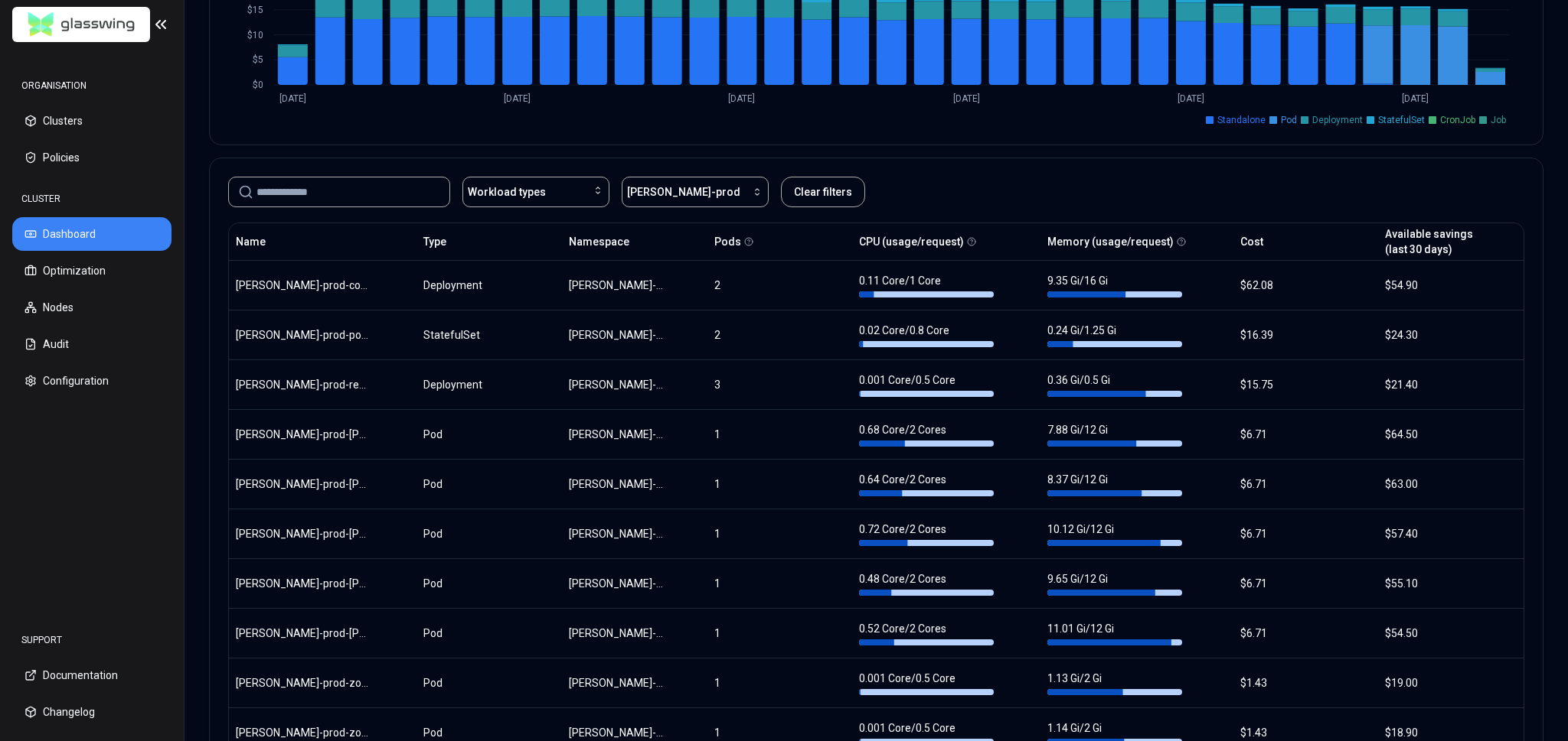
click at [942, 234] on button "CPU (usage/request)" at bounding box center [912, 241] width 105 height 30
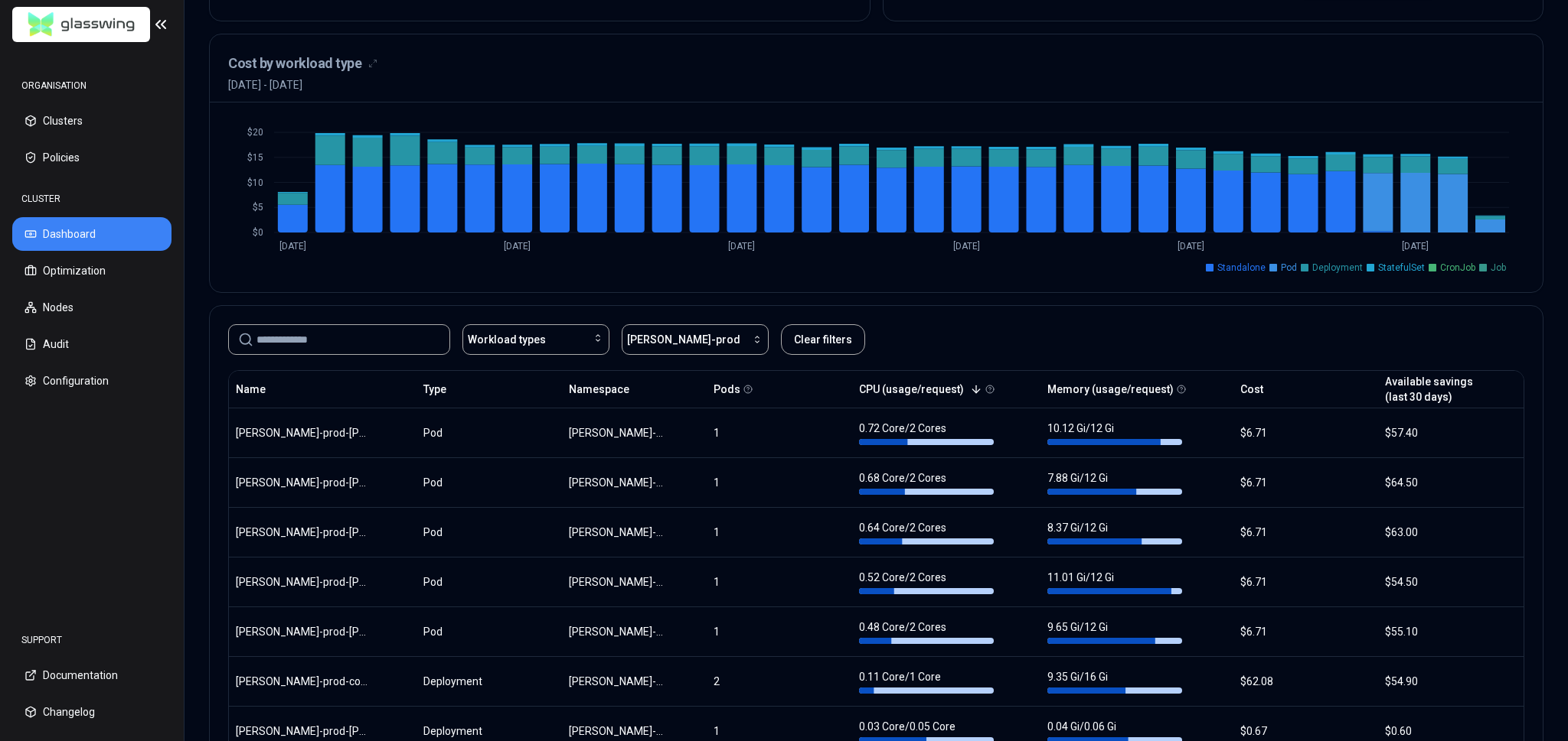
scroll to position [555, 0]
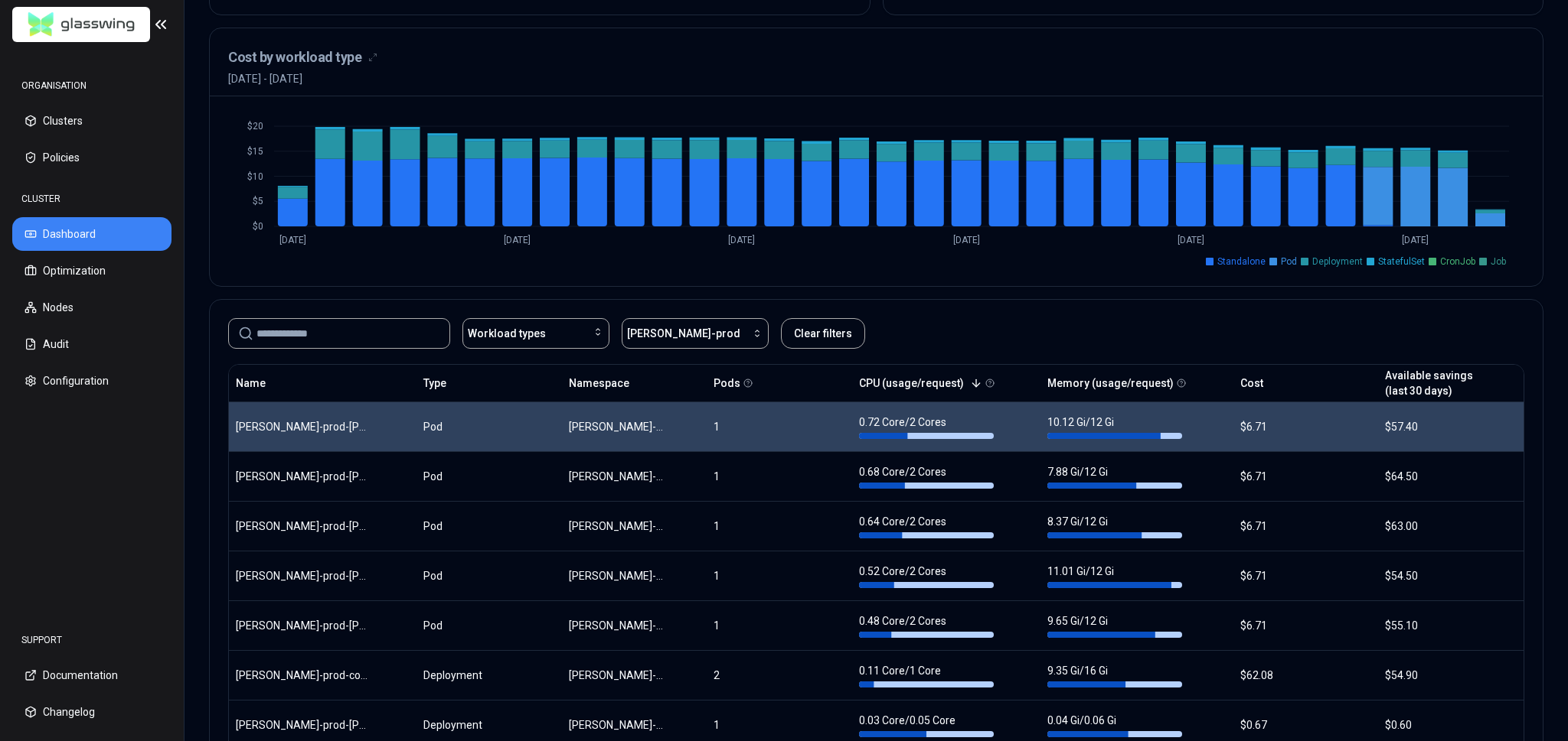
click at [1007, 424] on body "ORGANISATION Clusters Policies CLUSTER Dashboard Optimization Nodes Audit Confi…" at bounding box center [784, 370] width 1568 height 741
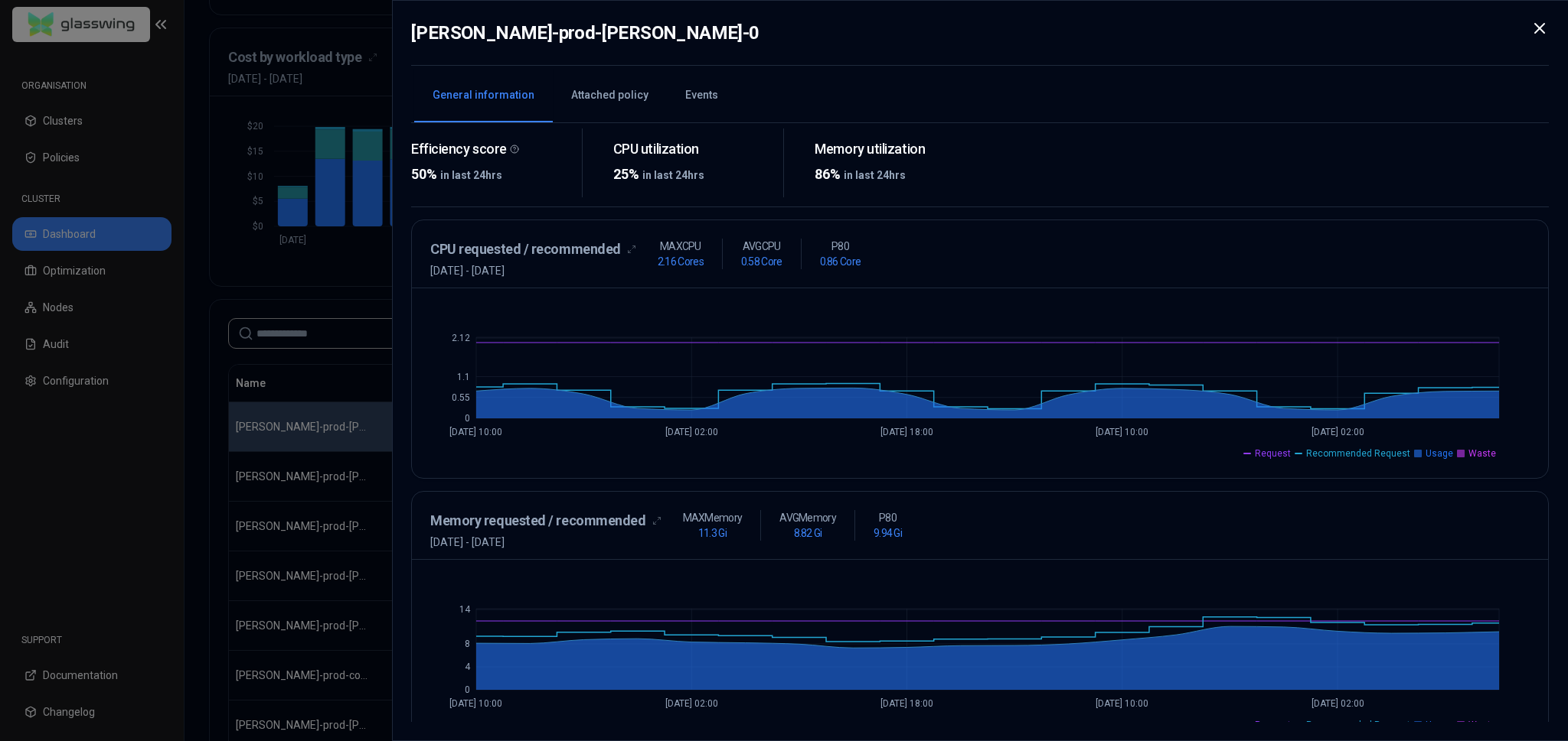
scroll to position [207, 0]
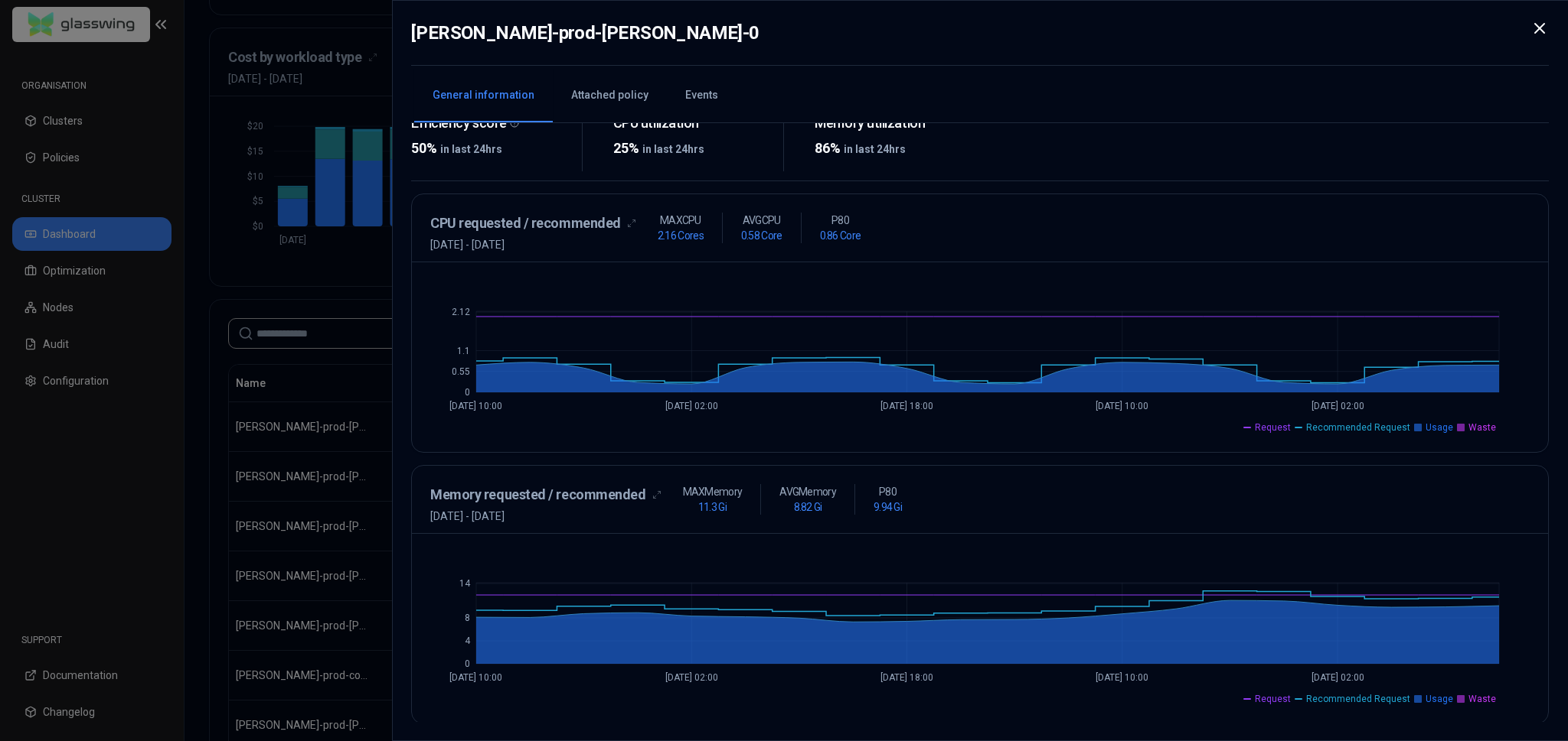
click at [164, 462] on div at bounding box center [784, 370] width 1568 height 741
